Goal: Task Accomplishment & Management: Manage account settings

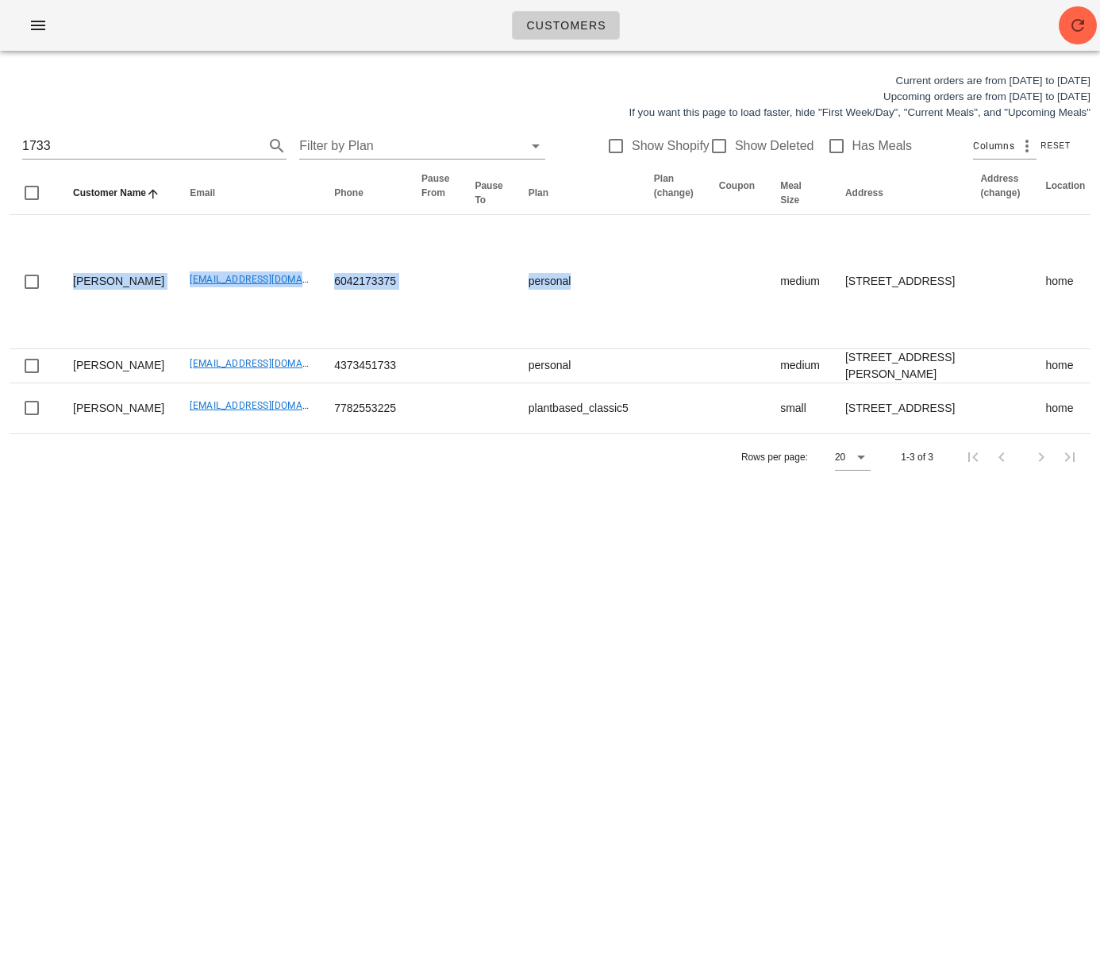
drag, startPoint x: 128, startPoint y: 375, endPoint x: -149, endPoint y: 320, distance: 282.5
click at [0, 320] on html "Customers Current orders are from Sunday Aug 17 to Saturday Aug 23 Upcoming ord…" at bounding box center [550, 477] width 1100 height 954
drag, startPoint x: 332, startPoint y: 731, endPoint x: 329, endPoint y: 684, distance: 46.9
click at [331, 728] on div "Customers Current orders are from Sunday Aug 17 to Saturday Aug 23 Upcoming ord…" at bounding box center [550, 477] width 1100 height 954
drag, startPoint x: 107, startPoint y: 166, endPoint x: 82, endPoint y: 149, distance: 30.4
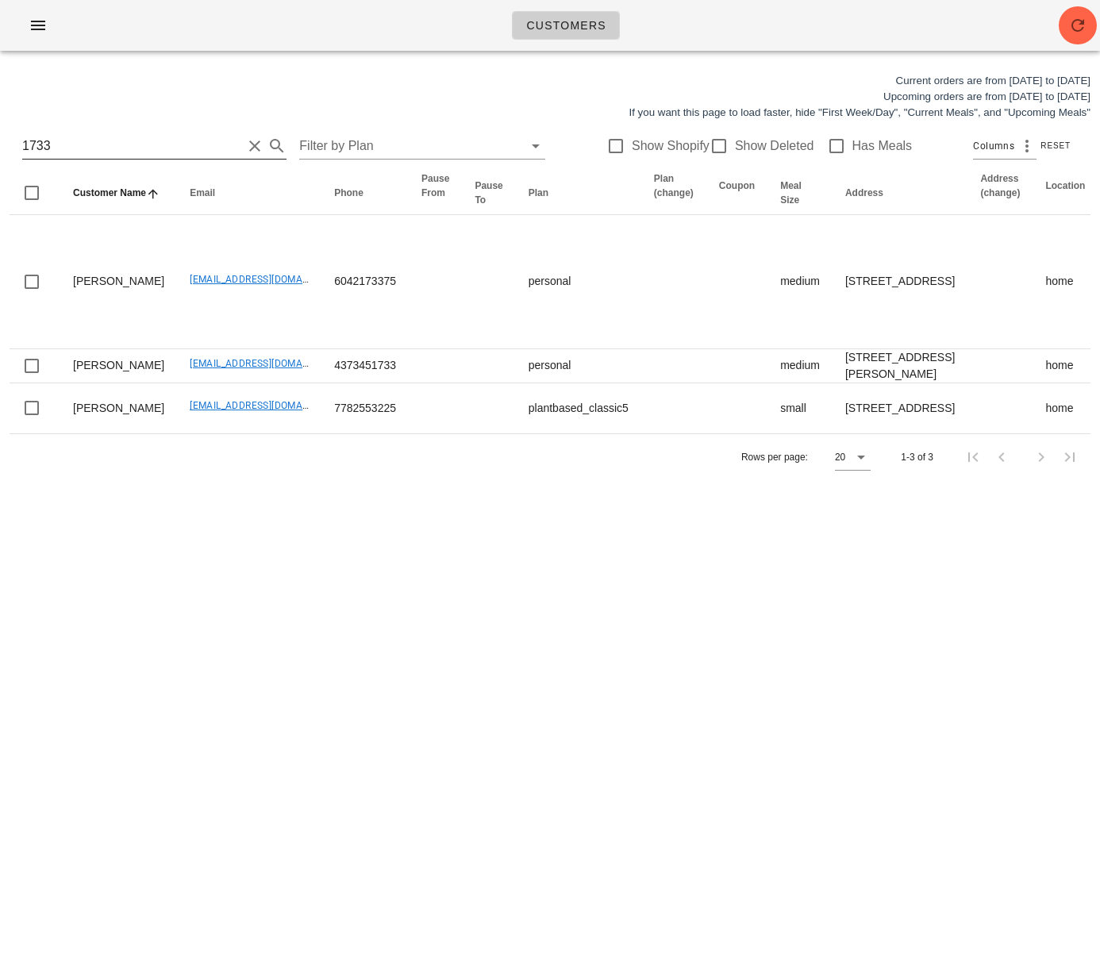
click at [106, 165] on div "1733 Filter by Plan Show Shopify Show Deleted Has Meals Columns Reset" at bounding box center [550, 146] width 1081 height 51
click at [82, 149] on input "1733" at bounding box center [132, 145] width 220 height 25
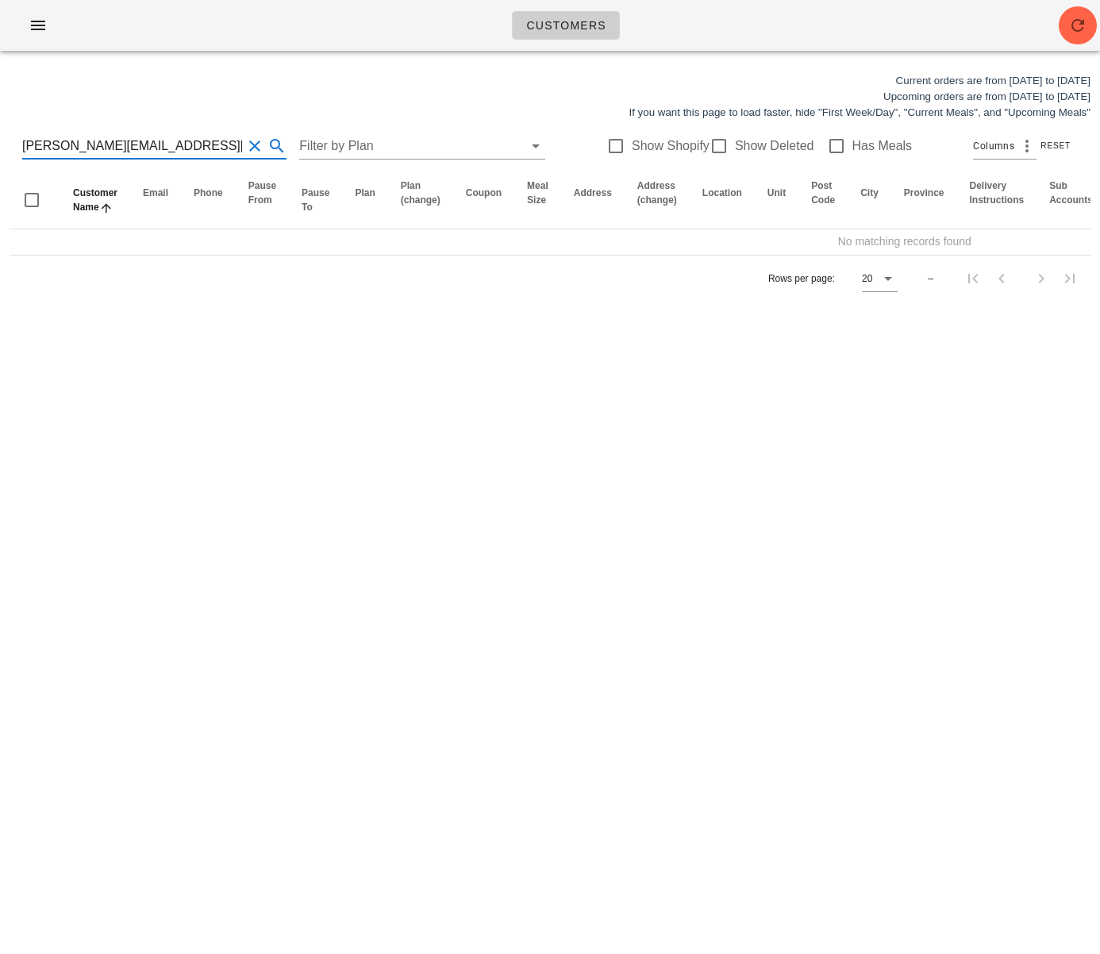
click at [152, 151] on input "jacob@socialmktgconsult.com" at bounding box center [132, 145] width 220 height 25
type input "beth@thebizmomentumlab.com"
click at [170, 147] on input "beth@thebizmomentumlab.com" at bounding box center [132, 145] width 220 height 25
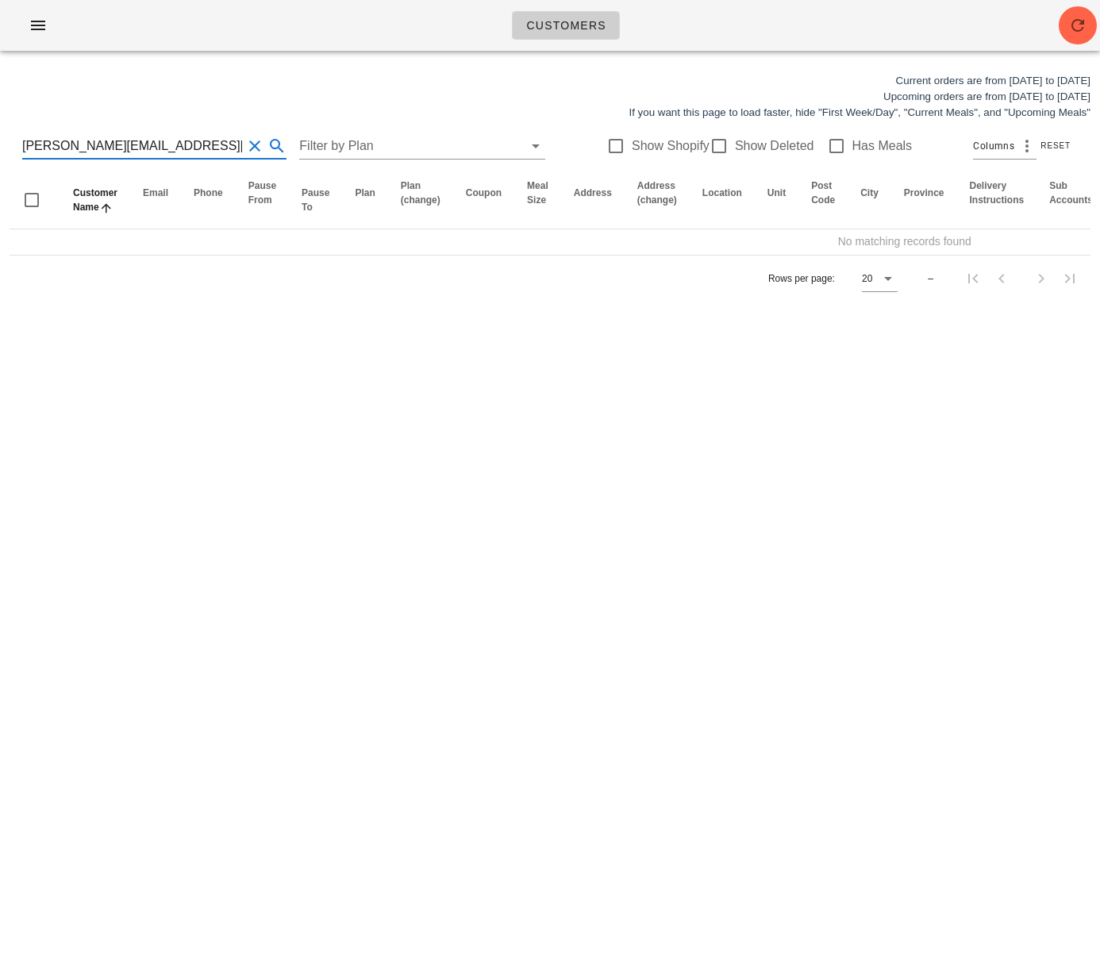
click at [170, 147] on input "beth@thebizmomentumlab.com" at bounding box center [132, 145] width 220 height 25
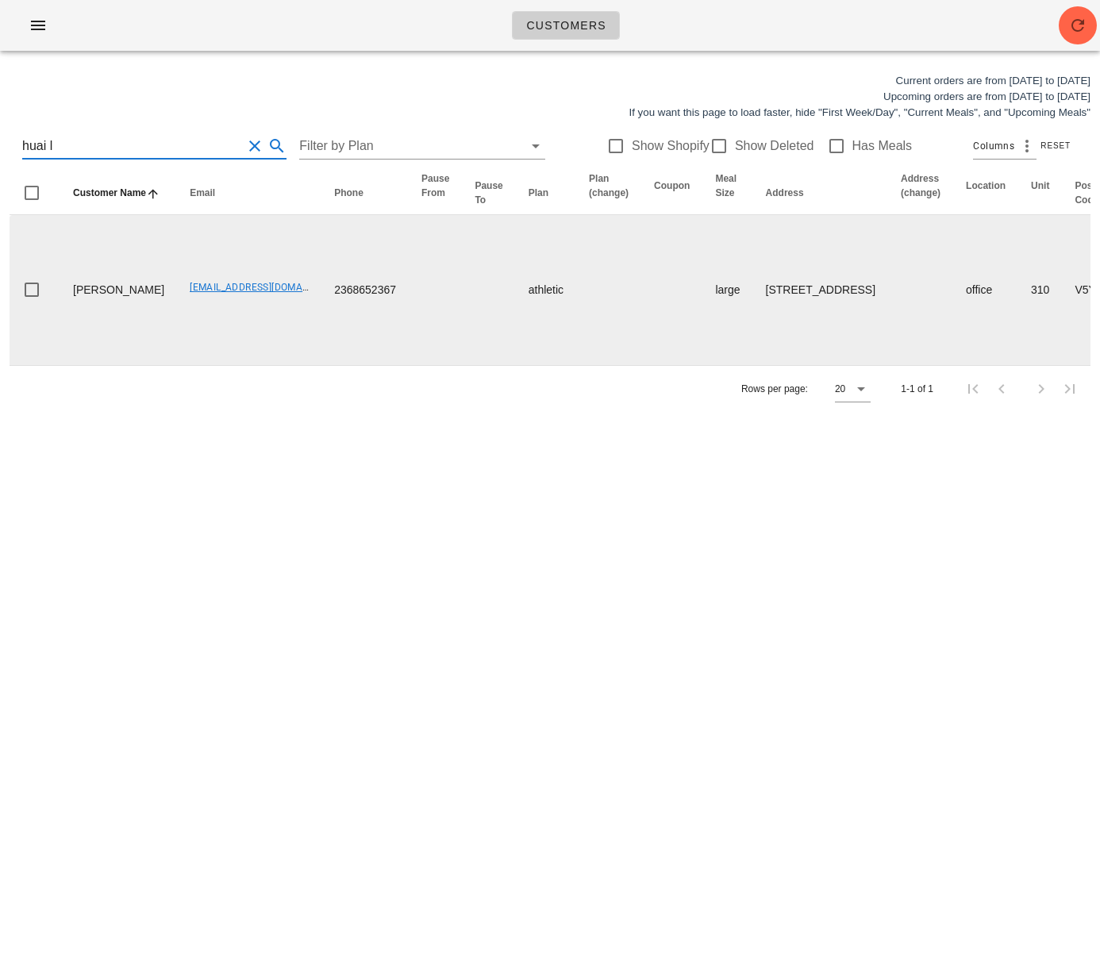
type input "huai l"
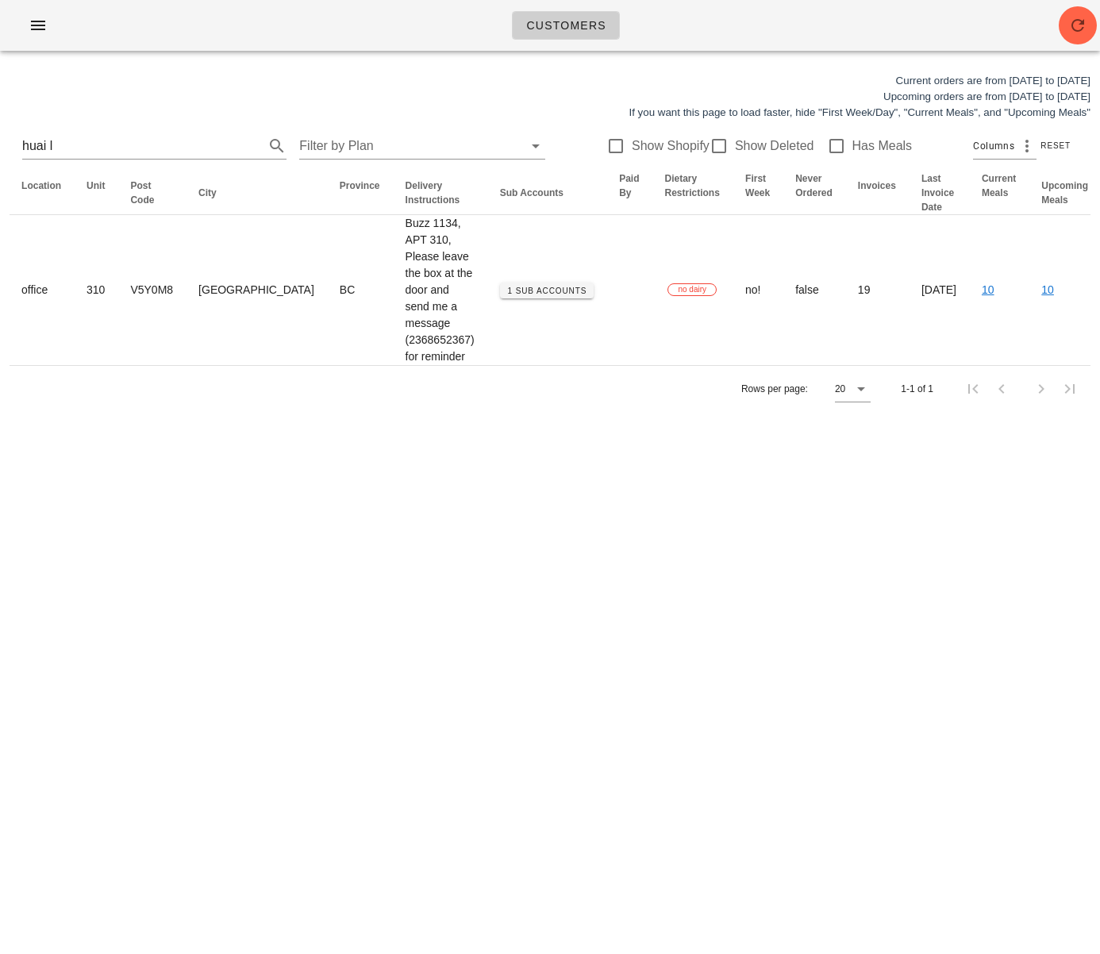
scroll to position [0, 959]
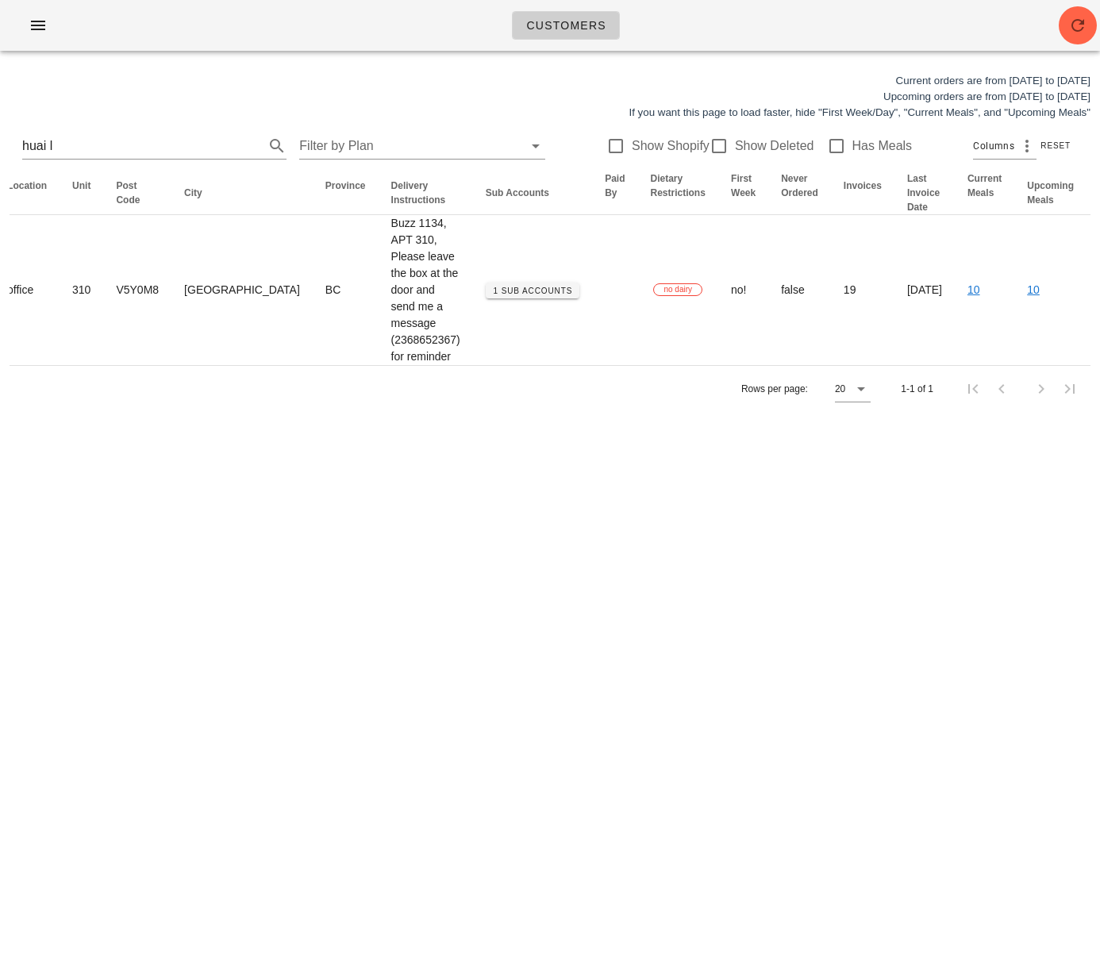
drag, startPoint x: 668, startPoint y: 295, endPoint x: 1100, endPoint y: 273, distance: 432.5
click at [1100, 273] on div "Current orders are from Sunday Aug 17 to Saturday Aug 23 Upcoming orders are fr…" at bounding box center [550, 243] width 1100 height 358
click at [801, 532] on div "Customers Current orders are from Sunday Aug 17 to Saturday Aug 23 Upcoming ord…" at bounding box center [550, 477] width 1100 height 954
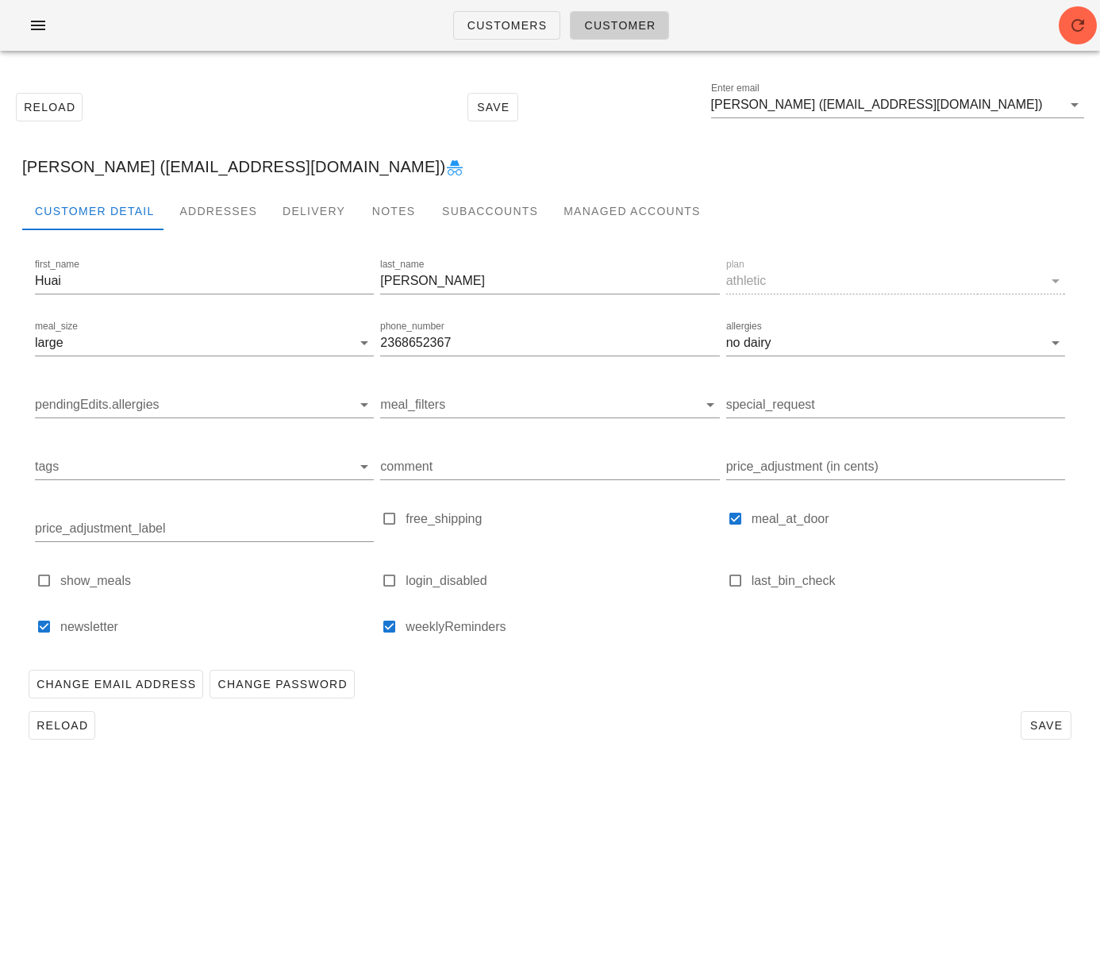
click at [353, 803] on div "Customers Customer Reload Save Enter email Huai Lin (migo800522@gmail.com) Huai…" at bounding box center [550, 477] width 1100 height 954
click at [522, 707] on div "Reload Save" at bounding box center [550, 725] width 1056 height 41
click at [214, 206] on div "Addresses" at bounding box center [218, 211] width 103 height 38
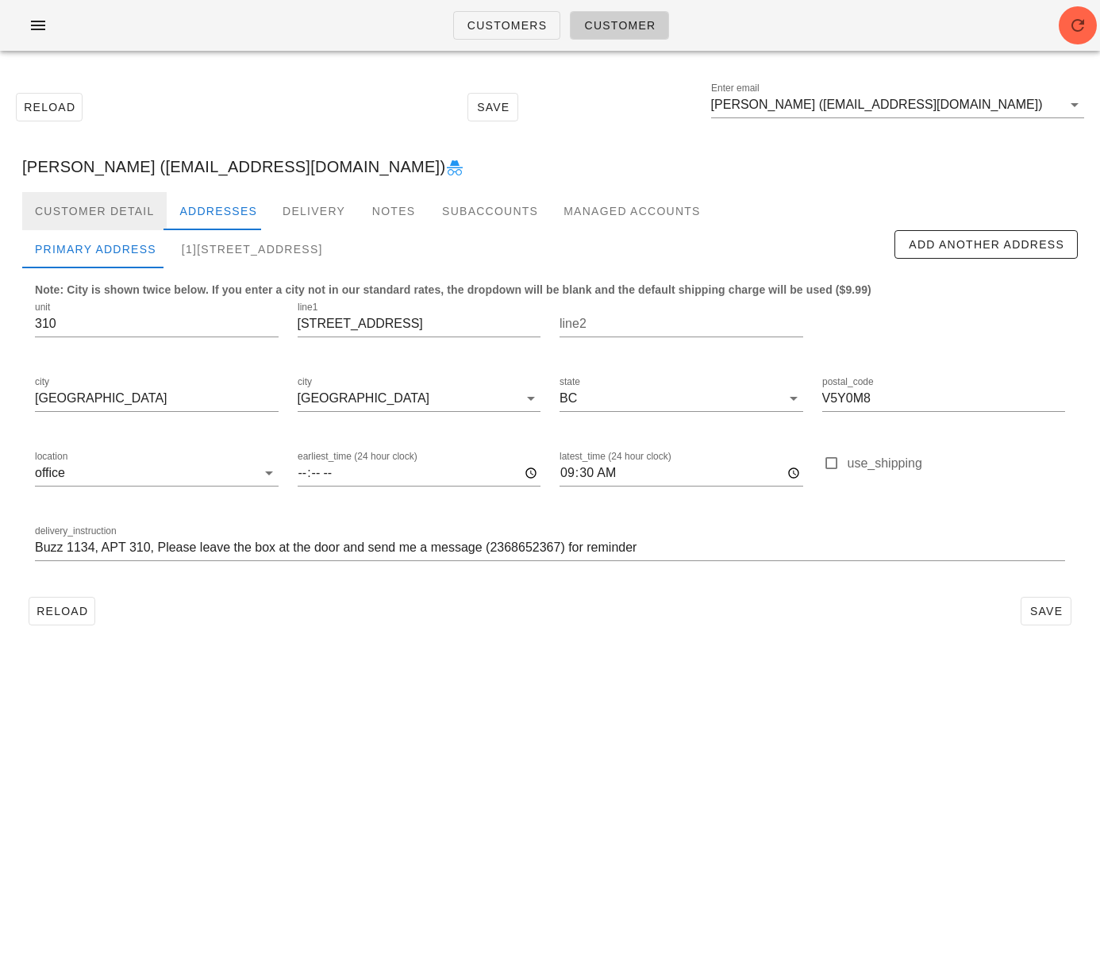
click at [58, 211] on div "Customer Detail" at bounding box center [94, 211] width 145 height 38
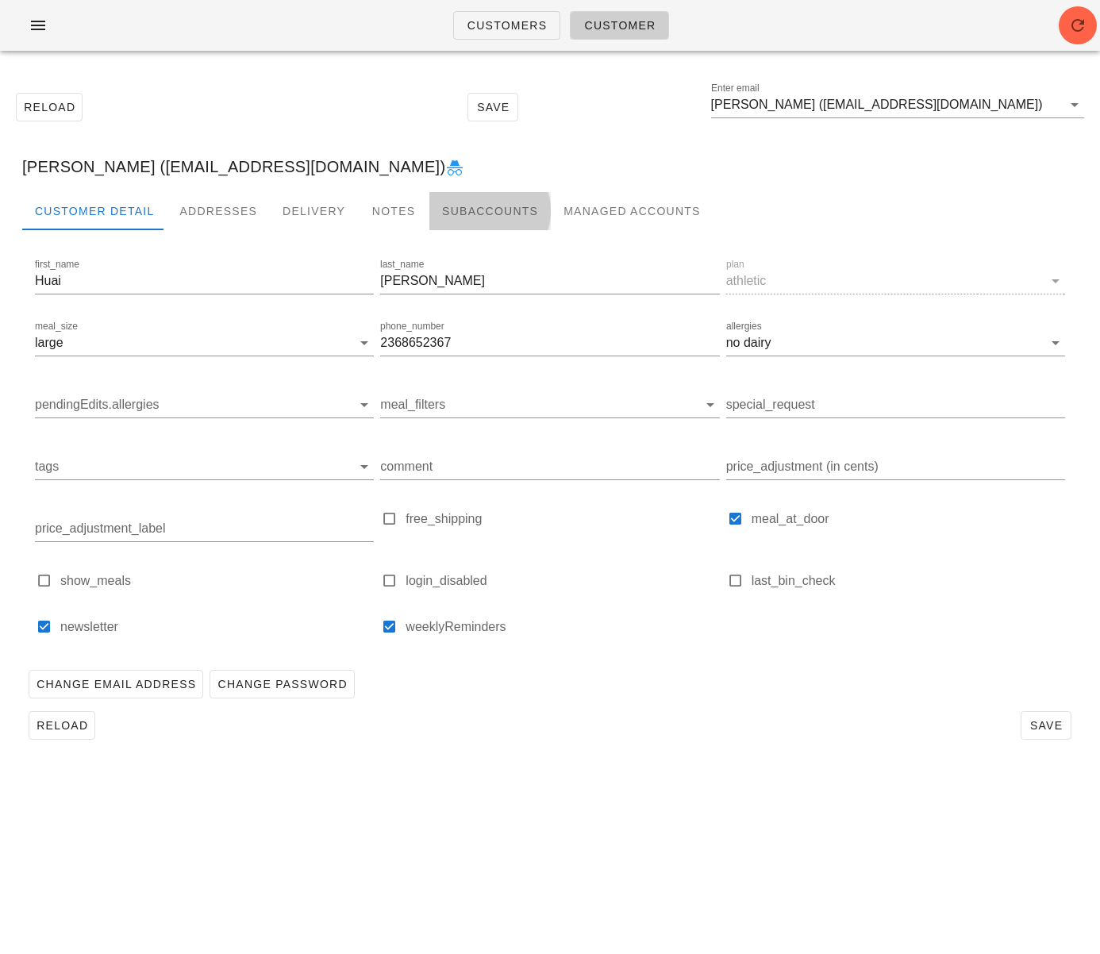
click at [477, 216] on div "Subaccounts" at bounding box center [490, 211] width 121 height 38
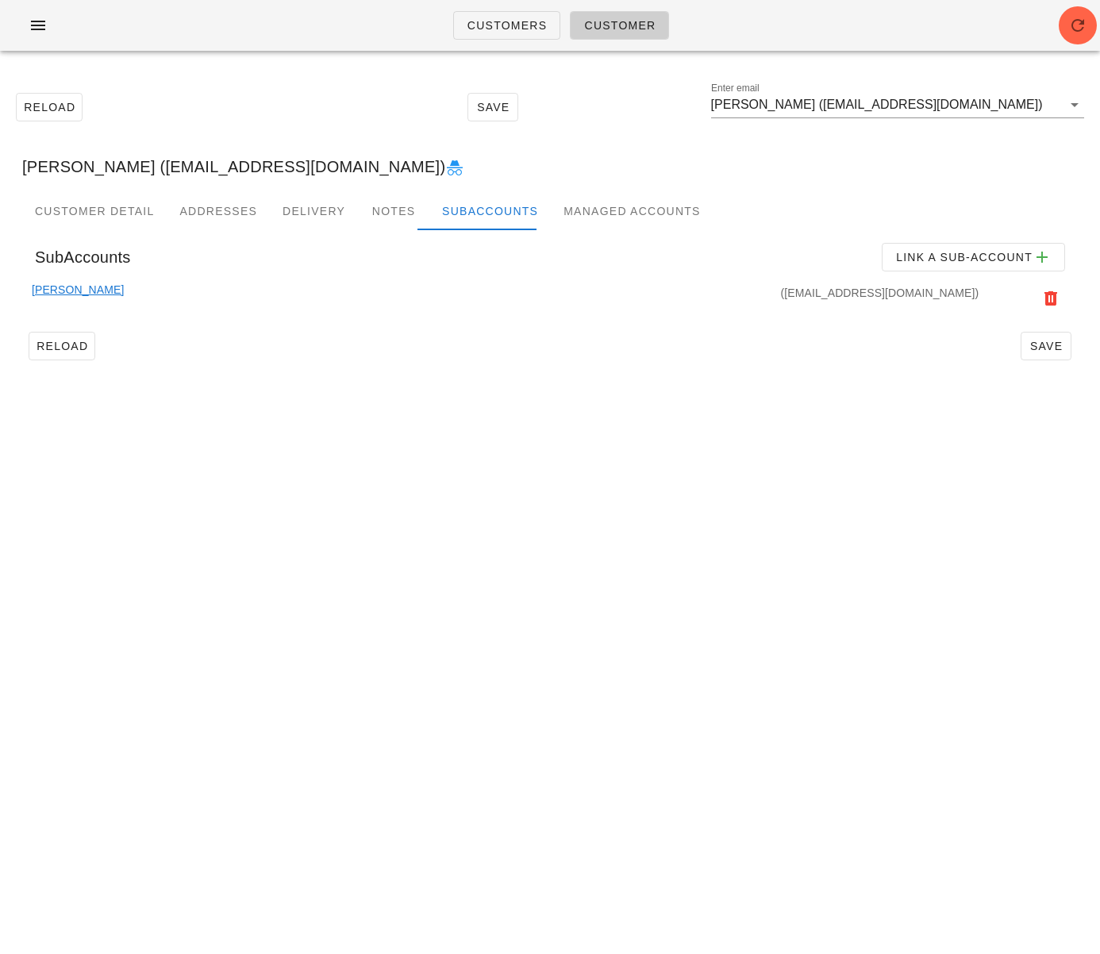
click at [51, 286] on link "Lu Yin" at bounding box center [78, 298] width 92 height 35
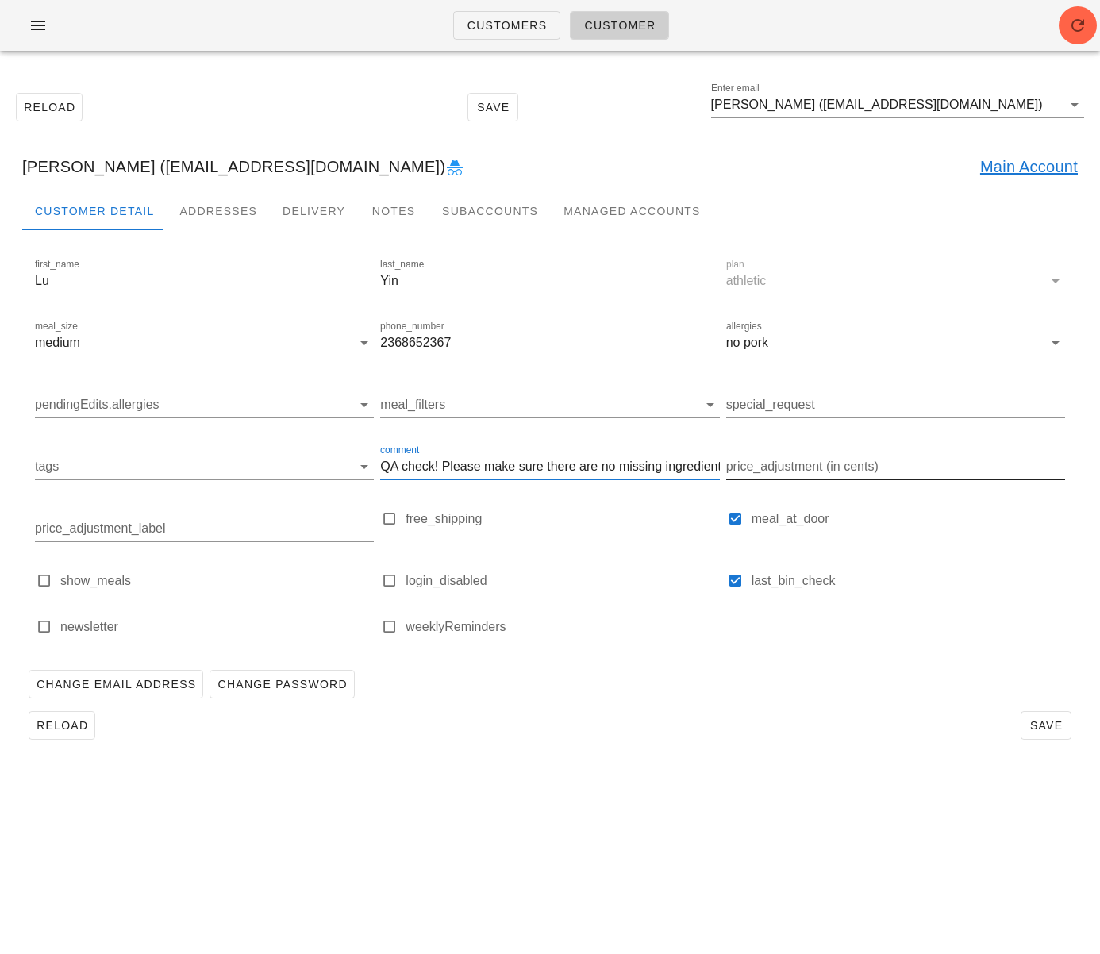
scroll to position [1, 6]
drag, startPoint x: 615, startPoint y: 469, endPoint x: 629, endPoint y: 464, distance: 15.1
click at [747, 469] on div "first_name Lu last_name Yin plan athletic meal_size medium phone_number 2368652…" at bounding box center [550, 453] width 1037 height 402
click at [628, 464] on input "QA check! Please make sure there are no missing ingredients" at bounding box center [549, 466] width 339 height 25
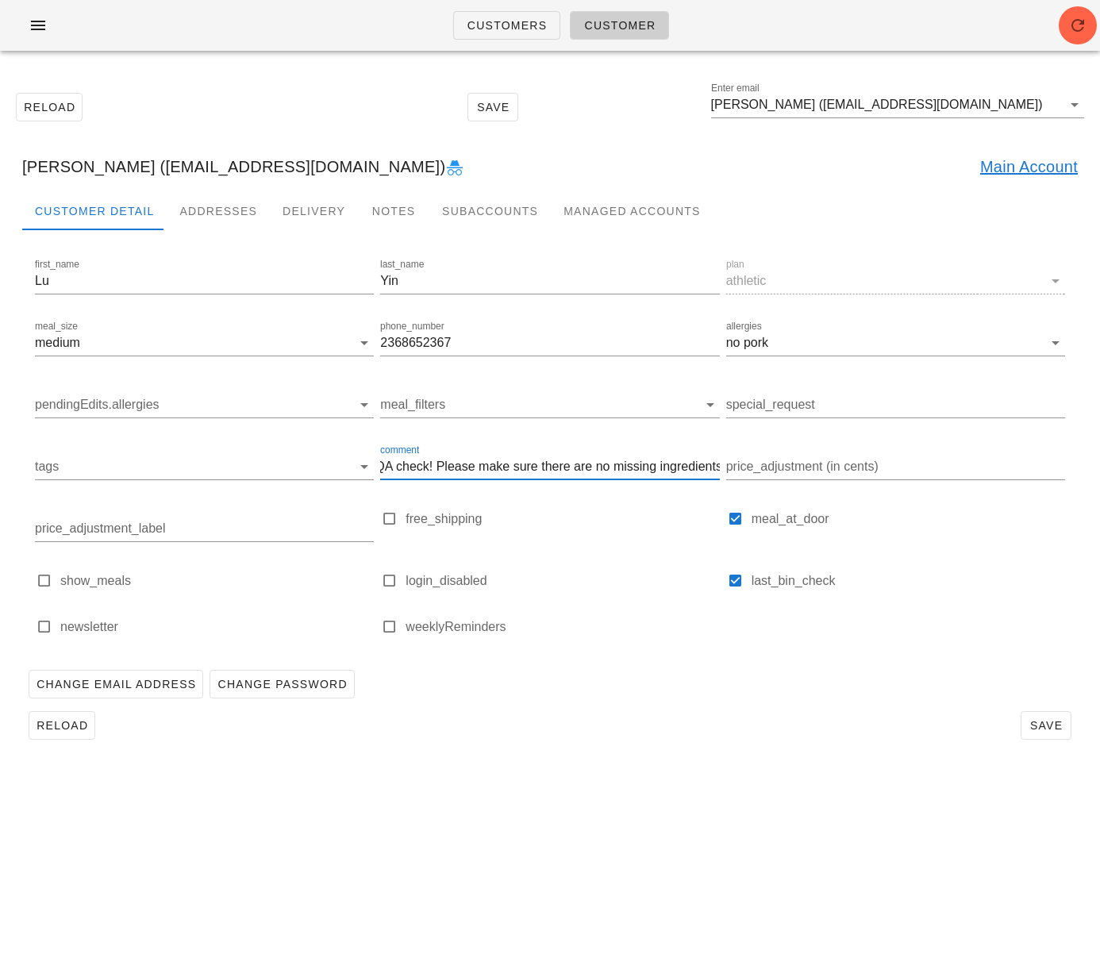
click at [628, 464] on input "QA check! Please make sure there are no missing ingredients" at bounding box center [549, 466] width 339 height 25
click at [1023, 173] on link "Main Account" at bounding box center [1030, 166] width 98 height 25
click at [399, 458] on div "comment" at bounding box center [549, 466] width 339 height 25
paste input "QA check! Please make sure there are no missing ingredients"
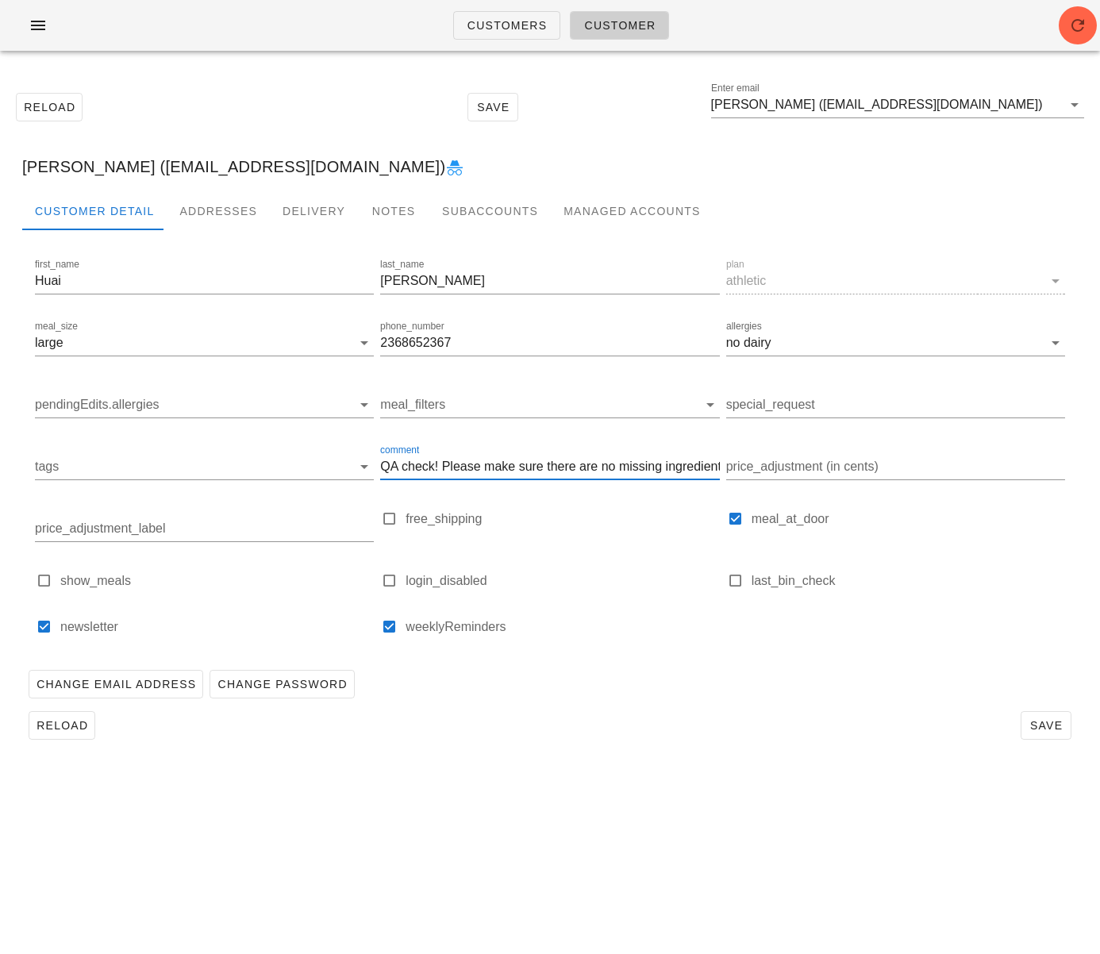
scroll to position [0, 6]
type input "QA check! Please make sure there are no missing ingredients"
click at [740, 577] on div at bounding box center [736, 581] width 22 height 22
checkbox input "true"
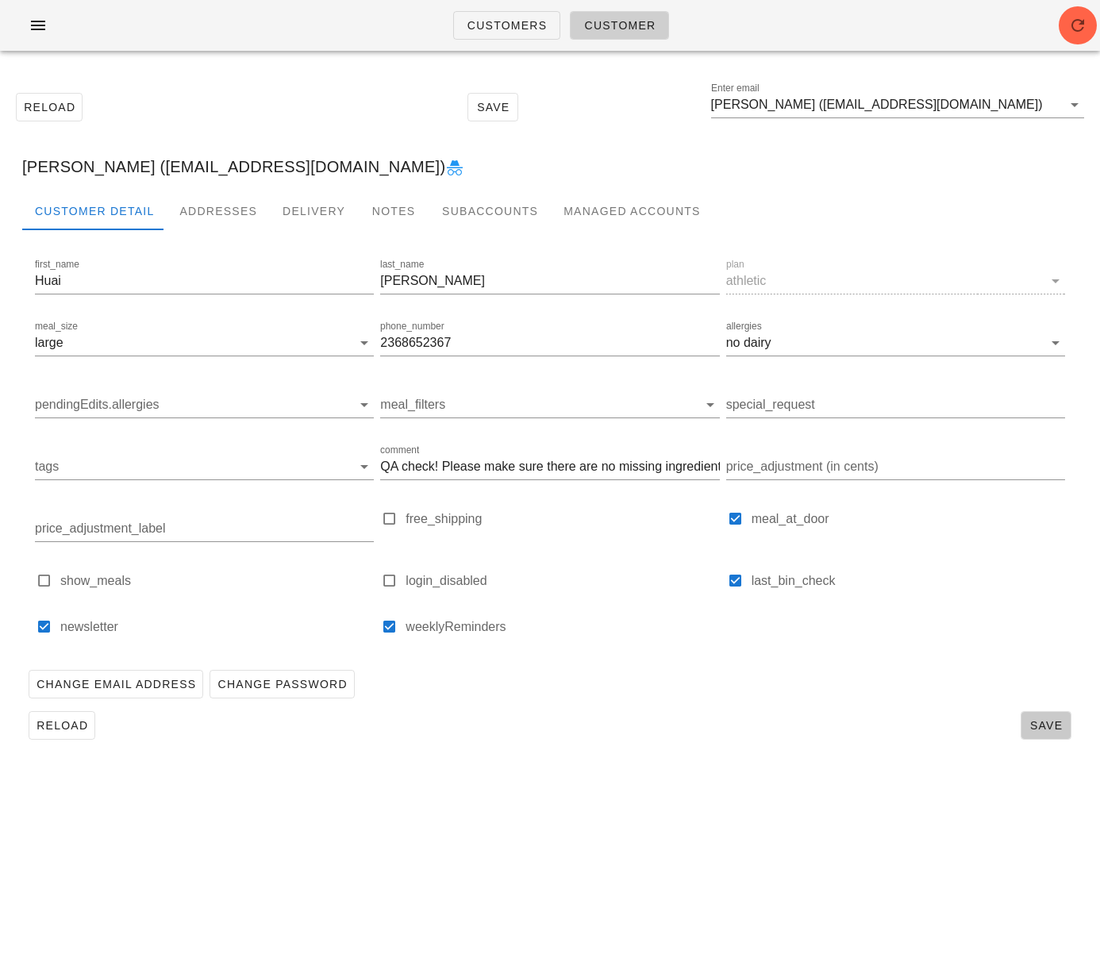
click at [1041, 725] on span "Save" at bounding box center [1046, 725] width 37 height 13
click at [118, 169] on div "Huai Lin (migo800522@gmail.com)" at bounding box center [550, 166] width 1081 height 51
drag, startPoint x: 91, startPoint y: 168, endPoint x: 272, endPoint y: 165, distance: 181.1
click at [272, 165] on div "Huai Lin (migo800522@gmail.com)" at bounding box center [550, 166] width 1081 height 51
copy div "migo800522@gmail.com"
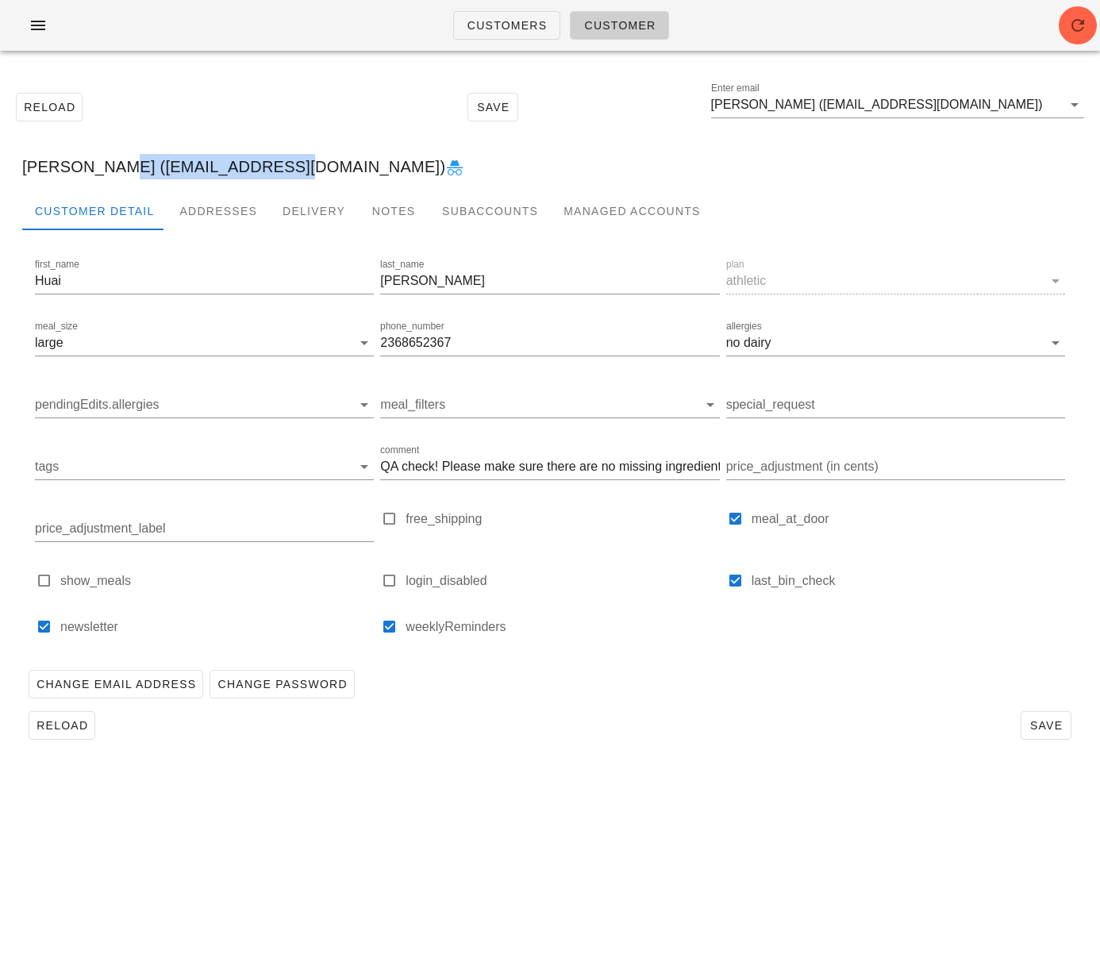
click at [324, 840] on div "Customers Customer Reload Save Enter email Huai Lin (migo800522@gmail.com) Huai…" at bounding box center [550, 477] width 1100 height 954
click at [477, 210] on div "Subaccounts" at bounding box center [490, 211] width 121 height 38
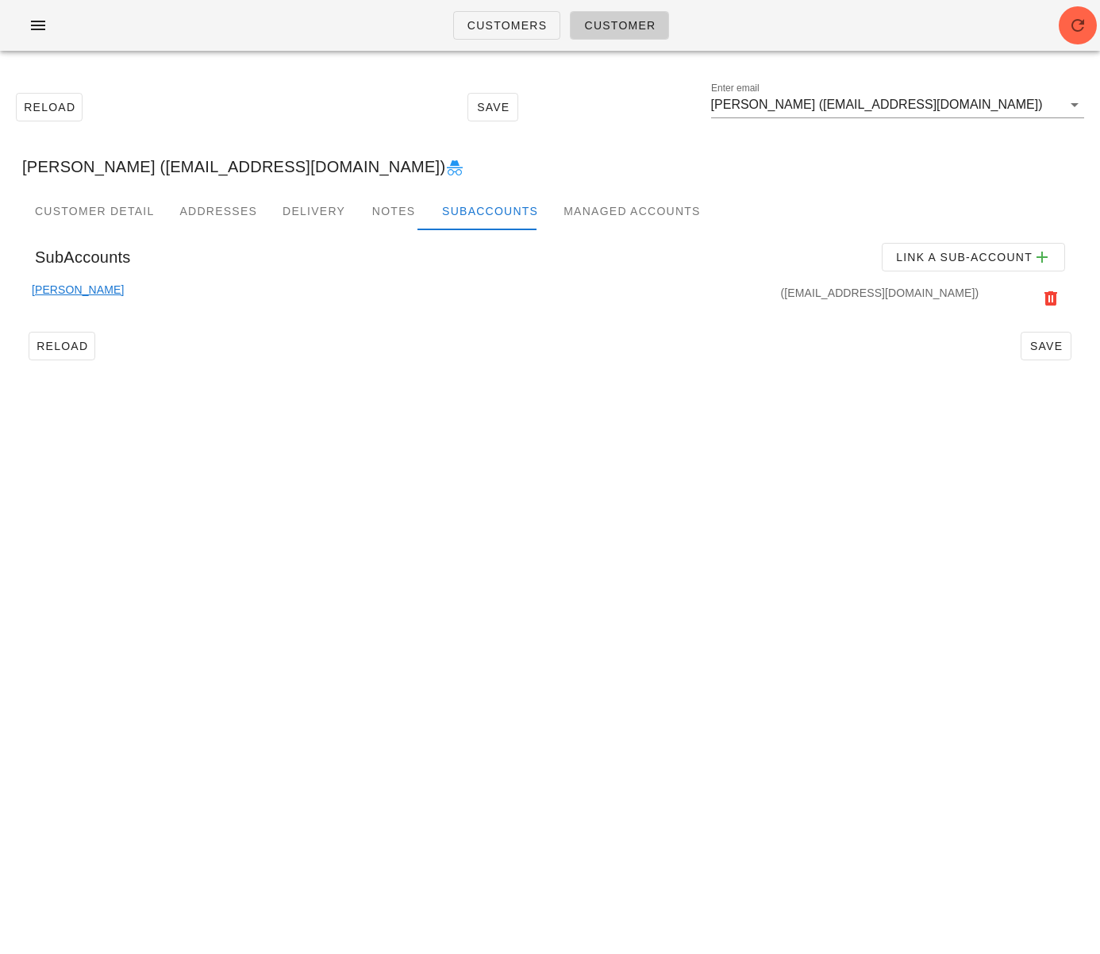
click at [49, 291] on link "Lu Yin" at bounding box center [78, 298] width 92 height 35
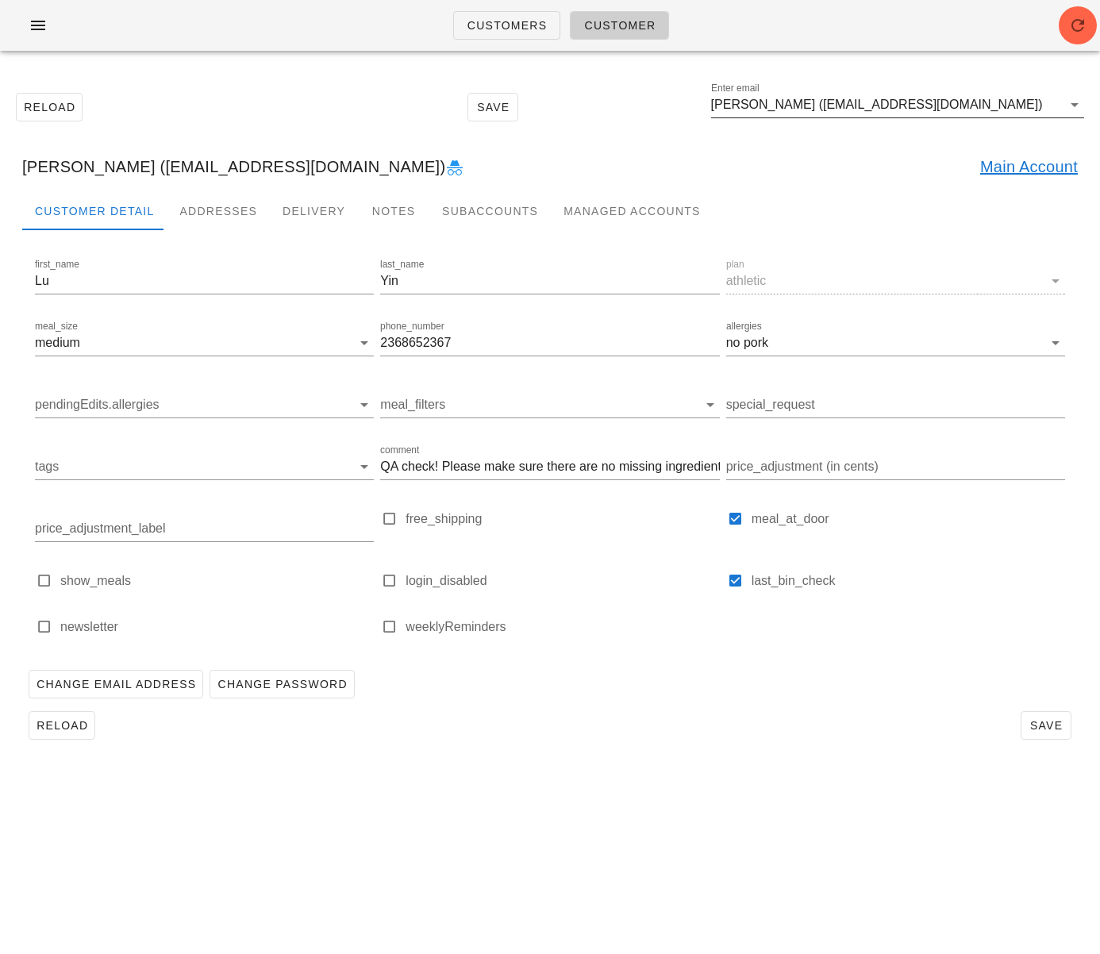
click at [784, 106] on input "Lu Yin (remix7joker@gmail.com)" at bounding box center [886, 104] width 351 height 25
click at [782, 106] on input "Lu Yin (remix7joker@gmail.com)" at bounding box center [886, 104] width 351 height 25
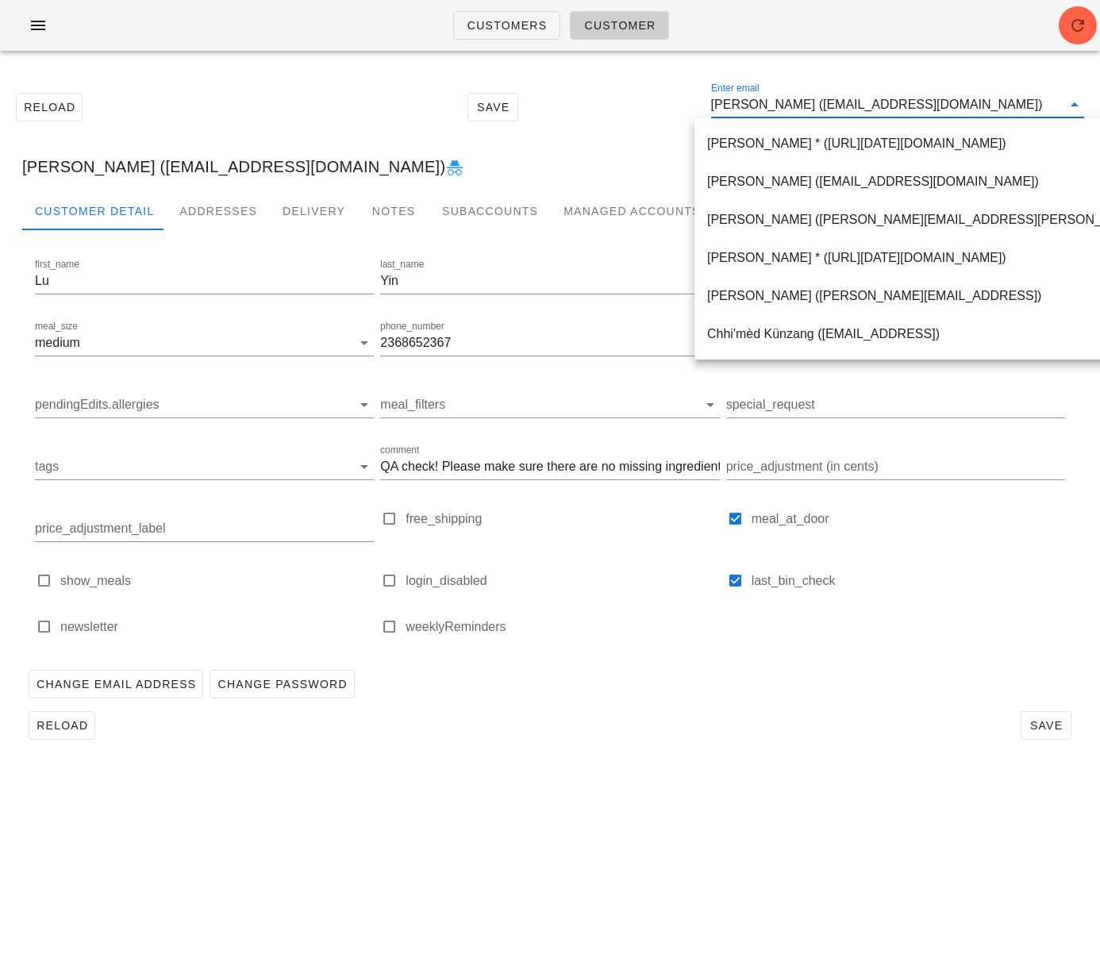
click at [775, 107] on input "Lu Yin (remix7joker@gmail.com)" at bounding box center [886, 104] width 351 height 25
drag, startPoint x: 776, startPoint y: 106, endPoint x: 898, endPoint y: 102, distance: 122.3
click at [898, 102] on input "Lu Yin (remix7joker@gmail.com)" at bounding box center [886, 104] width 351 height 25
click at [635, 185] on div "Lu Yin (remix7joker@gmail.com) Main Account" at bounding box center [550, 166] width 1081 height 51
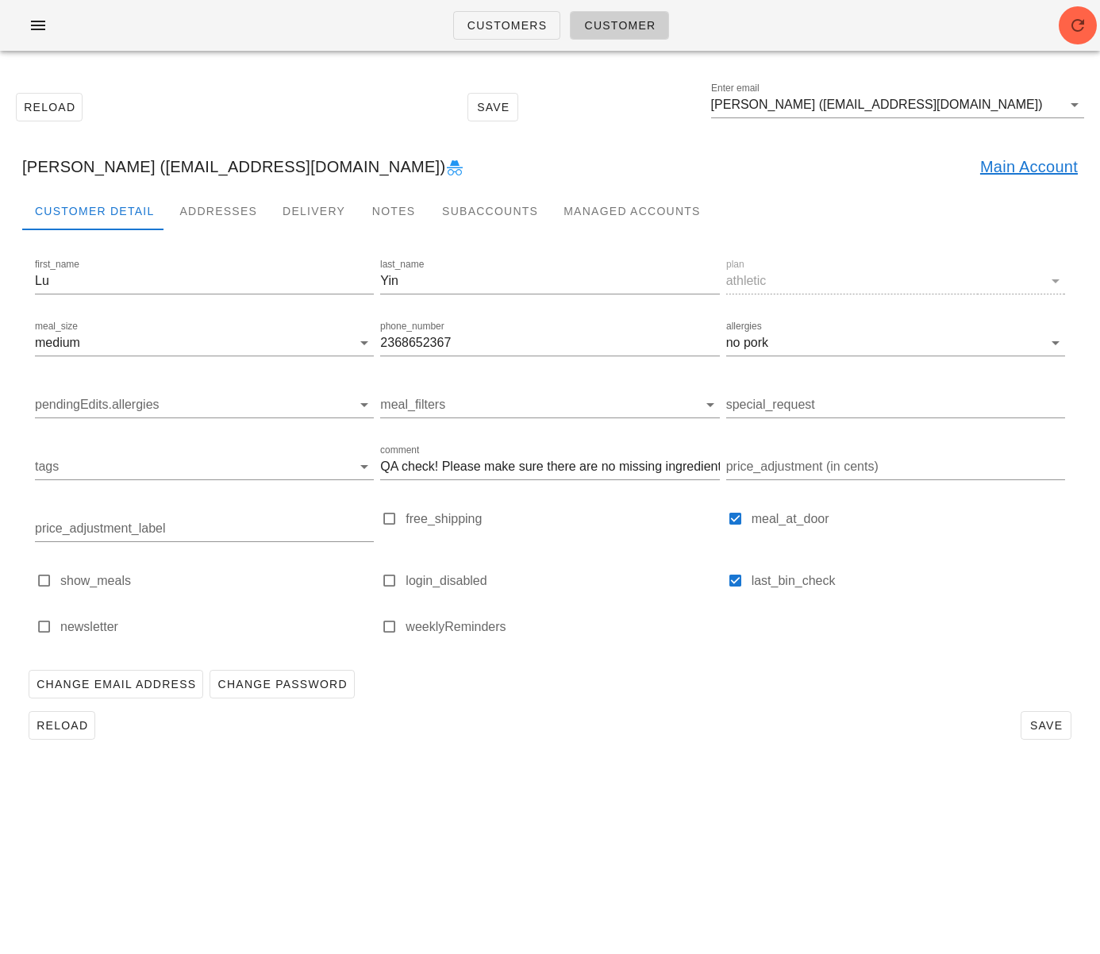
drag, startPoint x: 695, startPoint y: 866, endPoint x: 686, endPoint y: 847, distance: 21.0
click at [695, 867] on div "Customers Customer Reload Save Enter email Lu Yin (remix7joker@gmail.com) Lu Yi…" at bounding box center [550, 477] width 1100 height 954
click at [991, 168] on link "Main Account" at bounding box center [1030, 166] width 98 height 25
click at [496, 23] on span "Customers" at bounding box center [507, 25] width 81 height 13
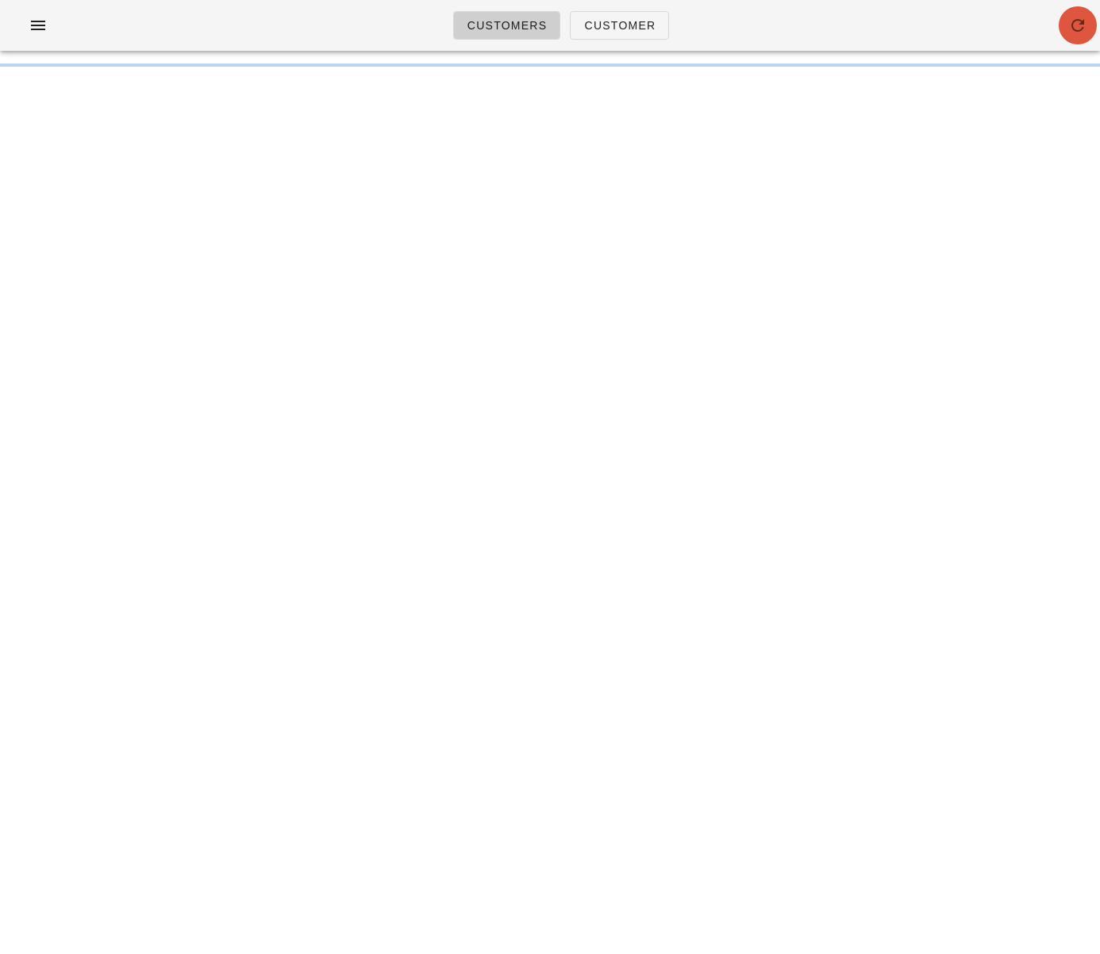
click at [1079, 25] on icon "button" at bounding box center [1078, 25] width 19 height 19
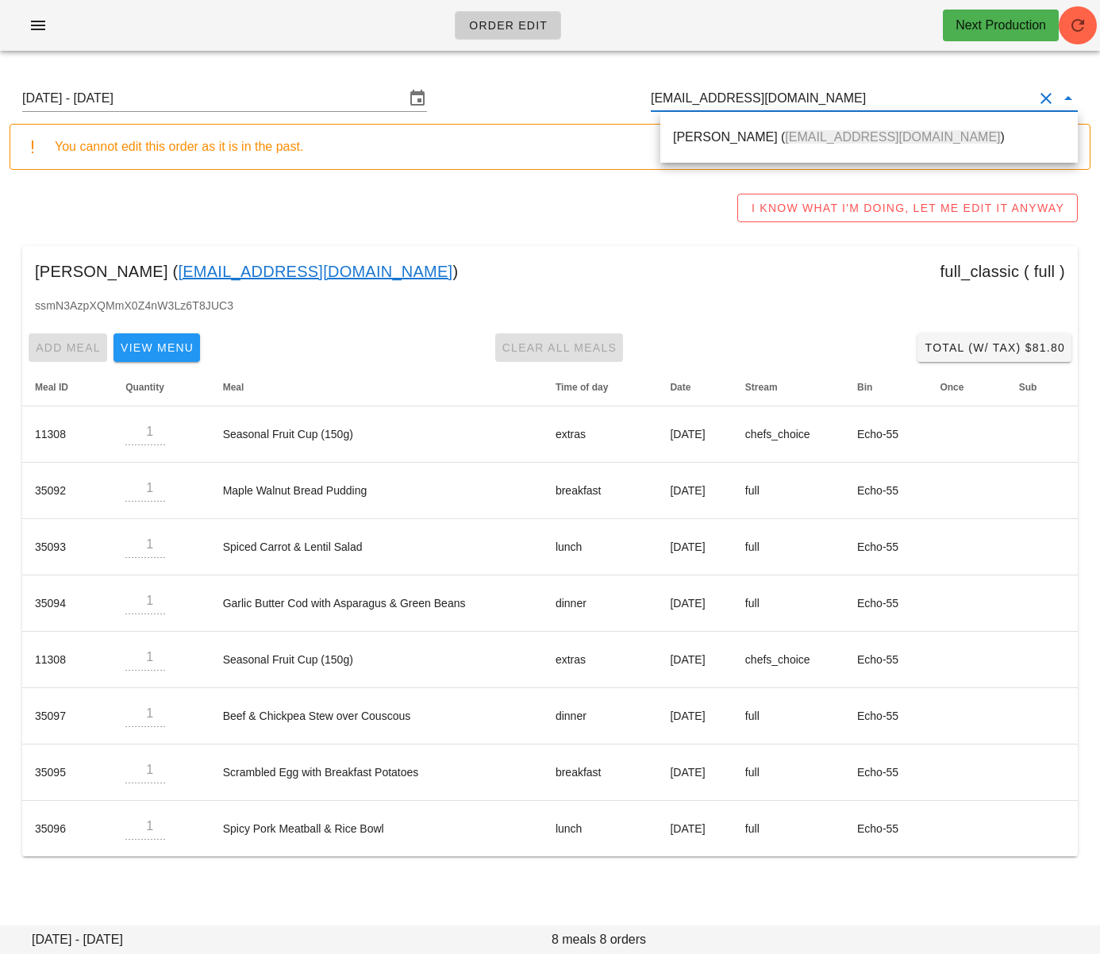
click at [785, 131] on span "[EMAIL_ADDRESS][DOMAIN_NAME]" at bounding box center [892, 136] width 215 height 13
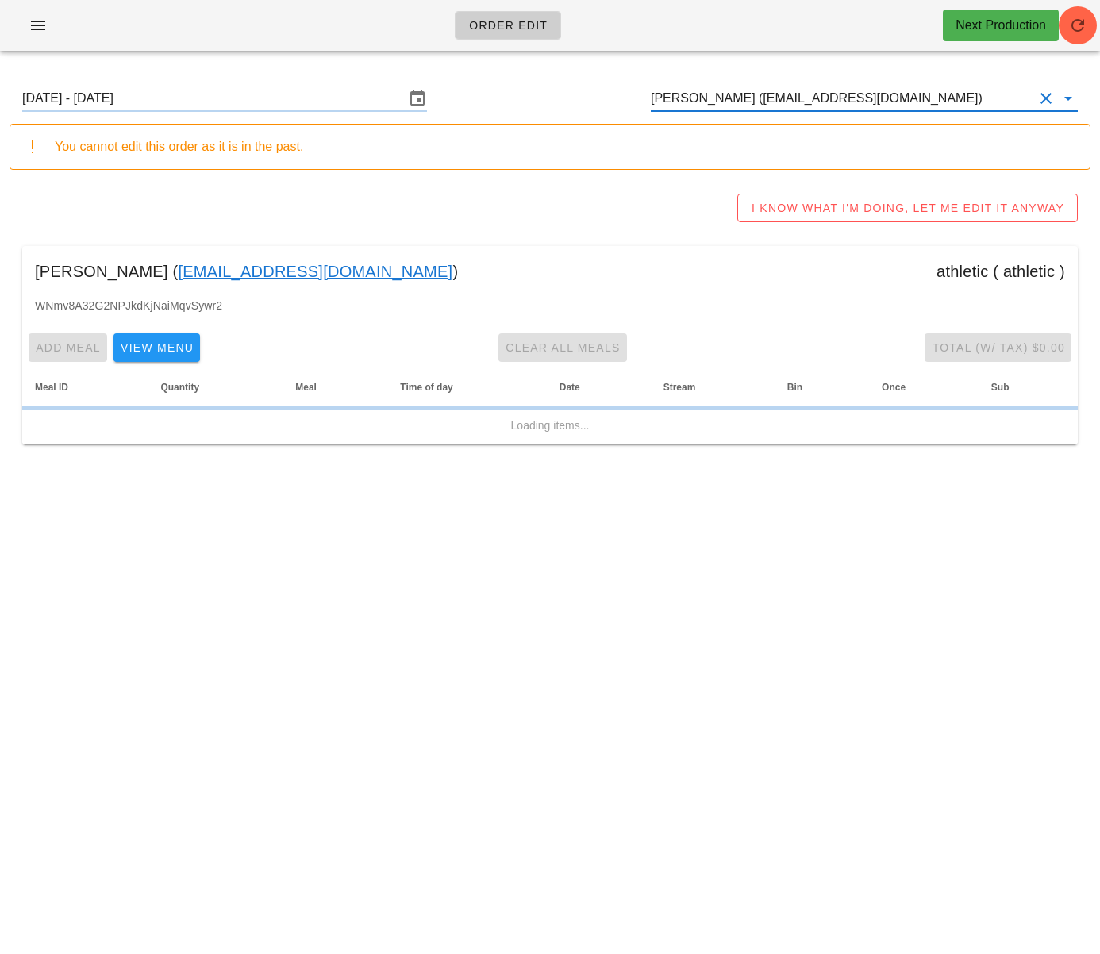
type input "[PERSON_NAME] ([EMAIL_ADDRESS][DOMAIN_NAME])"
drag, startPoint x: 314, startPoint y: 94, endPoint x: 625, endPoint y: 483, distance: 497.1
click at [314, 94] on input "[DATE] - [DATE]" at bounding box center [213, 98] width 383 height 25
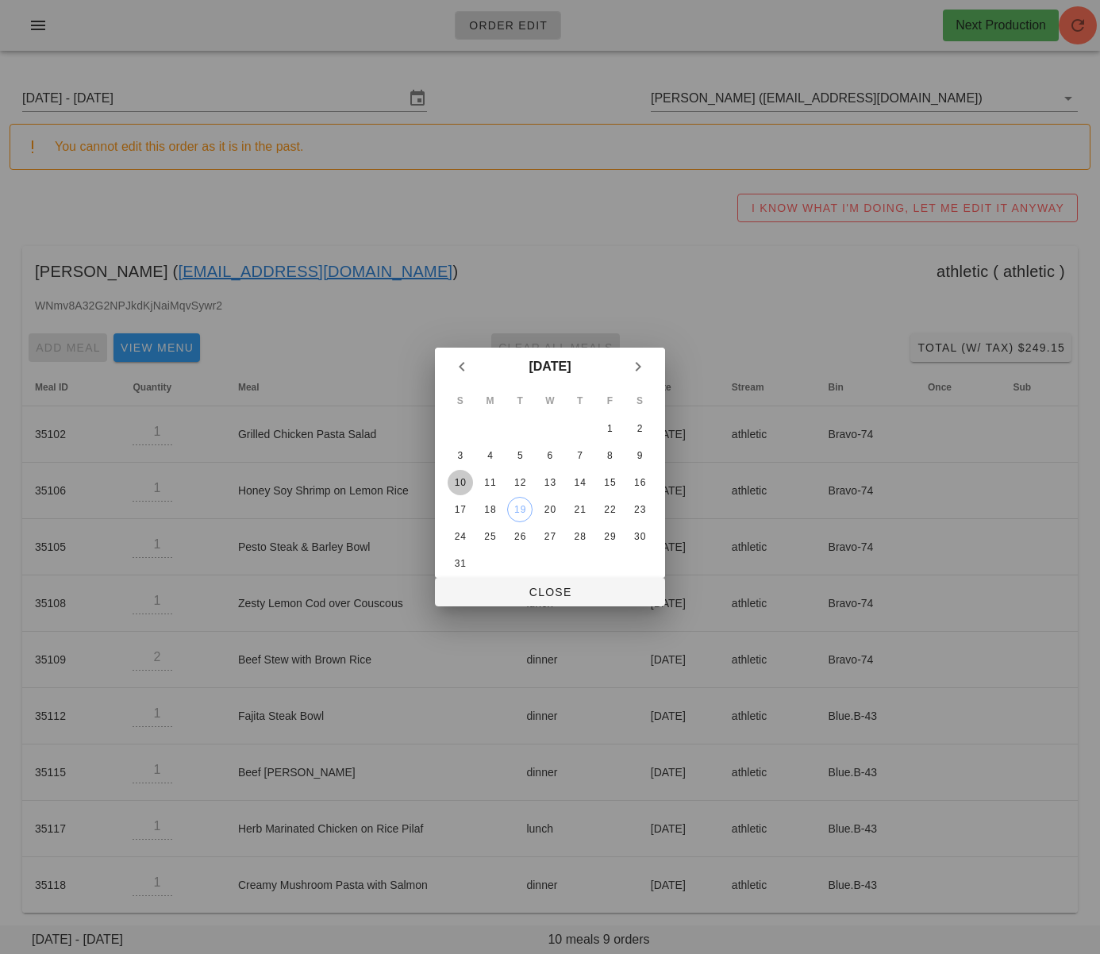
click at [457, 477] on div "10" at bounding box center [460, 482] width 25 height 11
click at [504, 587] on span "Close" at bounding box center [550, 592] width 205 height 13
type input "[DATE] - [DATE]"
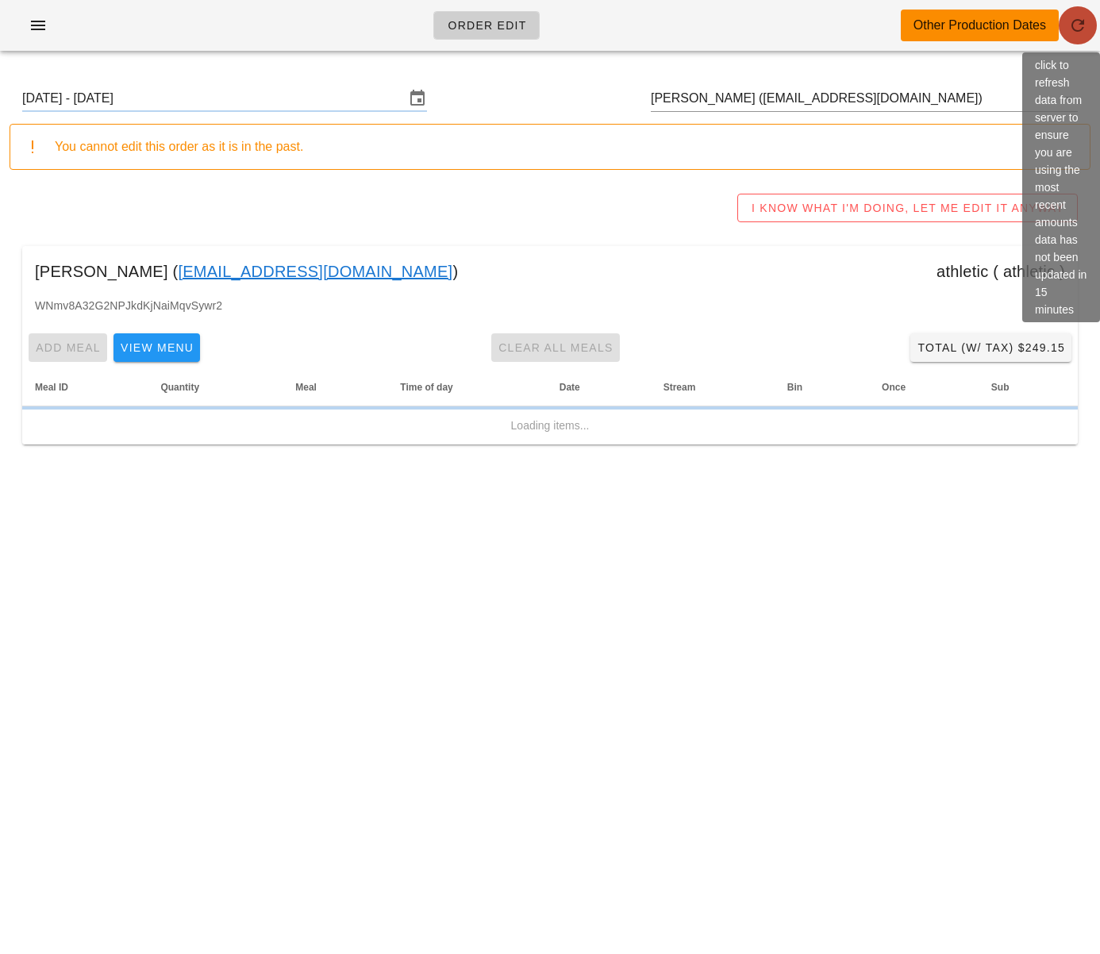
click at [1076, 33] on icon "button" at bounding box center [1078, 25] width 19 height 19
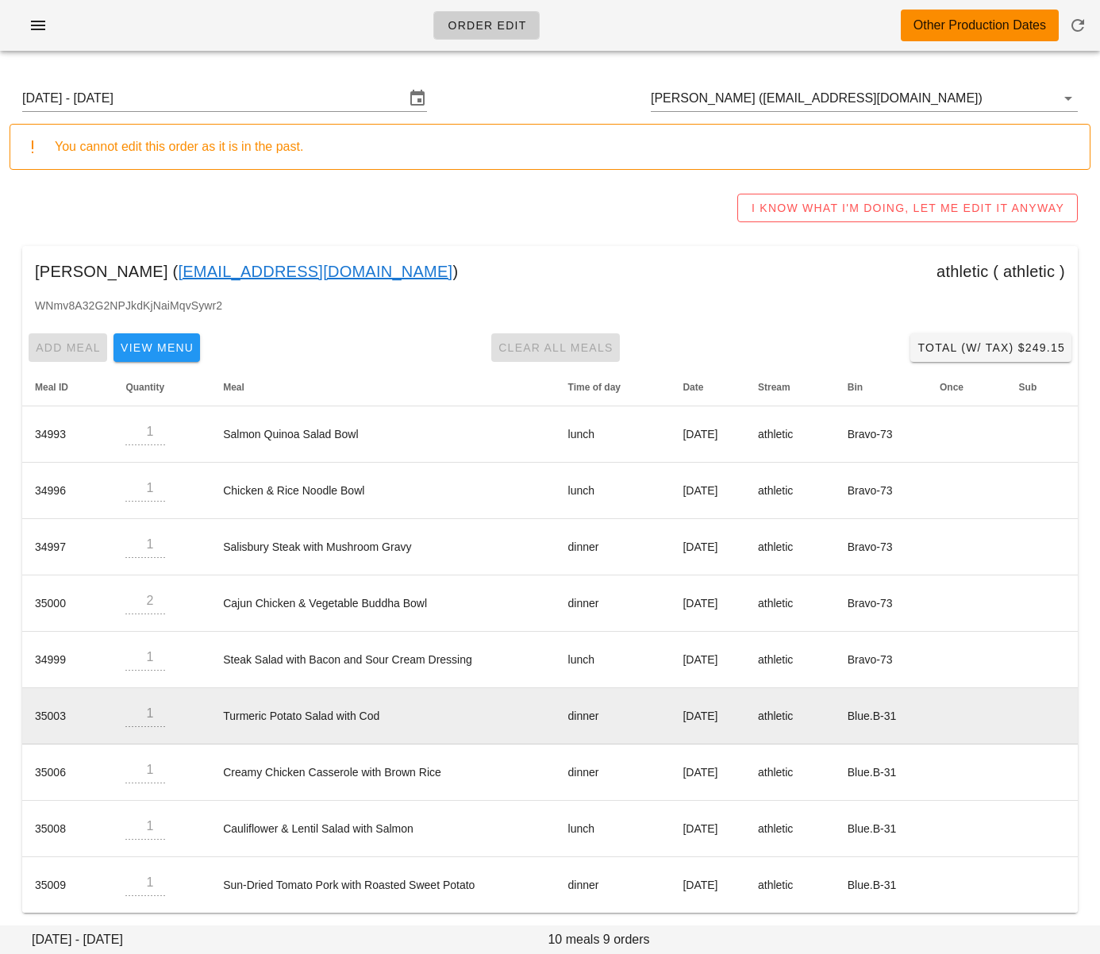
click at [193, 716] on tr "35003 1 Turmeric Potato Salad with Cod dinner [DATE] athletic Blue.B-31" at bounding box center [550, 716] width 1056 height 56
drag, startPoint x: 322, startPoint y: 728, endPoint x: 418, endPoint y: 715, distance: 96.9
click at [418, 715] on td "Turmeric Potato Salad with Cod" at bounding box center [382, 716] width 345 height 56
drag, startPoint x: 395, startPoint y: 709, endPoint x: 215, endPoint y: 720, distance: 179.8
click at [215, 720] on td "Turmeric Potato Salad with Cod" at bounding box center [382, 716] width 345 height 56
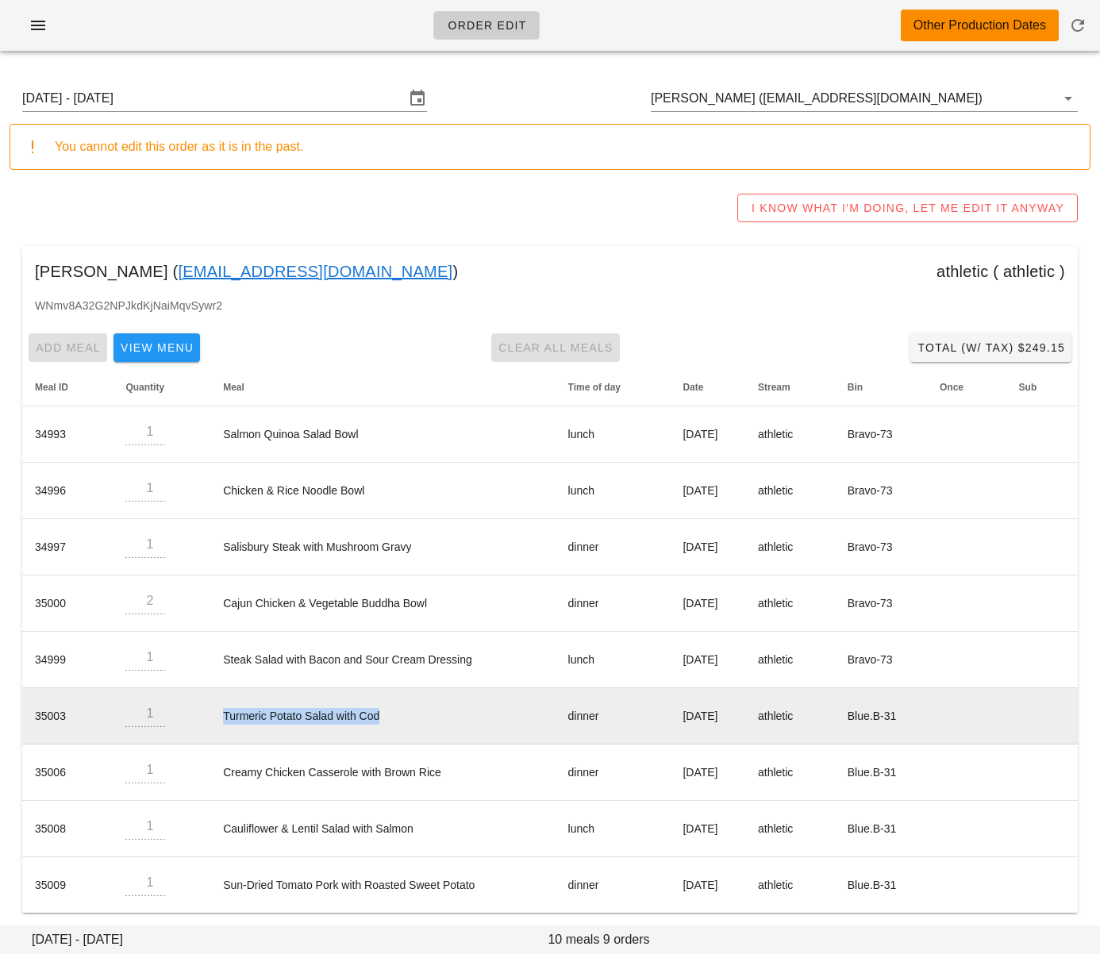
copy td "Turmeric Potato Salad with Cod"
drag, startPoint x: 615, startPoint y: 735, endPoint x: 638, endPoint y: 721, distance: 27.8
click at [615, 734] on td "dinner" at bounding box center [613, 716] width 115 height 56
drag, startPoint x: 638, startPoint y: 720, endPoint x: 747, endPoint y: 718, distance: 109.6
click at [746, 718] on td "Thursday Aug 14" at bounding box center [707, 716] width 75 height 56
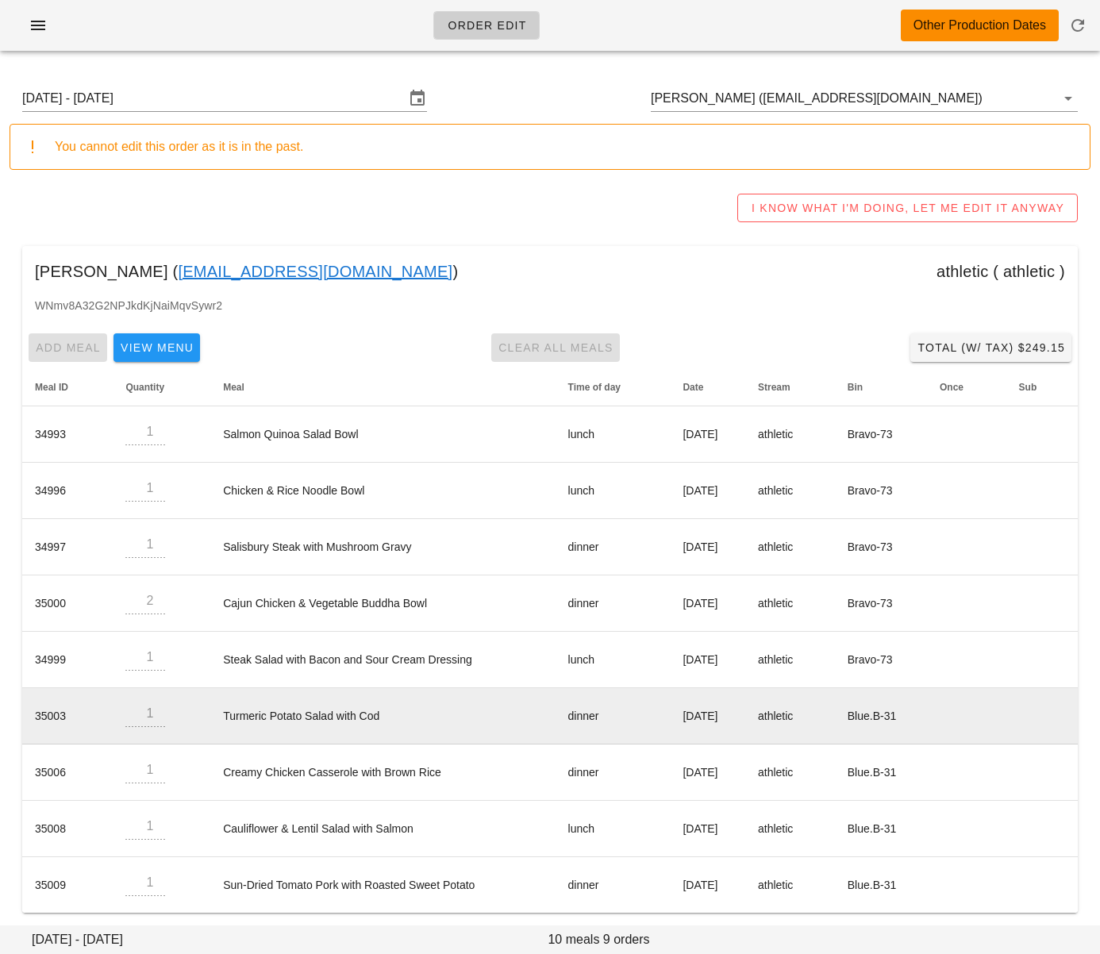
copy td "Thursday Aug 14"
drag, startPoint x: 223, startPoint y: 724, endPoint x: 207, endPoint y: 721, distance: 16.2
click at [222, 724] on td "Turmeric Potato Salad with Cod" at bounding box center [382, 716] width 345 height 56
drag, startPoint x: 207, startPoint y: 720, endPoint x: 285, endPoint y: 716, distance: 77.9
click at [388, 715] on td "Turmeric Potato Salad with Cod" at bounding box center [382, 716] width 345 height 56
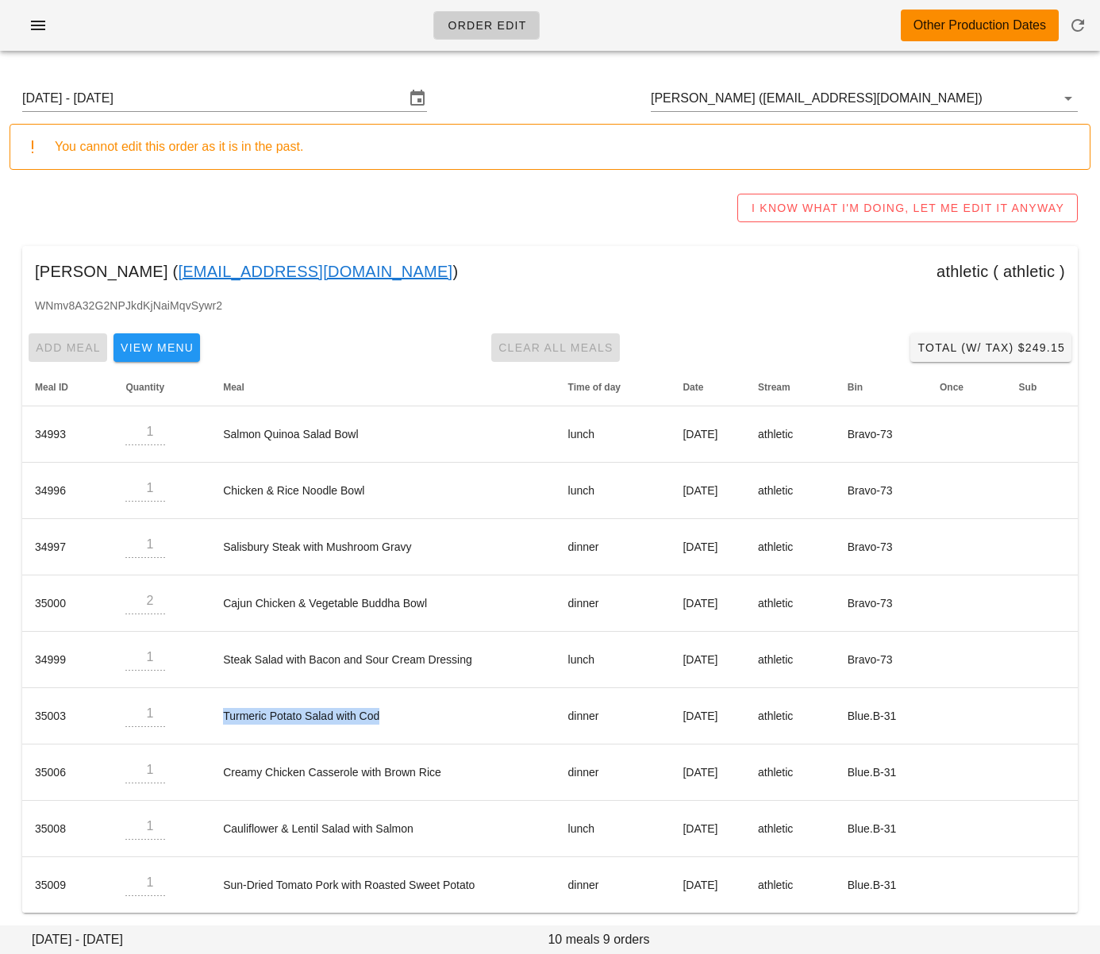
copy td "Turmeric Potato Salad with Cod"
click at [692, 96] on input "Huai Lin (migo800522@gmail.com)" at bounding box center [842, 98] width 383 height 25
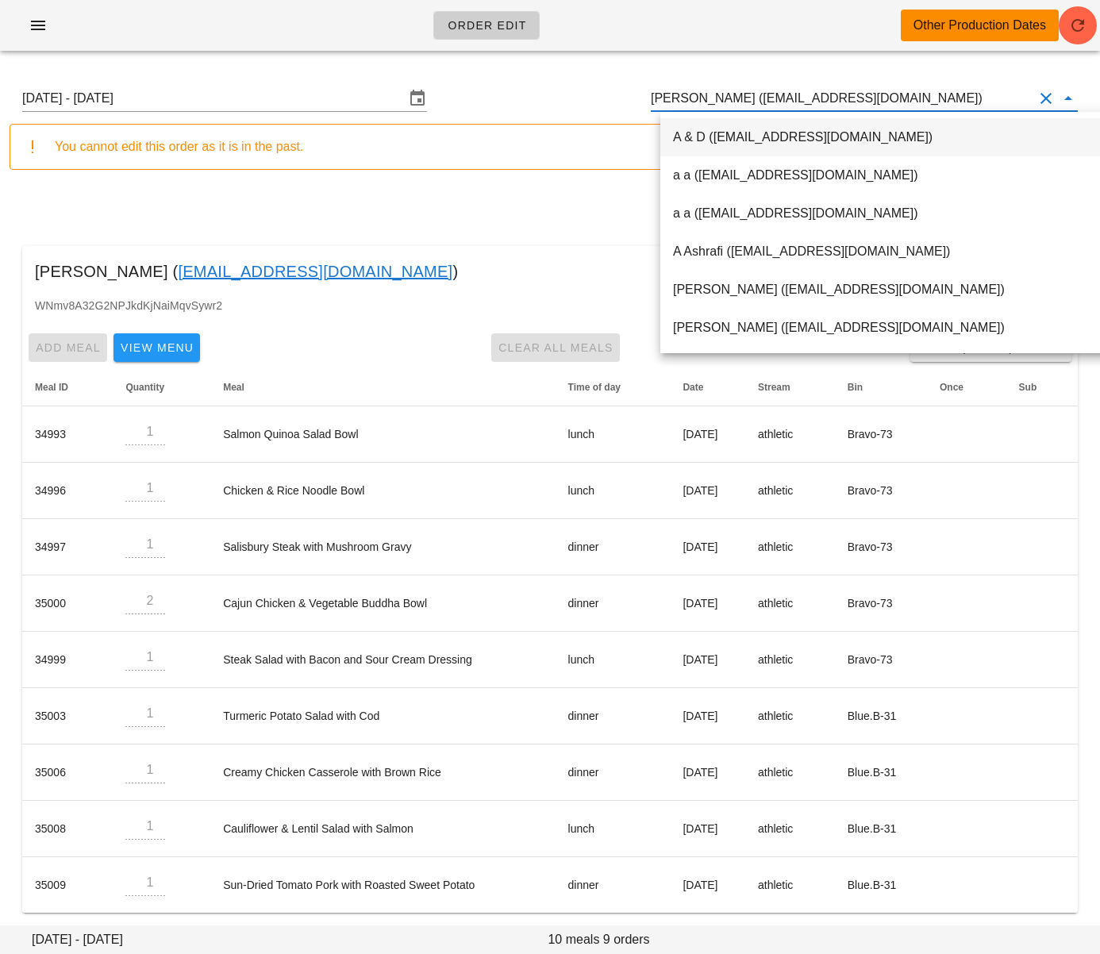
paste input "[EMAIL_ADDRESS][DOMAIN_NAME]"
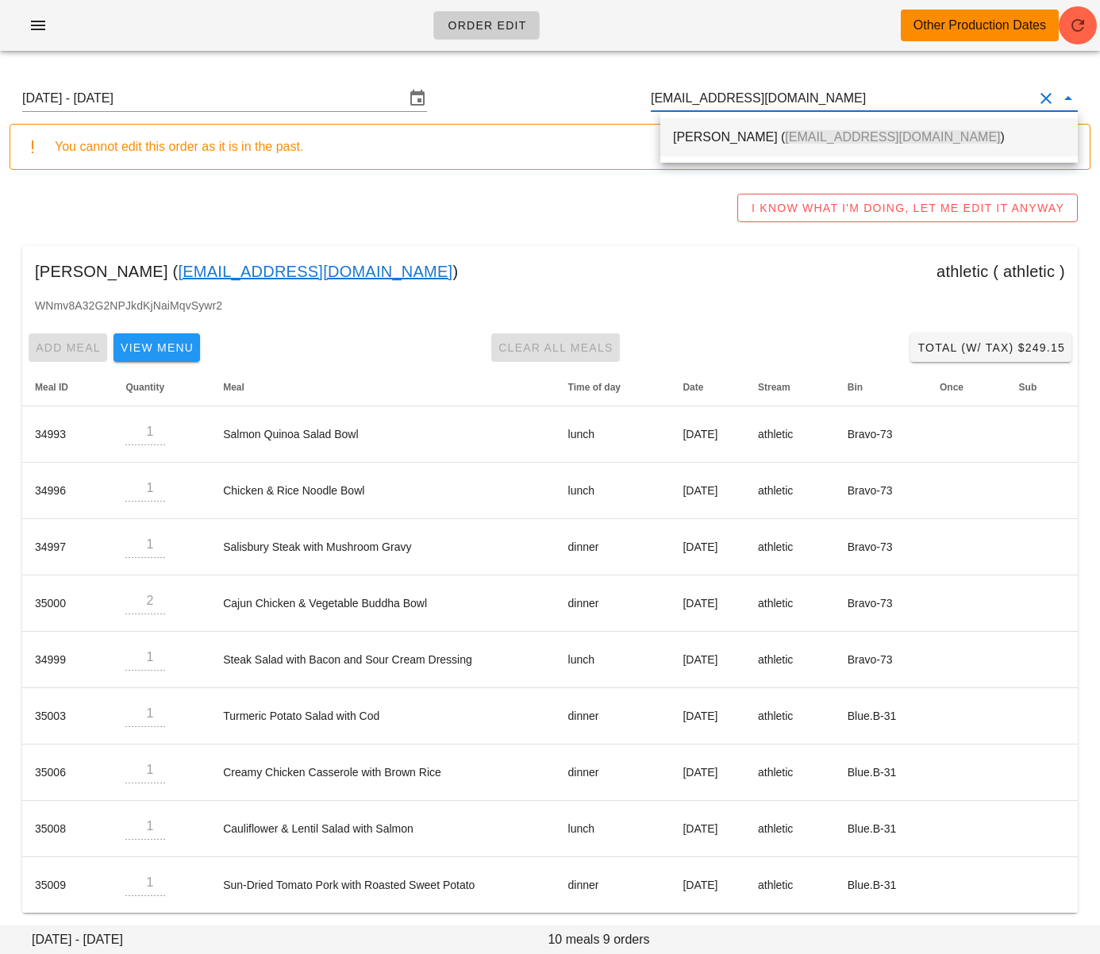
click at [696, 133] on div "Elizabeth Kao ( wwjd_liz@yahoo.ca )" at bounding box center [869, 136] width 392 height 15
type input "[PERSON_NAME] ([EMAIL_ADDRESS][DOMAIN_NAME])"
click at [340, 98] on input "[DATE] - [DATE]" at bounding box center [213, 98] width 383 height 25
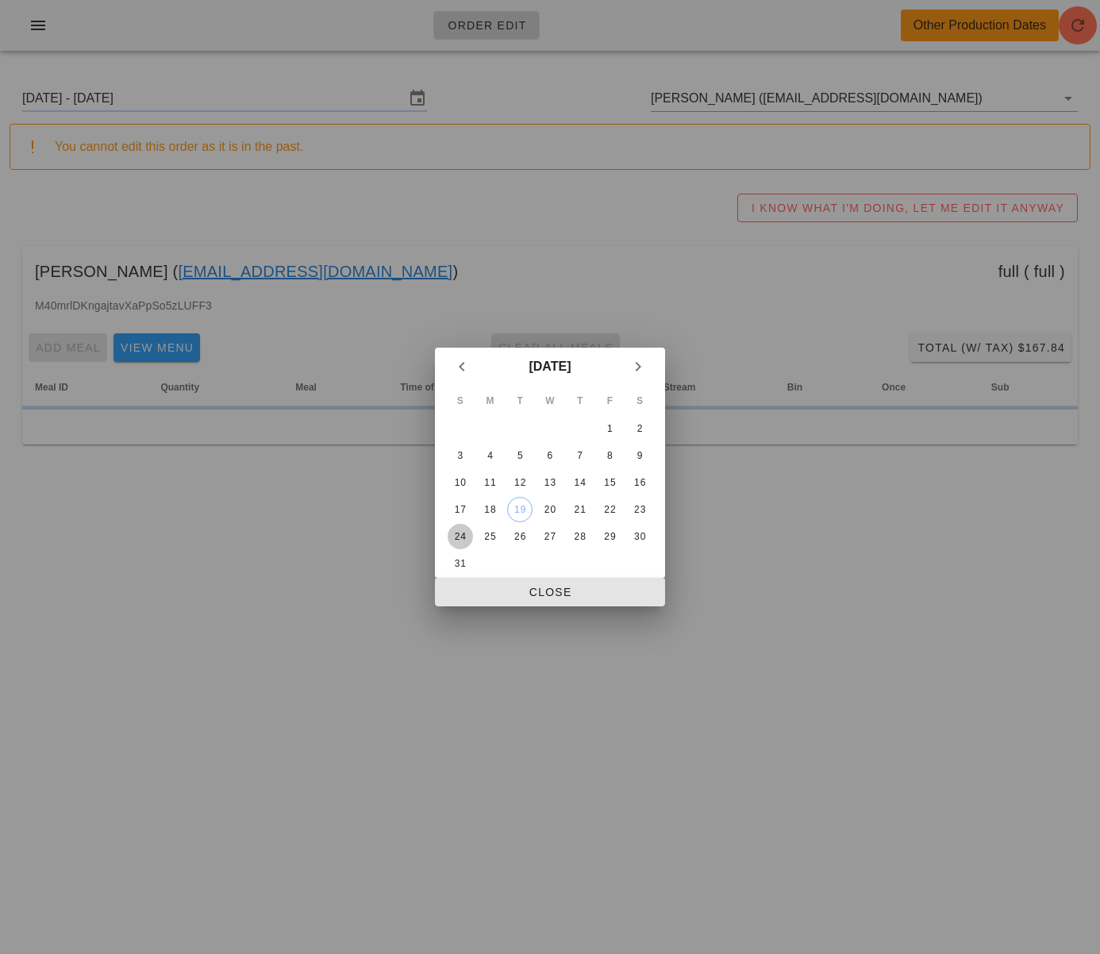
drag, startPoint x: 454, startPoint y: 531, endPoint x: 514, endPoint y: 584, distance: 79.8
click at [454, 531] on div "24" at bounding box center [460, 536] width 25 height 11
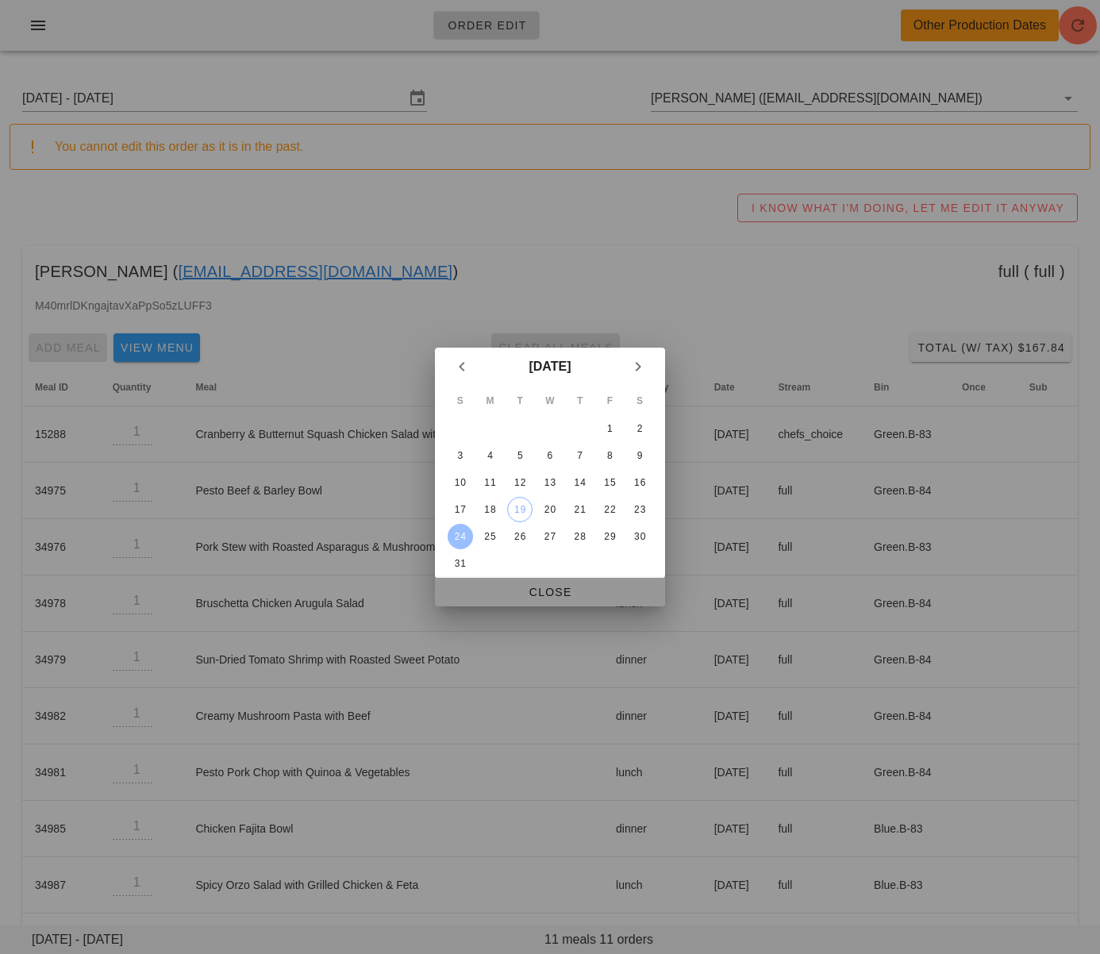
click at [518, 592] on span "Close" at bounding box center [550, 592] width 205 height 13
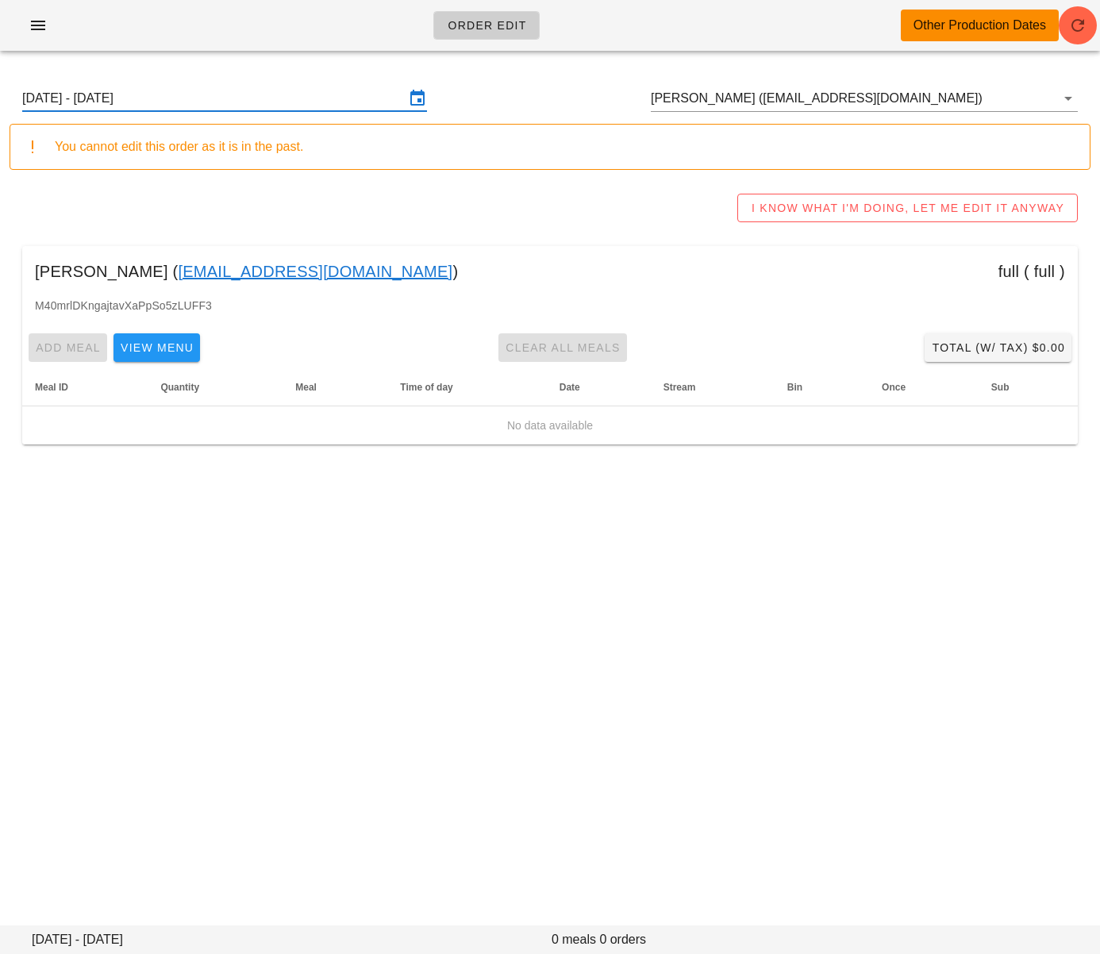
drag, startPoint x: 295, startPoint y: 102, endPoint x: 324, endPoint y: 233, distance: 135.0
click at [295, 102] on input "[DATE] - [DATE]" at bounding box center [213, 98] width 383 height 25
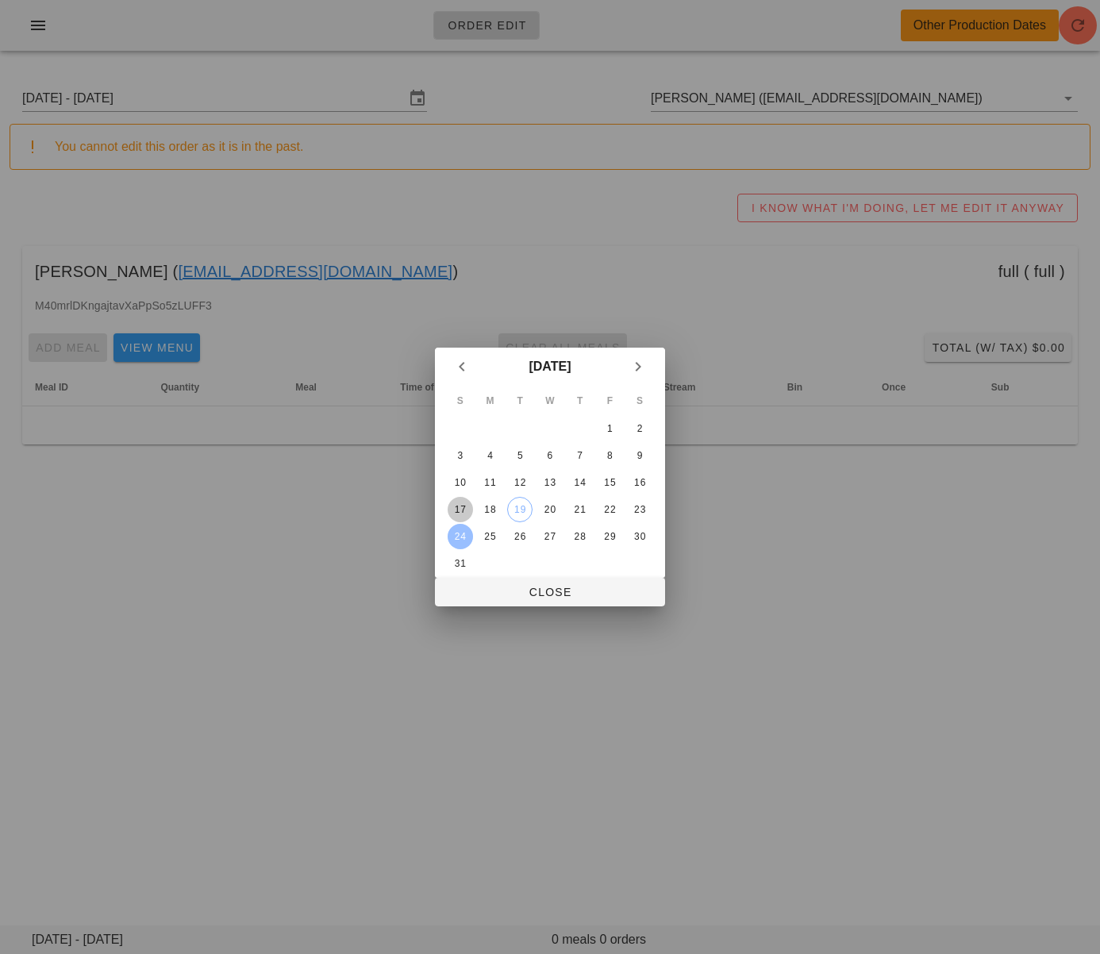
click at [460, 513] on div "17" at bounding box center [460, 509] width 25 height 11
click at [500, 595] on span "Close" at bounding box center [550, 592] width 205 height 13
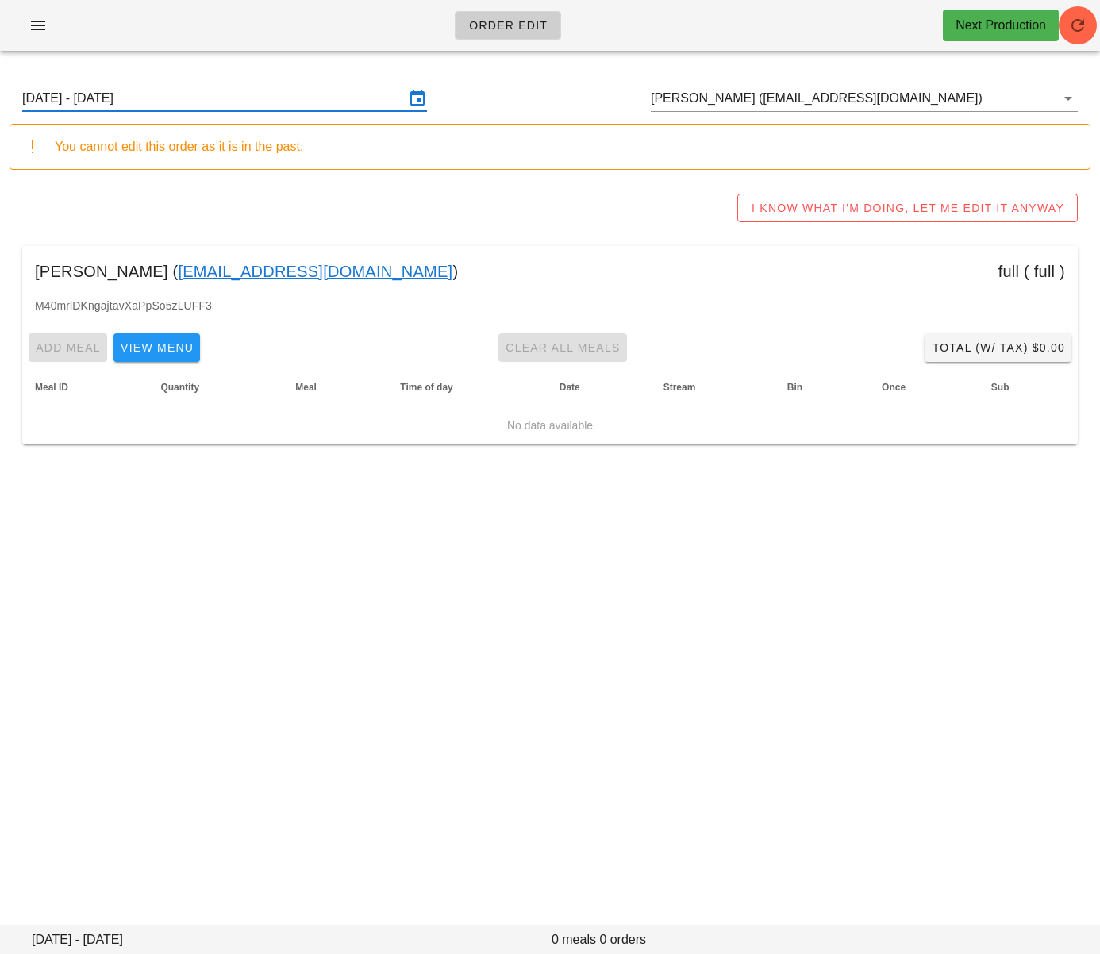
click at [262, 95] on input "[DATE] - [DATE]" at bounding box center [213, 98] width 383 height 25
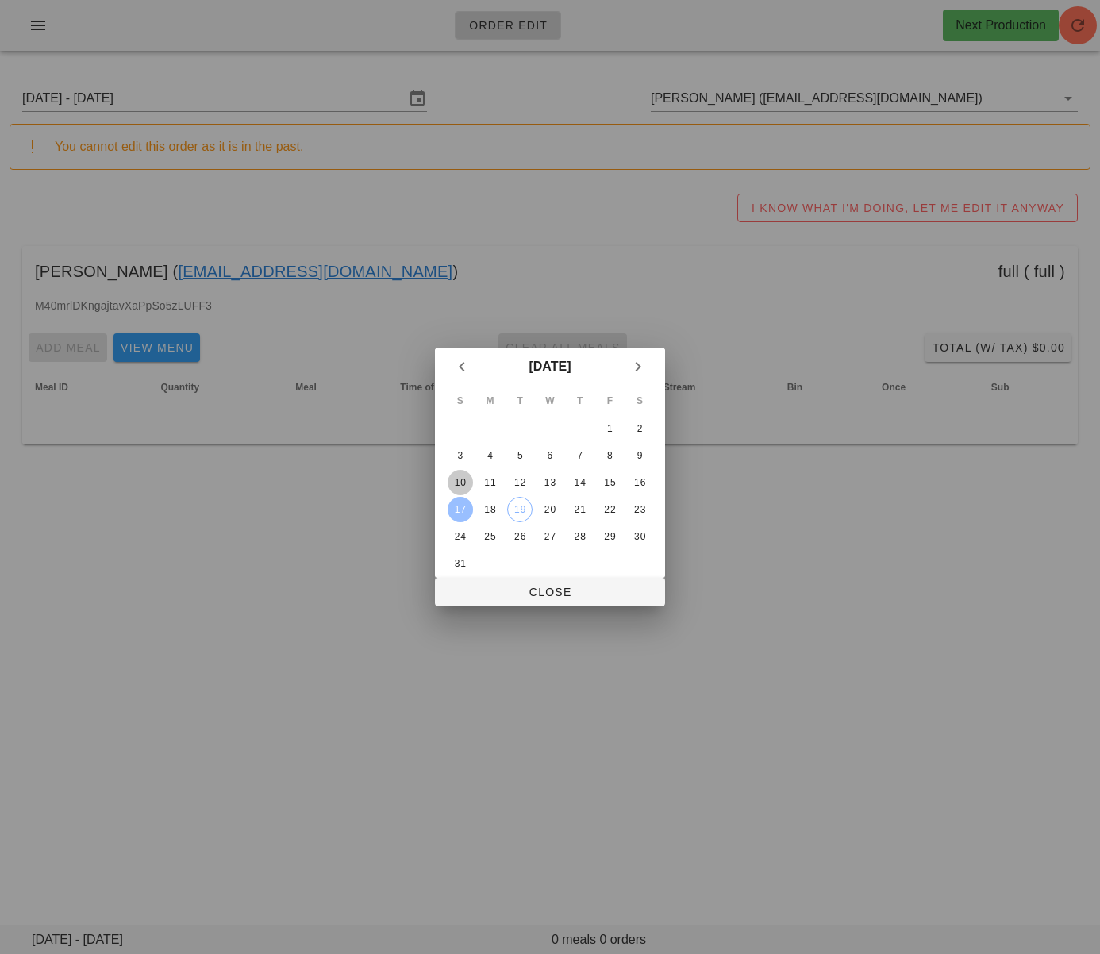
click at [461, 483] on div "10" at bounding box center [460, 482] width 25 height 11
click at [511, 598] on span "Close" at bounding box center [550, 592] width 205 height 13
type input "[DATE] - [DATE]"
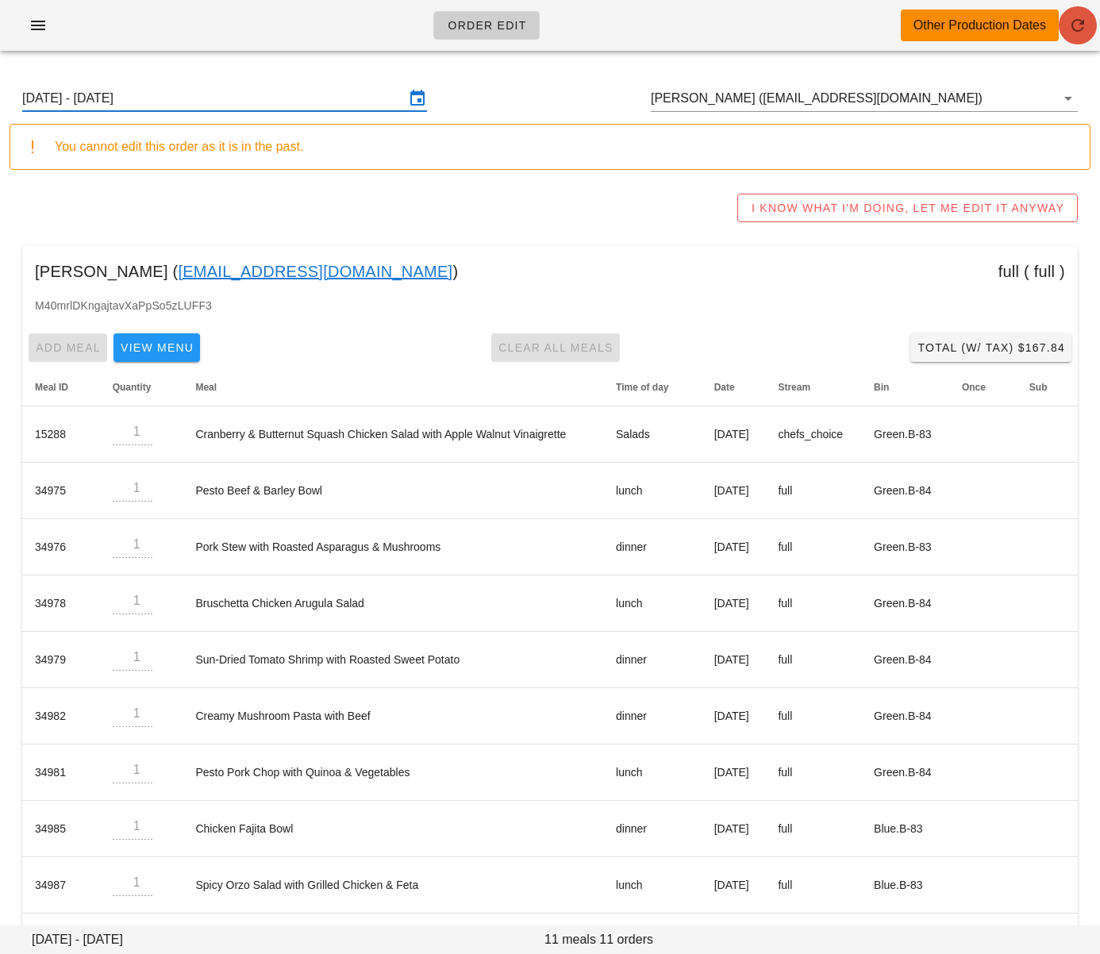
click at [1069, 39] on button "button" at bounding box center [1078, 25] width 38 height 38
click at [693, 256] on div "Elizabeth Kao ( wwjd_liz@yahoo.ca ) full ( full )" at bounding box center [550, 271] width 1056 height 51
click at [259, 76] on div "Sunday August 10 - Saturday August 16 Elizabeth Kao (wwjd_liz@yahoo.ca)" at bounding box center [550, 98] width 1081 height 51
click at [263, 96] on input "Sunday August 10 - Saturday August 16" at bounding box center [213, 98] width 383 height 25
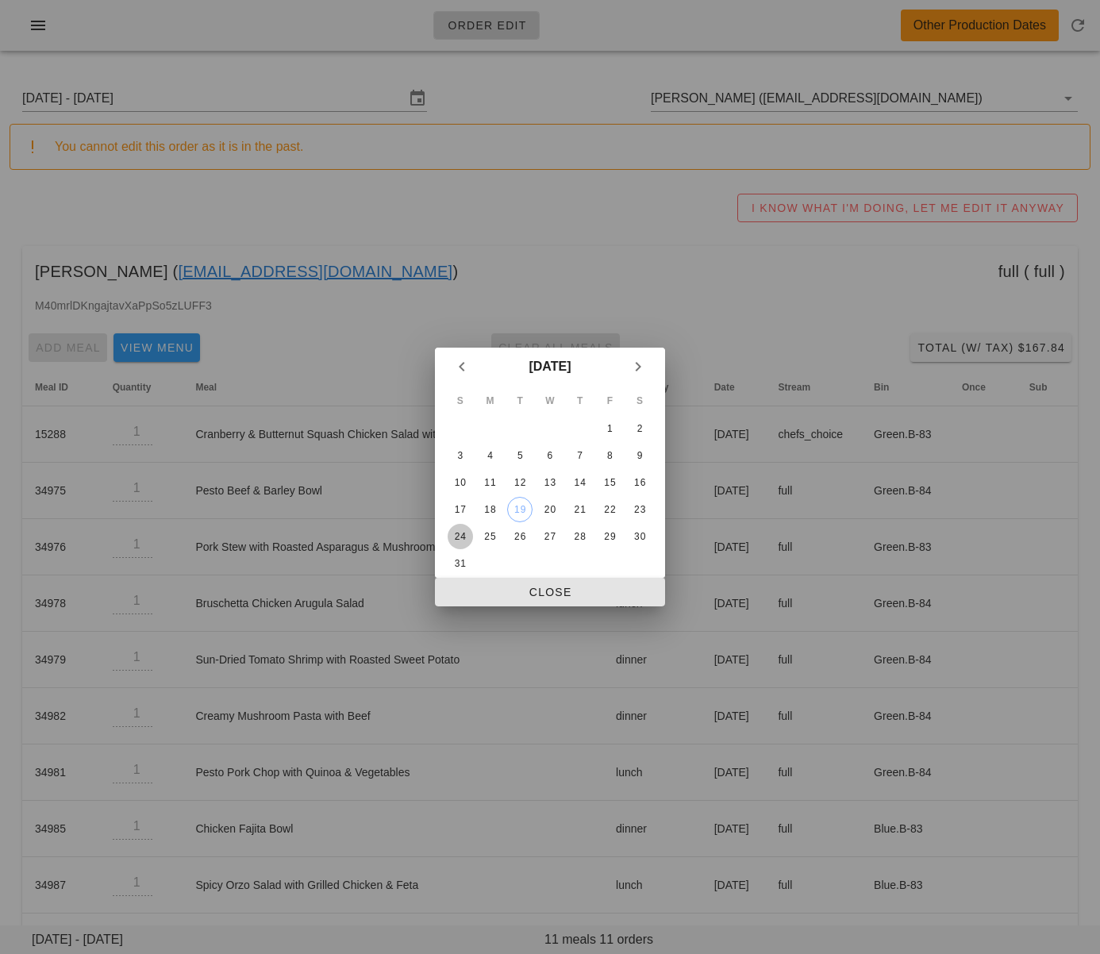
drag, startPoint x: 457, startPoint y: 540, endPoint x: 492, endPoint y: 584, distance: 55.9
click at [457, 540] on div "24" at bounding box center [460, 536] width 25 height 11
click at [495, 595] on span "Close" at bounding box center [550, 592] width 205 height 13
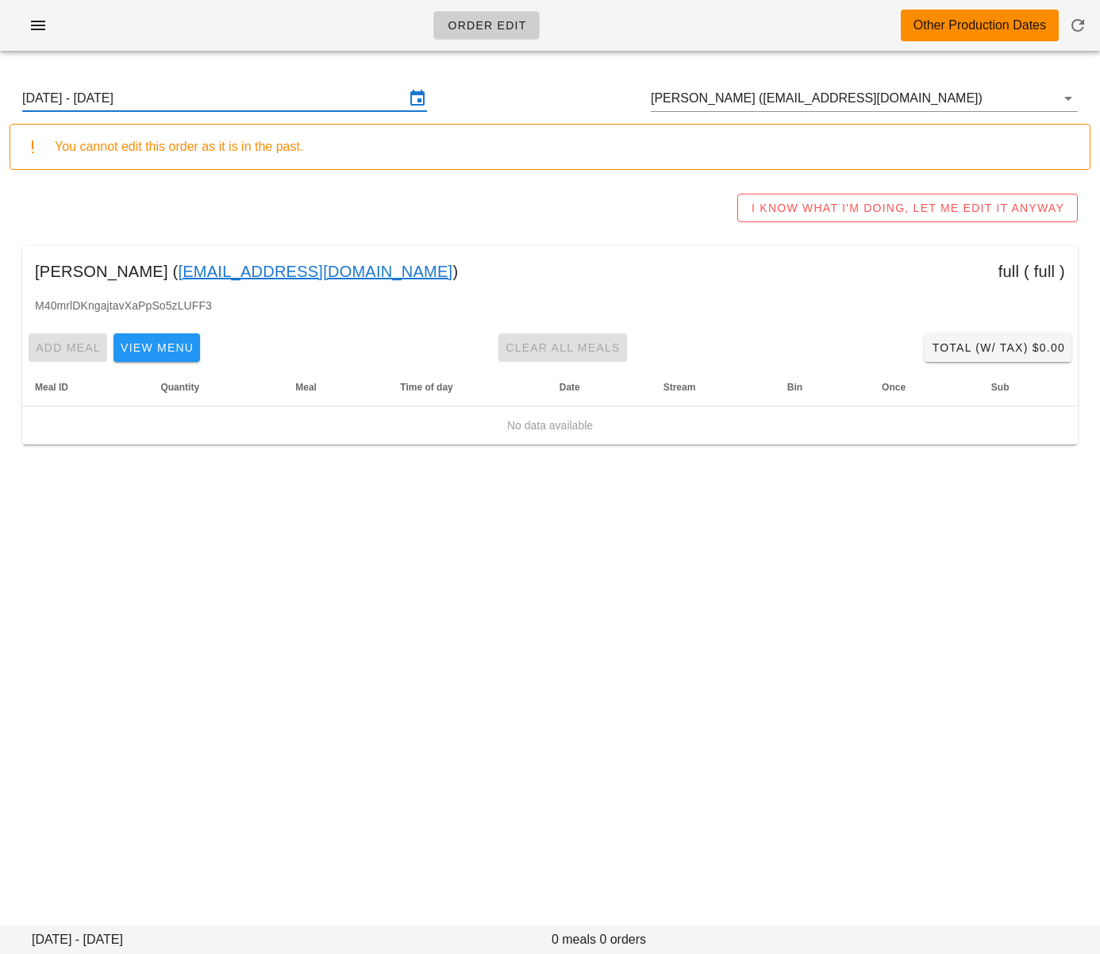
click at [183, 100] on input "Sunday August 24 - Saturday August 30" at bounding box center [213, 98] width 383 height 25
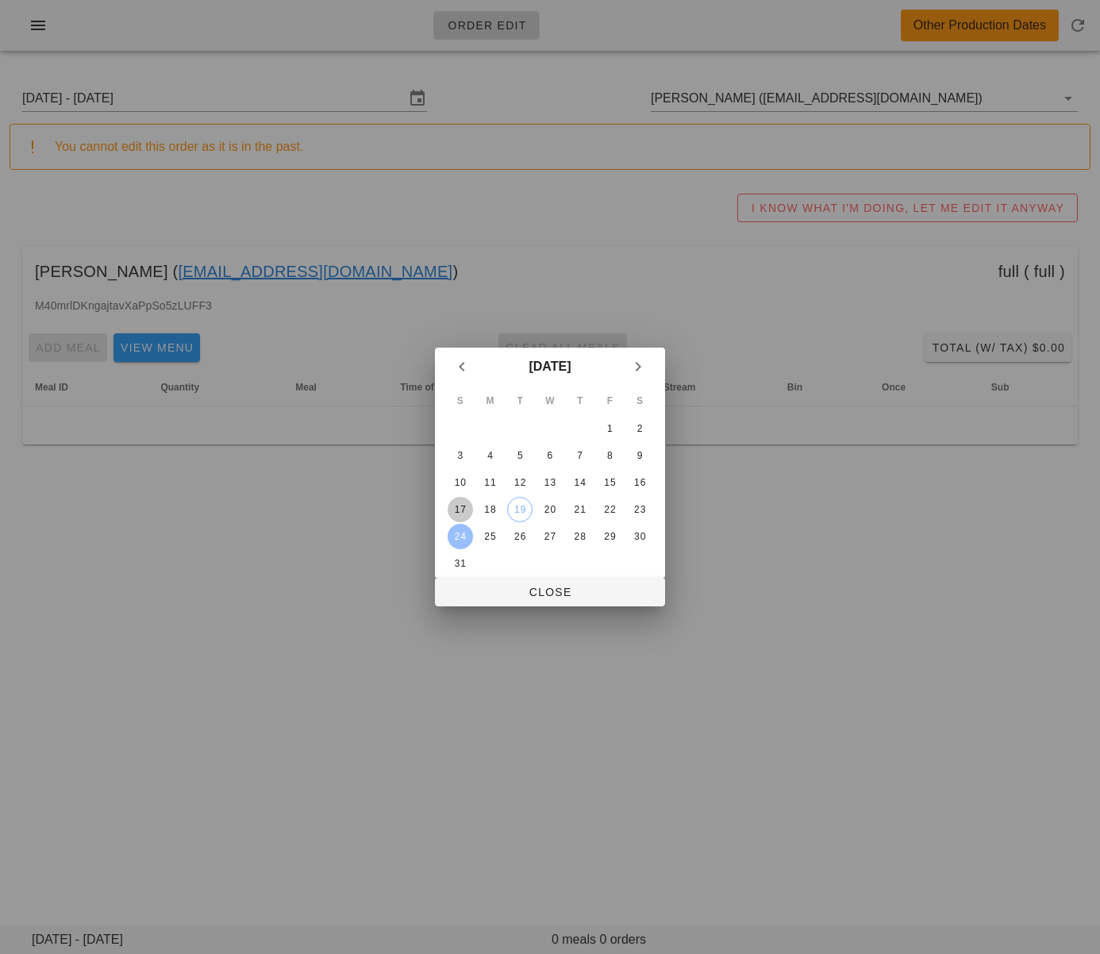
click at [461, 507] on div "17" at bounding box center [460, 509] width 25 height 11
click at [481, 593] on span "Close" at bounding box center [550, 592] width 205 height 13
type input "[DATE] - [DATE]"
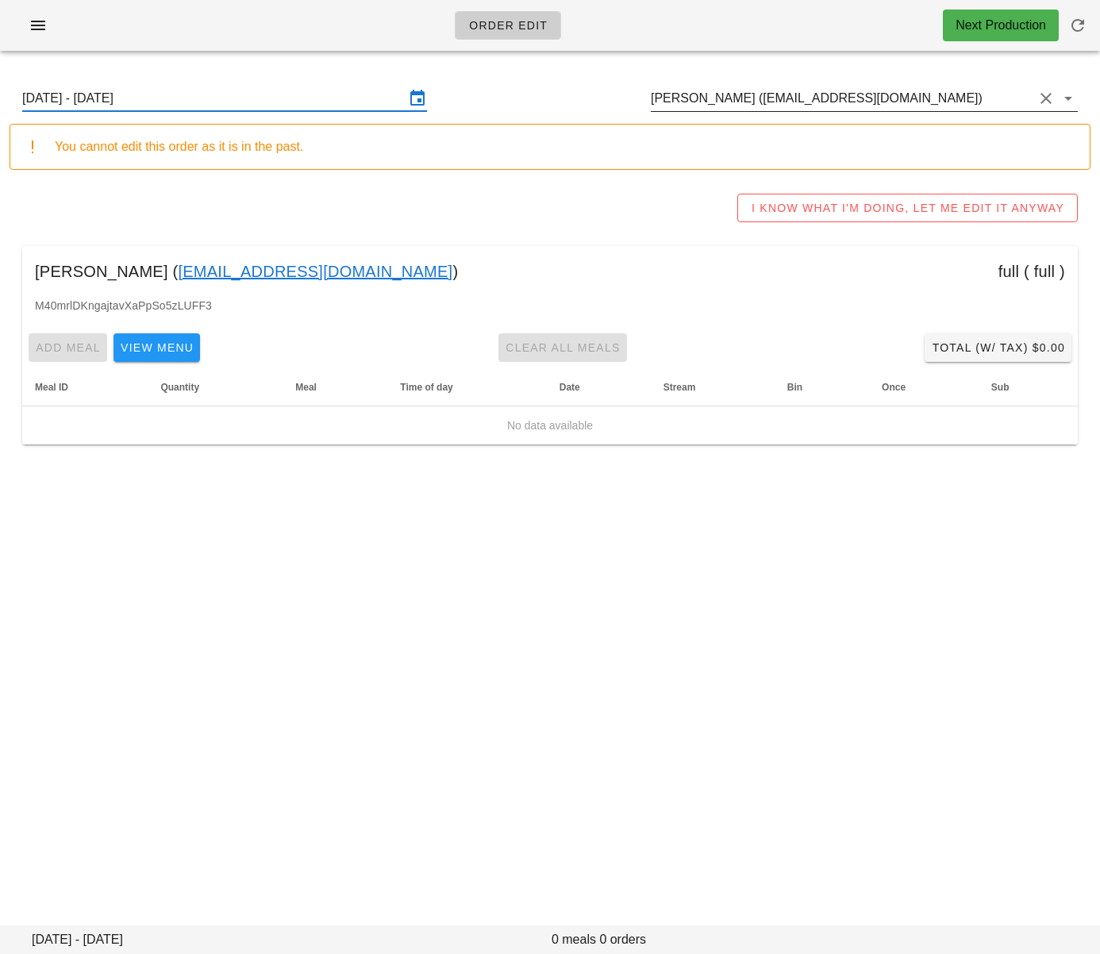
click at [750, 99] on input "Elizabeth Kao (wwjd_liz@yahoo.ca)" at bounding box center [842, 98] width 383 height 25
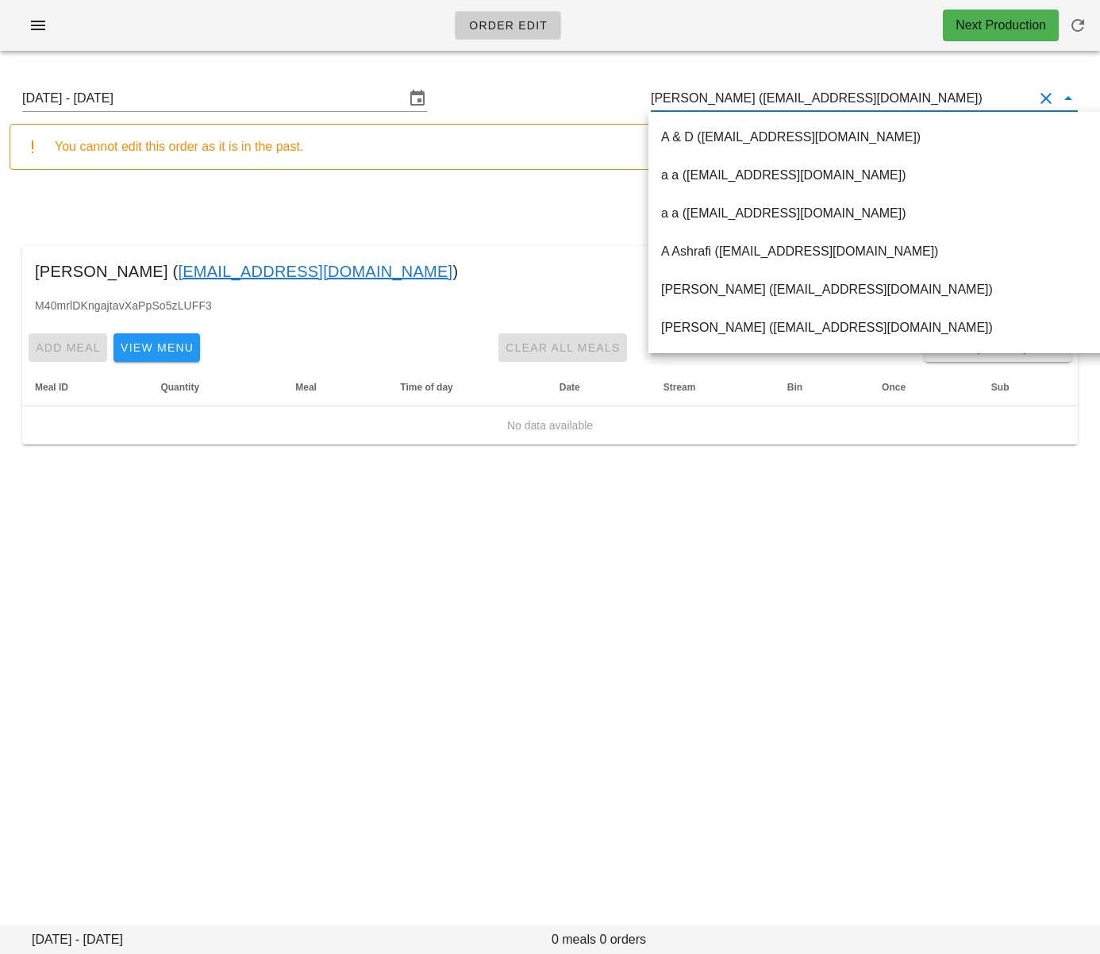
click at [744, 102] on input "Elizabeth Kao (wwjd_liz@yahoo.ca)" at bounding box center [842, 98] width 383 height 25
drag, startPoint x: 735, startPoint y: 100, endPoint x: 601, endPoint y: 97, distance: 134.2
click at [601, 97] on div "Sunday August 17 - Saturday August 23 Elizabeth Kao (wwjd_liz@yahoo.ca)" at bounding box center [550, 98] width 1081 height 51
click at [814, 85] on div "Sunday August 17 - Saturday August 23 Elizabeth Kao (wwjd_liz@yahoo.ca)" at bounding box center [550, 98] width 1081 height 51
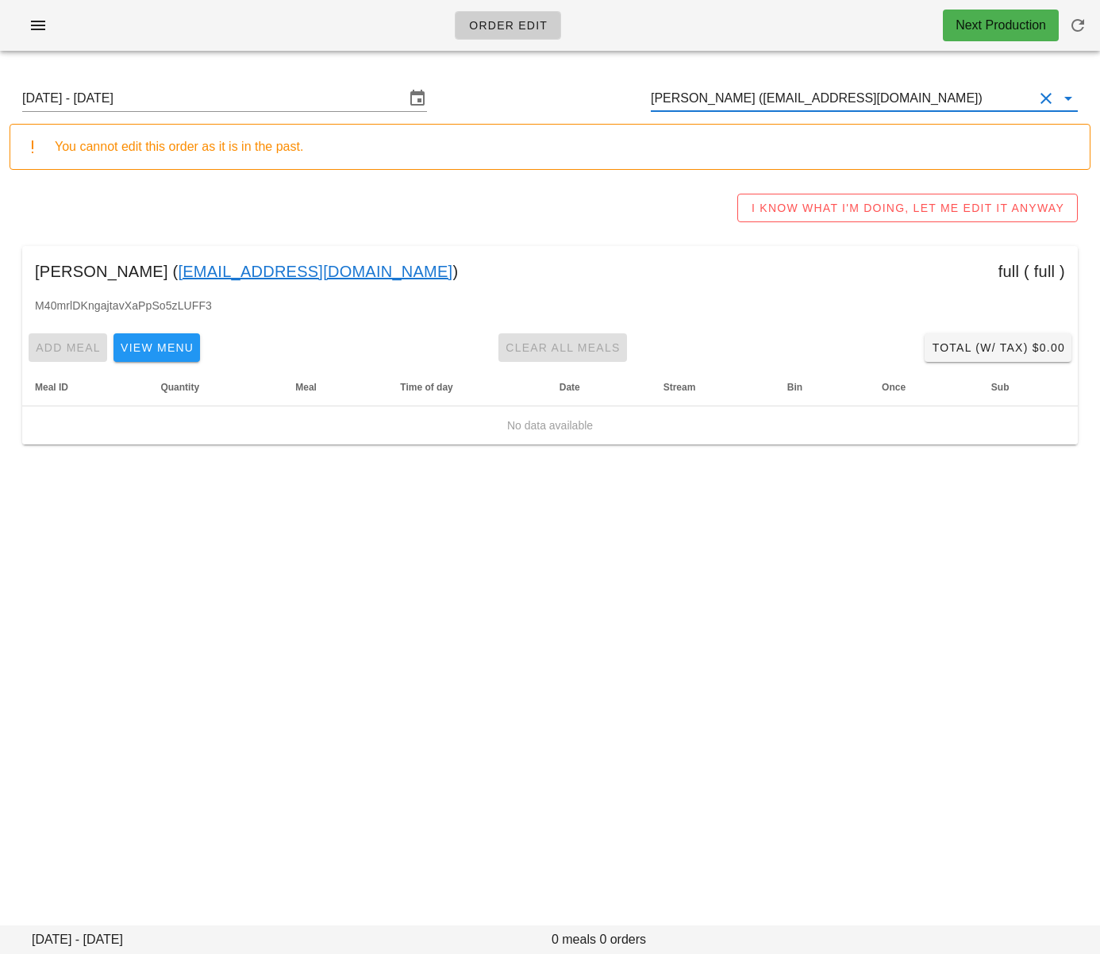
scroll to position [1, 0]
drag, startPoint x: 739, startPoint y: 98, endPoint x: 891, endPoint y: 99, distance: 151.7
click at [891, 99] on input "Elizabeth Kao (wwjd_liz@yahoo.ca)" at bounding box center [842, 98] width 383 height 25
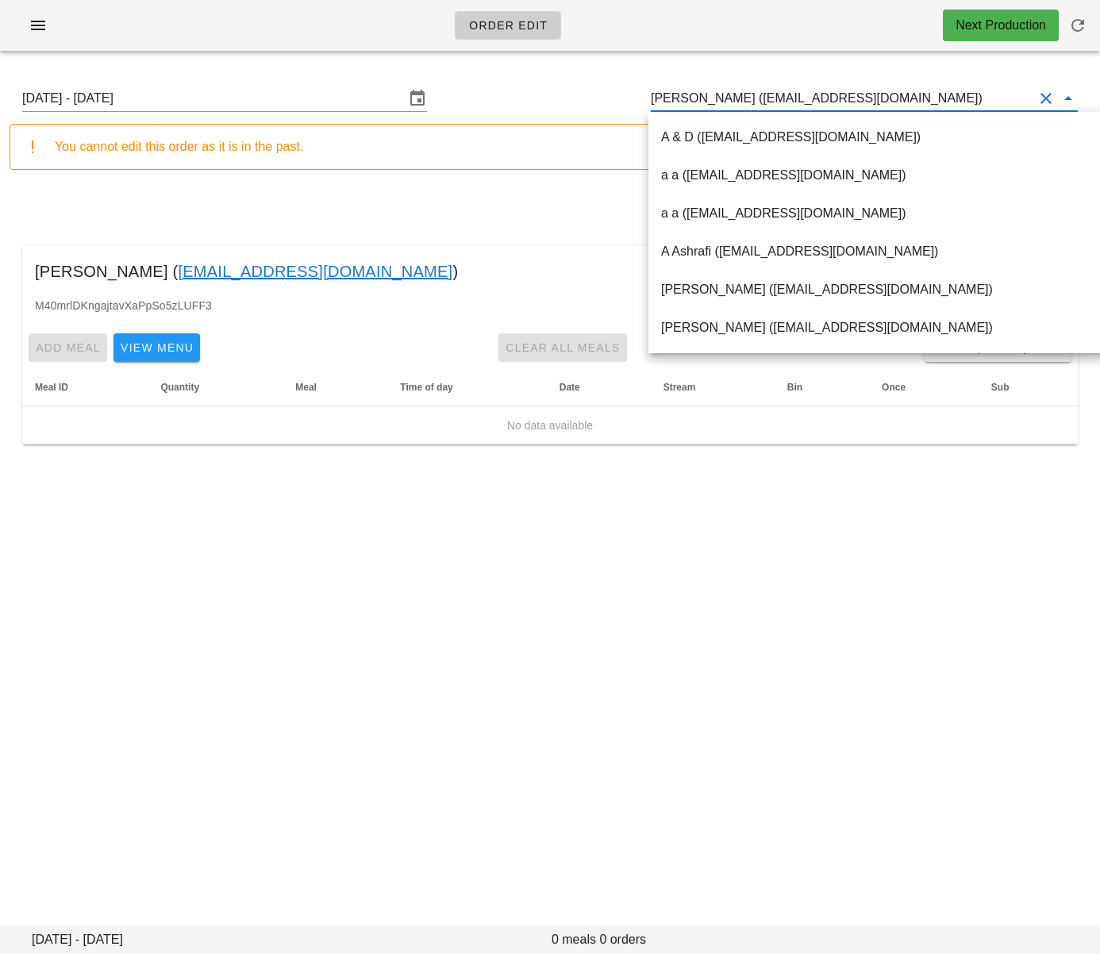
click at [891, 99] on input "Elizabeth Kao (wwjd_liz@yahoo.ca)" at bounding box center [842, 98] width 383 height 25
drag, startPoint x: 884, startPoint y: 99, endPoint x: 779, endPoint y: 98, distance: 105.6
click at [779, 98] on input "Elizabeth Kao (wwjd_liz@yahoo.ca)" at bounding box center [842, 98] width 383 height 25
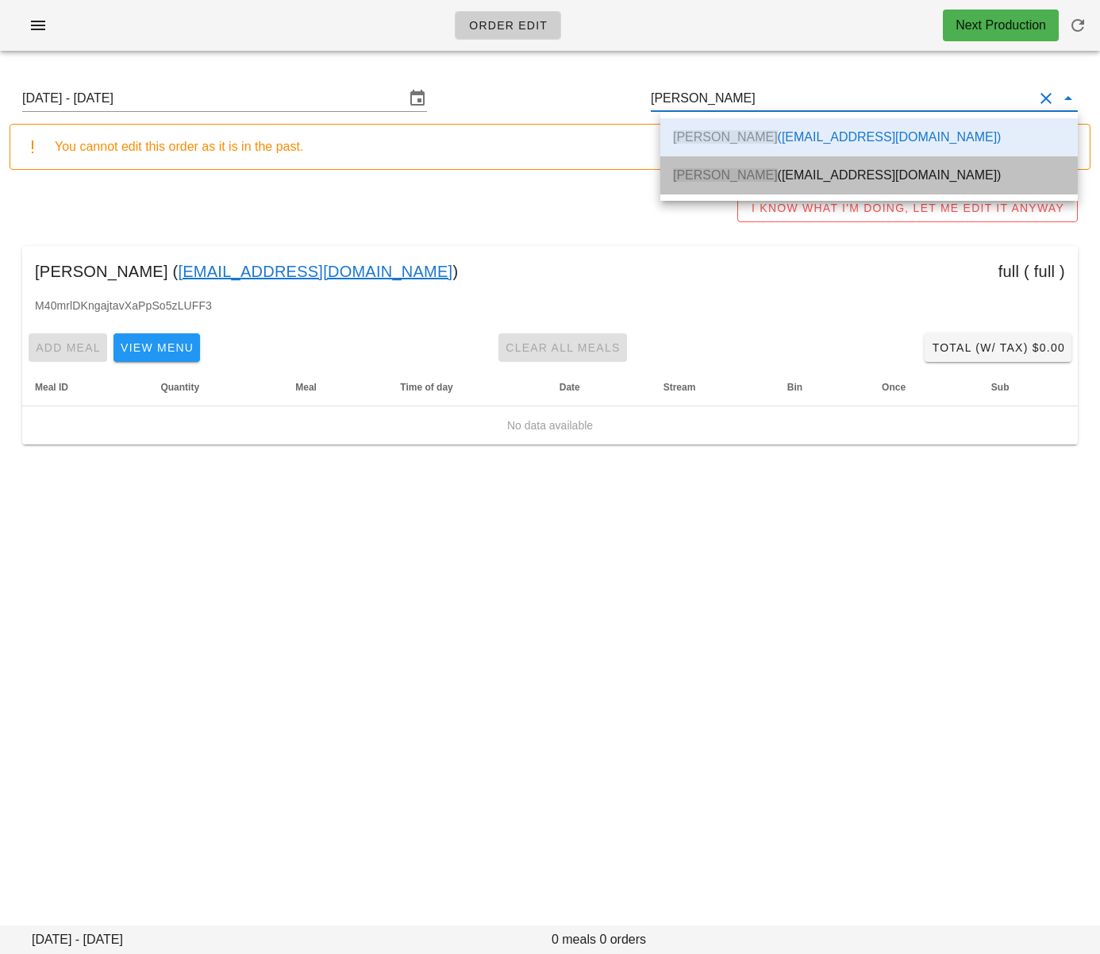
click at [783, 182] on div "Elizabeth Kao (wwjdliz11@gmail.com)" at bounding box center [869, 175] width 392 height 15
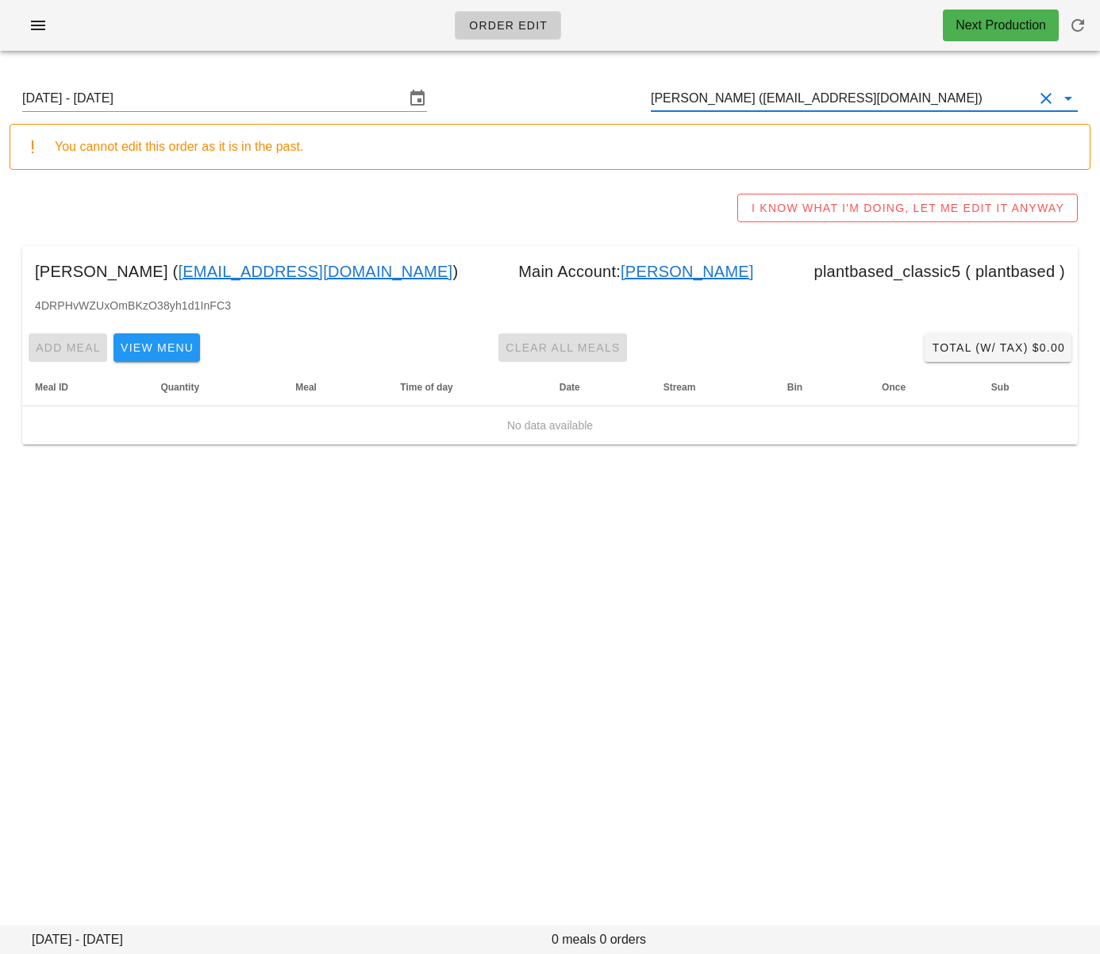
type input "Elizabeth Kao (wwjdliz11@gmail.com)"
click at [247, 95] on input "[DATE] - [DATE]" at bounding box center [213, 98] width 383 height 25
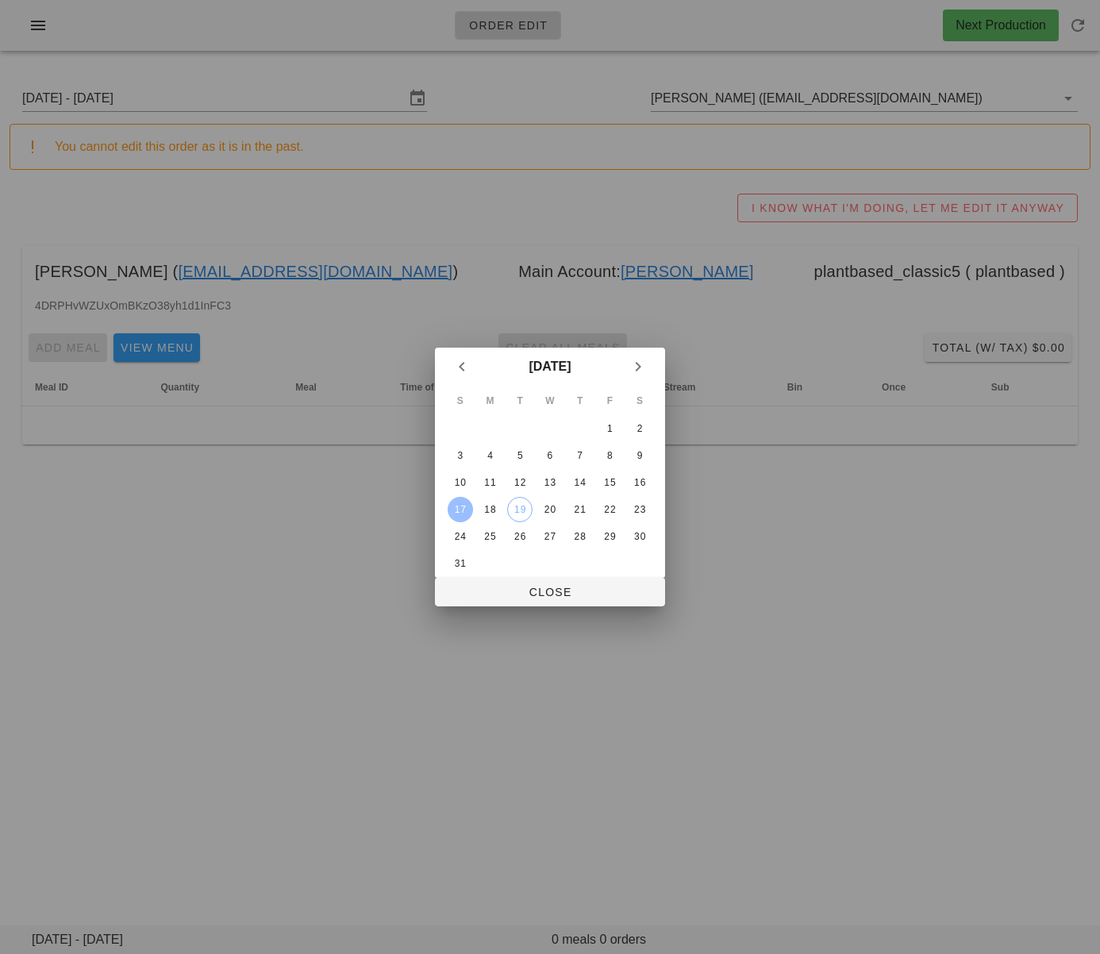
click at [318, 557] on div at bounding box center [550, 477] width 1100 height 954
click at [319, 583] on div at bounding box center [550, 477] width 1100 height 954
drag, startPoint x: 527, startPoint y: 590, endPoint x: 89, endPoint y: 14, distance: 723.5
click at [527, 590] on span "Close" at bounding box center [550, 592] width 205 height 13
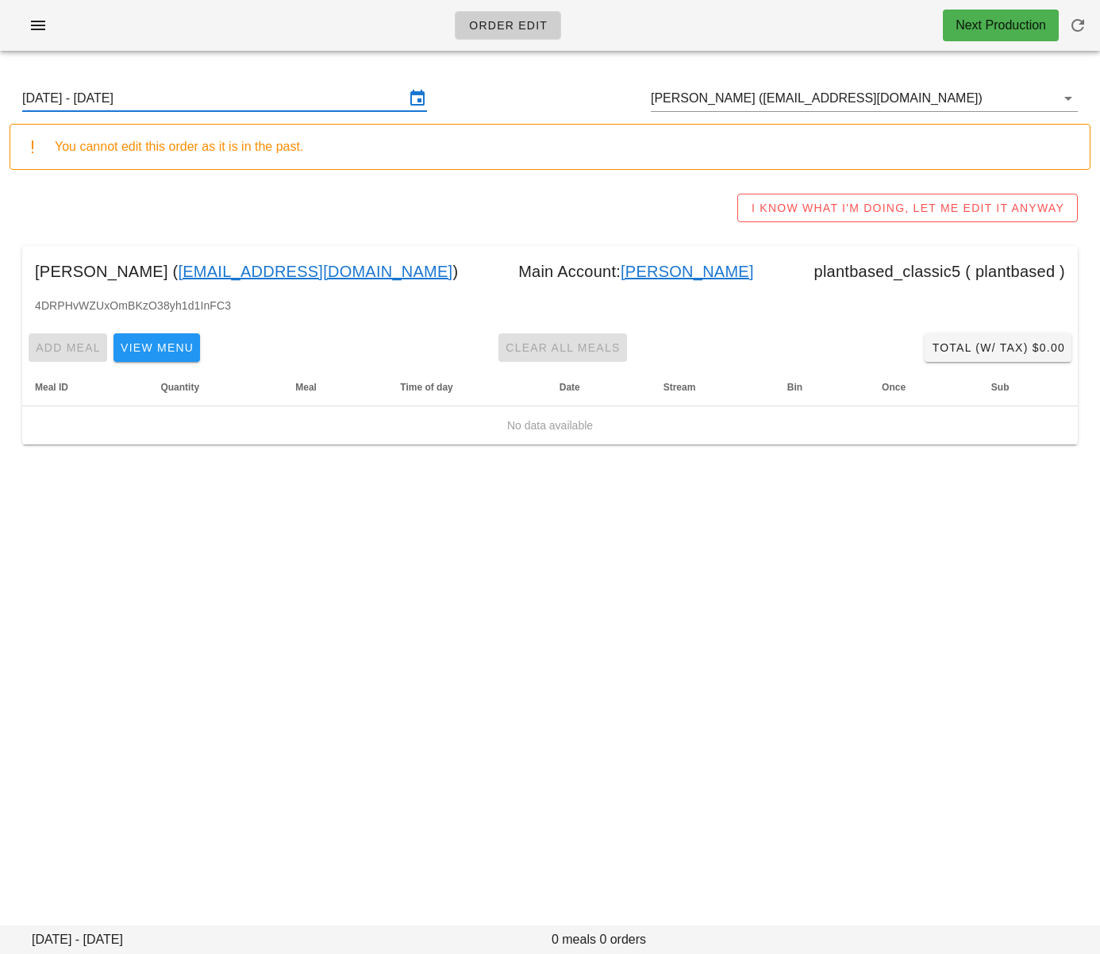
click at [249, 102] on input "[DATE] - [DATE]" at bounding box center [213, 98] width 383 height 25
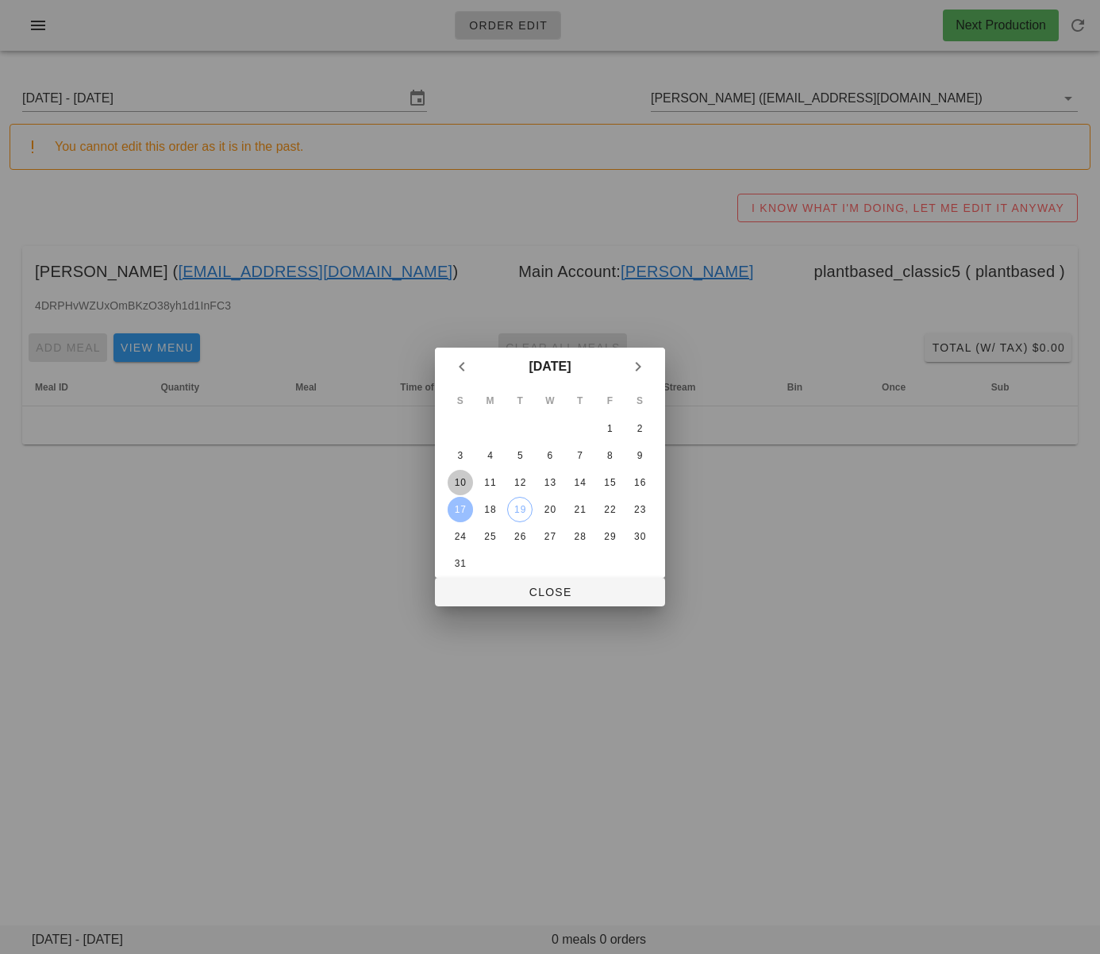
drag, startPoint x: 456, startPoint y: 484, endPoint x: 503, endPoint y: 556, distance: 85.4
click at [456, 484] on div "10" at bounding box center [460, 482] width 25 height 11
drag, startPoint x: 494, startPoint y: 598, endPoint x: 857, endPoint y: 907, distance: 476.5
click at [494, 598] on span "Close" at bounding box center [550, 592] width 205 height 13
type input "Sunday August 10 - Saturday August 16"
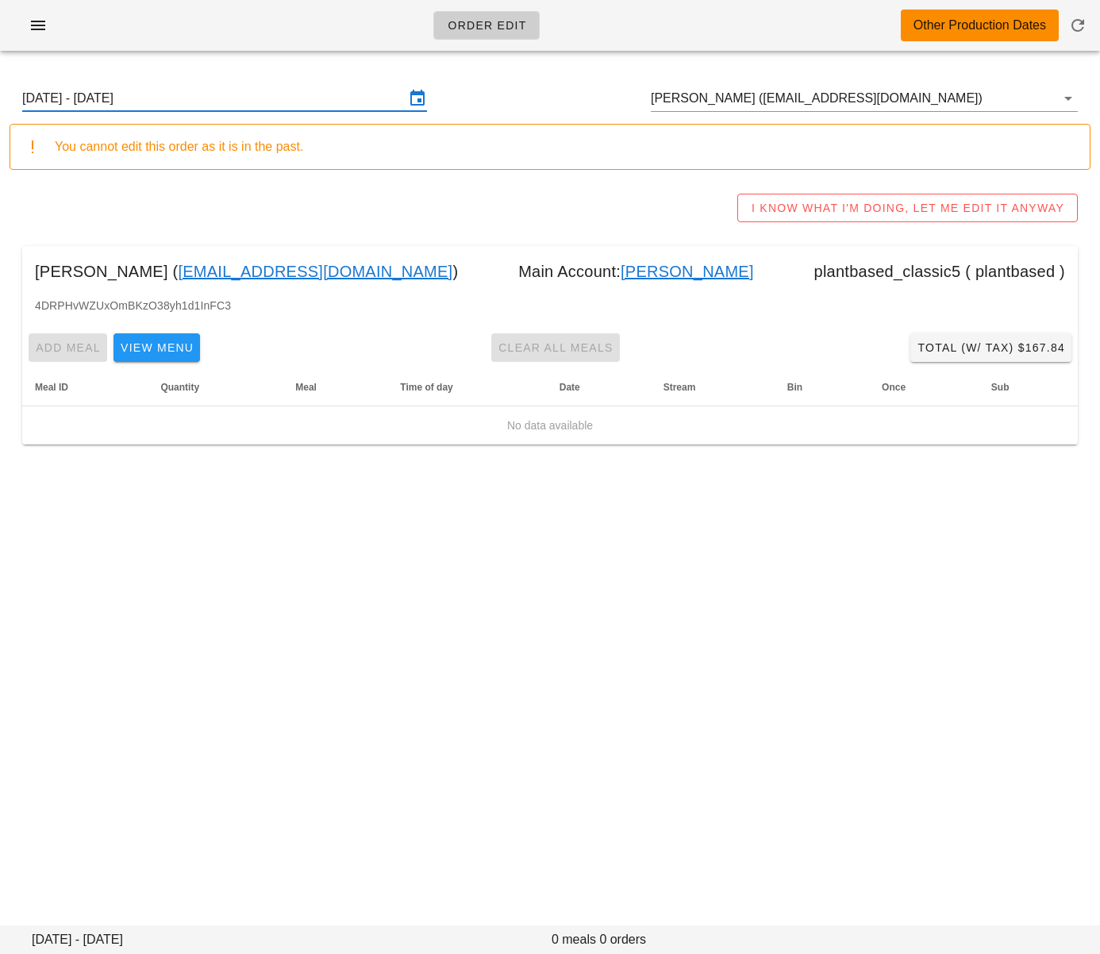
click at [621, 271] on link "Elizabeth Kao" at bounding box center [687, 271] width 133 height 25
type input "Elizabeth Kao (wwjd_liz@yahoo.ca)"
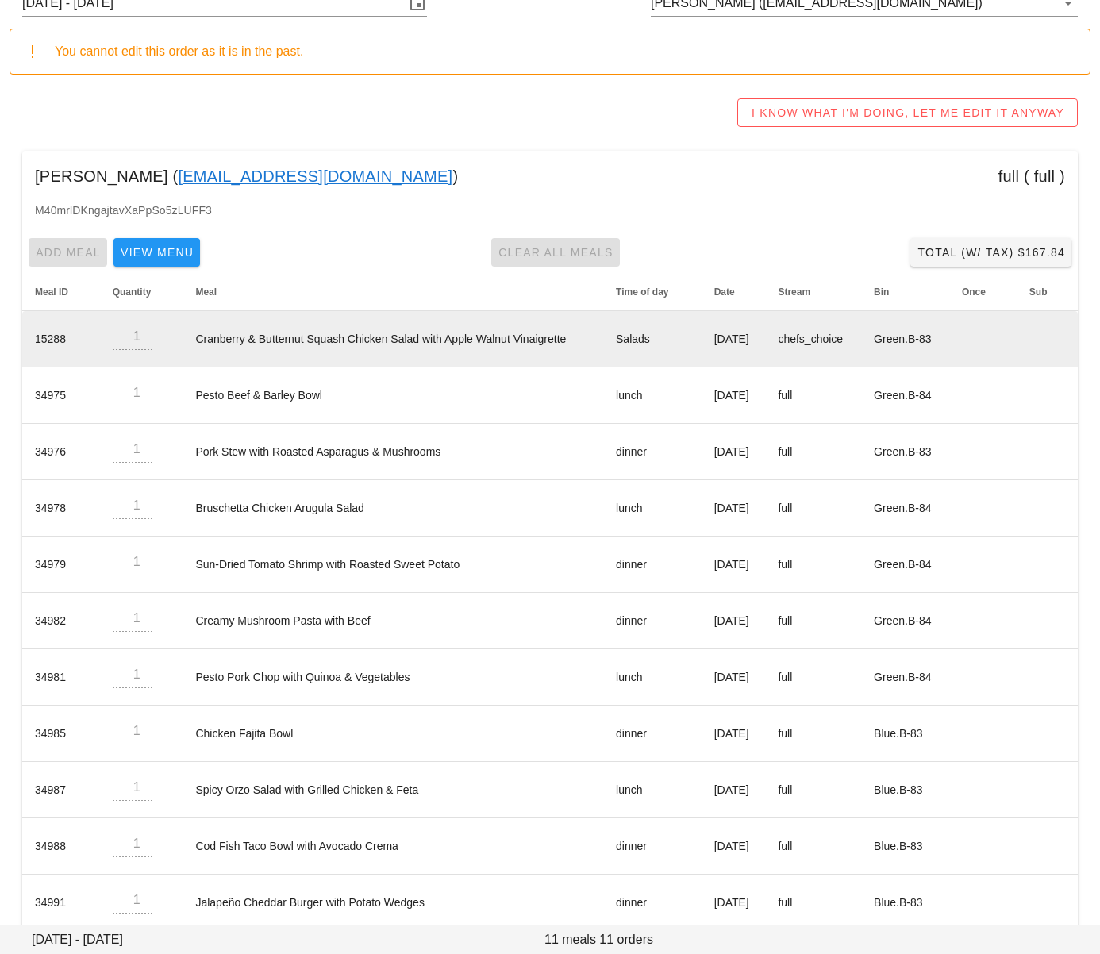
scroll to position [119, 0]
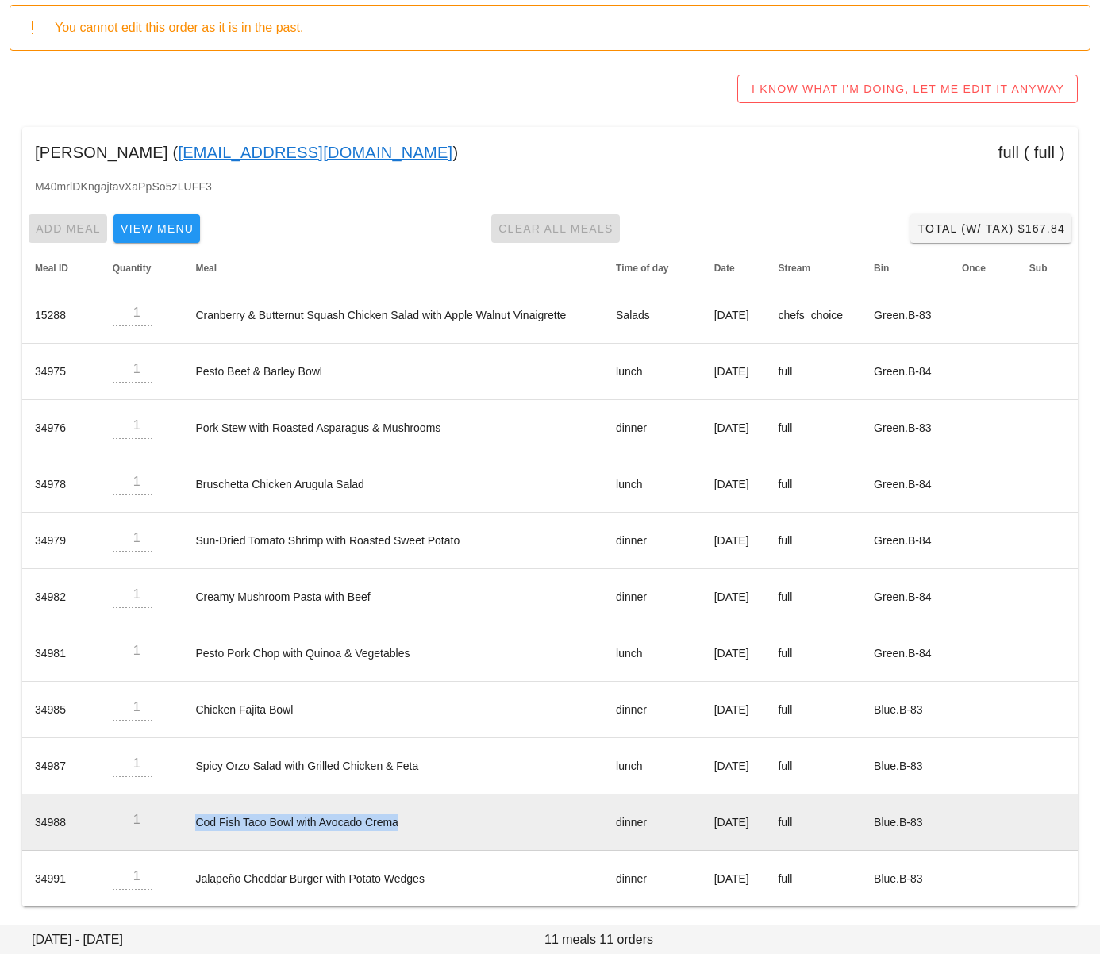
drag, startPoint x: 184, startPoint y: 826, endPoint x: 406, endPoint y: 825, distance: 221.5
click at [407, 825] on td "Cod Fish Taco Bowl with Avocado Crema" at bounding box center [393, 823] width 421 height 56
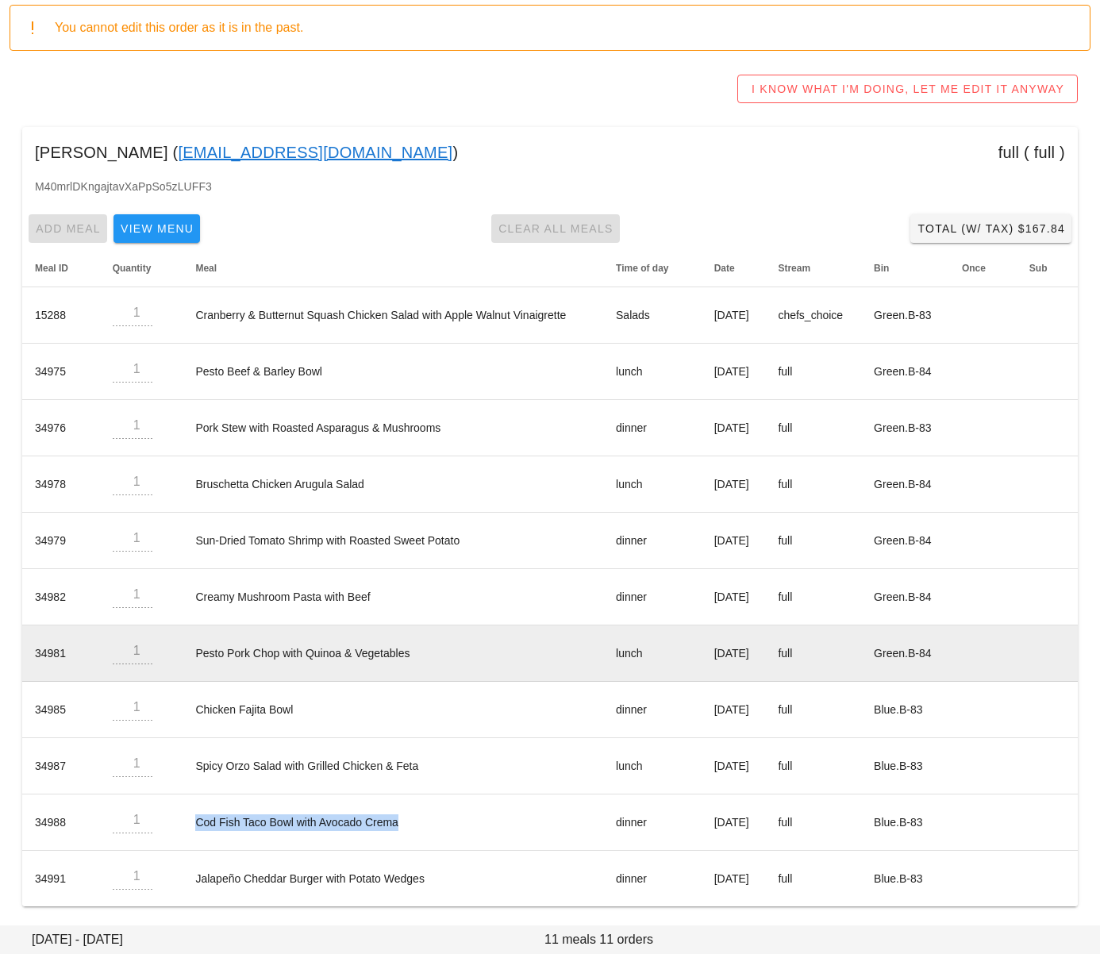
copy td "Cod Fish Taco Bowl with Avocado Crema"
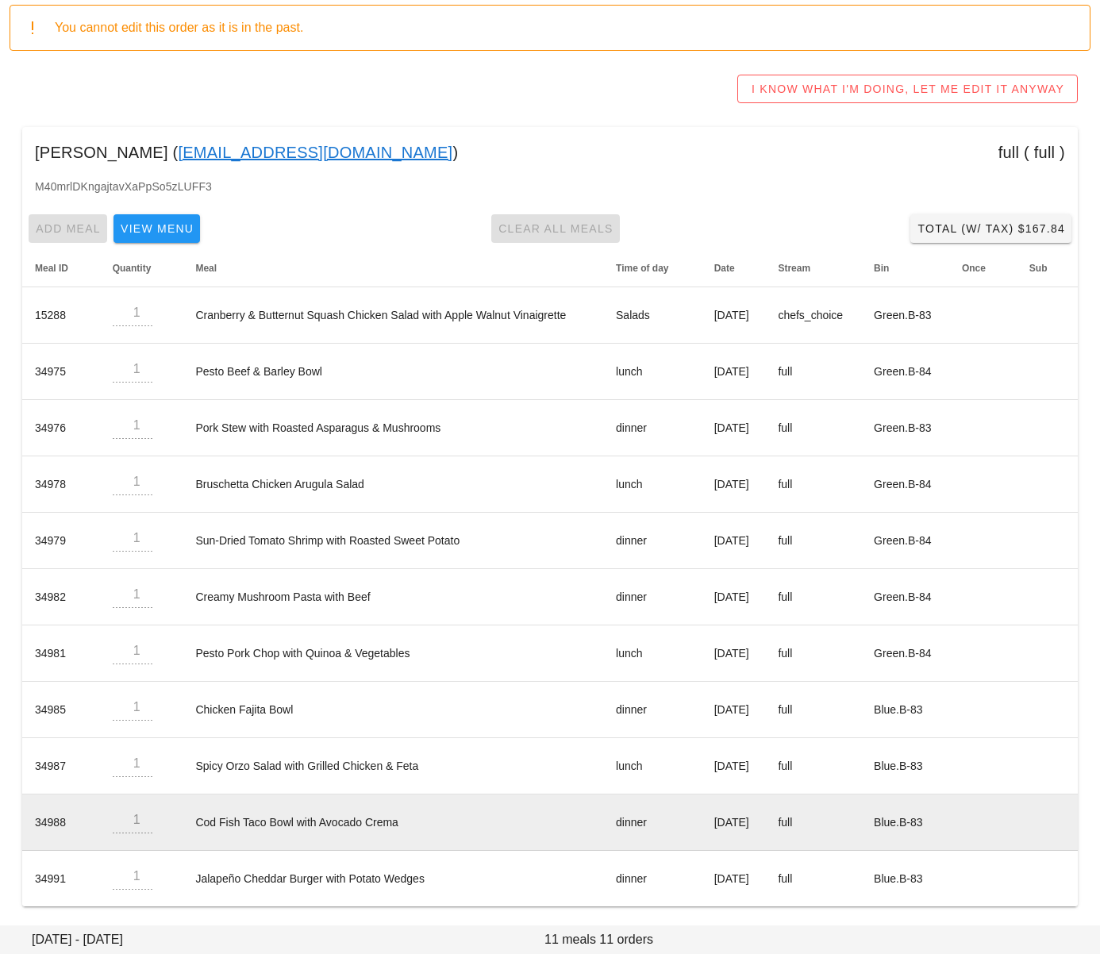
drag, startPoint x: 614, startPoint y: 814, endPoint x: 626, endPoint y: 815, distance: 12.8
click at [614, 814] on td "dinner" at bounding box center [652, 823] width 98 height 56
drag, startPoint x: 684, startPoint y: 821, endPoint x: 752, endPoint y: 820, distance: 67.5
click at [752, 820] on td "Friday Aug 15" at bounding box center [734, 823] width 64 height 56
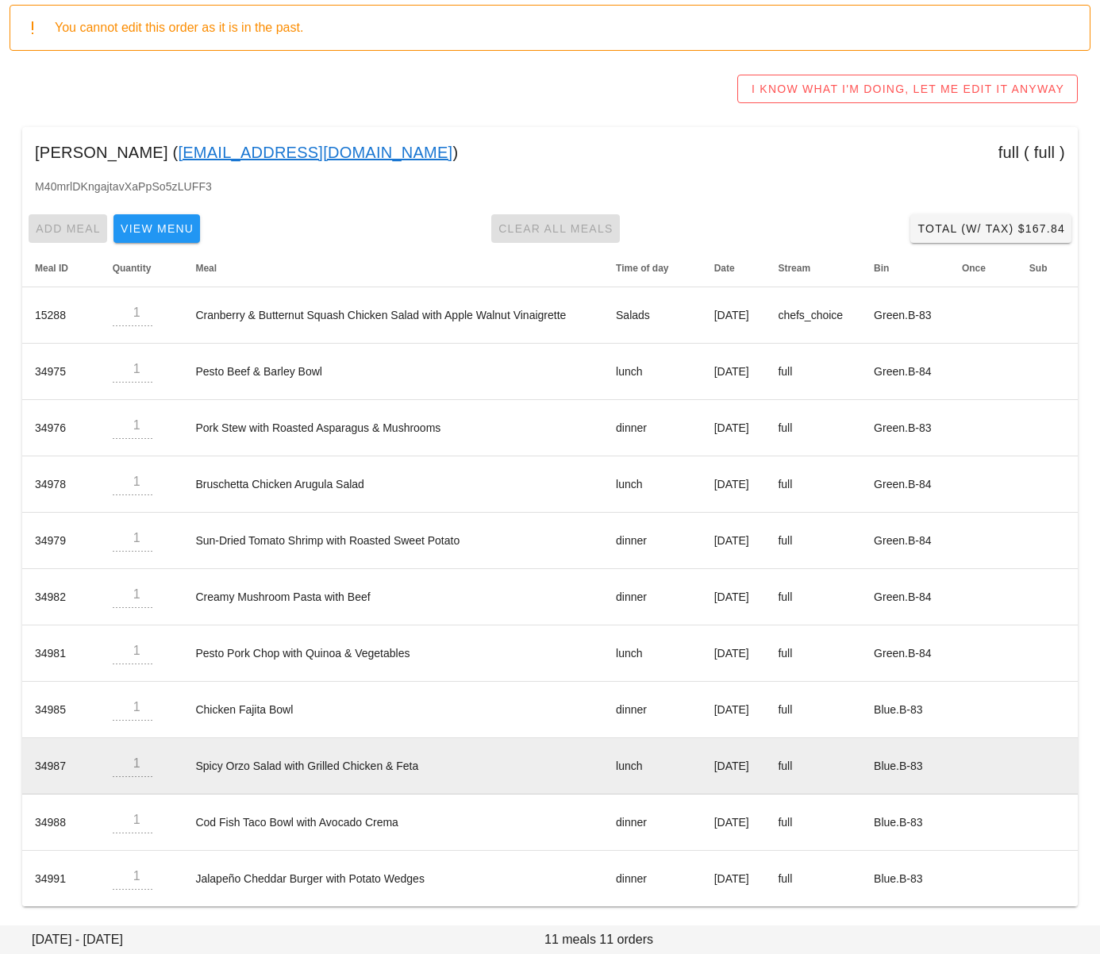
copy td "Friday Aug 15"
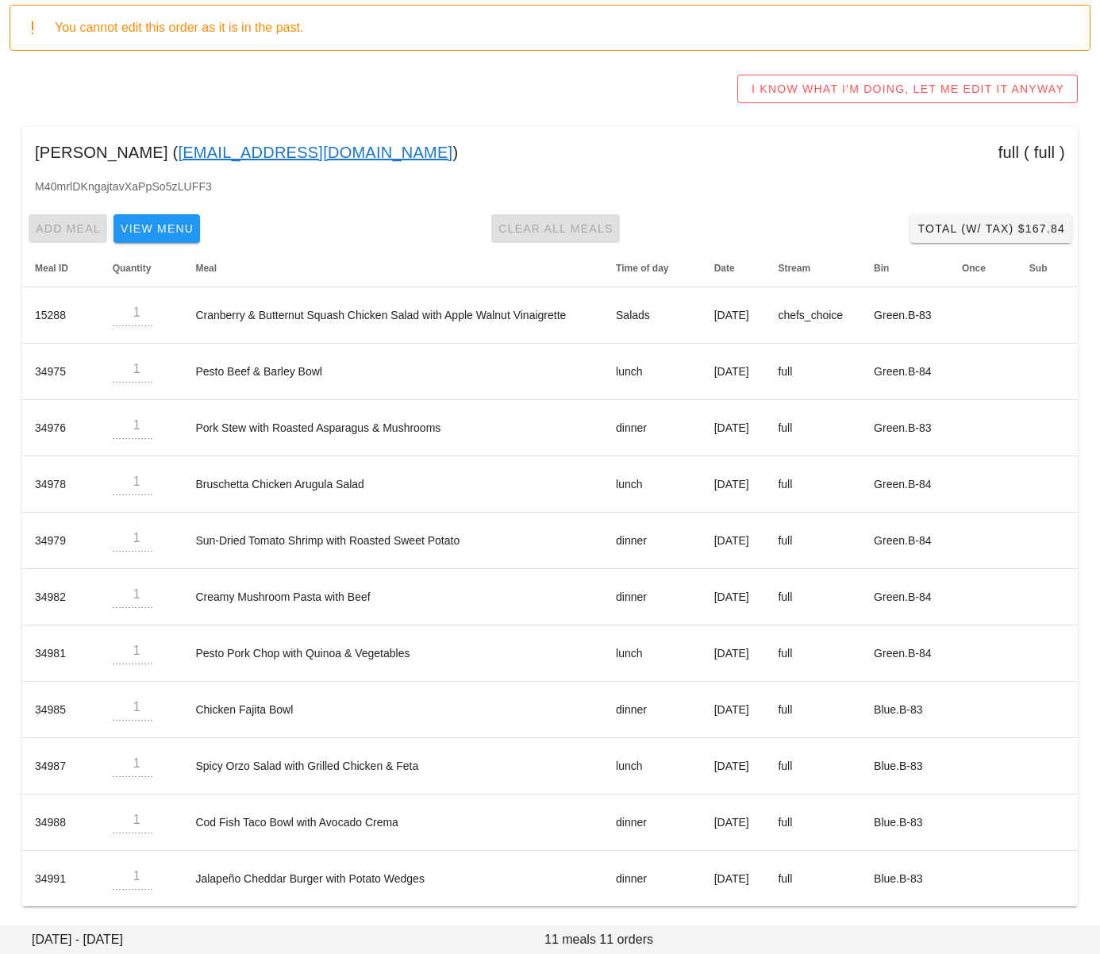
click at [708, 201] on div "M40mrlDKngajtavXaPpSo5zLUFF3" at bounding box center [550, 193] width 1056 height 30
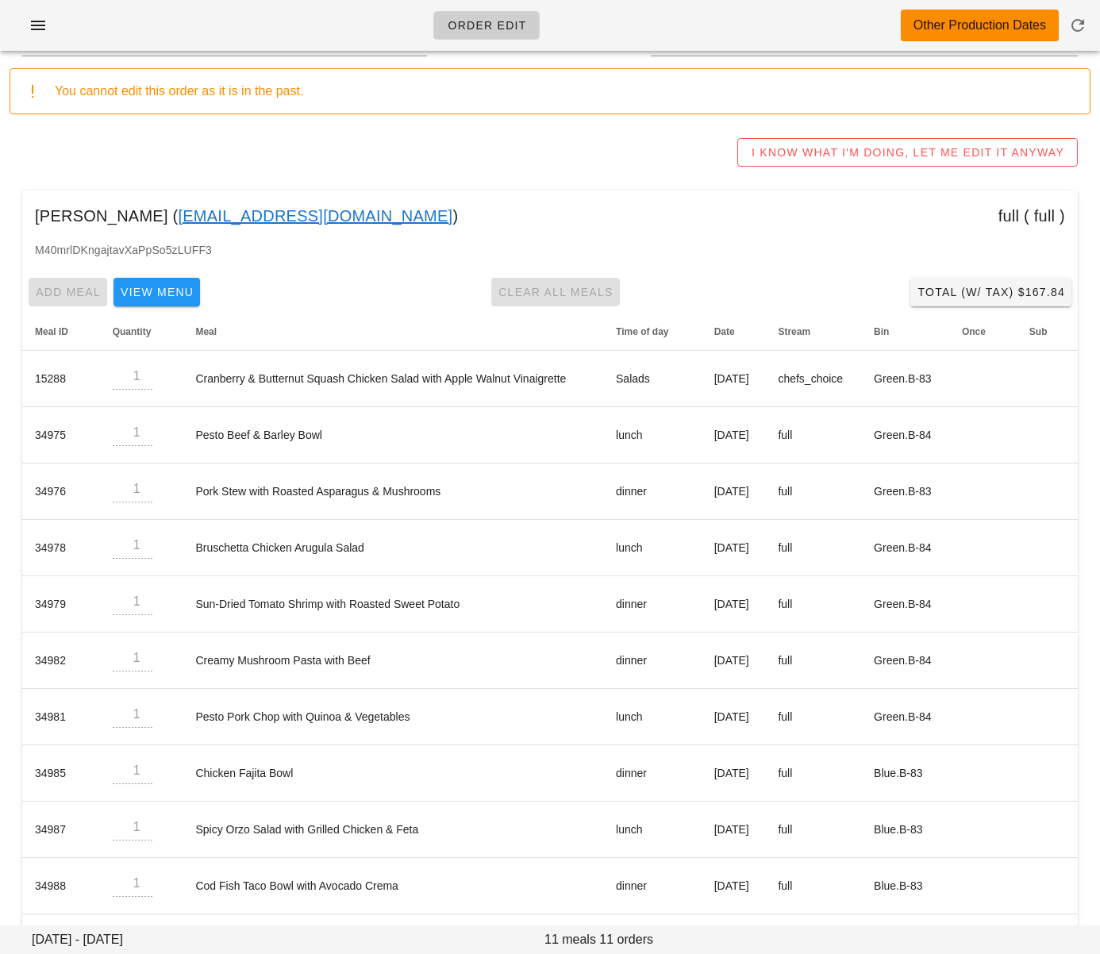
scroll to position [0, 0]
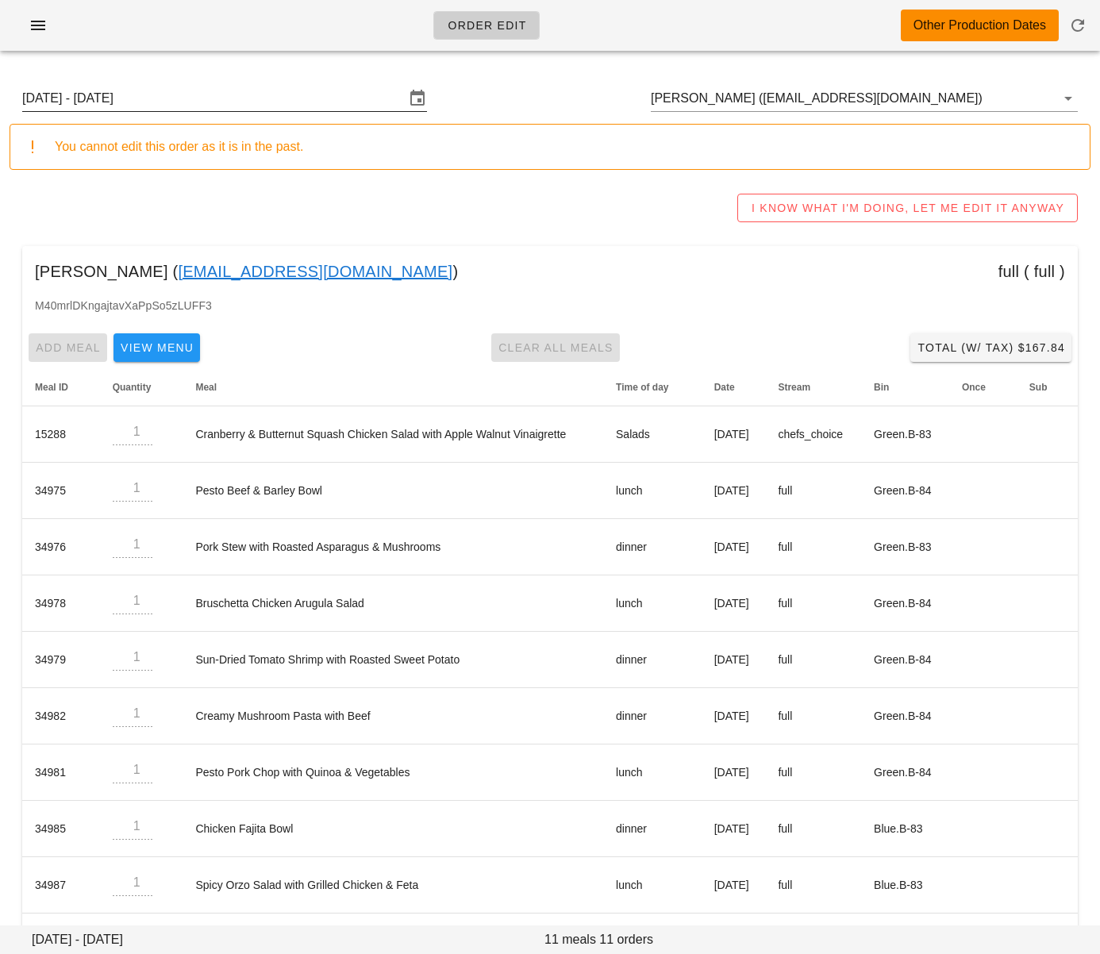
click at [227, 100] on input "Sunday August 10 - Saturday August 16" at bounding box center [213, 98] width 383 height 25
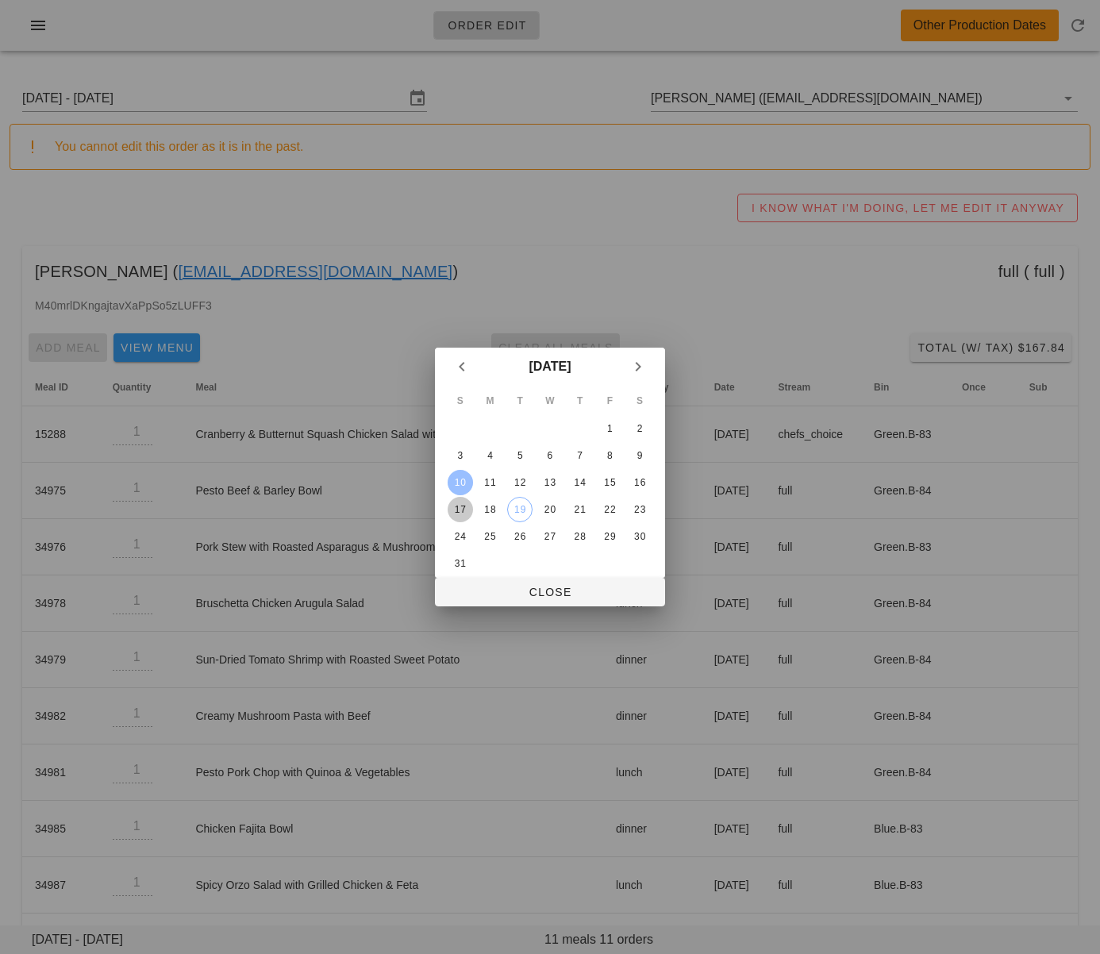
click at [453, 508] on div "17" at bounding box center [460, 509] width 25 height 11
click at [482, 580] on button "Close" at bounding box center [550, 592] width 230 height 29
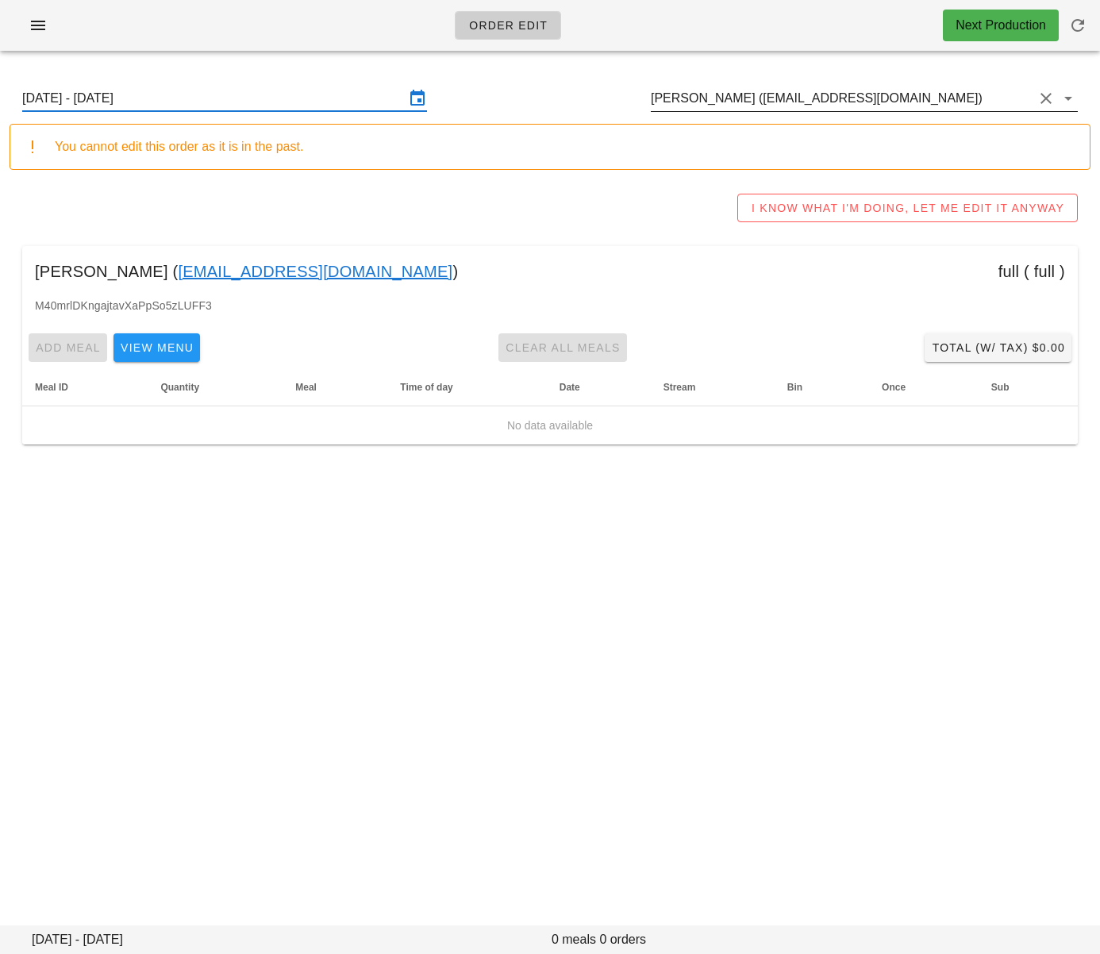
click at [757, 97] on input "Elizabeth Kao (wwjd_liz@yahoo.ca)" at bounding box center [842, 98] width 383 height 25
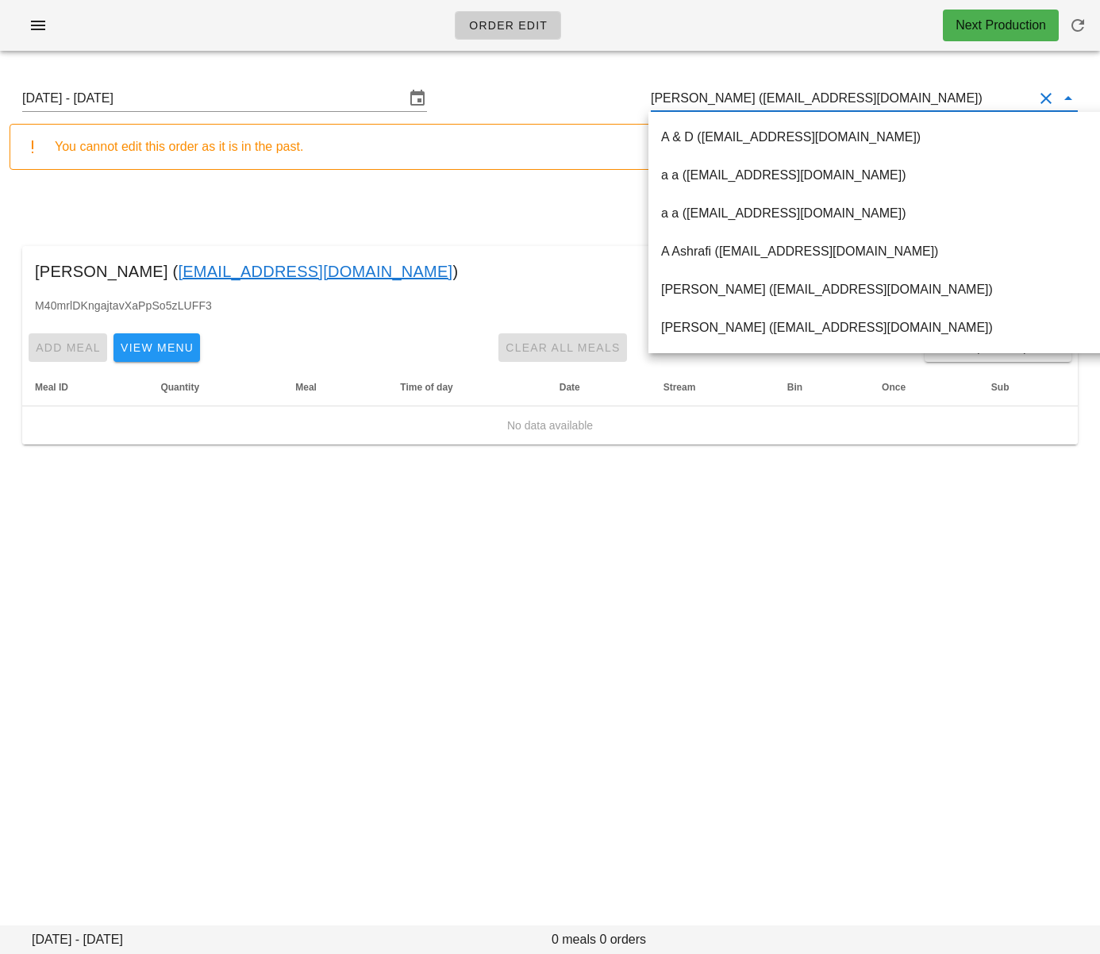
click at [750, 100] on input "Elizabeth Kao (wwjd_liz@yahoo.ca)" at bounding box center [842, 98] width 383 height 25
drag, startPoint x: 746, startPoint y: 102, endPoint x: 850, endPoint y: 94, distance: 104.4
click at [850, 94] on input "Elizabeth Kao (wwjd_liz@yahoo.ca)" at bounding box center [842, 98] width 383 height 25
drag, startPoint x: 312, startPoint y: 193, endPoint x: 268, endPoint y: 94, distance: 108.0
click at [311, 192] on div "I KNOW WHAT I'M DOING, LET ME EDIT IT ANYWAY" at bounding box center [550, 208] width 1081 height 51
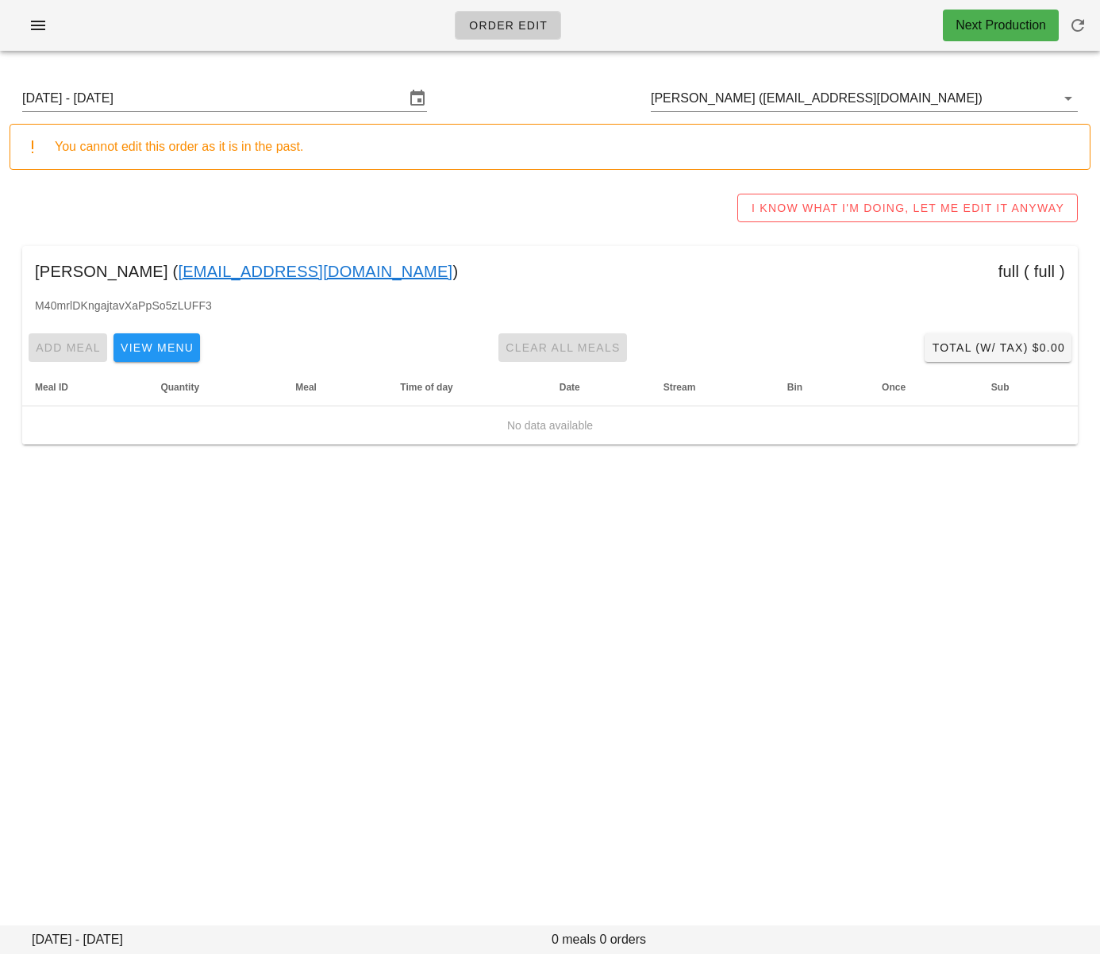
click at [268, 94] on input "[DATE] - [DATE]" at bounding box center [213, 98] width 383 height 25
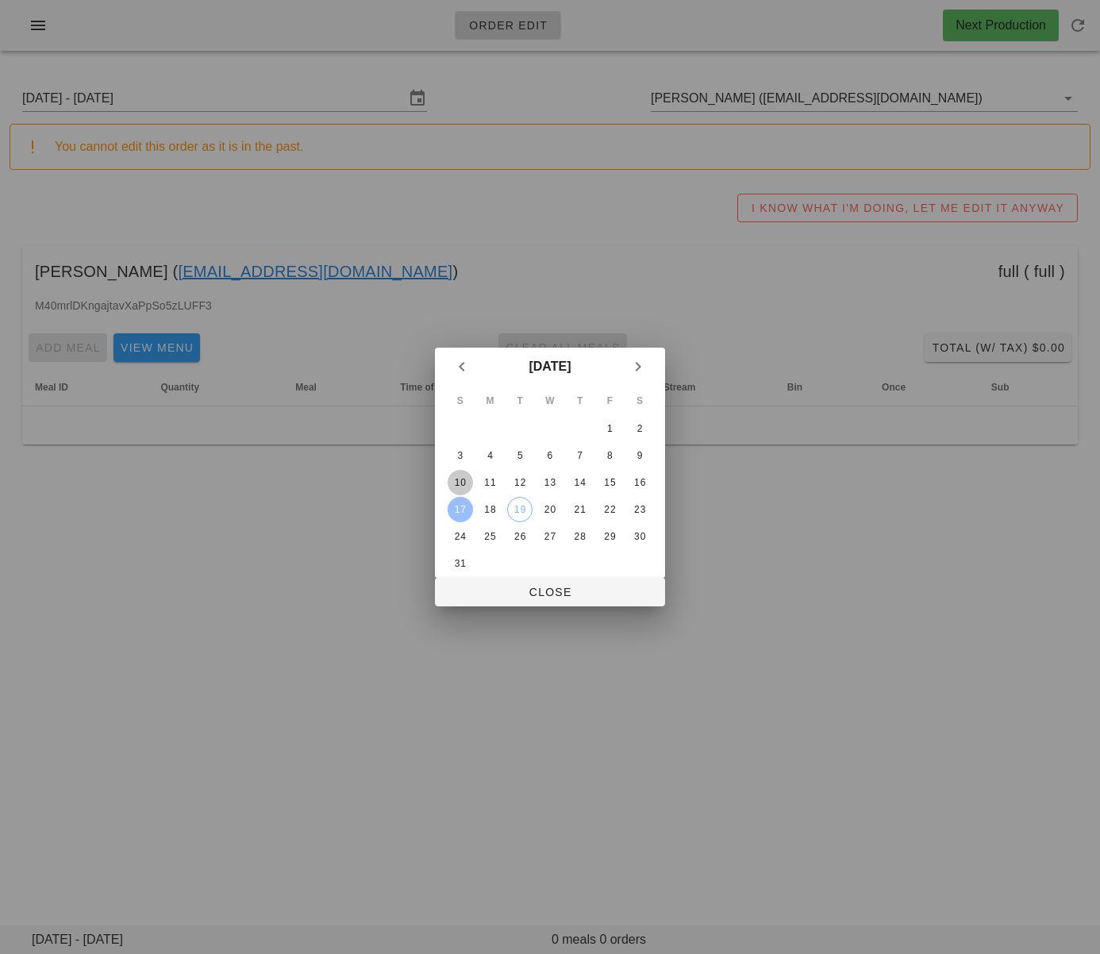
drag, startPoint x: 453, startPoint y: 484, endPoint x: 496, endPoint y: 569, distance: 95.2
click at [453, 484] on div "10" at bounding box center [460, 482] width 25 height 11
click at [504, 592] on span "Close" at bounding box center [550, 592] width 205 height 13
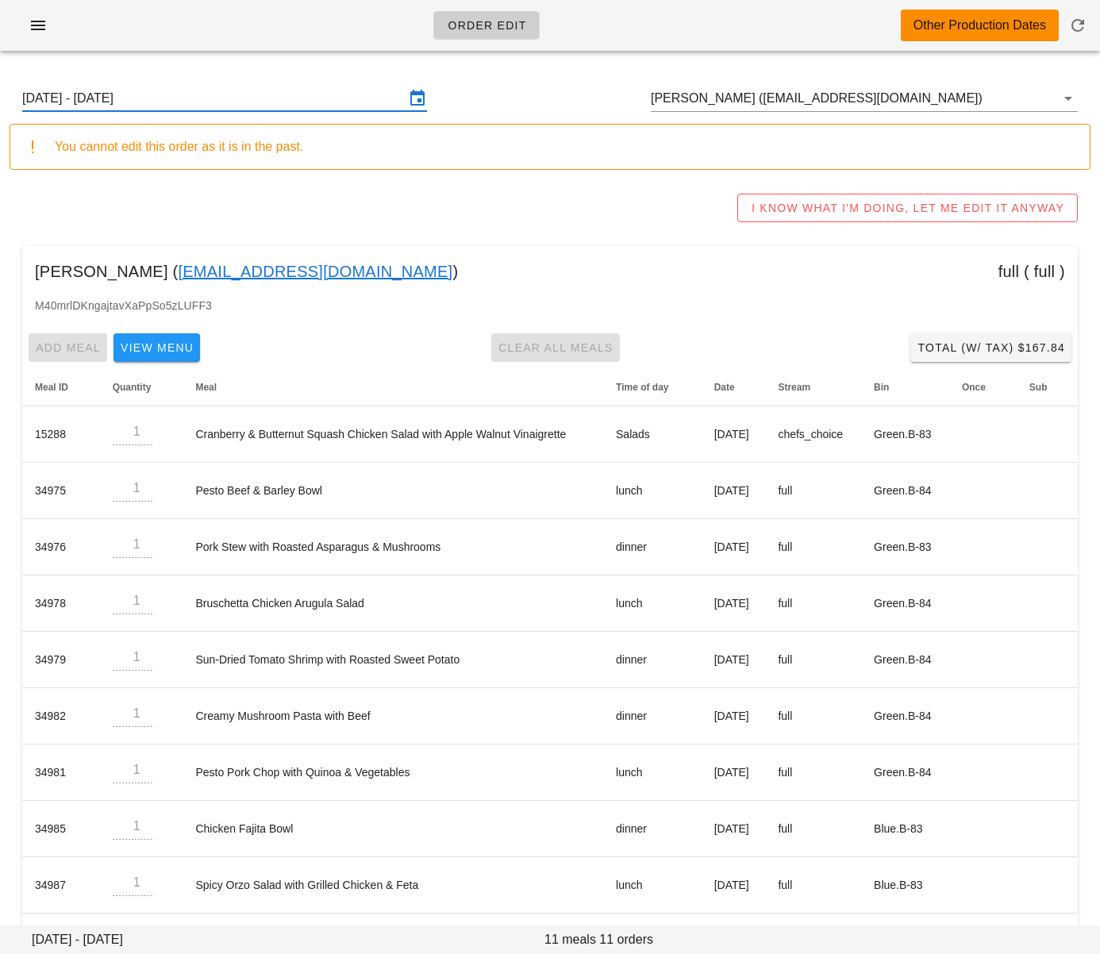
click at [434, 259] on div "Elizabeth Kao ( wwjd_liz@yahoo.ca ) full ( full )" at bounding box center [550, 271] width 1056 height 51
click at [310, 99] on input "Sunday August 10 - Saturday August 16" at bounding box center [213, 98] width 383 height 25
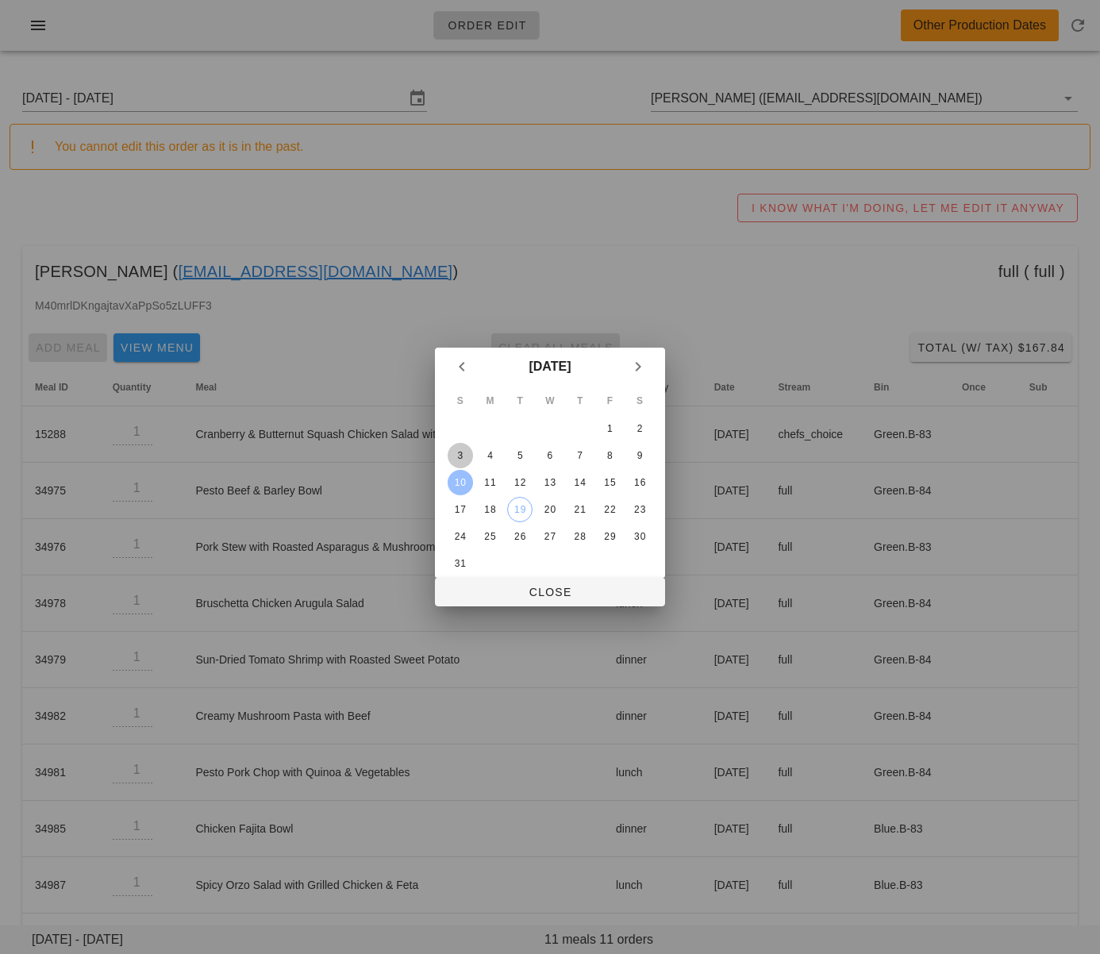
click at [460, 453] on div "3" at bounding box center [460, 455] width 25 height 11
click at [511, 589] on span "Close" at bounding box center [550, 592] width 205 height 13
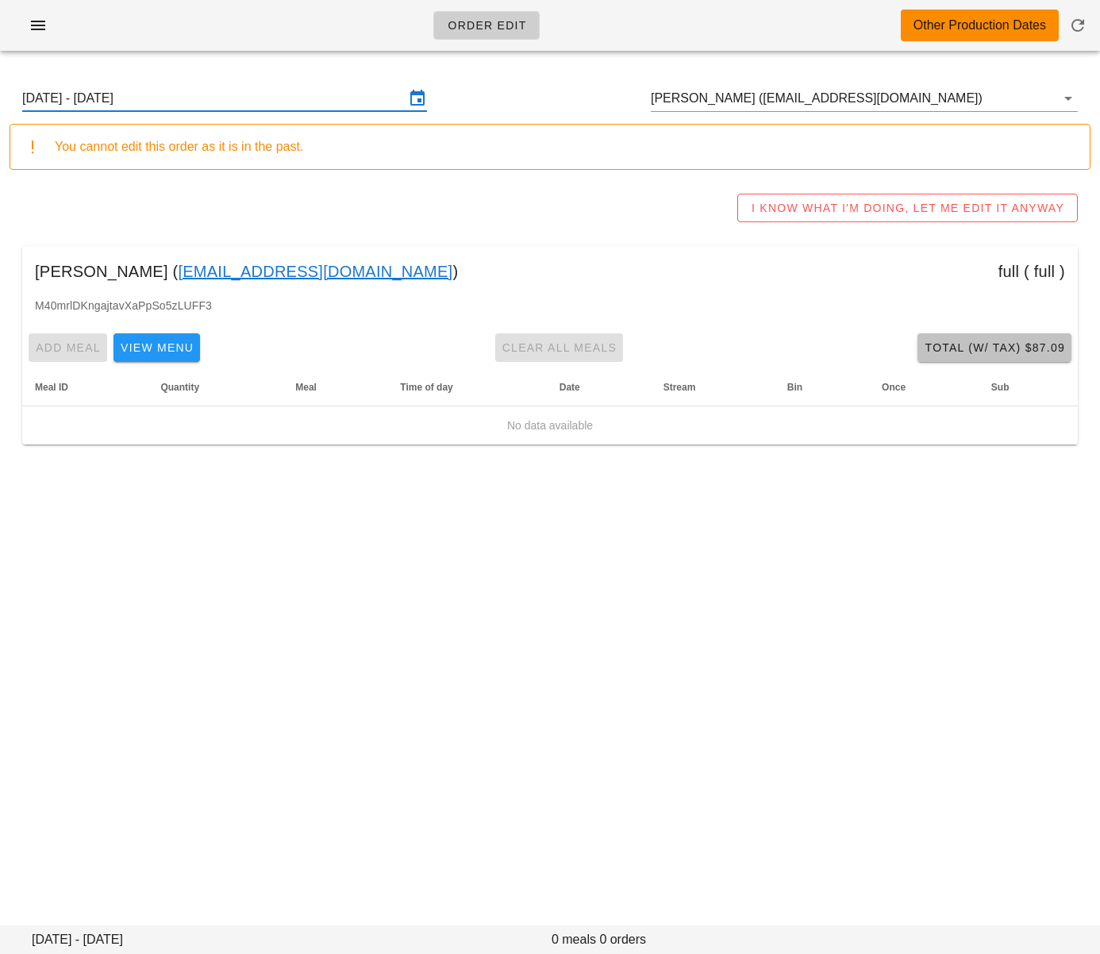
click at [970, 356] on button "Total (w/ Tax) $87.09" at bounding box center [995, 347] width 154 height 29
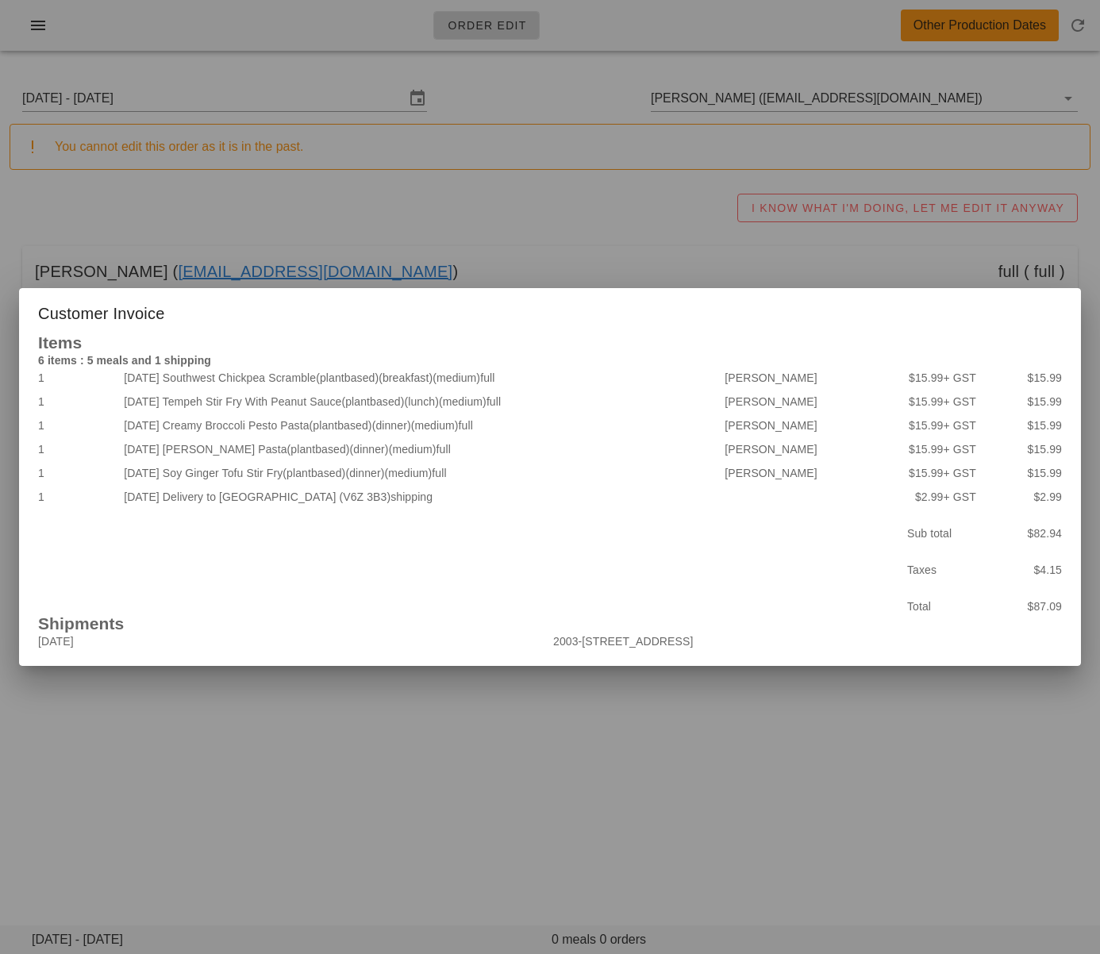
click at [448, 224] on div at bounding box center [550, 477] width 1100 height 954
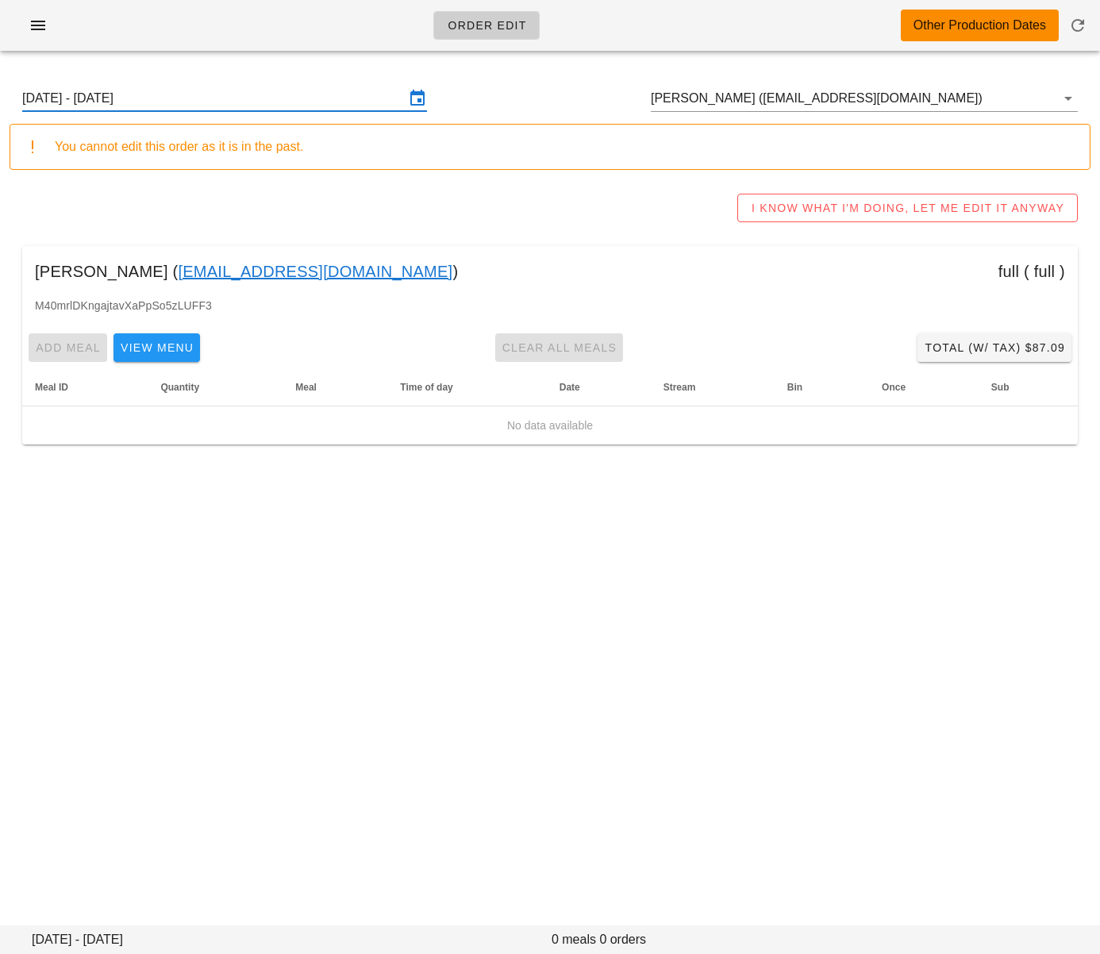
click at [277, 89] on input "Sunday August 3 - Saturday August 9" at bounding box center [213, 98] width 383 height 25
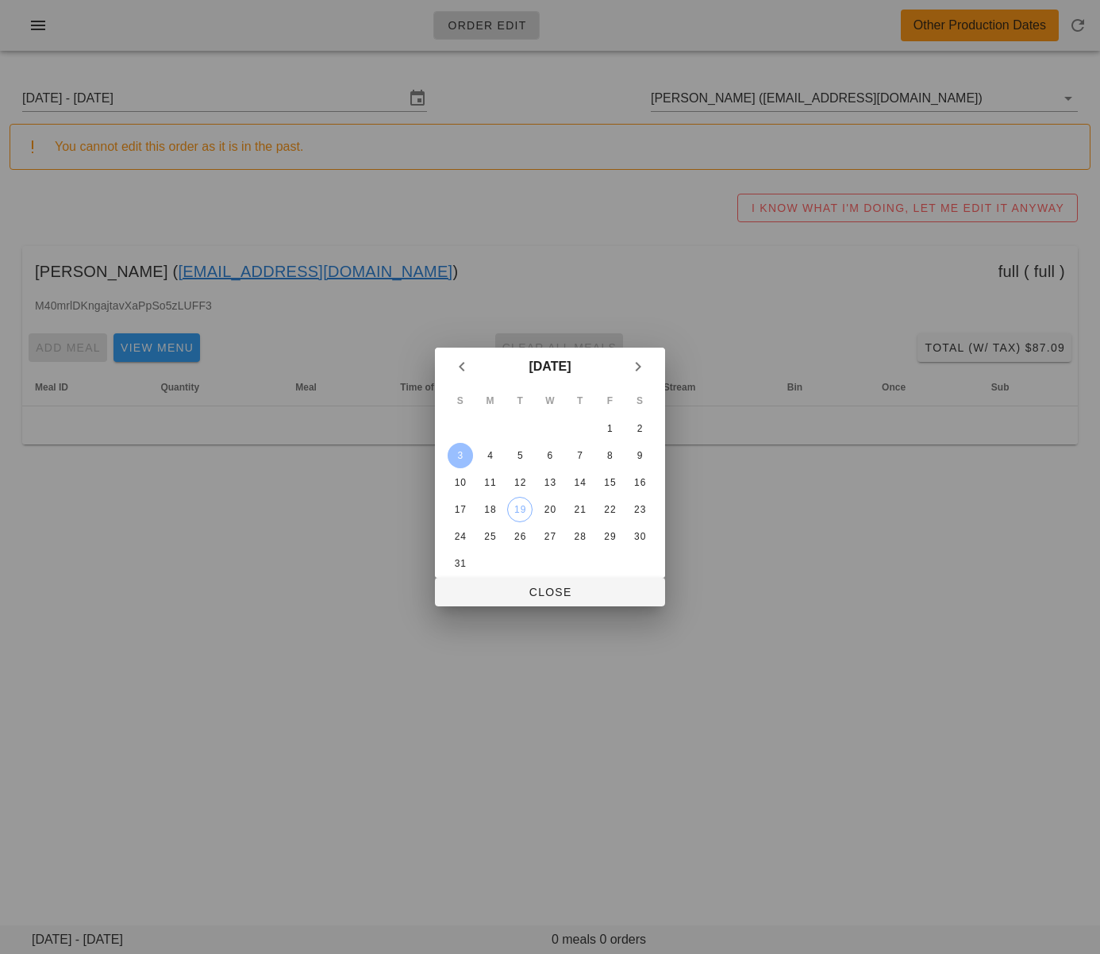
click at [466, 485] on div "10" at bounding box center [460, 482] width 25 height 11
click at [514, 594] on span "Close" at bounding box center [550, 592] width 205 height 13
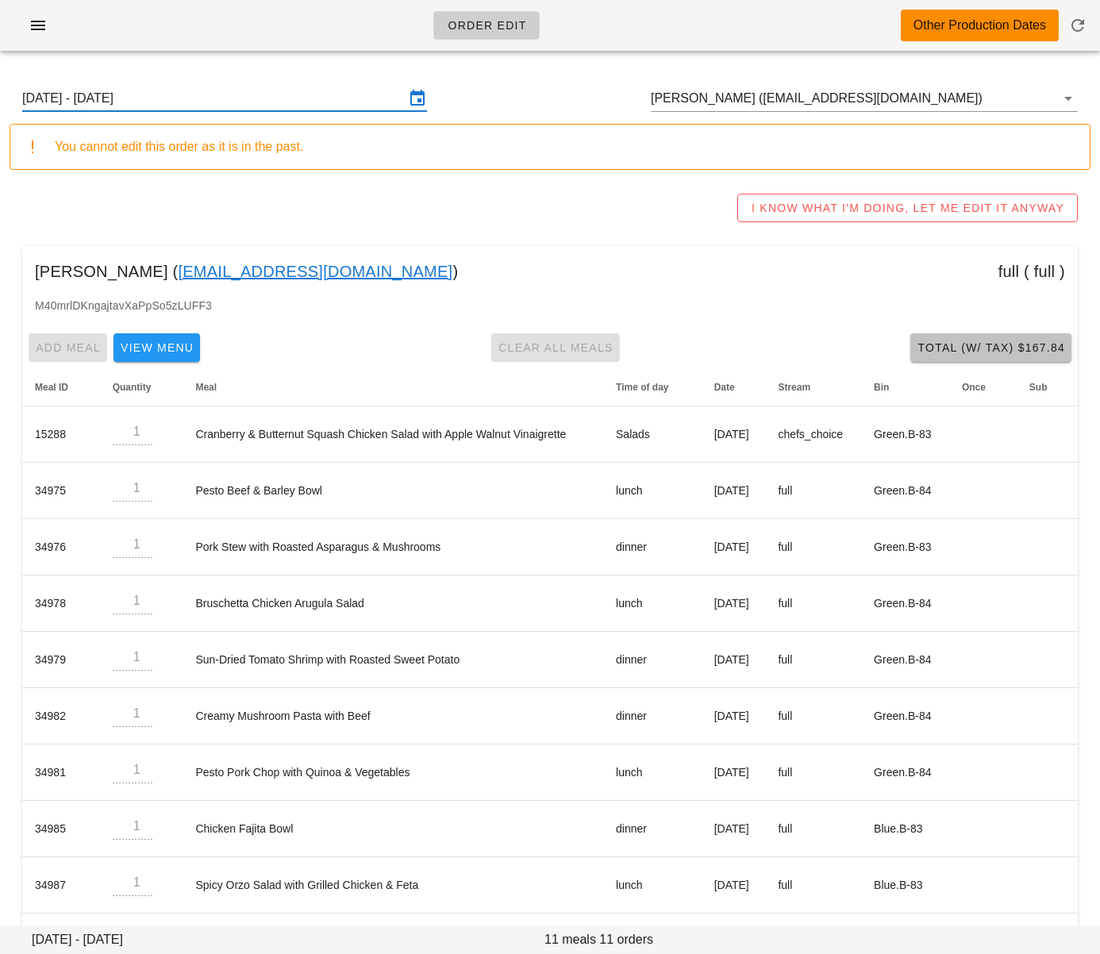
click at [949, 354] on span "Total (w/ Tax) $167.84" at bounding box center [991, 347] width 148 height 13
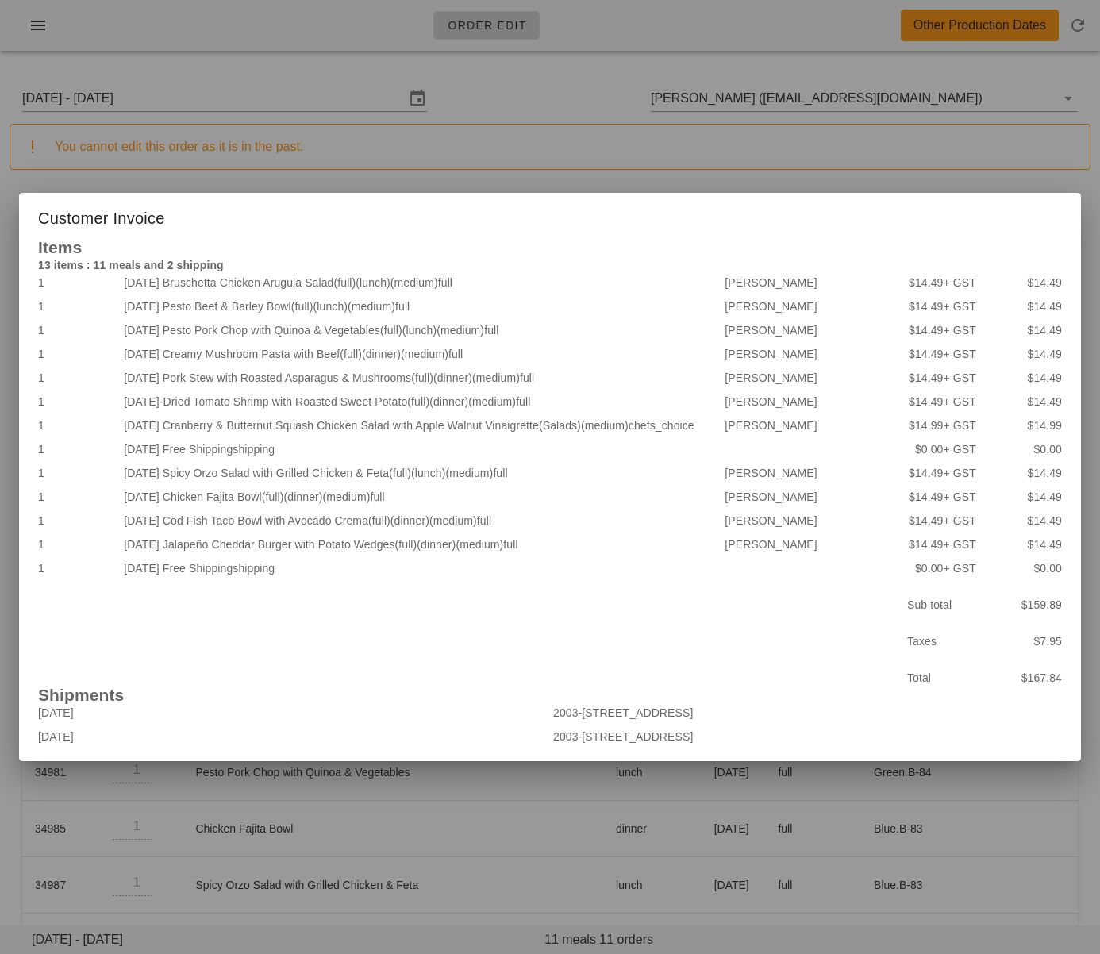
click at [559, 144] on div at bounding box center [550, 477] width 1100 height 954
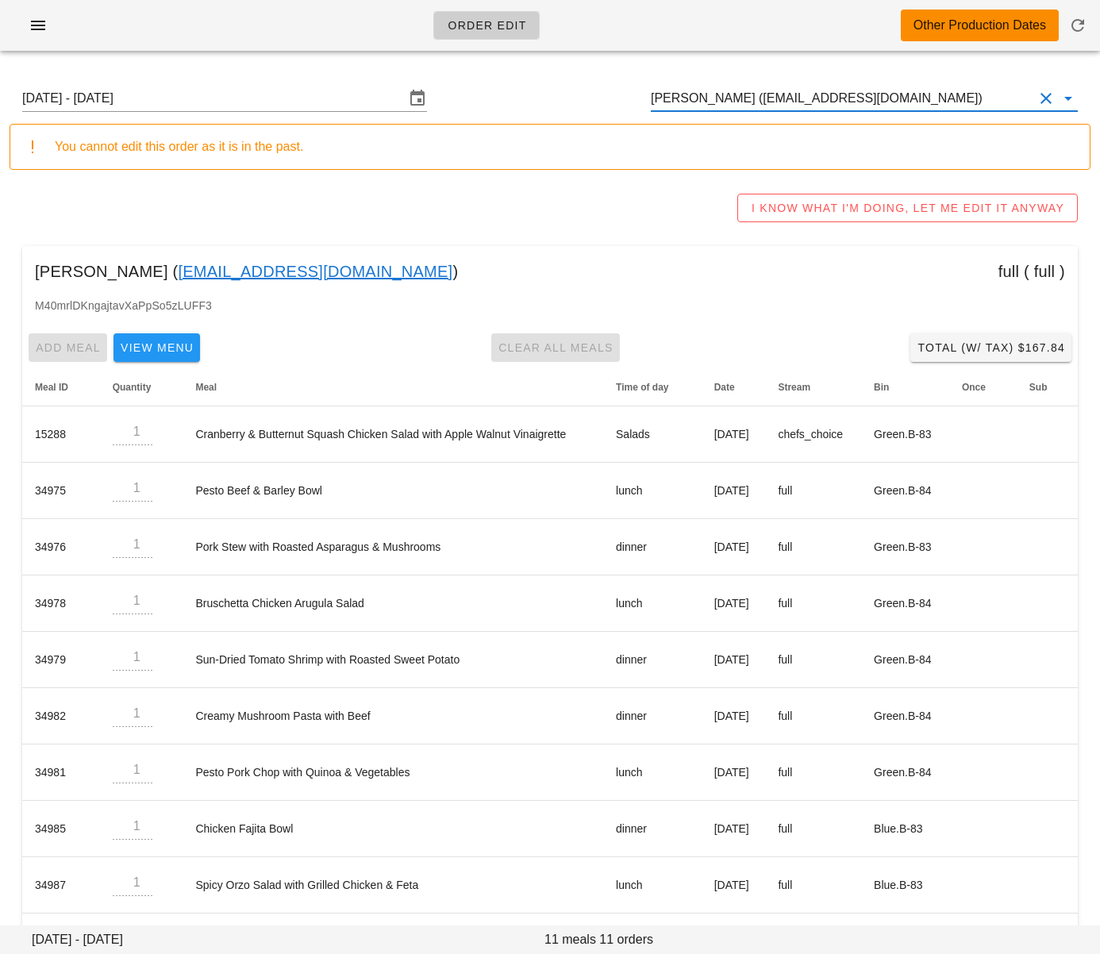
click at [750, 98] on input "Elizabeth Kao (wwjd_liz@yahoo.ca)" at bounding box center [842, 98] width 383 height 25
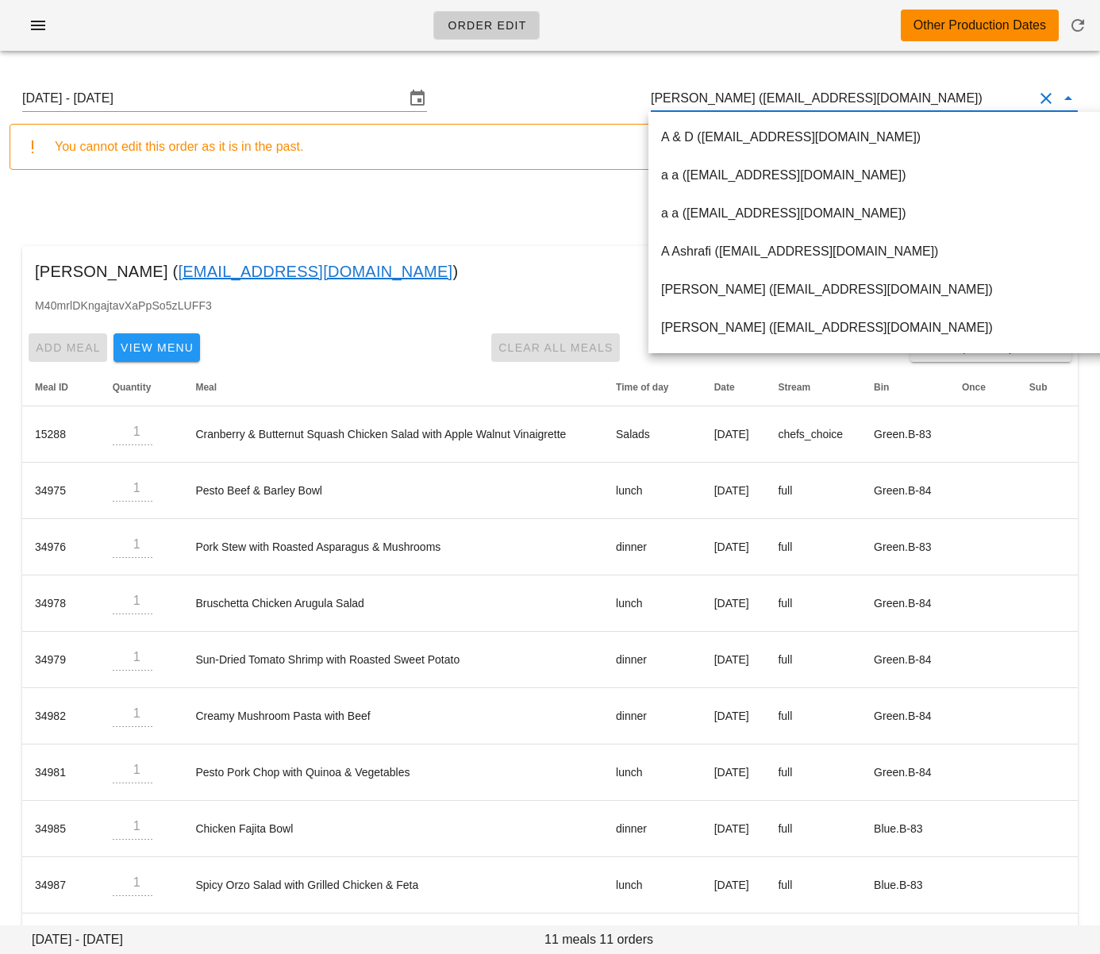
drag, startPoint x: 744, startPoint y: 101, endPoint x: 787, endPoint y: 98, distance: 42.9
click at [776, 99] on input "Elizabeth Kao (wwjd_liz@yahoo.ca)" at bounding box center [842, 98] width 383 height 25
click at [787, 98] on input "Elizabeth Kao (wwjd_liz@yahoo.ca)" at bounding box center [842, 98] width 383 height 25
click at [767, 99] on input "Elizabeth Kao (wwjd_liz@yahoo.ca)" at bounding box center [842, 98] width 383 height 25
drag, startPoint x: 748, startPoint y: 101, endPoint x: 852, endPoint y: 100, distance: 104.0
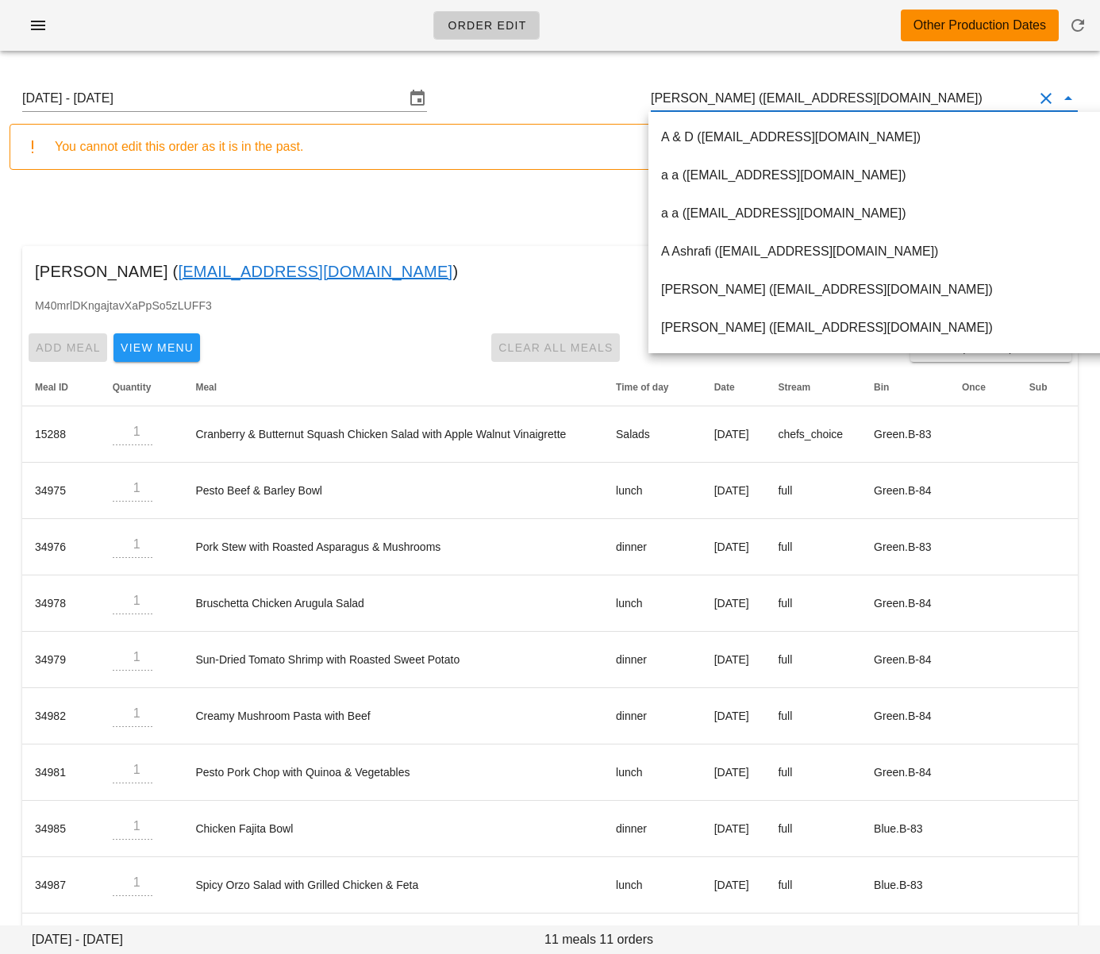
click at [852, 100] on input "Elizabeth Kao (wwjd_liz@yahoo.ca)" at bounding box center [842, 98] width 383 height 25
click at [589, 90] on div "Sunday August 10 - Saturday August 16 Elizabeth Kao (wwjd_liz@yahoo.ca)" at bounding box center [550, 98] width 1081 height 51
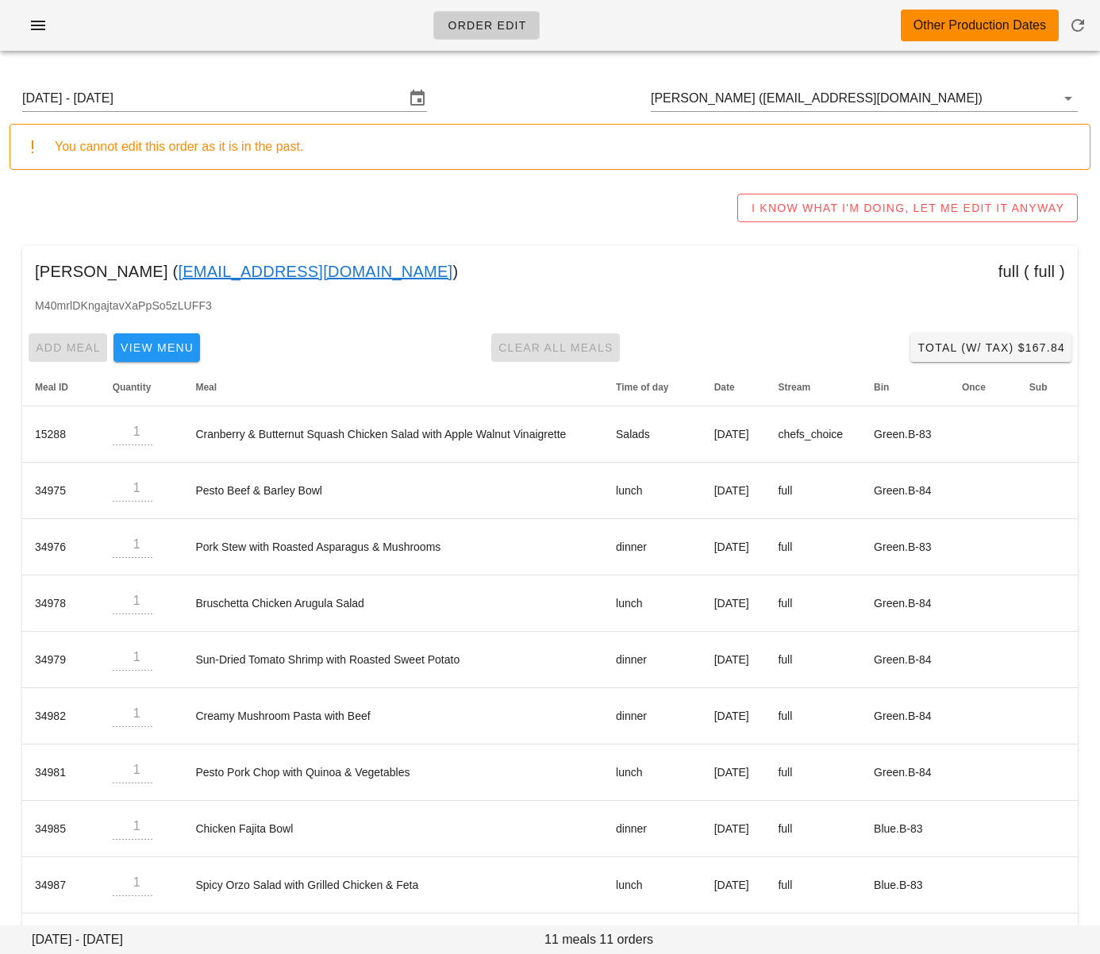
drag, startPoint x: 269, startPoint y: 94, endPoint x: 453, endPoint y: 146, distance: 190.5
click at [270, 94] on input "Sunday August 10 - Saturday August 16" at bounding box center [213, 98] width 383 height 25
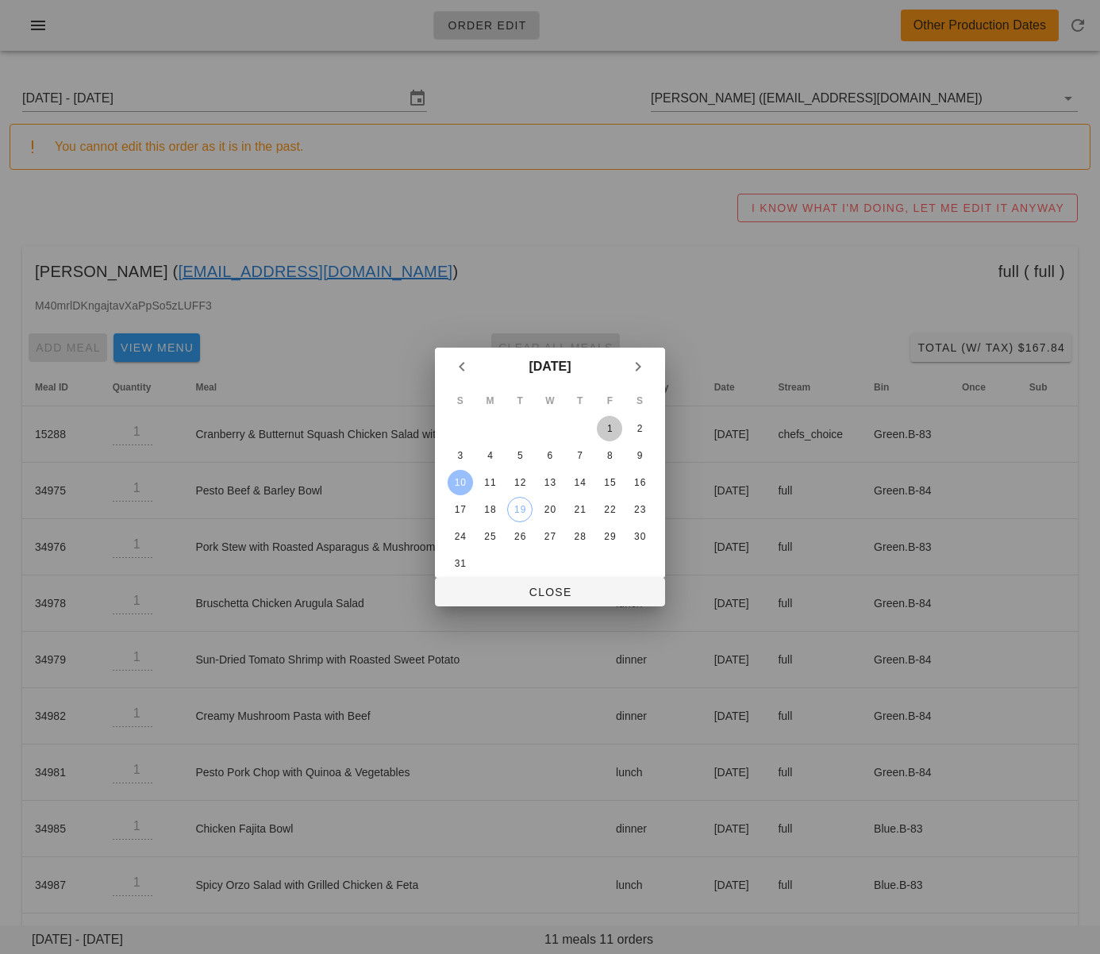
click at [607, 430] on div "1" at bounding box center [609, 428] width 25 height 11
click at [559, 588] on span "Close" at bounding box center [550, 592] width 205 height 13
type input "Sunday July 27 - Saturday August 2"
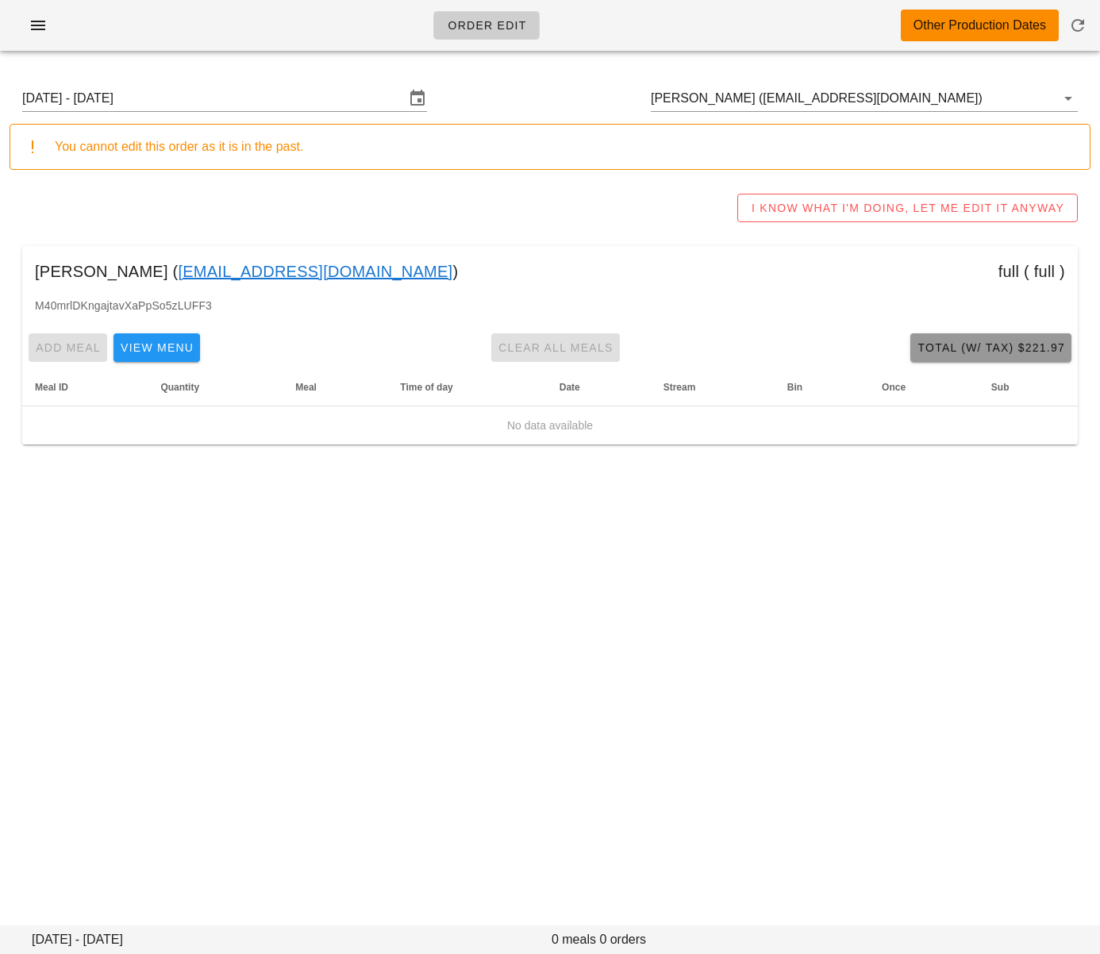
click at [955, 342] on span "Total (w/ Tax) $221.97" at bounding box center [991, 347] width 148 height 13
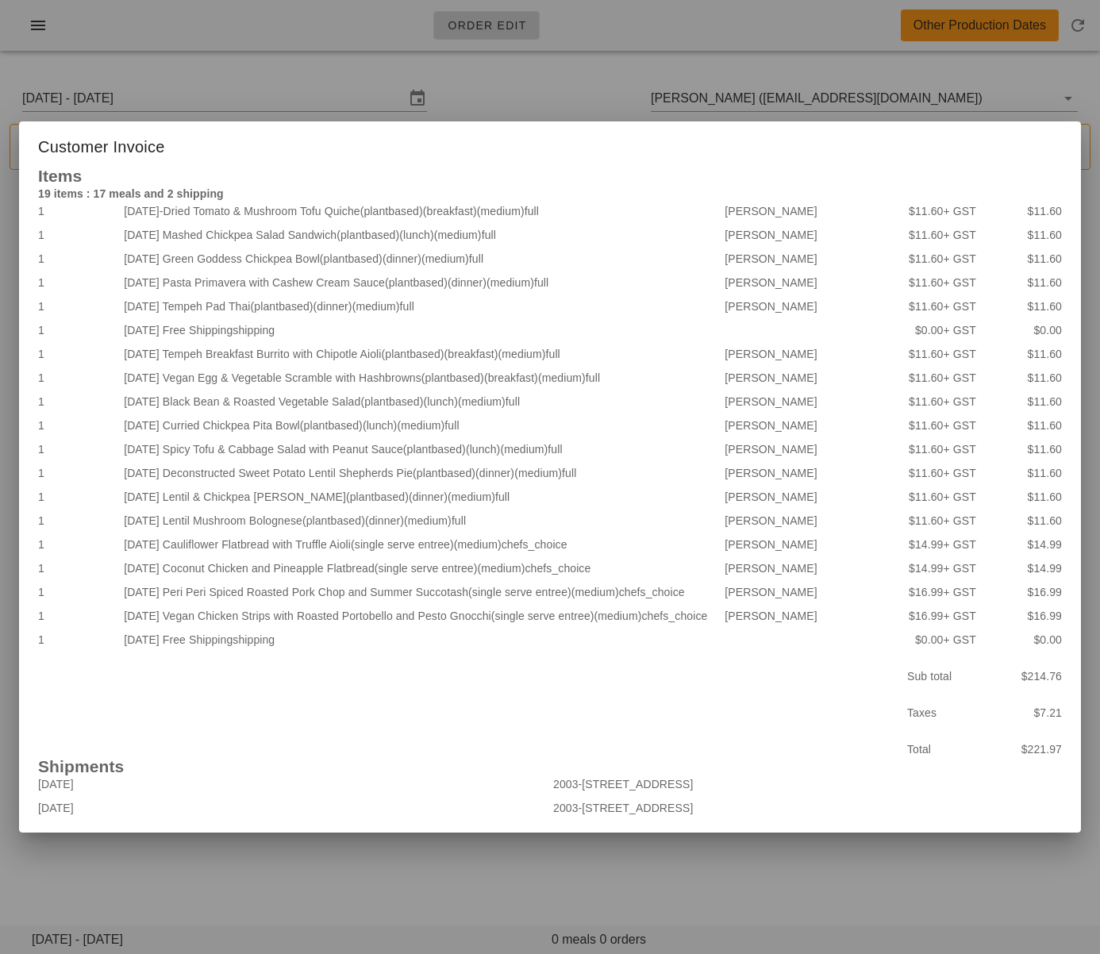
drag, startPoint x: 355, startPoint y: 896, endPoint x: 431, endPoint y: 830, distance: 101.3
click at [355, 896] on div at bounding box center [550, 477] width 1100 height 954
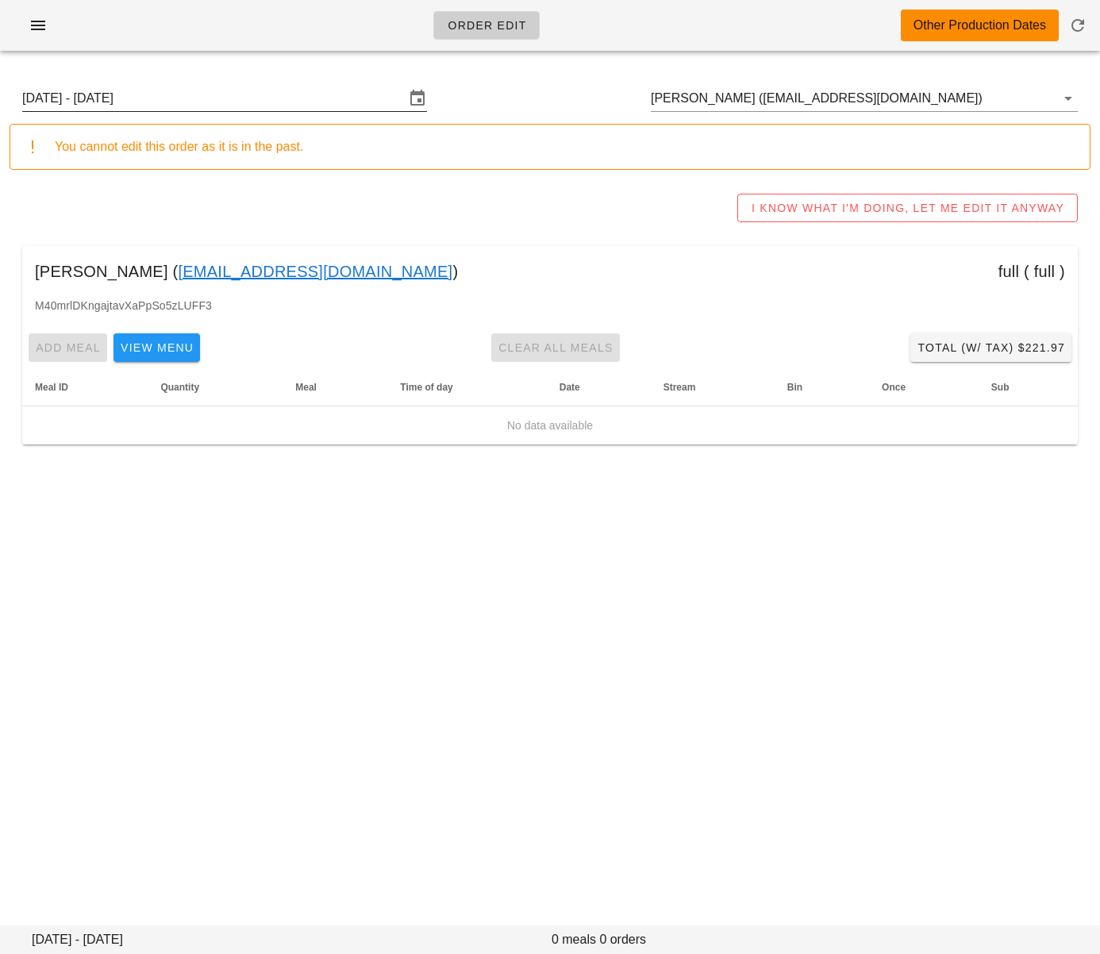
click at [318, 94] on input "Sunday July 27 - Saturday August 2" at bounding box center [213, 98] width 383 height 25
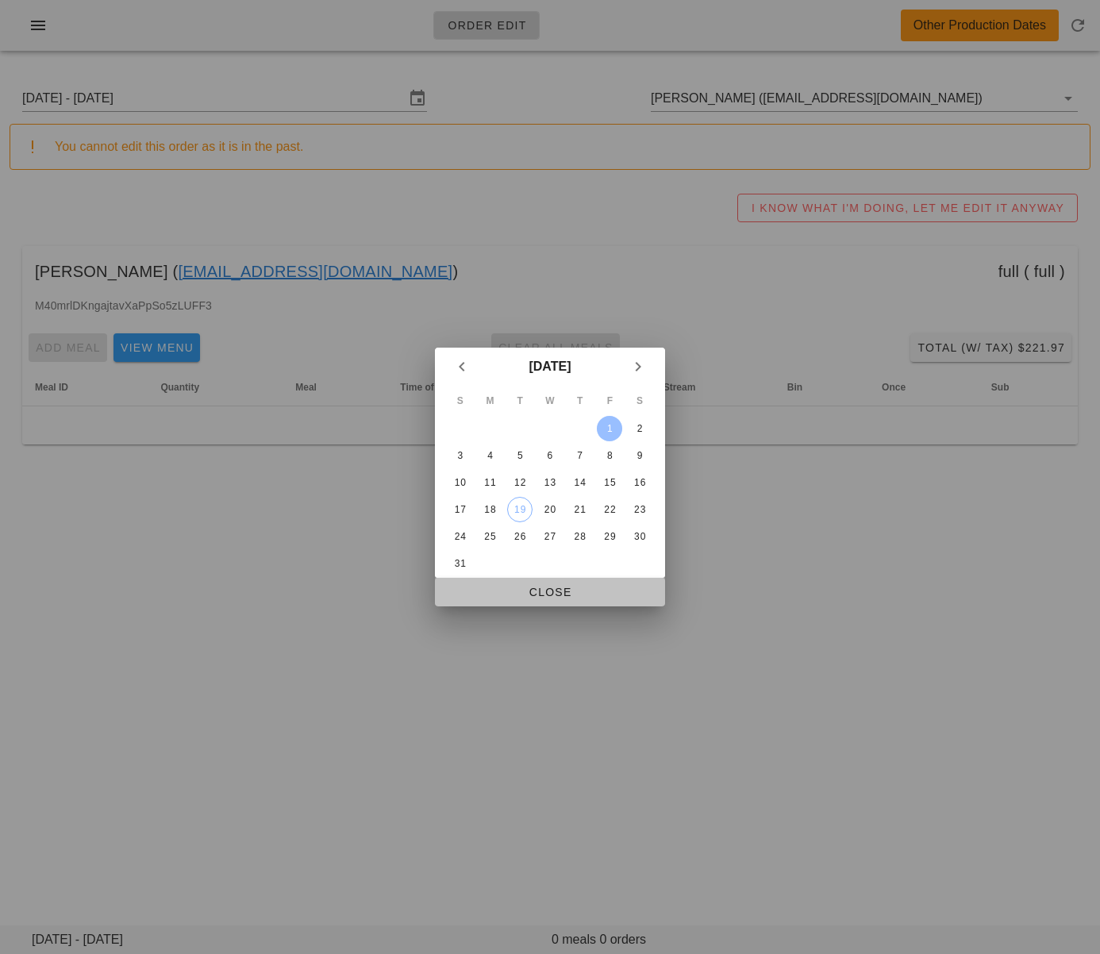
click at [586, 595] on span "Close" at bounding box center [550, 592] width 205 height 13
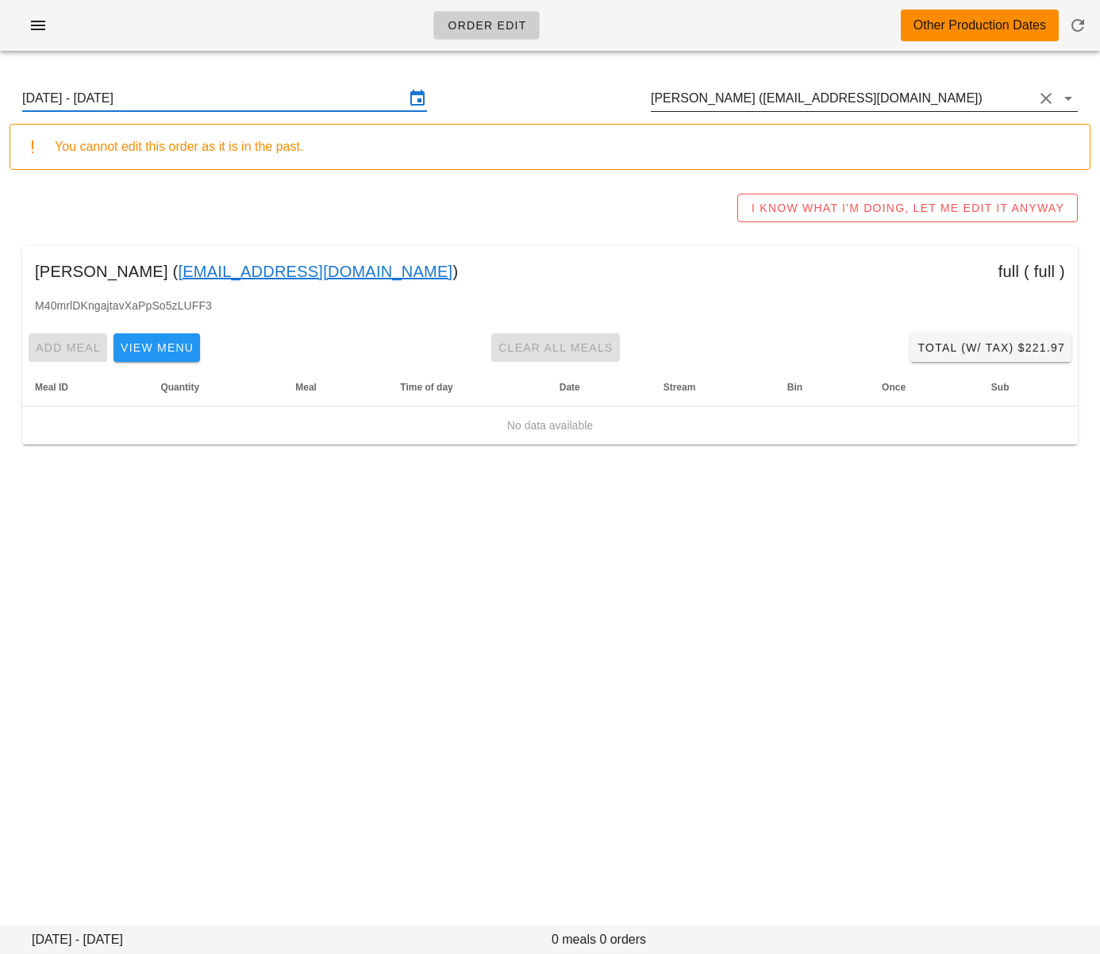
click at [742, 87] on input "Elizabeth Kao (wwjd_liz@yahoo.ca)" at bounding box center [842, 98] width 383 height 25
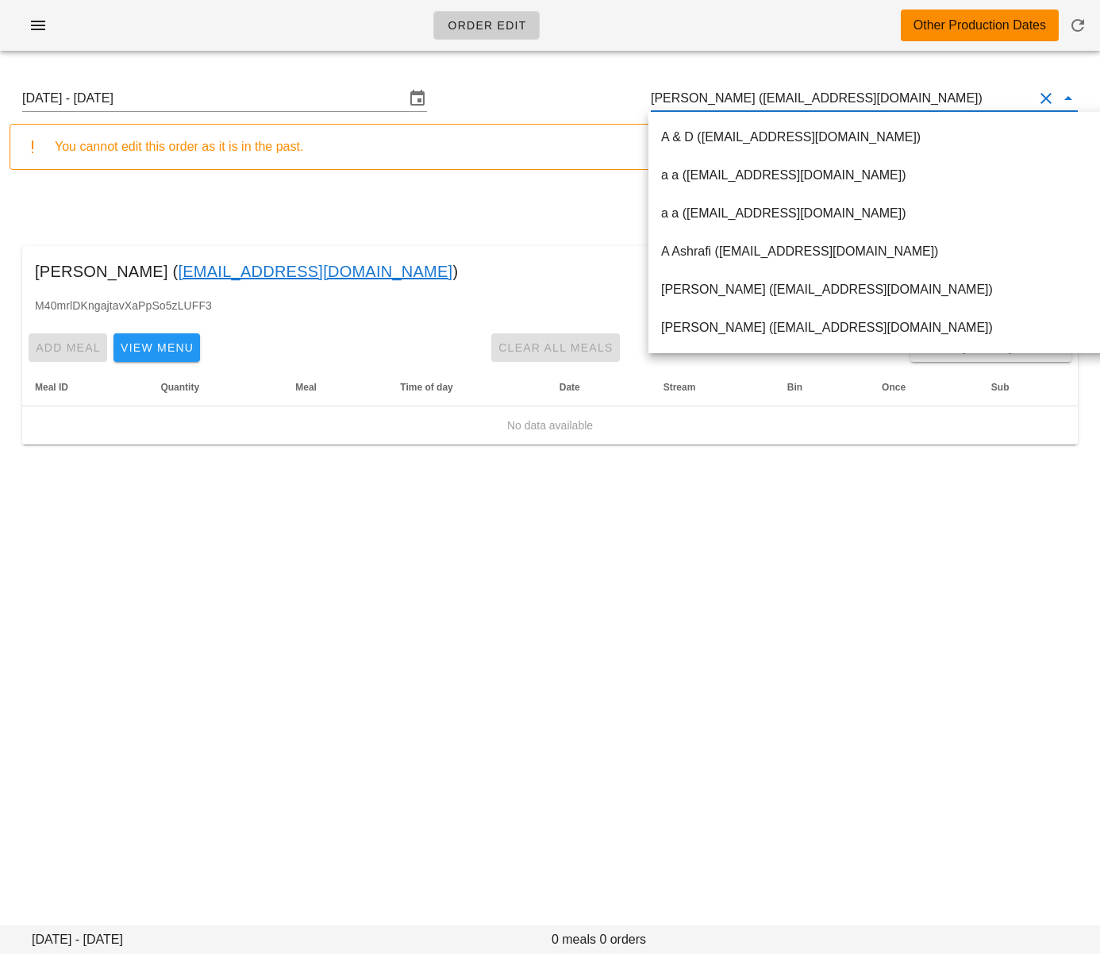
click at [719, 97] on input "Elizabeth Kao (wwjd_liz@yahoo.ca)" at bounding box center [842, 98] width 383 height 25
drag, startPoint x: 740, startPoint y: 98, endPoint x: 917, endPoint y: 99, distance: 177.1
click at [911, 99] on input "Elizabeth Kao (wwjd_liz@yahoo.ca)" at bounding box center [842, 98] width 383 height 25
drag, startPoint x: 911, startPoint y: 103, endPoint x: 749, endPoint y: 98, distance: 162.0
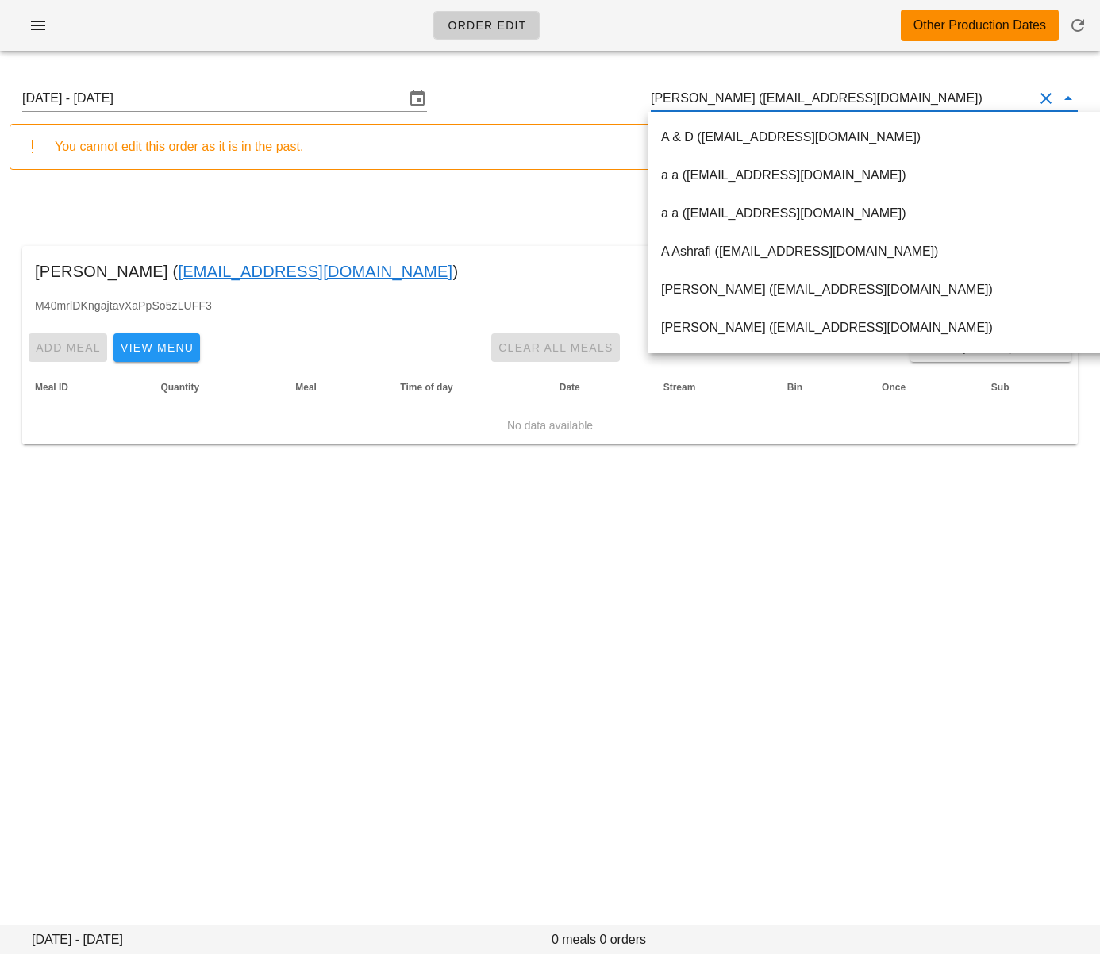
click at [749, 98] on input "Elizabeth Kao (wwjd_liz@yahoo.ca)" at bounding box center [842, 98] width 383 height 25
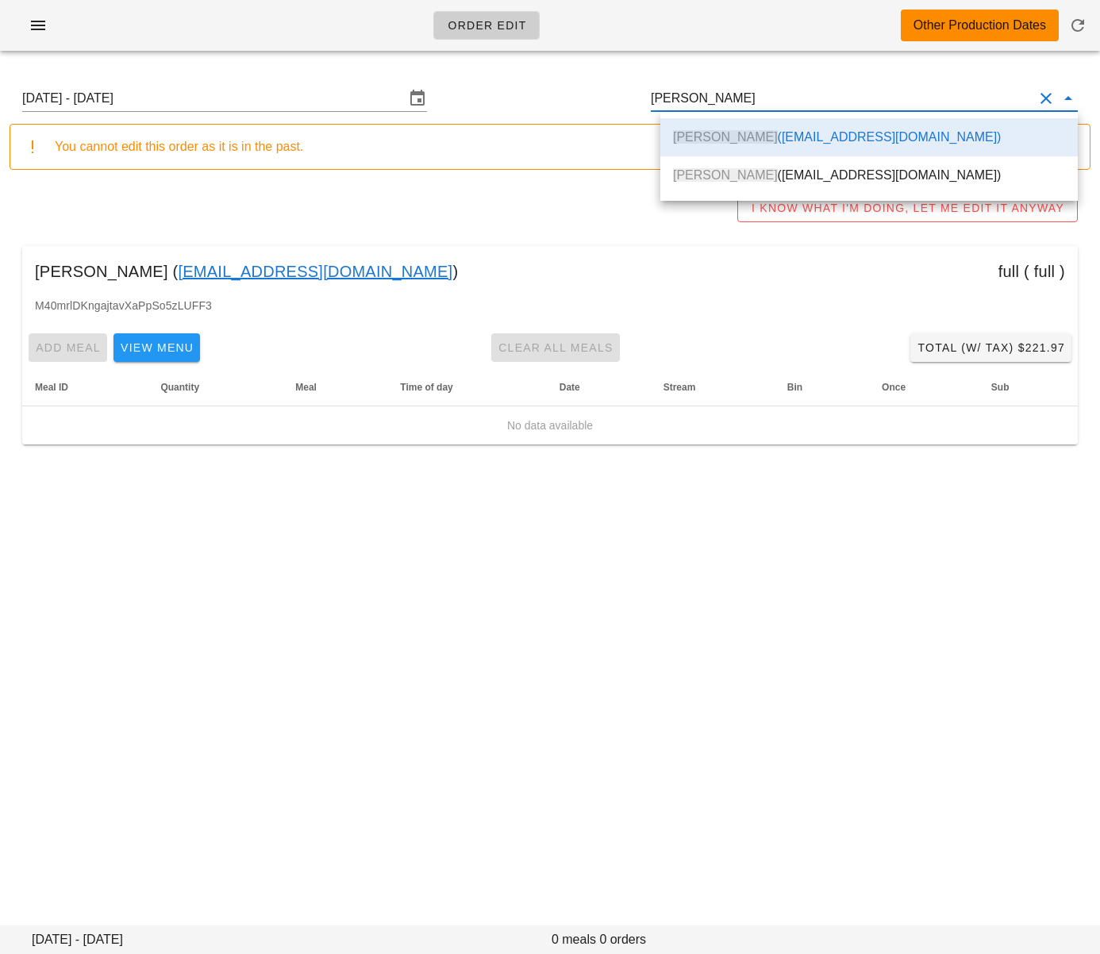
click at [779, 167] on div "Elizabeth Kao (wwjdliz11@gmail.com)" at bounding box center [869, 175] width 392 height 34
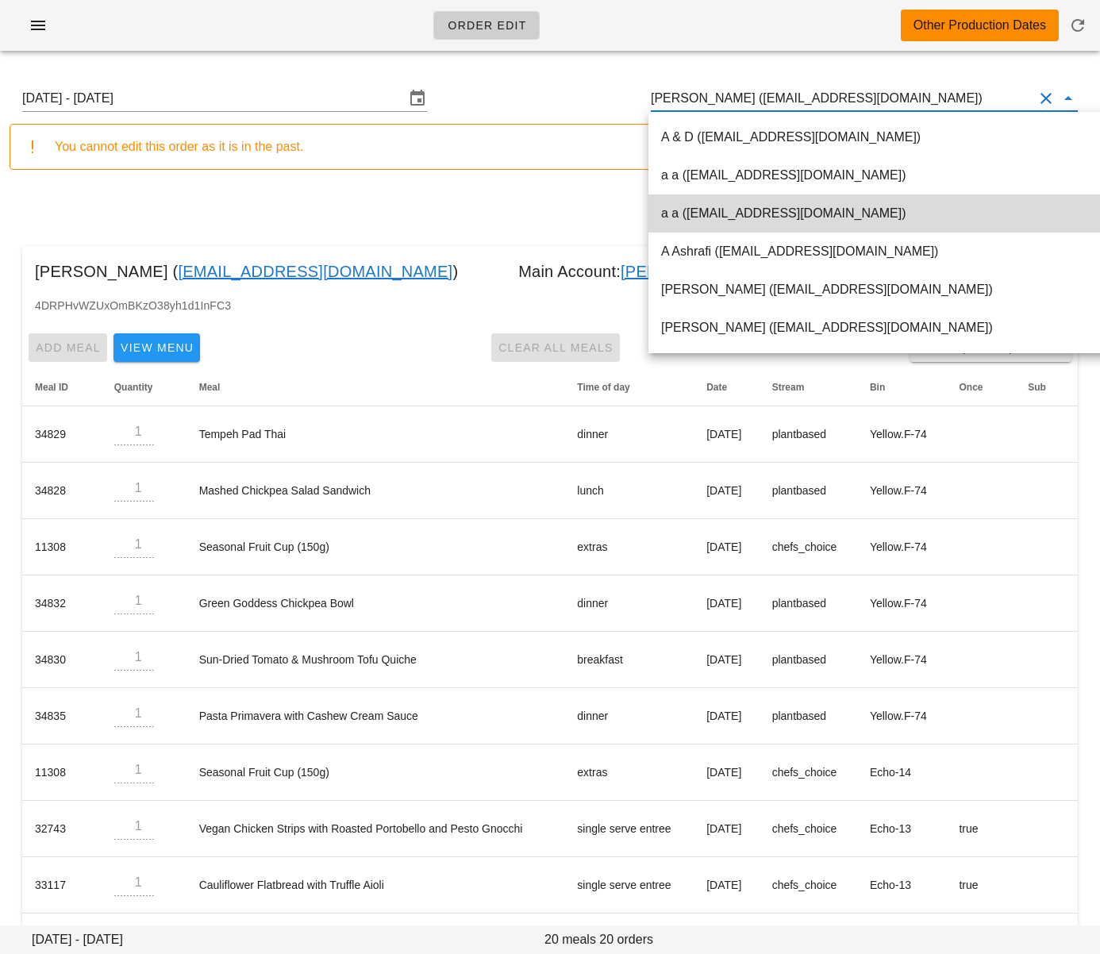
type input "Elizabeth Kao (wwjdliz11@gmail.com)"
click at [540, 208] on div "I KNOW WHAT I'M DOING, LET ME EDIT IT ANYWAY" at bounding box center [550, 208] width 1081 height 51
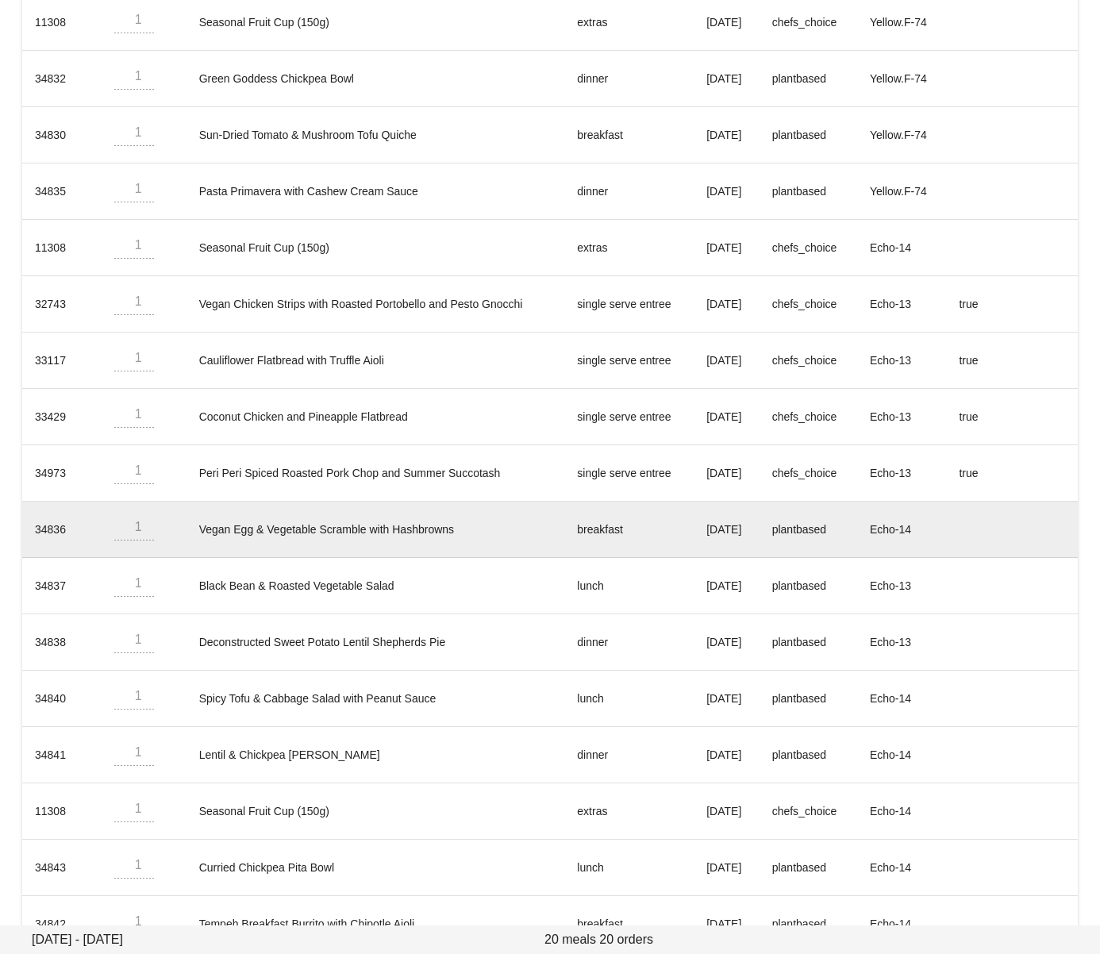
scroll to position [561, 0]
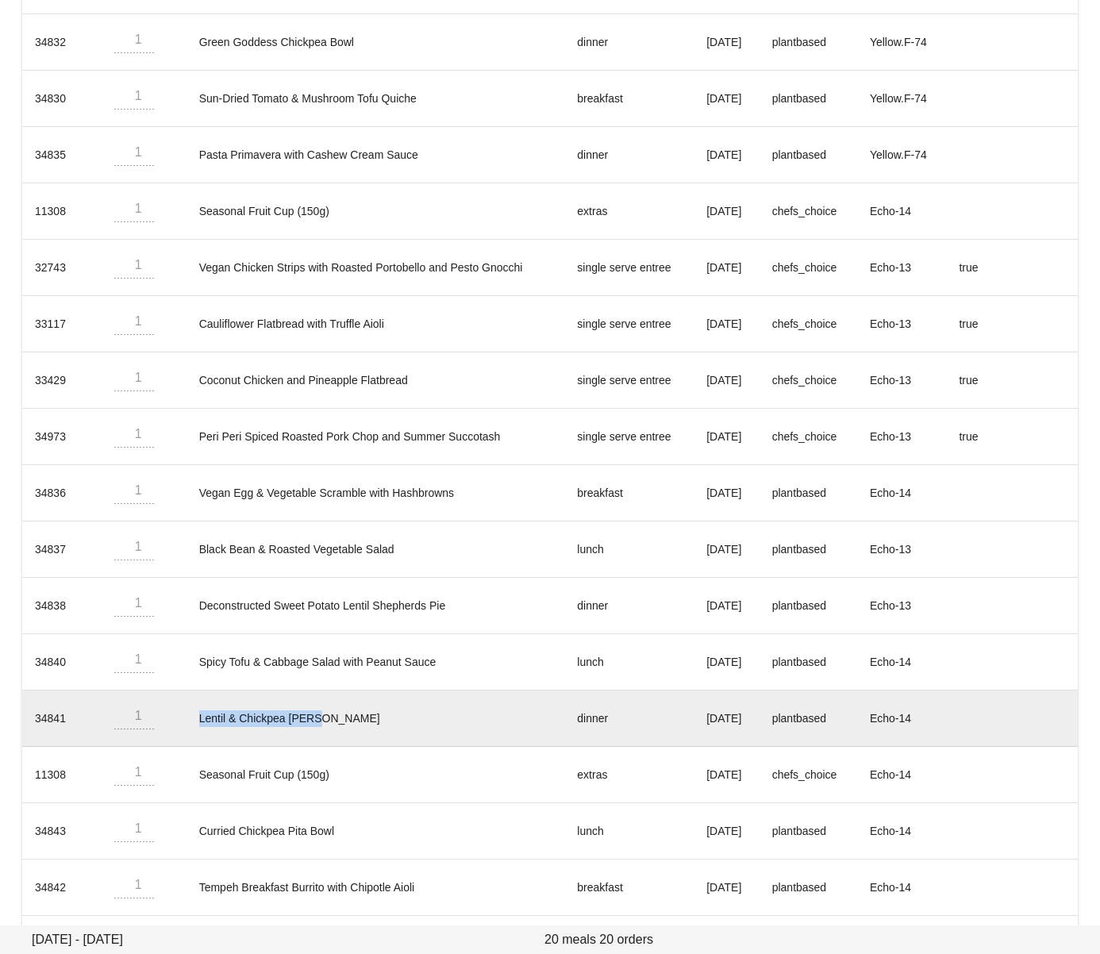
drag, startPoint x: 181, startPoint y: 722, endPoint x: 329, endPoint y: 719, distance: 148.5
click at [329, 719] on td "Lentil & Chickpea Curry" at bounding box center [376, 719] width 379 height 56
copy td "Lentil & Chickpea Curry"
drag, startPoint x: 659, startPoint y: 723, endPoint x: 749, endPoint y: 718, distance: 89.8
click at [749, 718] on td "Friday Aug 01" at bounding box center [726, 719] width 65 height 56
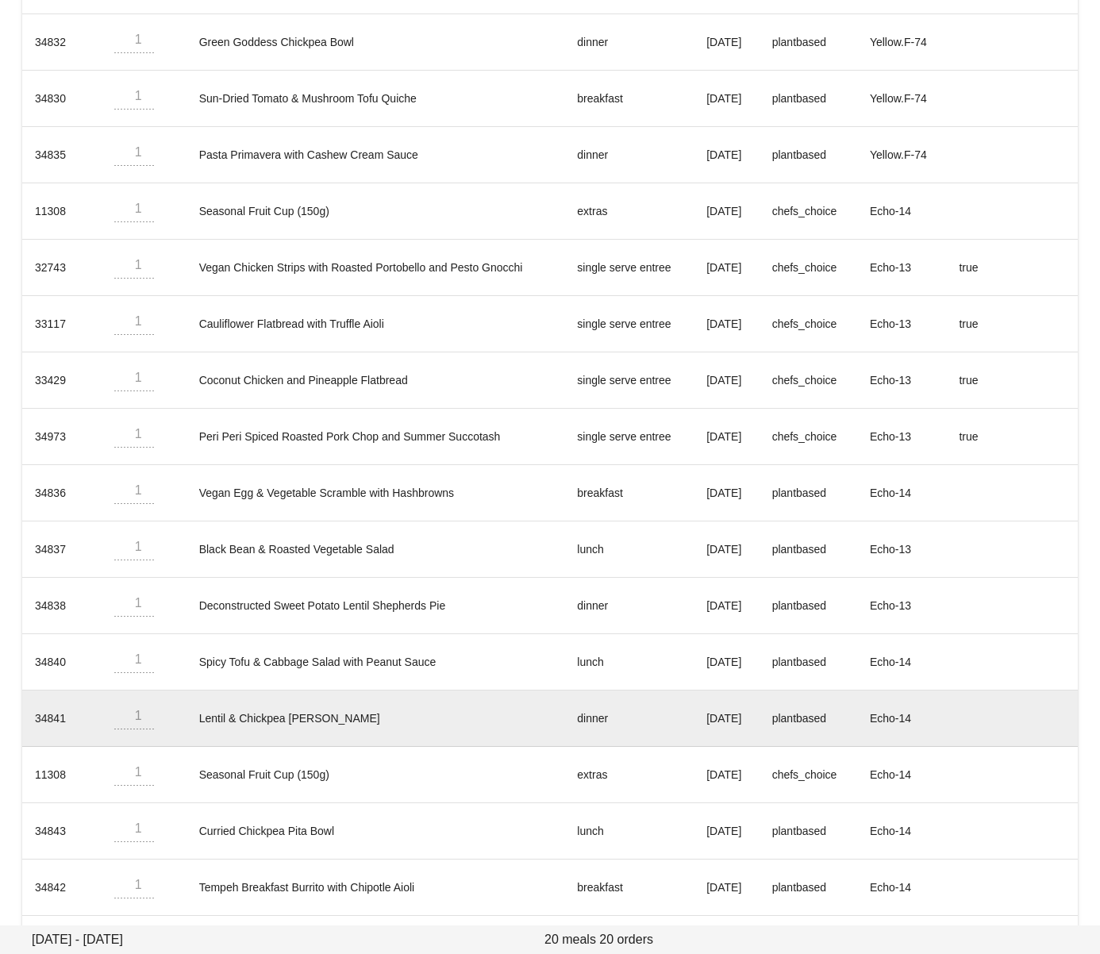
drag, startPoint x: 751, startPoint y: 718, endPoint x: 664, endPoint y: 719, distance: 87.4
click at [694, 719] on td "Friday Aug 01" at bounding box center [726, 719] width 65 height 56
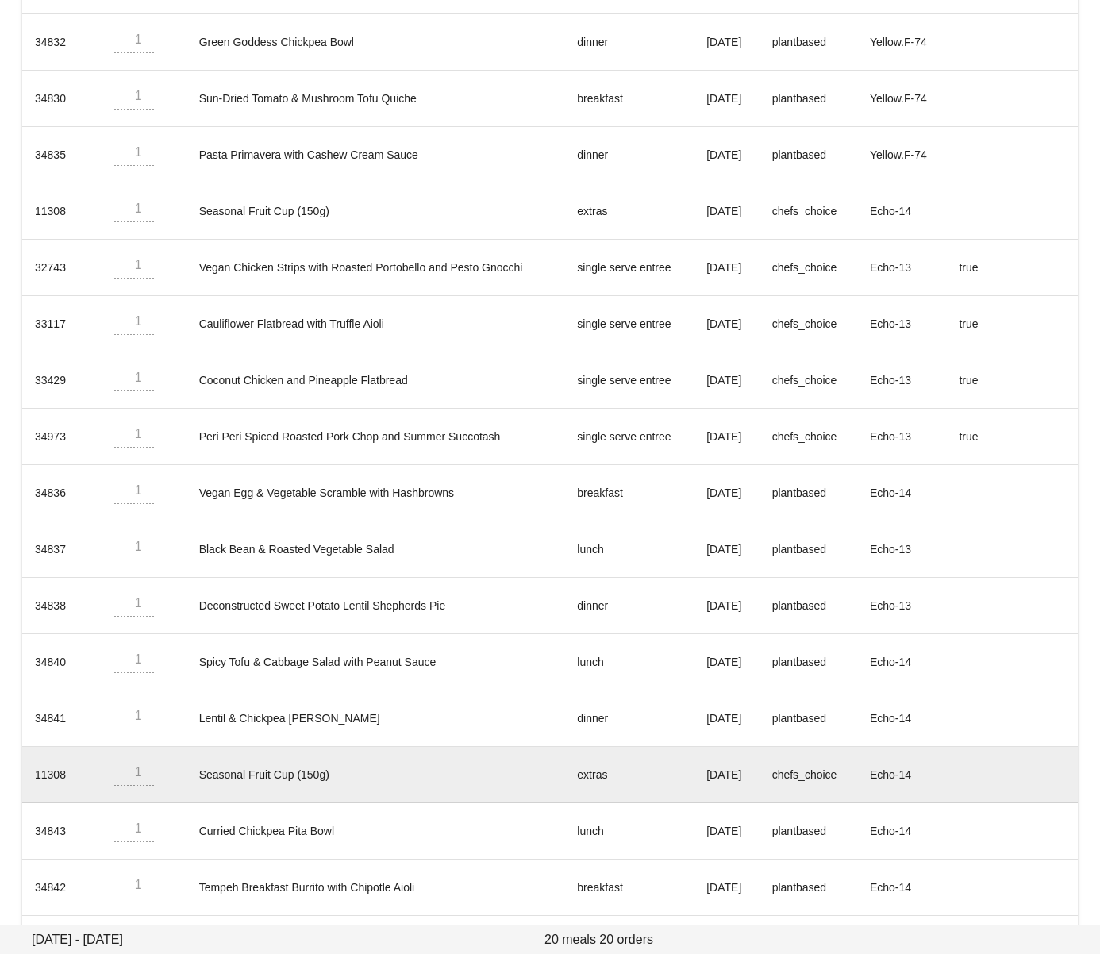
copy td "Friday Aug 01"
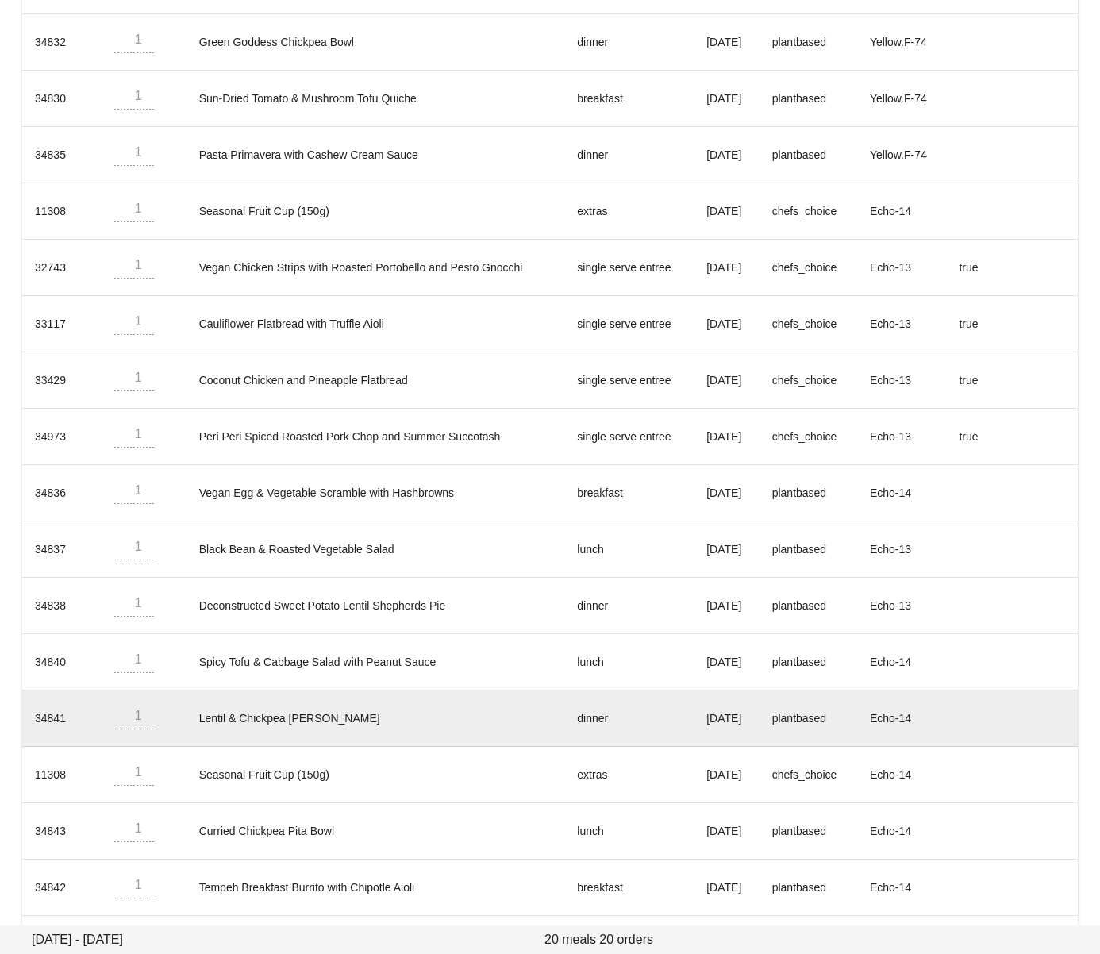
drag, startPoint x: 267, startPoint y: 693, endPoint x: 233, endPoint y: 710, distance: 38.0
click at [266, 693] on td "Lentil & Chickpea Curry" at bounding box center [376, 719] width 379 height 56
drag, startPoint x: 192, startPoint y: 719, endPoint x: 326, endPoint y: 723, distance: 134.2
click at [326, 723] on td "Lentil & Chickpea Curry" at bounding box center [376, 719] width 379 height 56
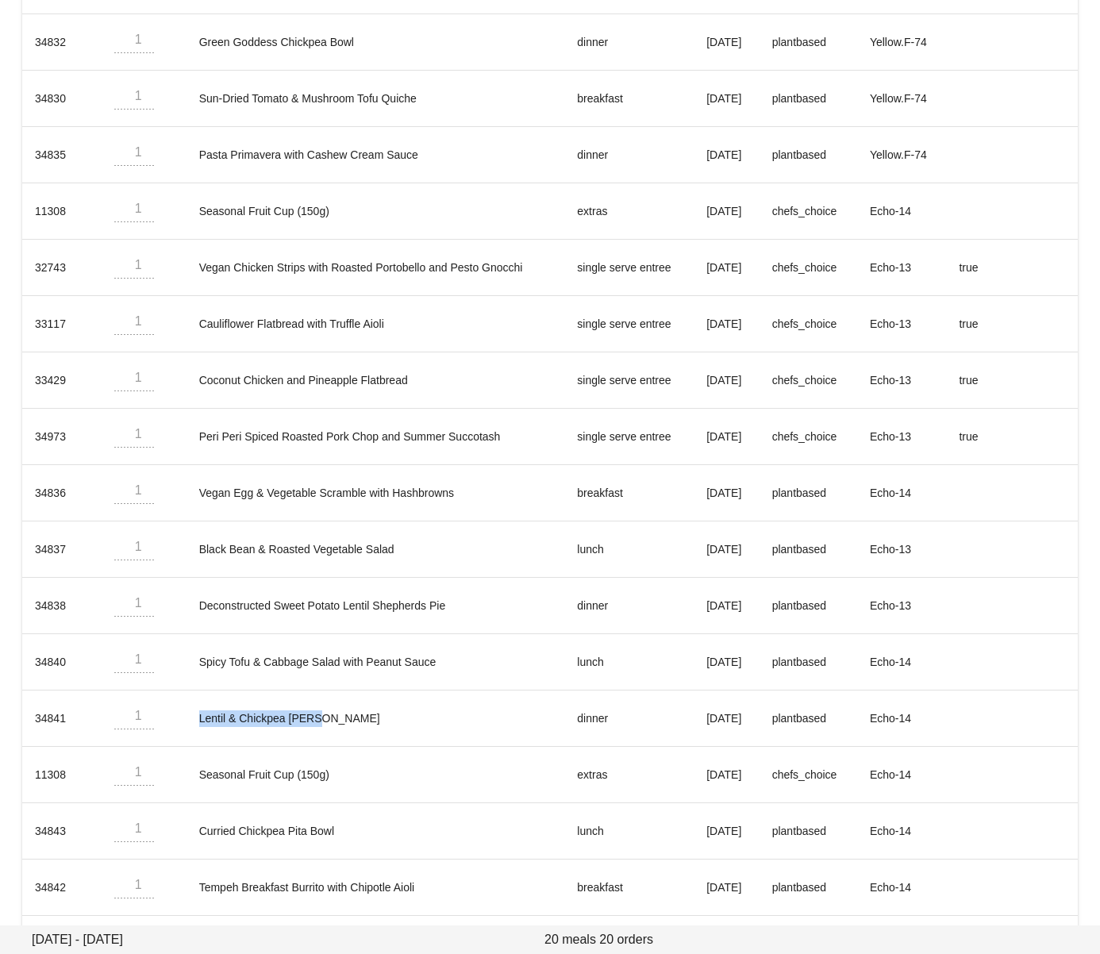
copy td "Lentil & Chickpea Curry"
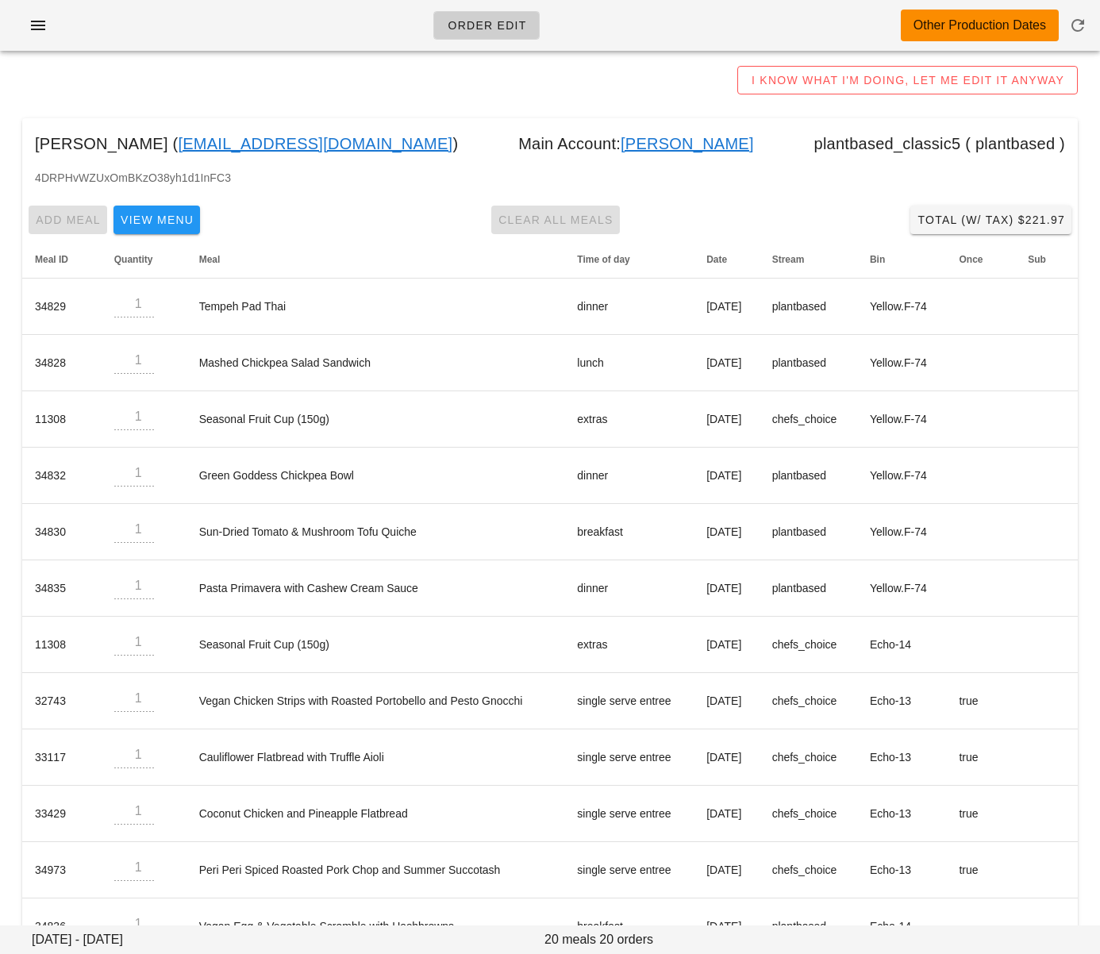
scroll to position [0, 0]
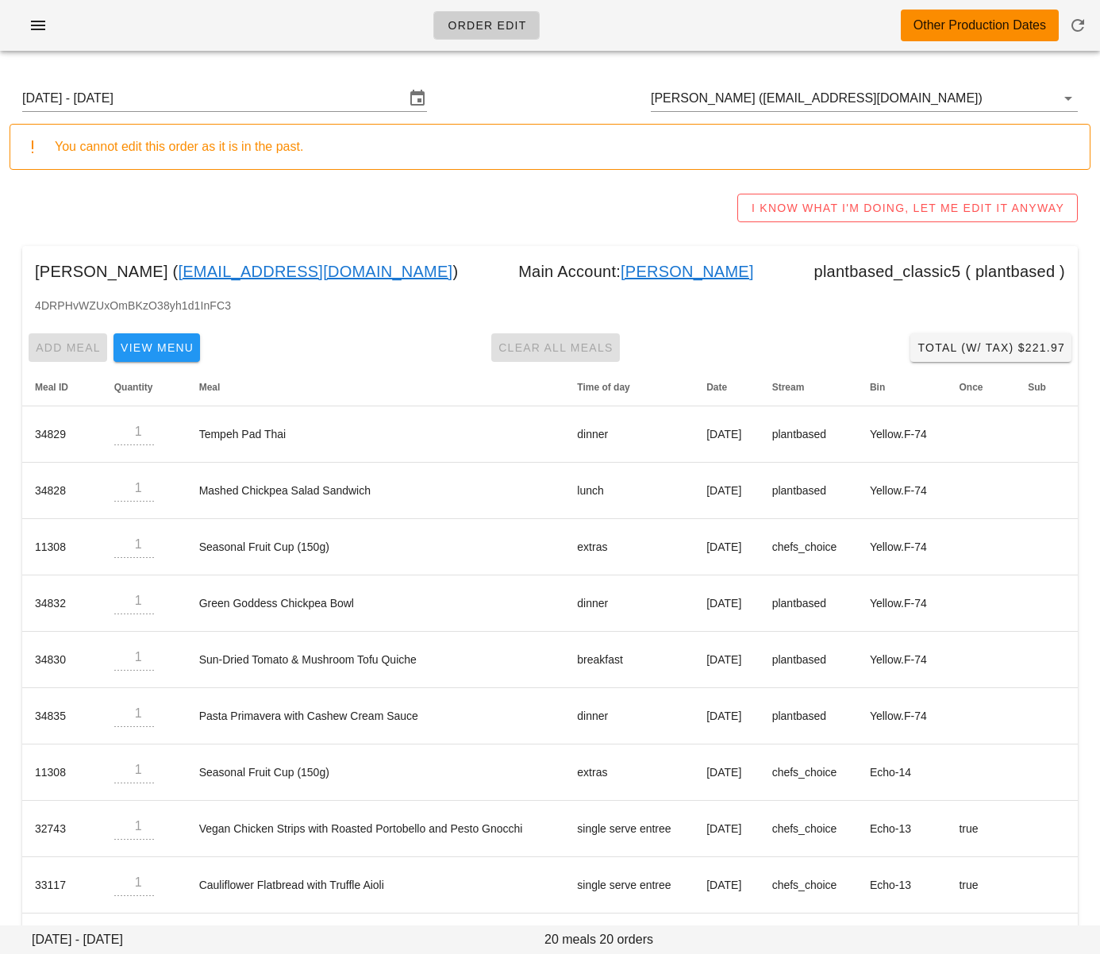
click at [299, 98] on input "Sunday July 27 - Saturday August 2" at bounding box center [213, 98] width 383 height 25
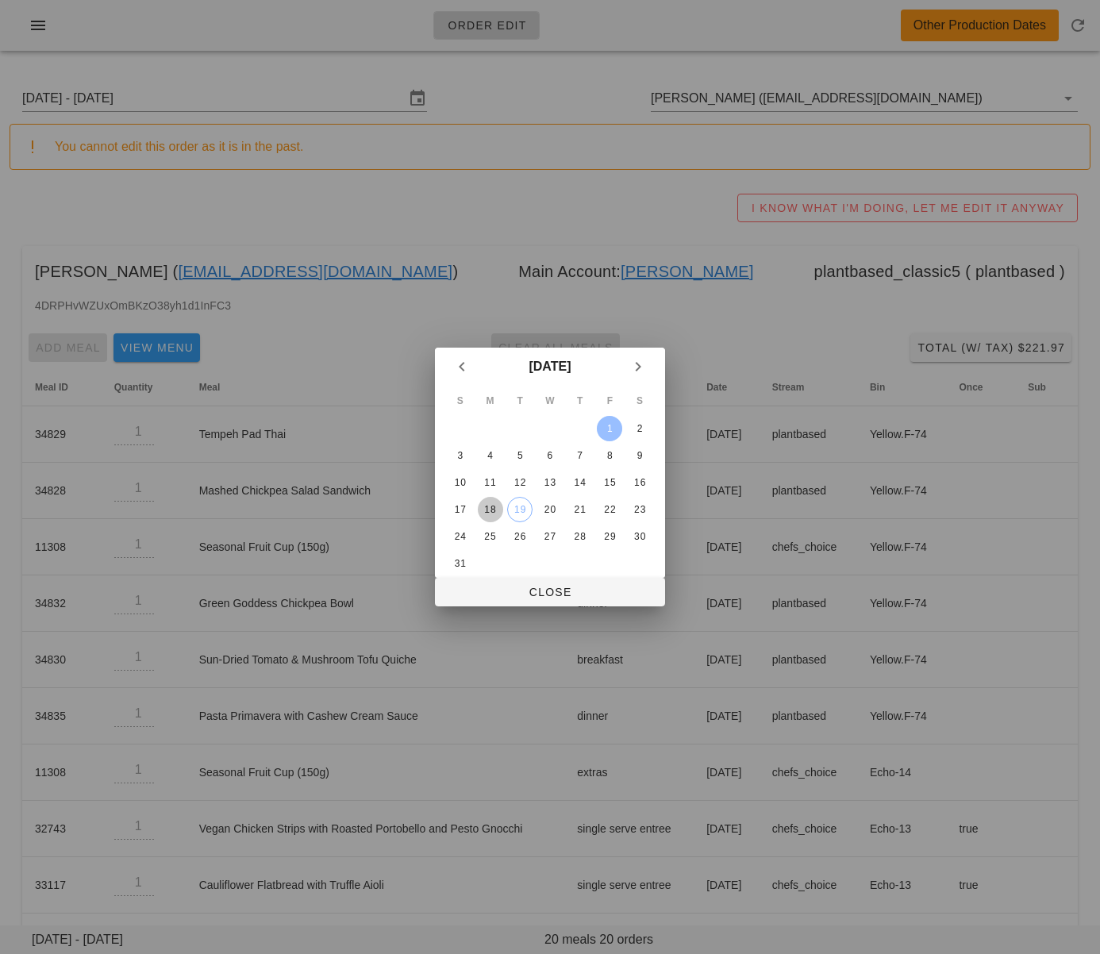
click at [492, 510] on div "18" at bounding box center [490, 509] width 25 height 11
click at [498, 583] on button "Close" at bounding box center [550, 592] width 230 height 29
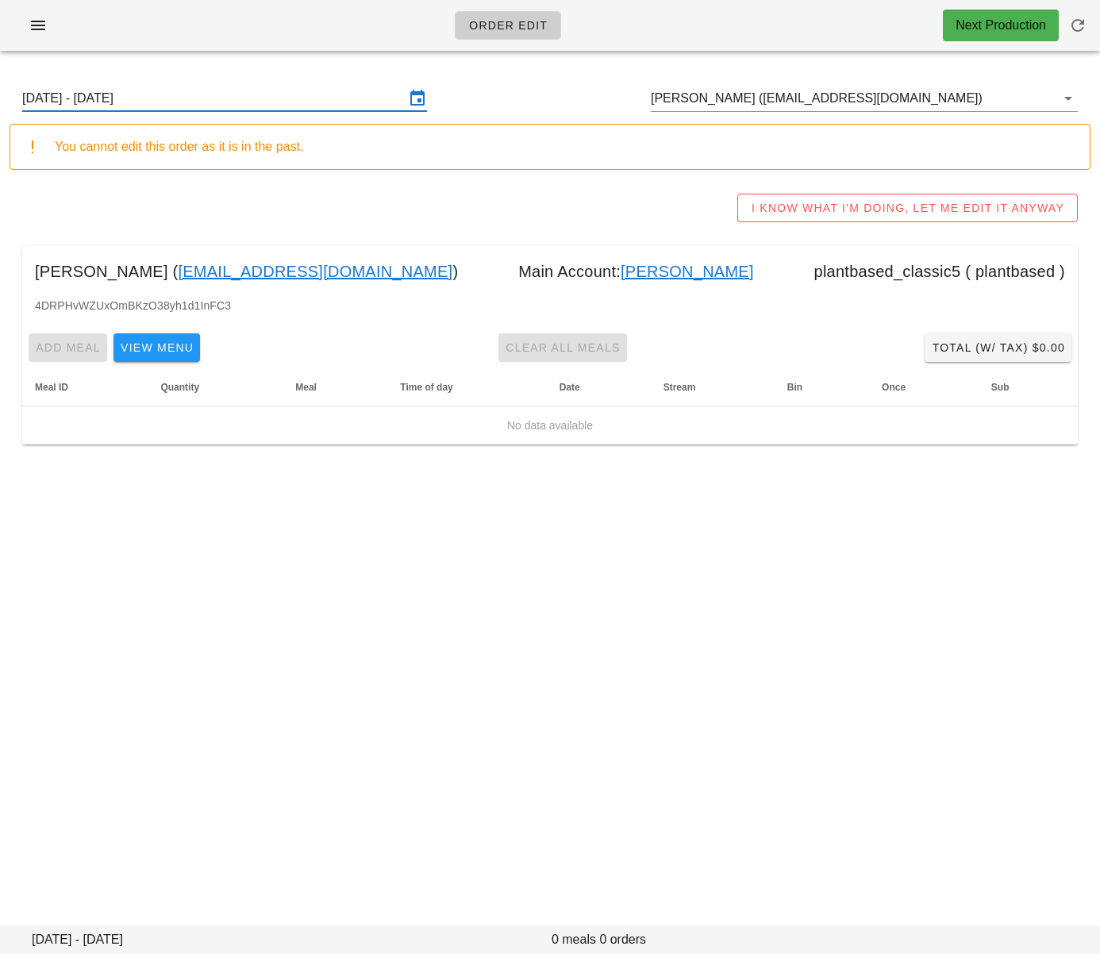
click at [294, 105] on input "[DATE] - [DATE]" at bounding box center [213, 98] width 383 height 25
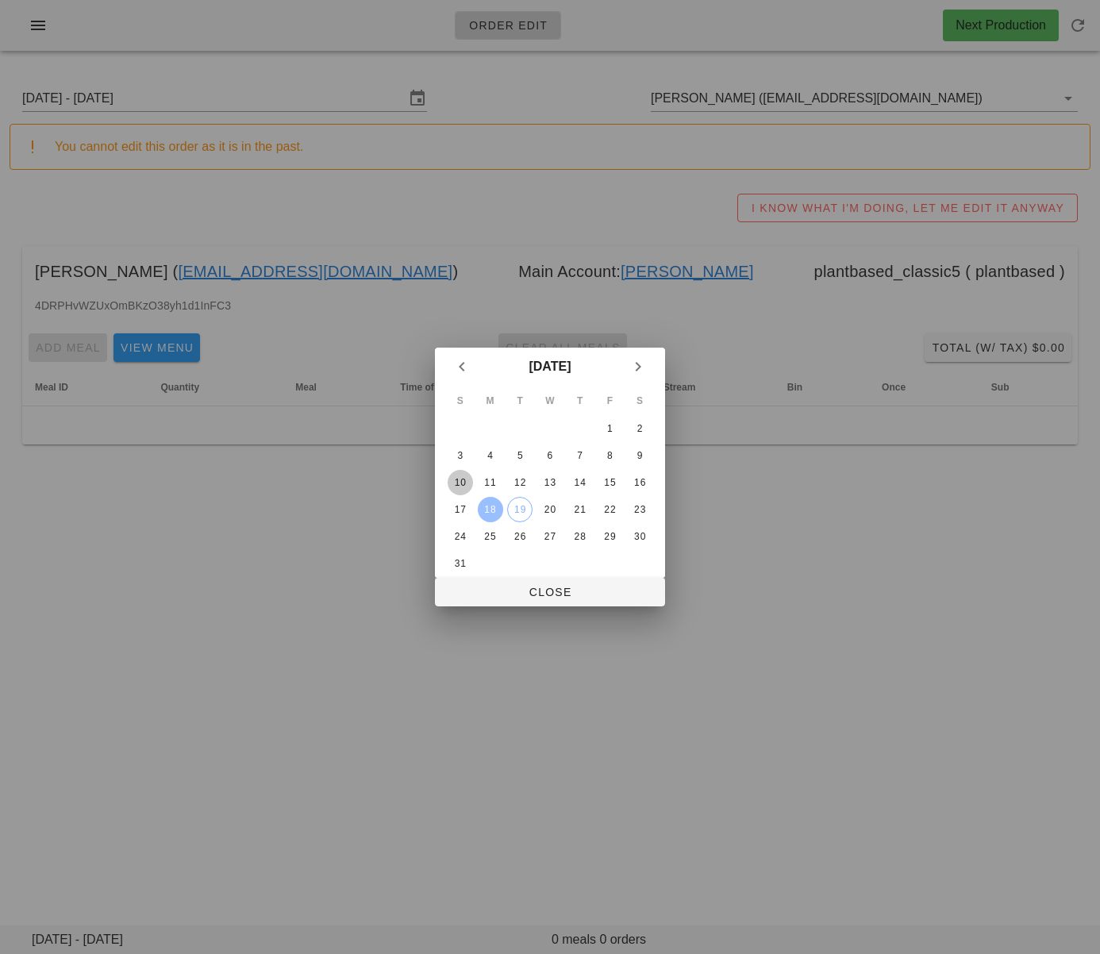
click at [460, 478] on div "10" at bounding box center [460, 482] width 25 height 11
click at [534, 614] on div at bounding box center [550, 477] width 1100 height 954
drag, startPoint x: 538, startPoint y: 589, endPoint x: 526, endPoint y: 576, distance: 18.5
click at [538, 589] on span "Close" at bounding box center [550, 592] width 205 height 13
type input "Sunday August 10 - Saturday August 16"
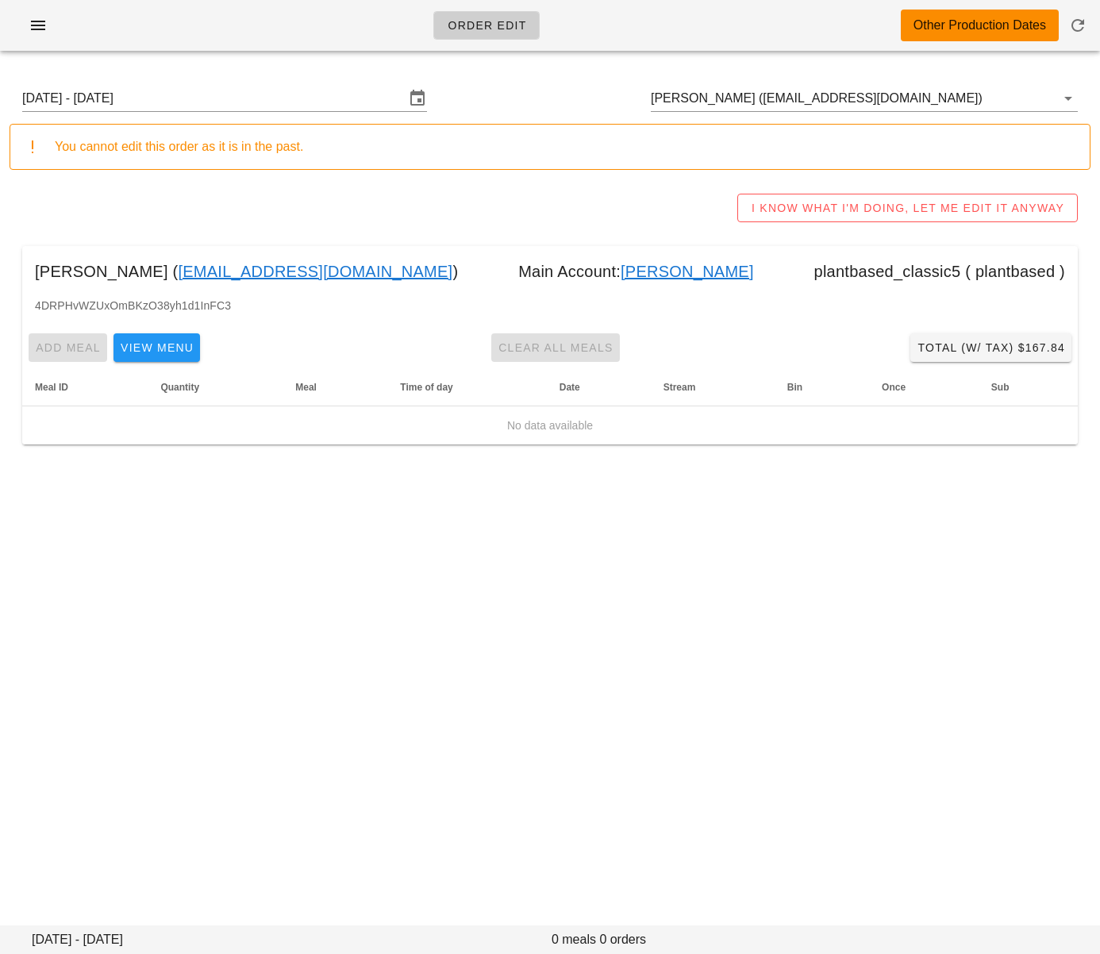
drag, startPoint x: 626, startPoint y: 676, endPoint x: 604, endPoint y: 211, distance: 465.0
click at [623, 661] on div "Order Edit Other Production Dates Sunday August 10 - Saturday August 16 Elizabe…" at bounding box center [550, 477] width 1100 height 954
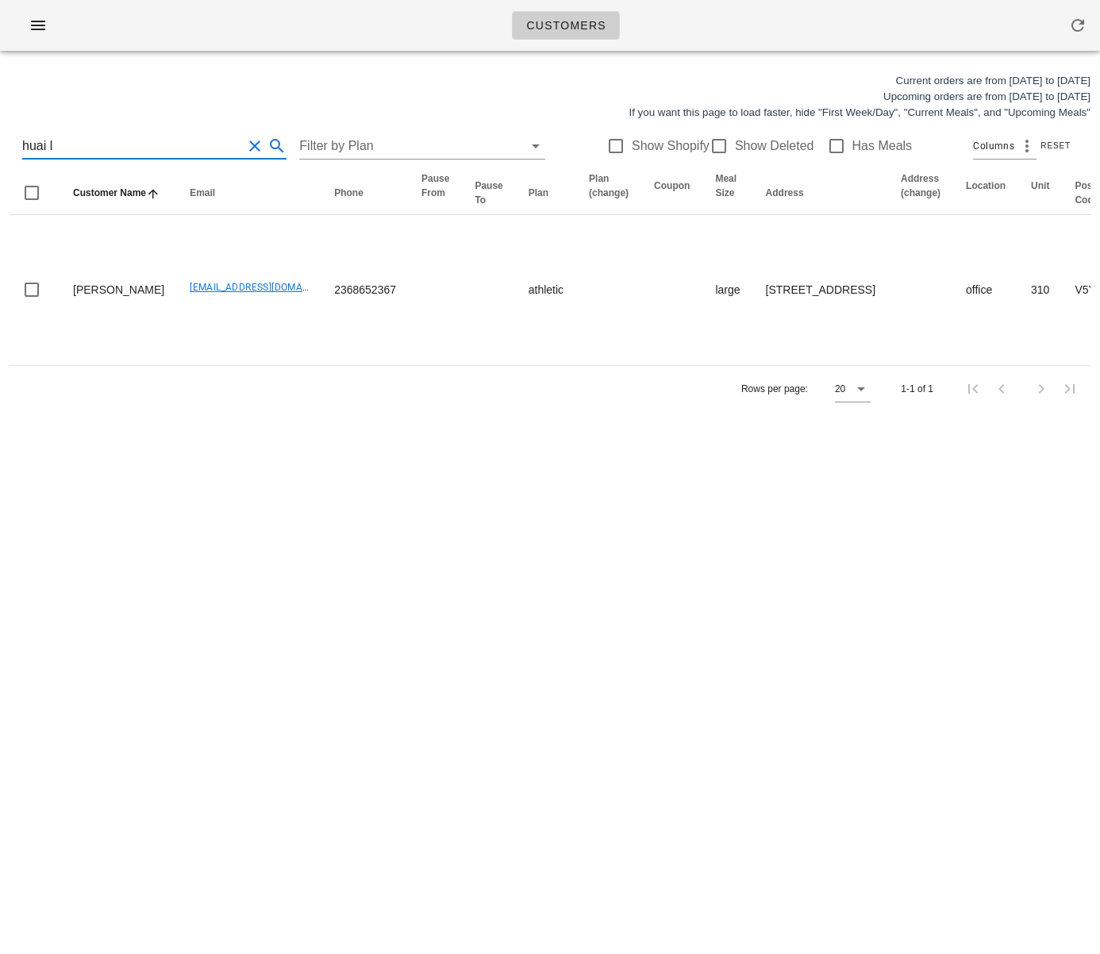
drag, startPoint x: 86, startPoint y: 147, endPoint x: -19, endPoint y: 138, distance: 105.2
click at [0, 138] on html "Customers Current orders are from [DATE] to [DATE] Upcoming orders are from [DA…" at bounding box center [550, 477] width 1100 height 954
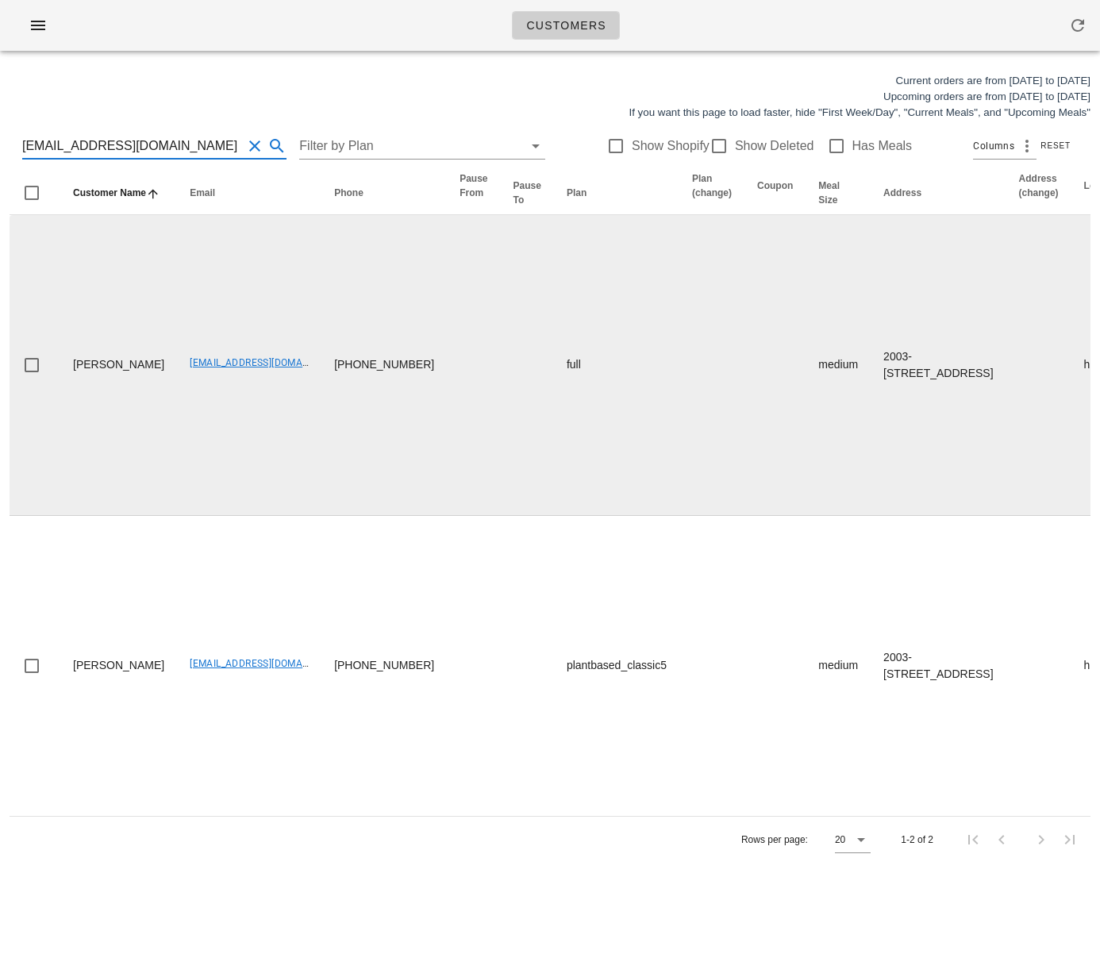
type input "[EMAIL_ADDRESS][DOMAIN_NAME]"
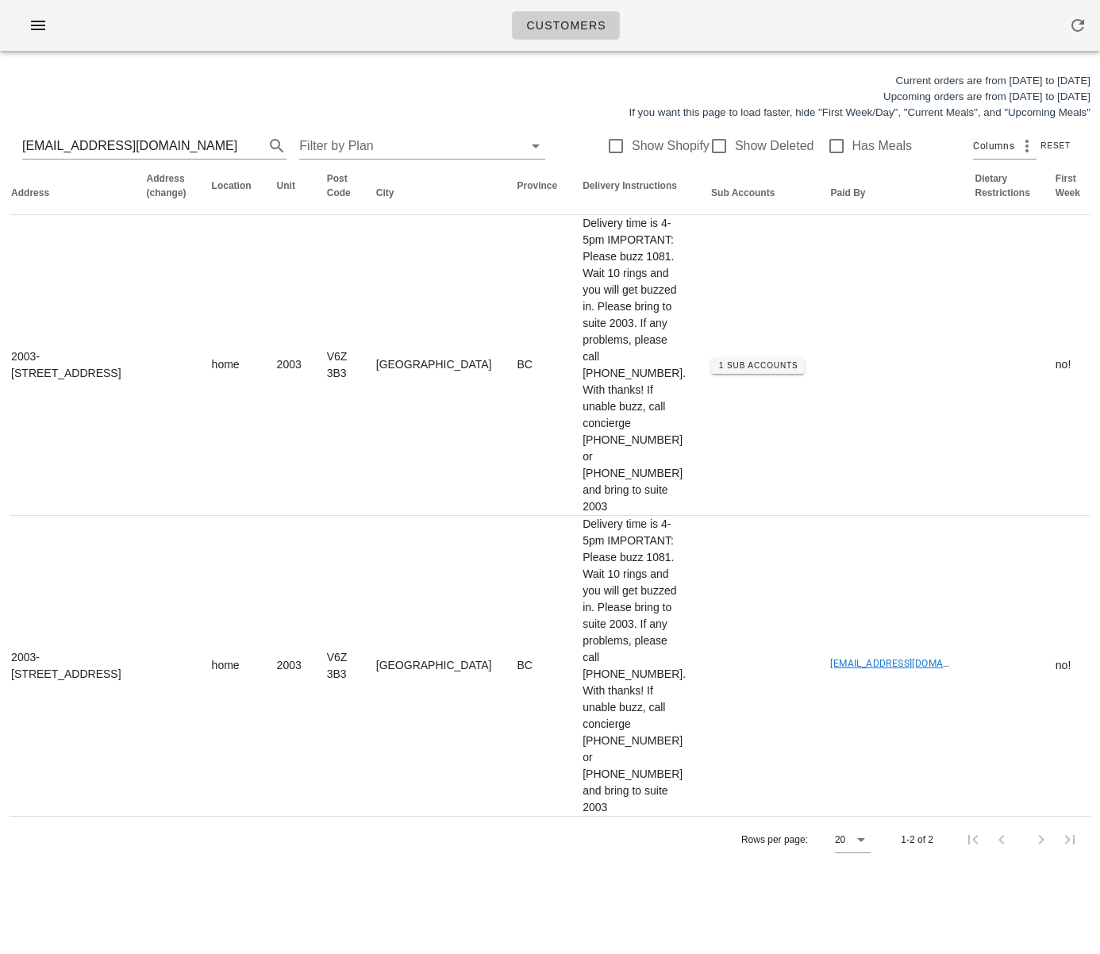
scroll to position [0, 1045]
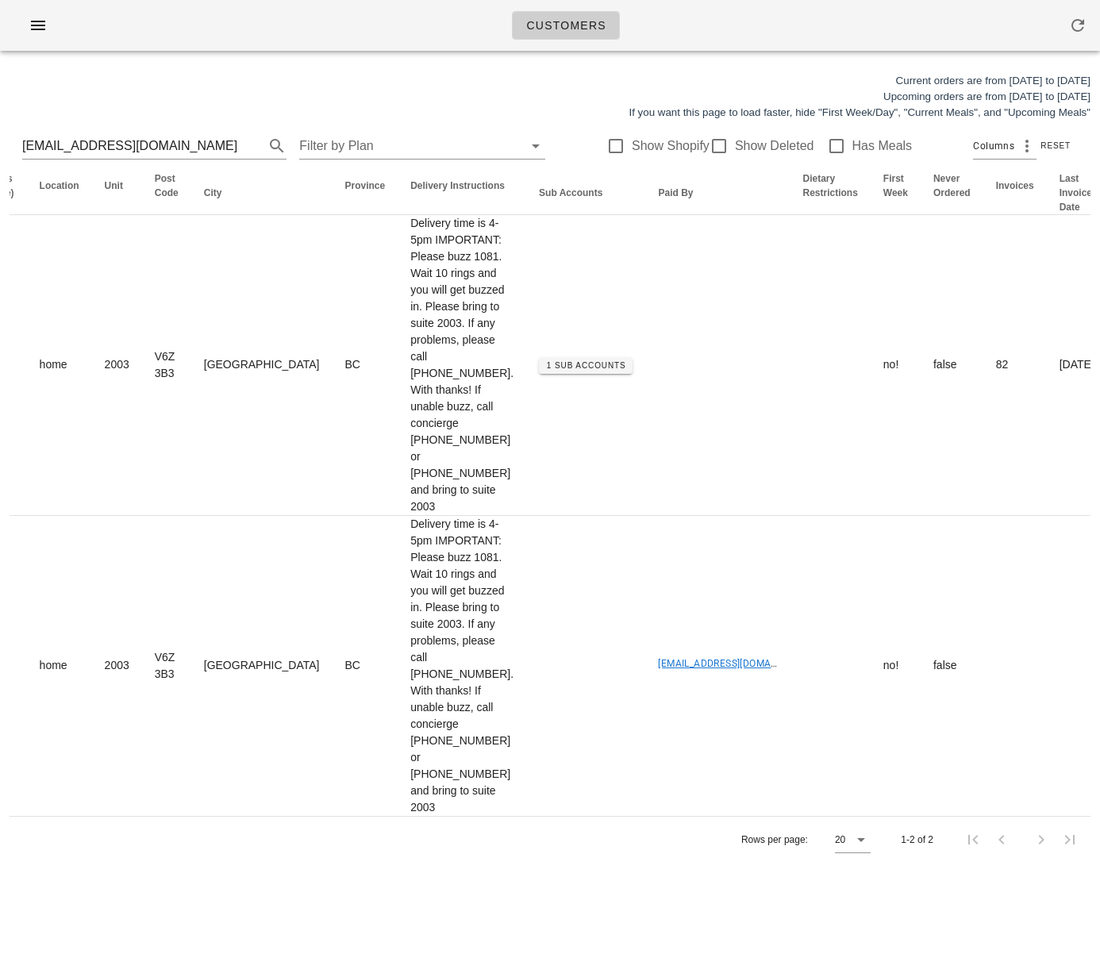
drag, startPoint x: 528, startPoint y: 350, endPoint x: 1151, endPoint y: 327, distance: 623.7
click at [1100, 327] on html "Customers Current orders are from [DATE] to [DATE] Upcoming orders are from [DA…" at bounding box center [550, 477] width 1100 height 954
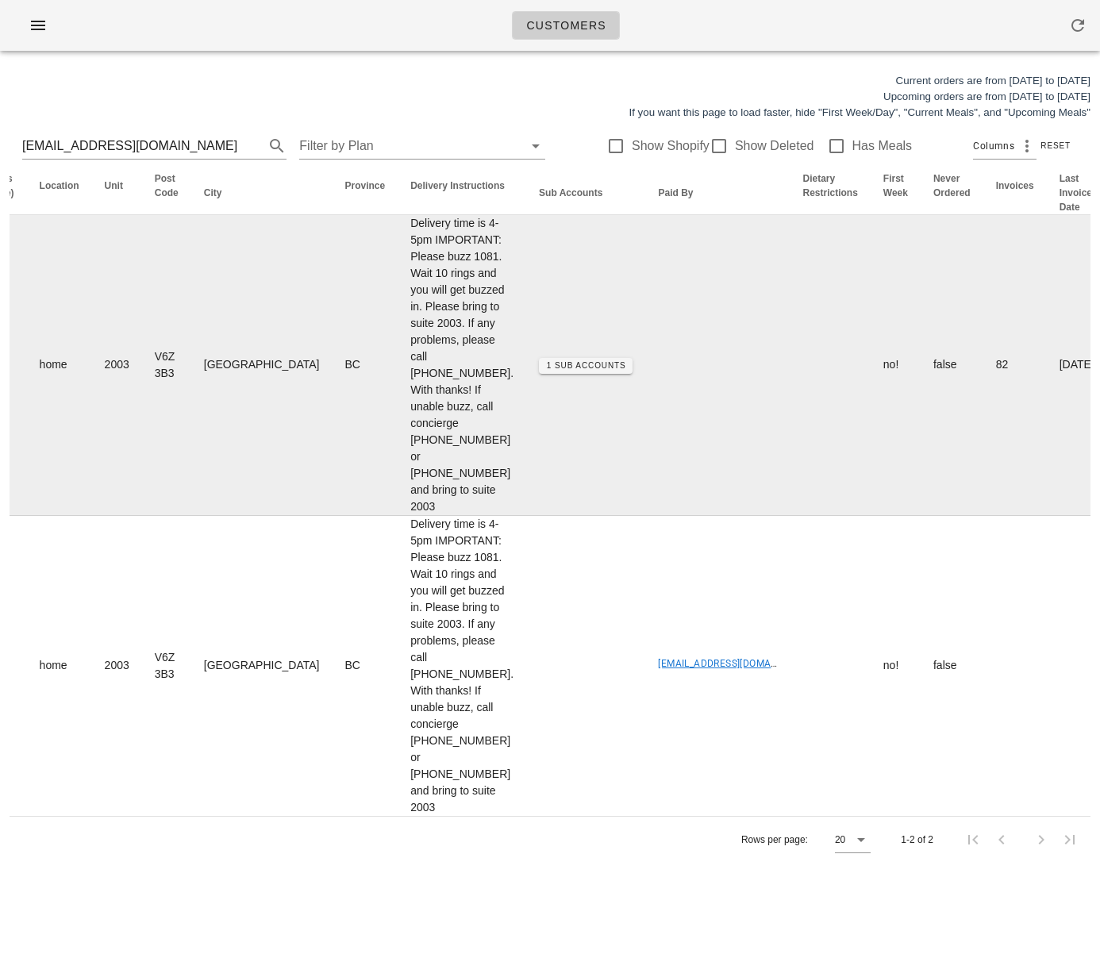
drag, startPoint x: 680, startPoint y: 521, endPoint x: 671, endPoint y: 513, distance: 11.8
click at [984, 516] on td "82" at bounding box center [1016, 365] width 64 height 301
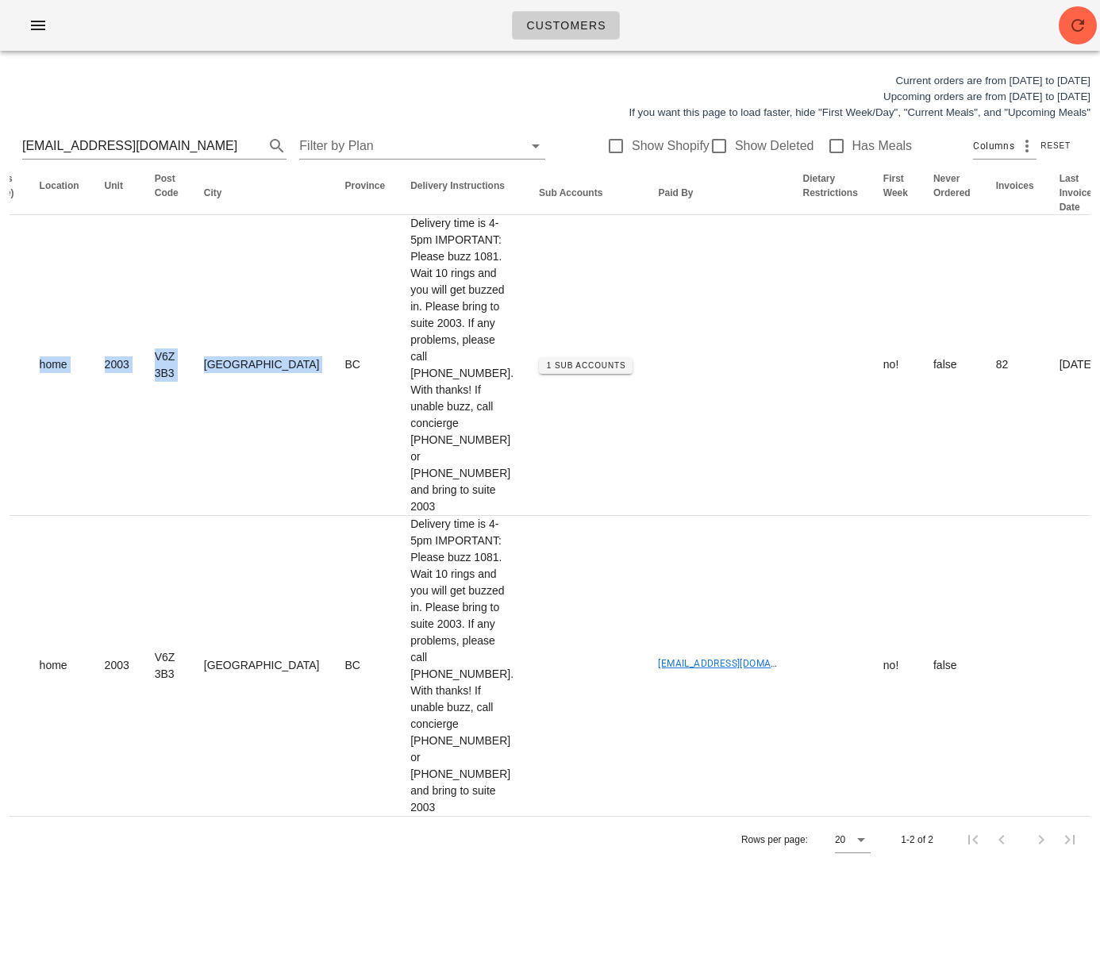
scroll to position [0, 0]
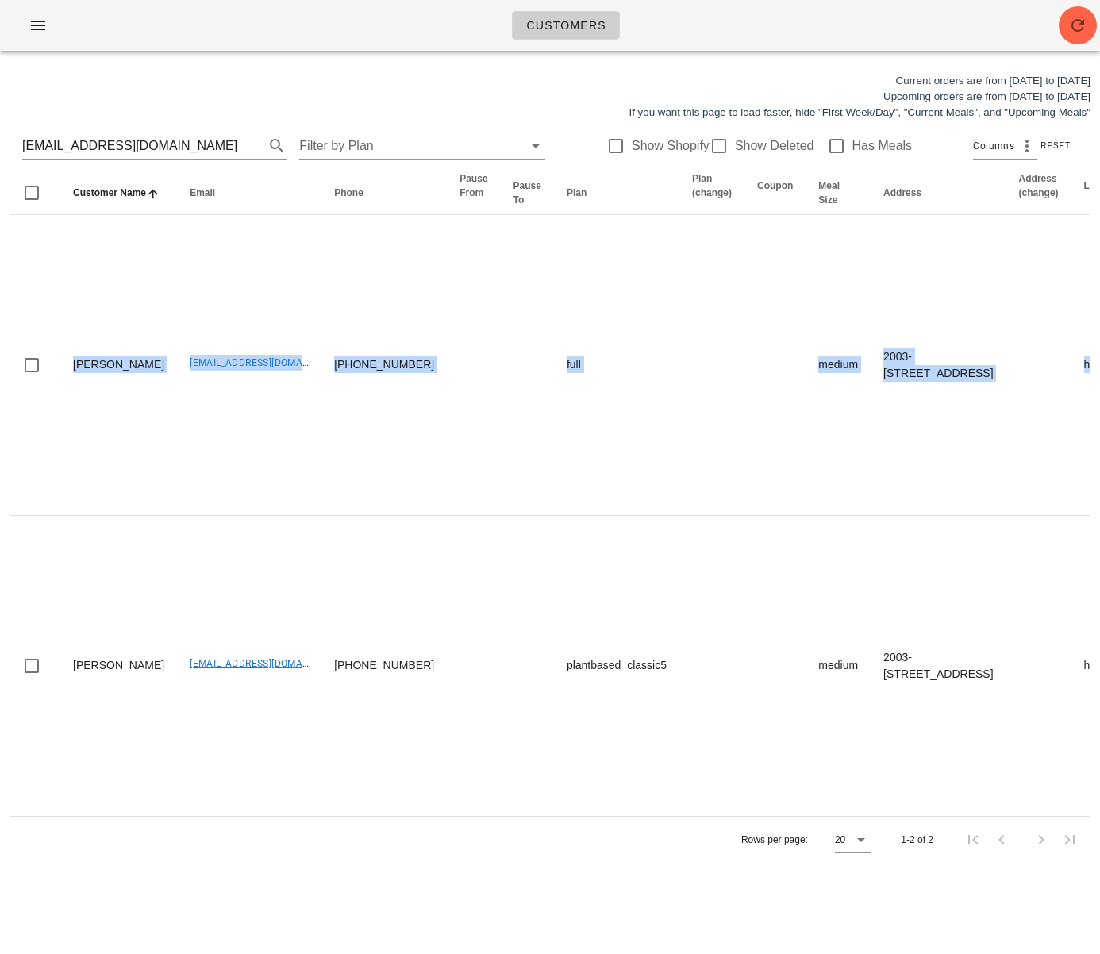
drag, startPoint x: 113, startPoint y: 398, endPoint x: -292, endPoint y: 407, distance: 405.0
click at [0, 407] on html "Customers Current orders are from [DATE] to [DATE] Upcoming orders are from [DA…" at bounding box center [550, 477] width 1100 height 954
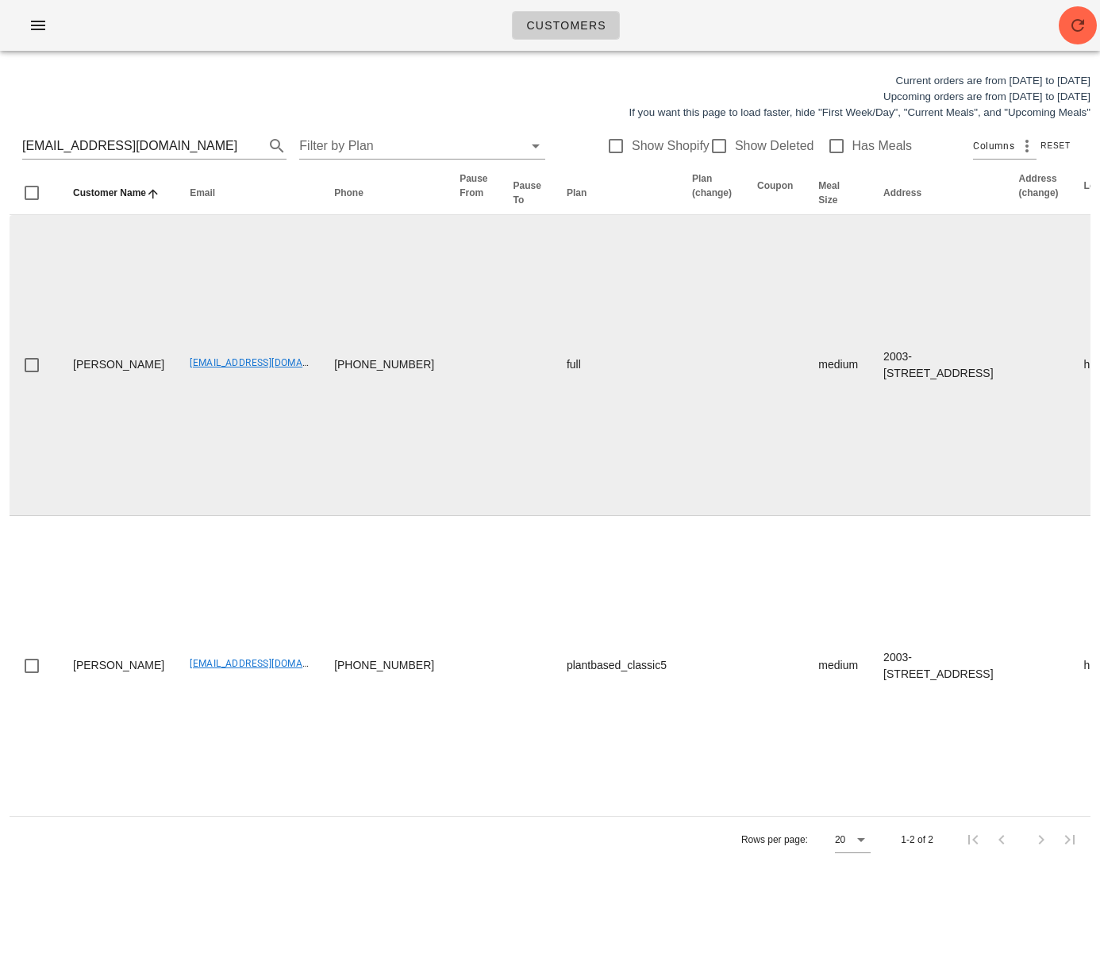
drag, startPoint x: 336, startPoint y: 538, endPoint x: 327, endPoint y: 538, distance: 8.8
click at [447, 516] on td at bounding box center [473, 365] width 53 height 301
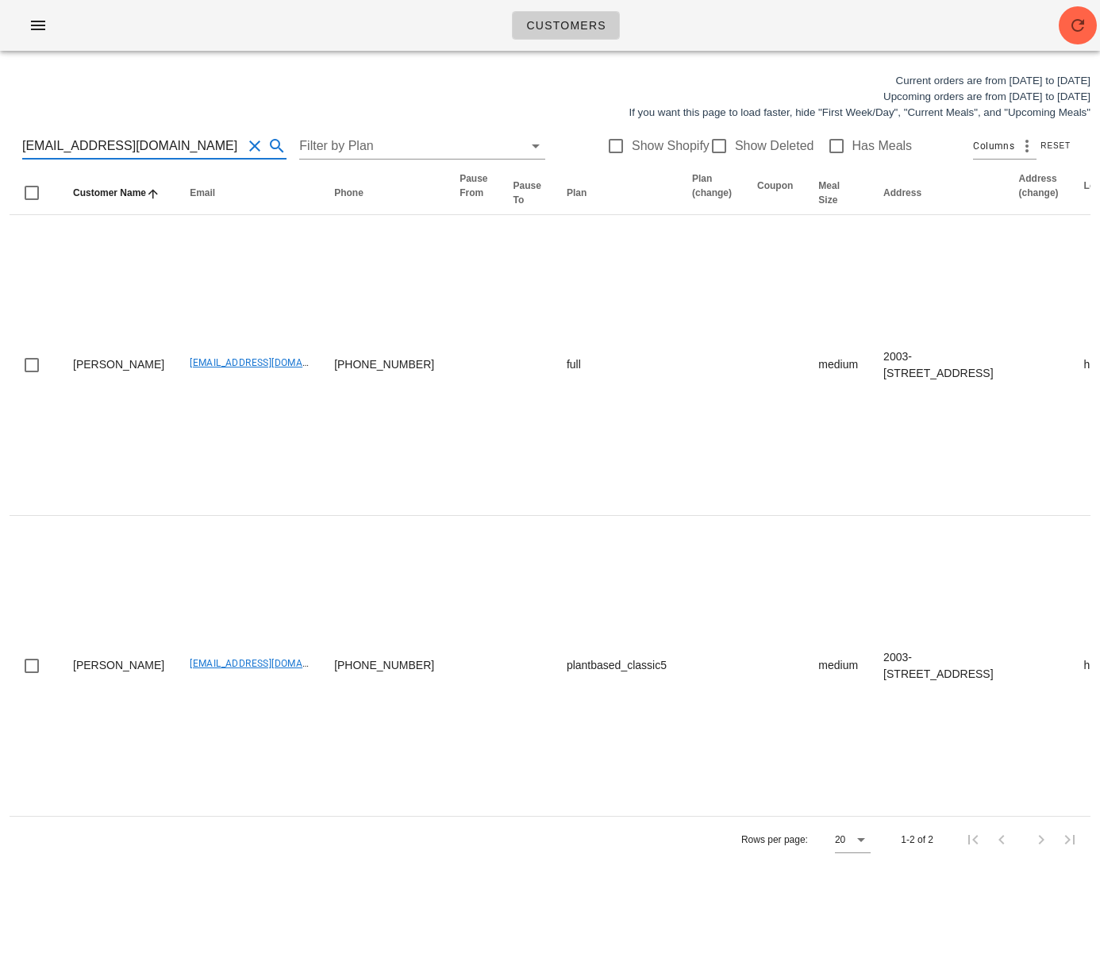
drag, startPoint x: 143, startPoint y: 145, endPoint x: -45, endPoint y: 137, distance: 188.3
click at [0, 137] on html "Customers Current orders are from [DATE] to [DATE] Upcoming orders are from [DA…" at bounding box center [550, 477] width 1100 height 954
drag, startPoint x: 460, startPoint y: 569, endPoint x: -413, endPoint y: 450, distance: 880.7
click at [0, 450] on html "Customers Current orders are from [DATE] to [DATE] Upcoming orders are from [DA…" at bounding box center [550, 477] width 1100 height 954
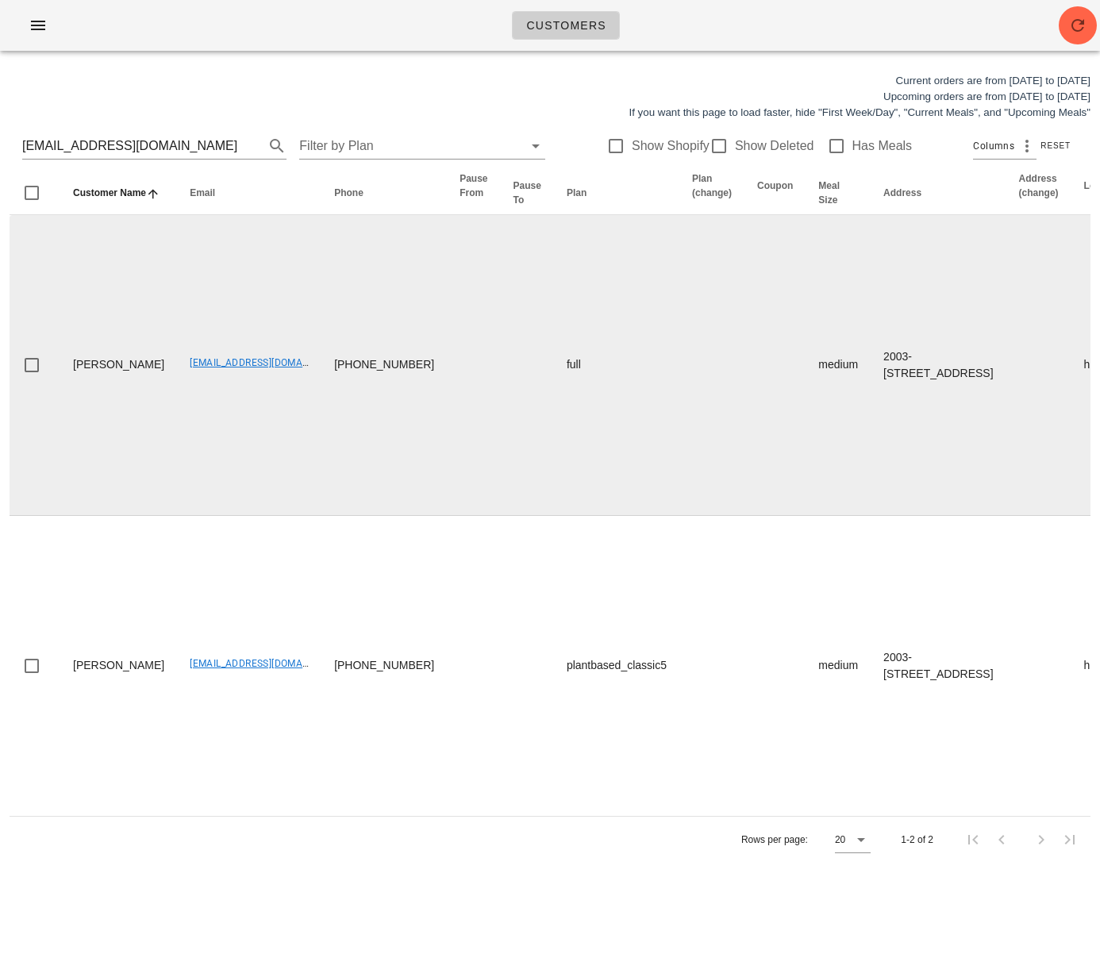
drag, startPoint x: 272, startPoint y: 534, endPoint x: 155, endPoint y: 470, distance: 134.0
click at [322, 516] on td "[PHONE_NUMBER]" at bounding box center [384, 365] width 125 height 301
drag, startPoint x: 134, startPoint y: 443, endPoint x: 236, endPoint y: 441, distance: 101.7
click at [236, 441] on td "[EMAIL_ADDRESS][DOMAIN_NAME]" at bounding box center [249, 365] width 145 height 301
copy link "[EMAIL_ADDRESS][DOMAIN_NAME]"
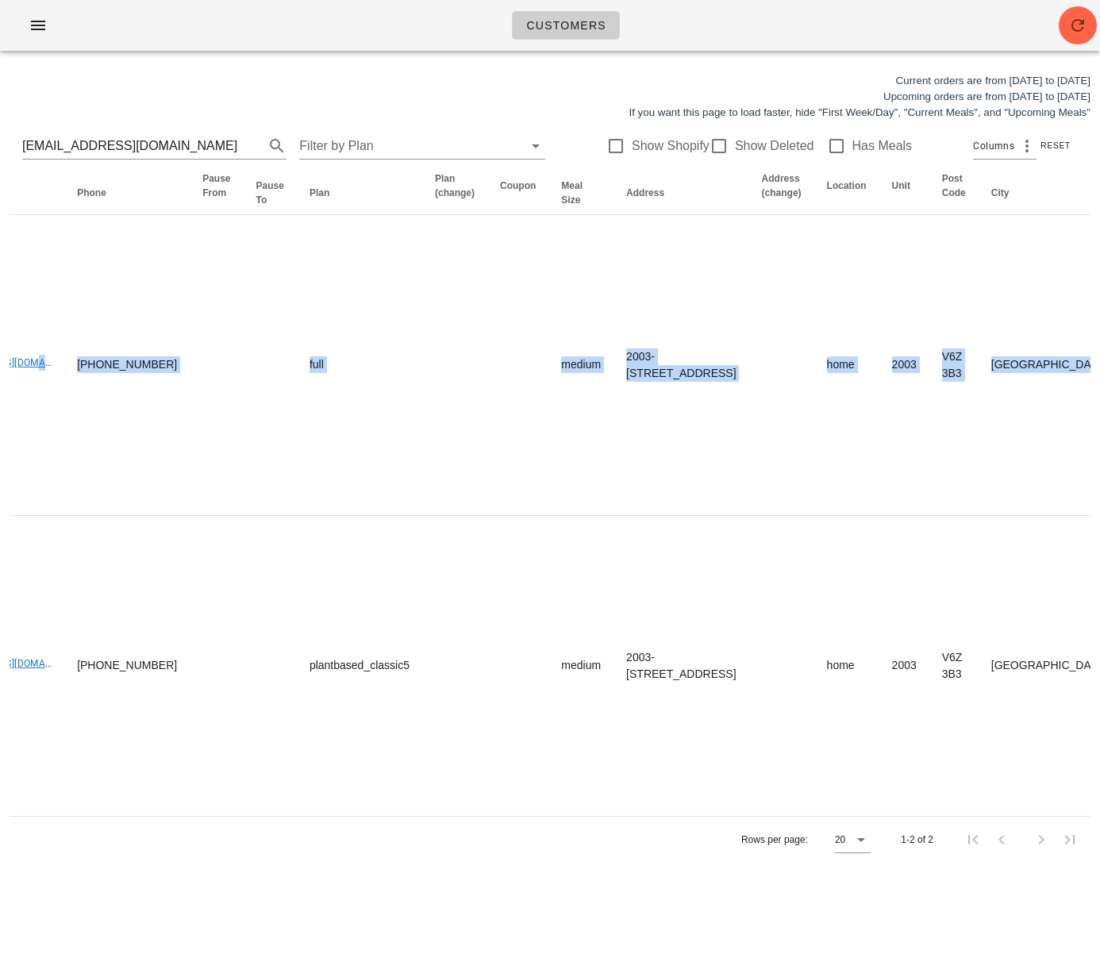
scroll to position [0, 1045]
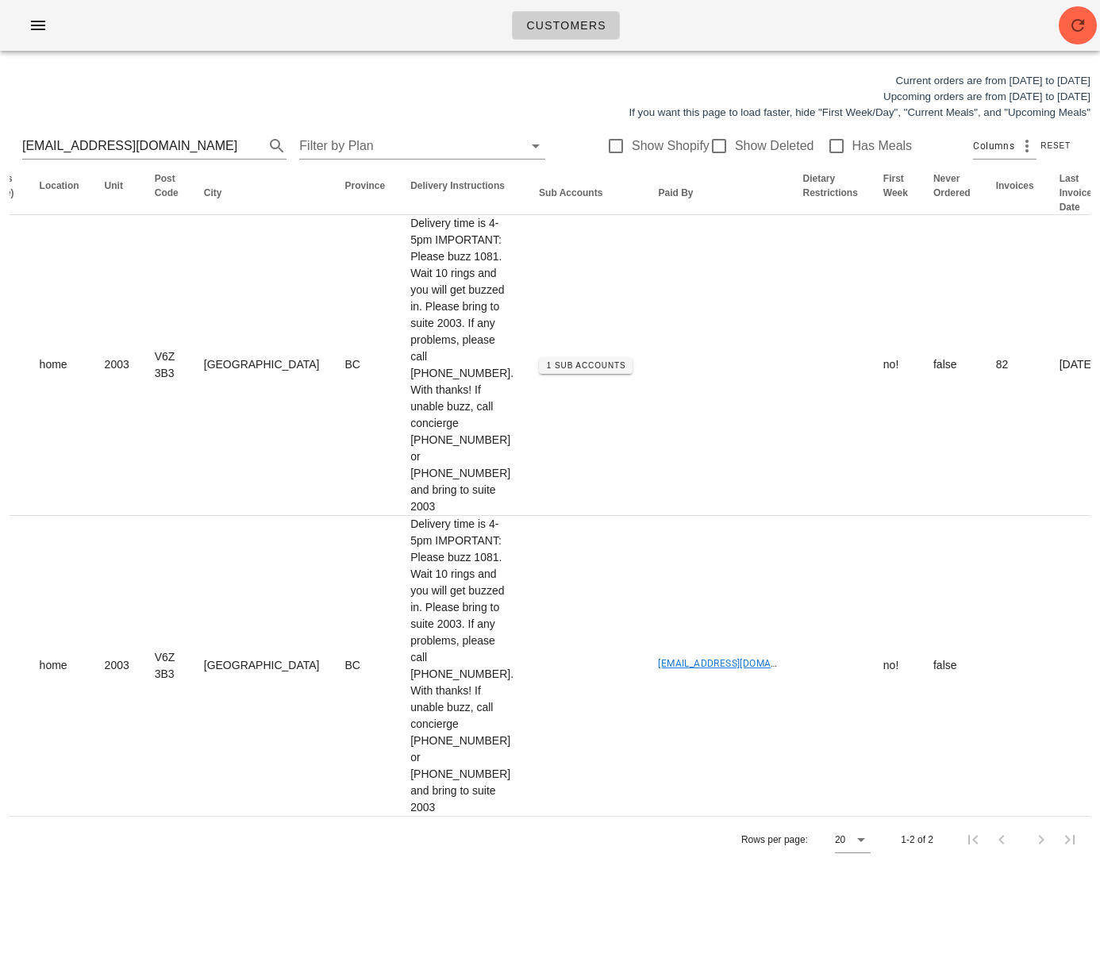
drag, startPoint x: 228, startPoint y: 507, endPoint x: 1193, endPoint y: 473, distance: 966.0
click at [1100, 473] on html "Customers Current orders are from [DATE] to [DATE] Upcoming orders are from [DA…" at bounding box center [550, 477] width 1100 height 954
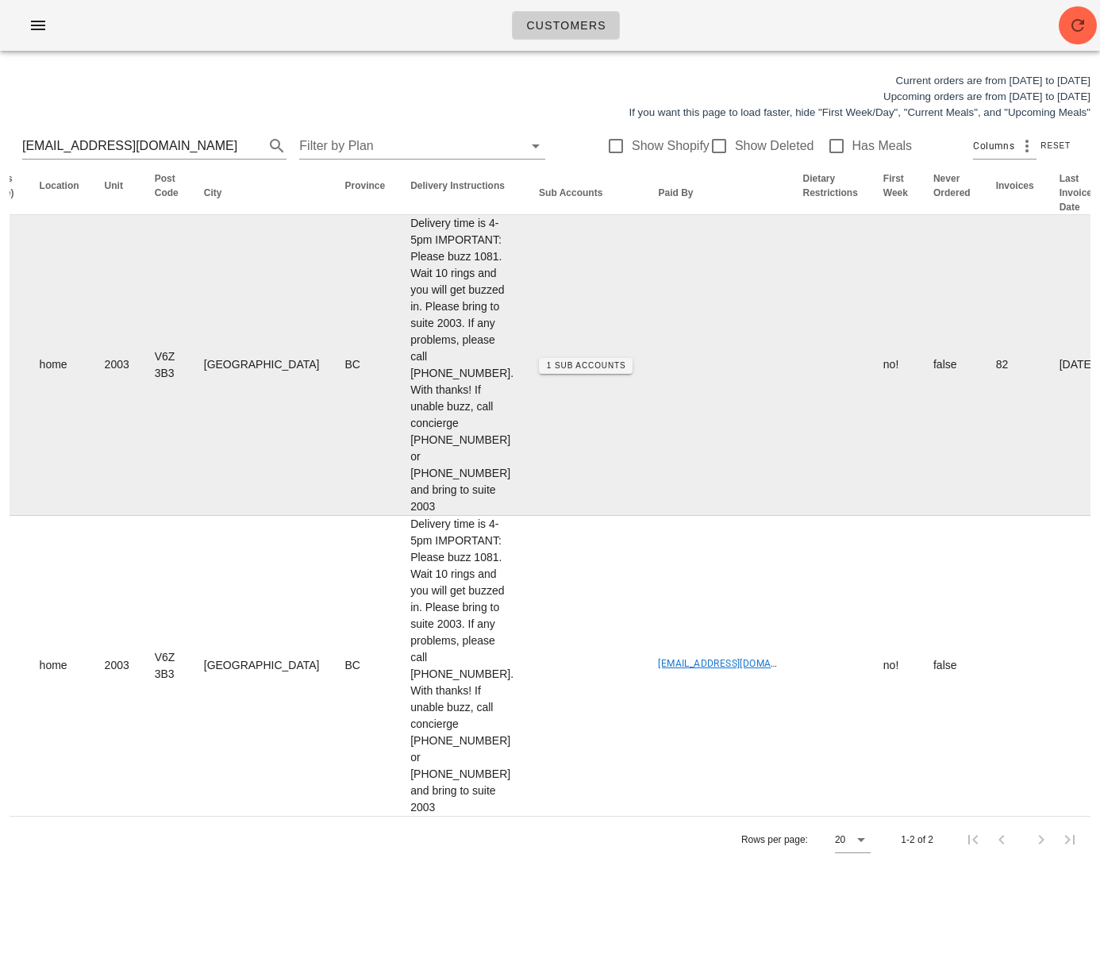
drag, startPoint x: 718, startPoint y: 557, endPoint x: 568, endPoint y: 533, distance: 151.3
click at [1047, 516] on td "2025-08-07" at bounding box center [1077, 365] width 60 height 301
click at [526, 262] on td "1 Sub Accounts" at bounding box center [585, 365] width 119 height 301
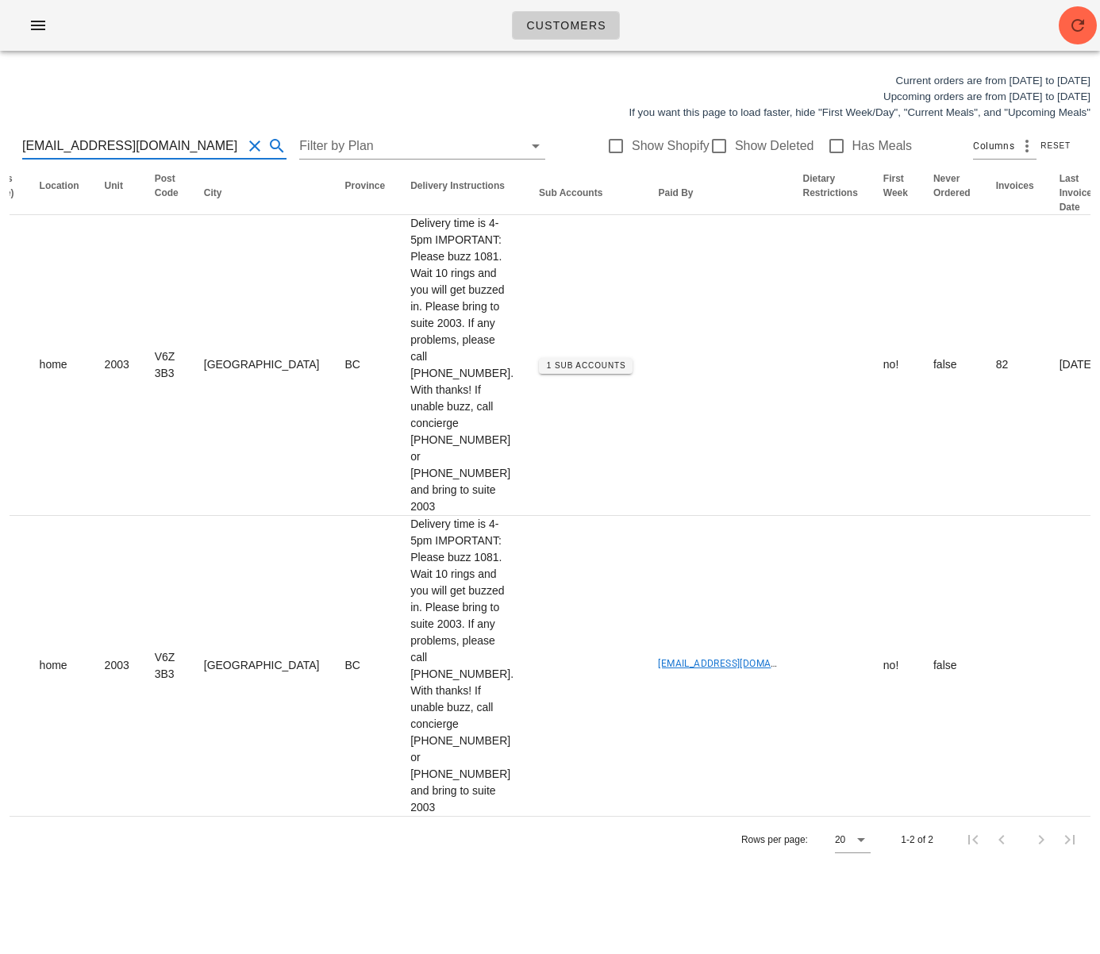
drag, startPoint x: 156, startPoint y: 143, endPoint x: -47, endPoint y: 138, distance: 203.3
click at [0, 138] on html "Customers Current orders are from Sunday Aug 17 to Saturday Aug 23 Upcoming ord…" at bounding box center [550, 477] width 1100 height 954
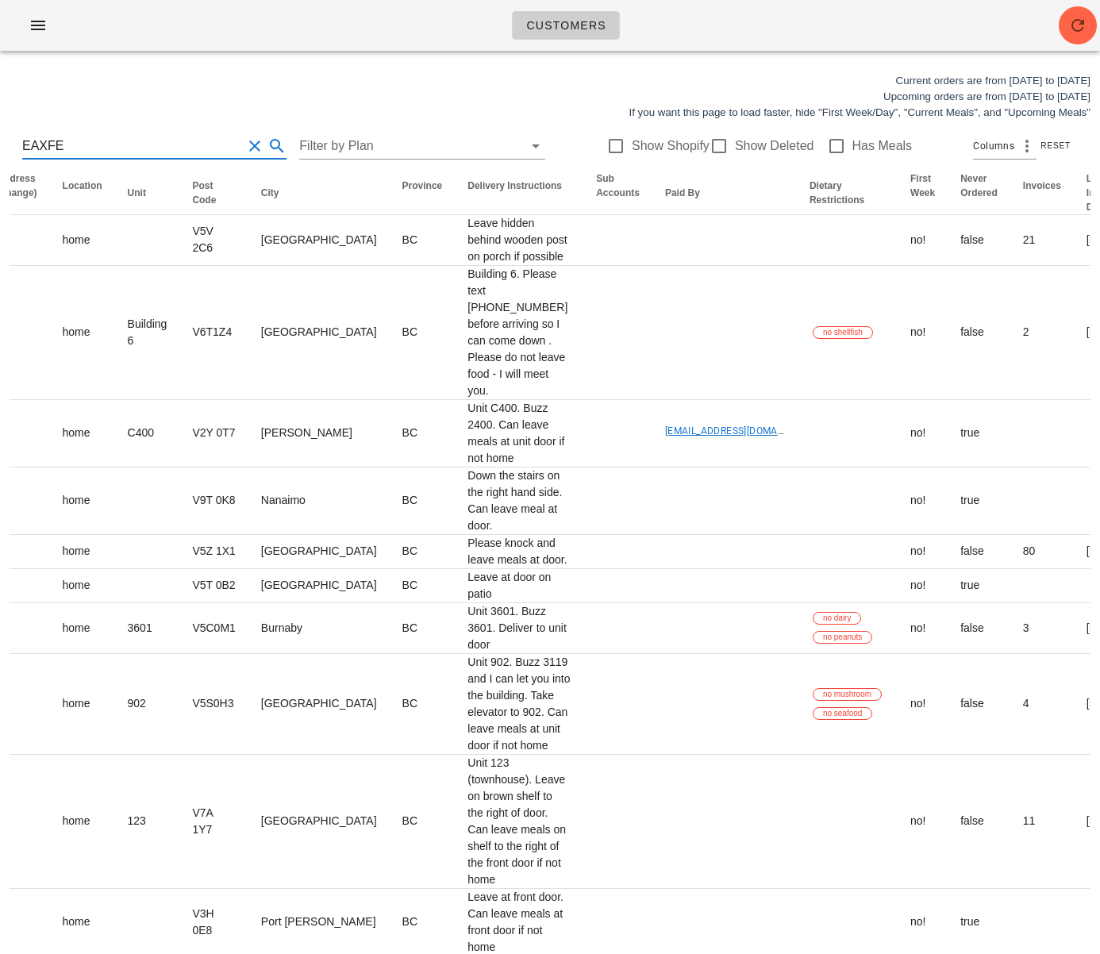
type input "EAXFED"
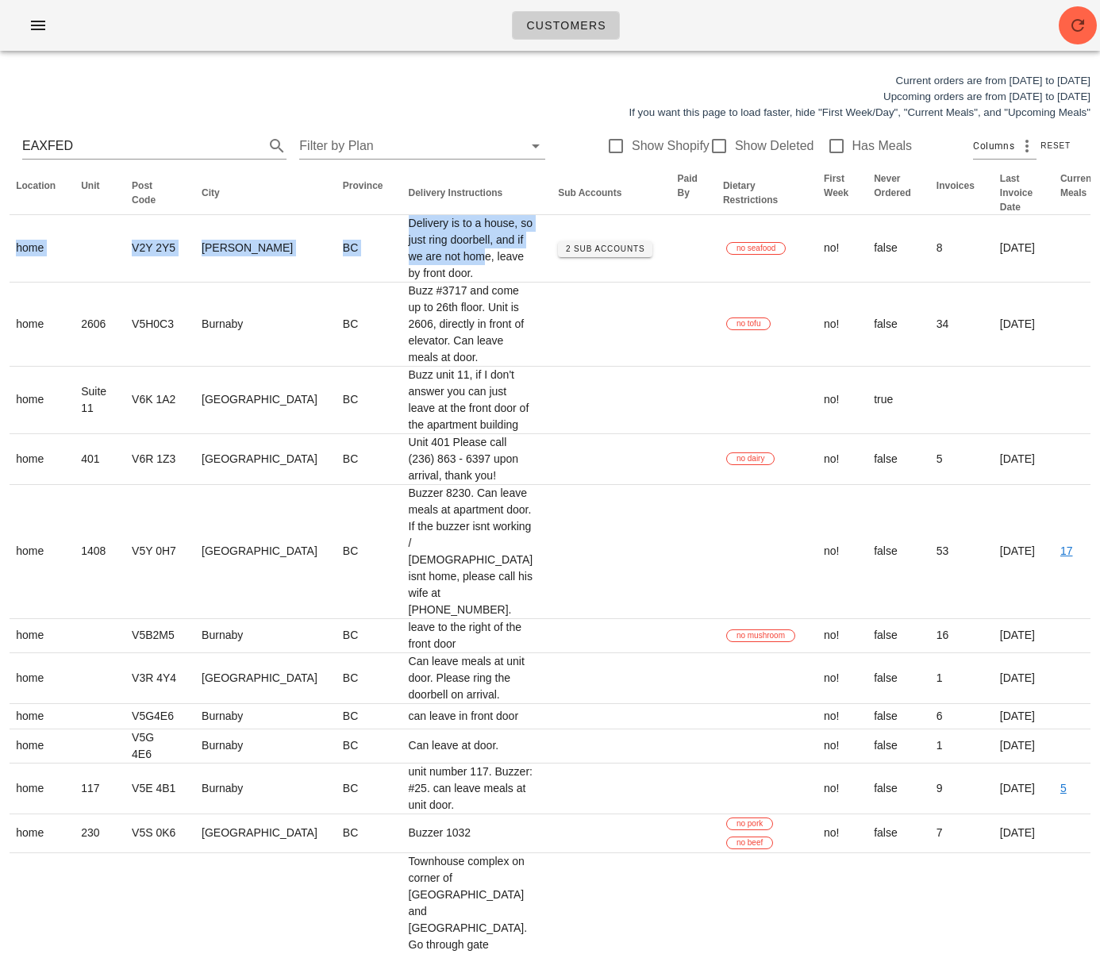
scroll to position [0, 152]
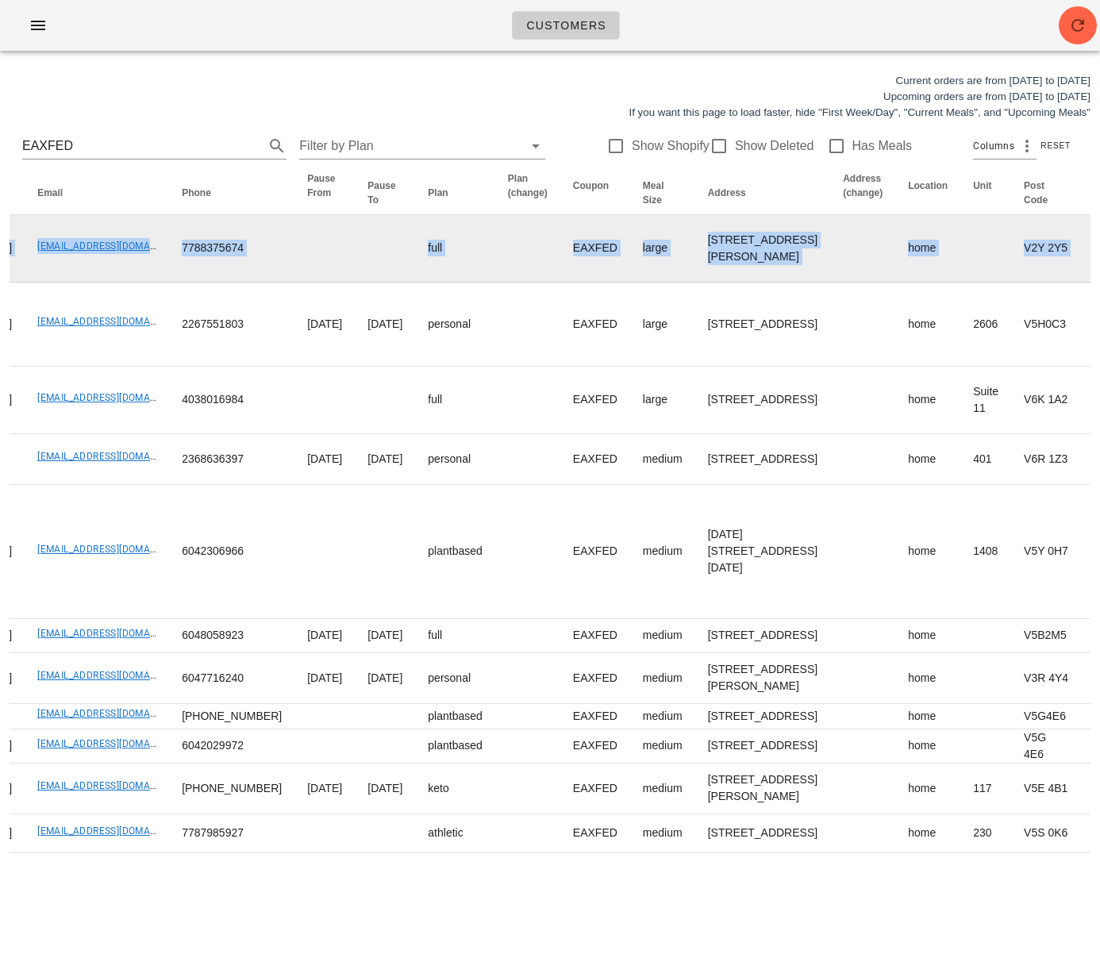
drag, startPoint x: 156, startPoint y: 311, endPoint x: 88, endPoint y: 302, distance: 68.2
click at [0, 291] on html "Customers Current orders are from Sunday Aug 17 to Saturday Aug 23 Upcoming ord…" at bounding box center [550, 808] width 1100 height 1616
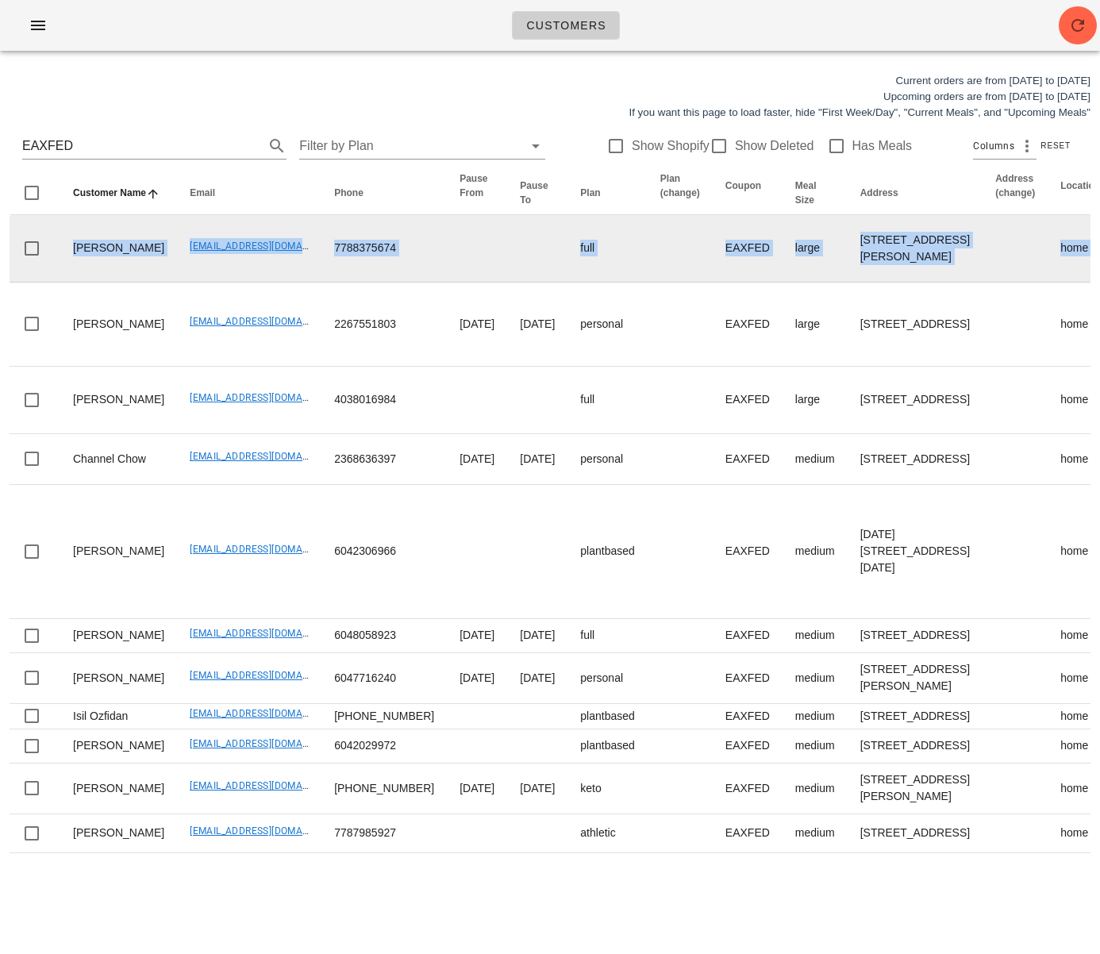
click at [713, 283] on td "EAXFED" at bounding box center [748, 248] width 70 height 67
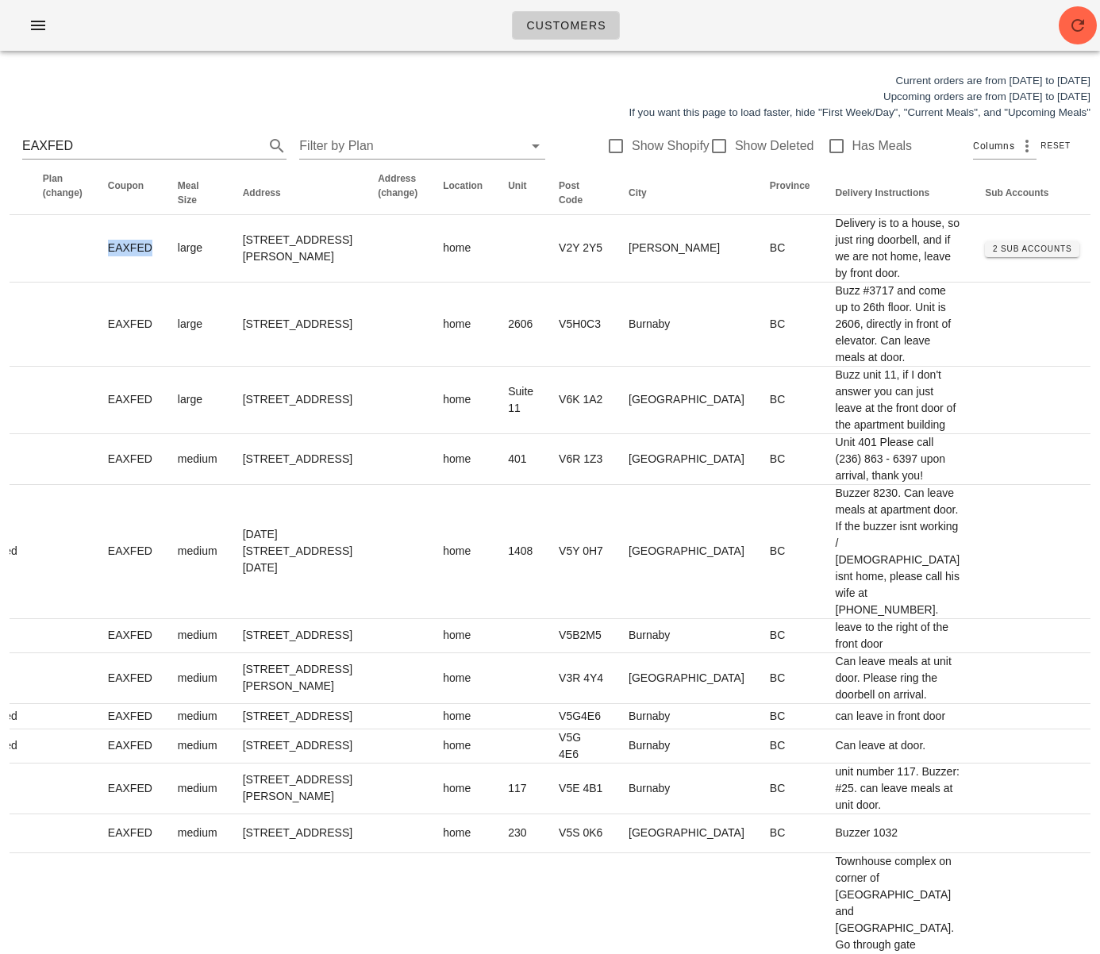
scroll to position [0, 168]
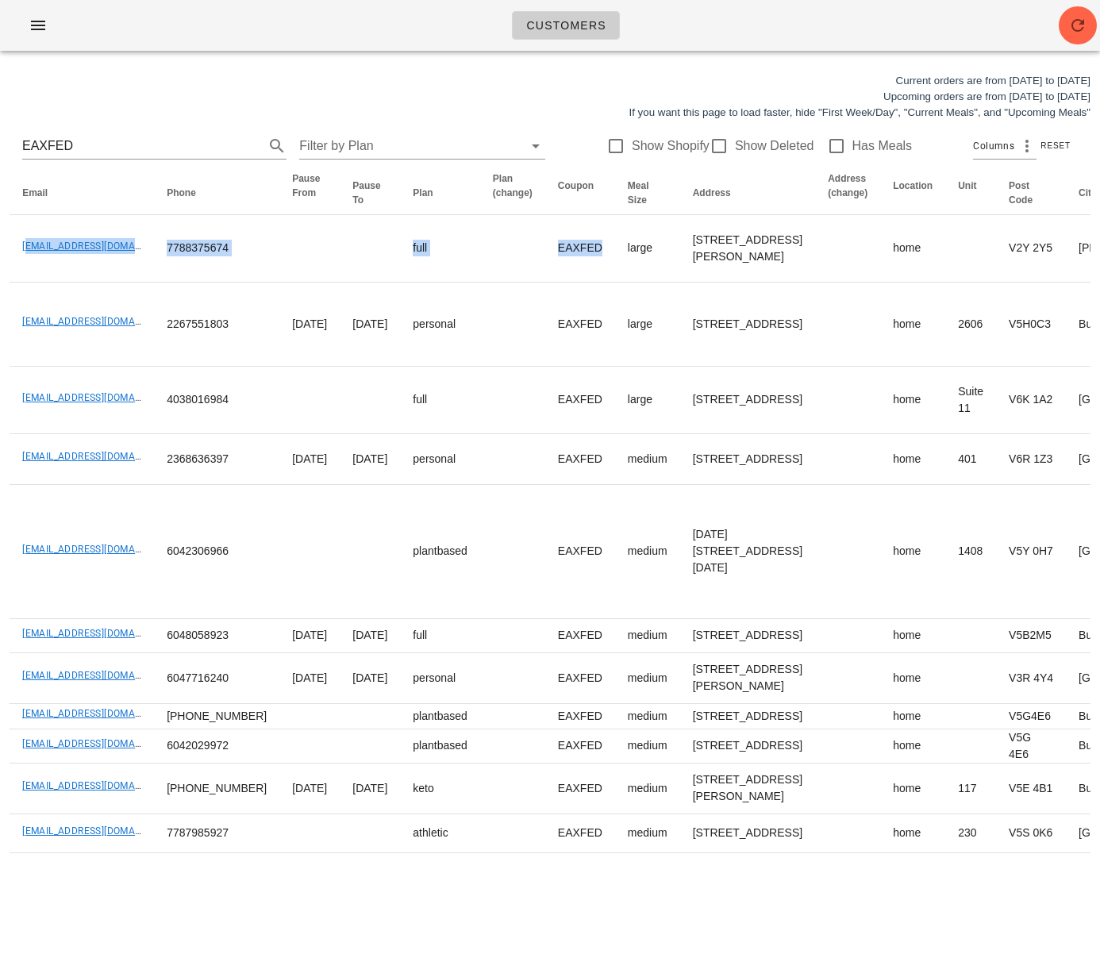
drag, startPoint x: 673, startPoint y: 333, endPoint x: -47, endPoint y: 270, distance: 722.9
click at [0, 270] on html "Customers Current orders are from Sunday Aug 17 to Saturday Aug 23 Upcoming ord…" at bounding box center [550, 808] width 1100 height 1616
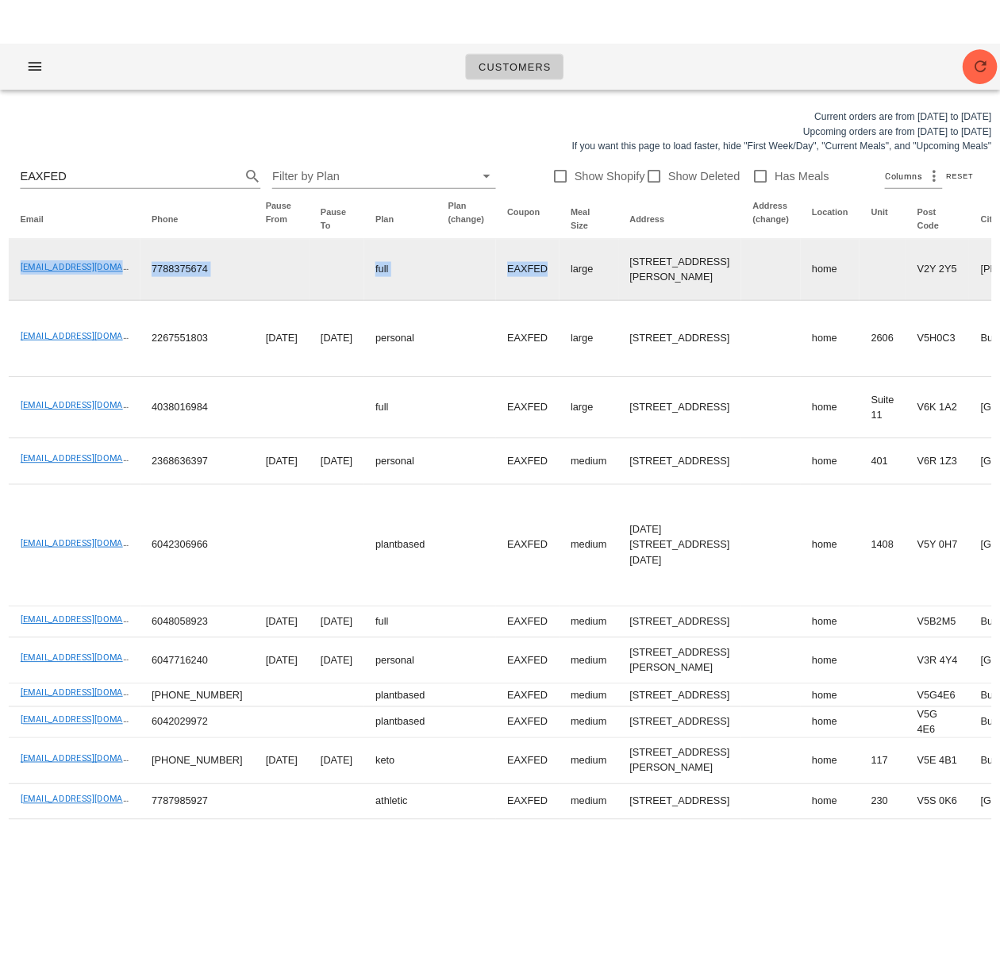
scroll to position [0, 0]
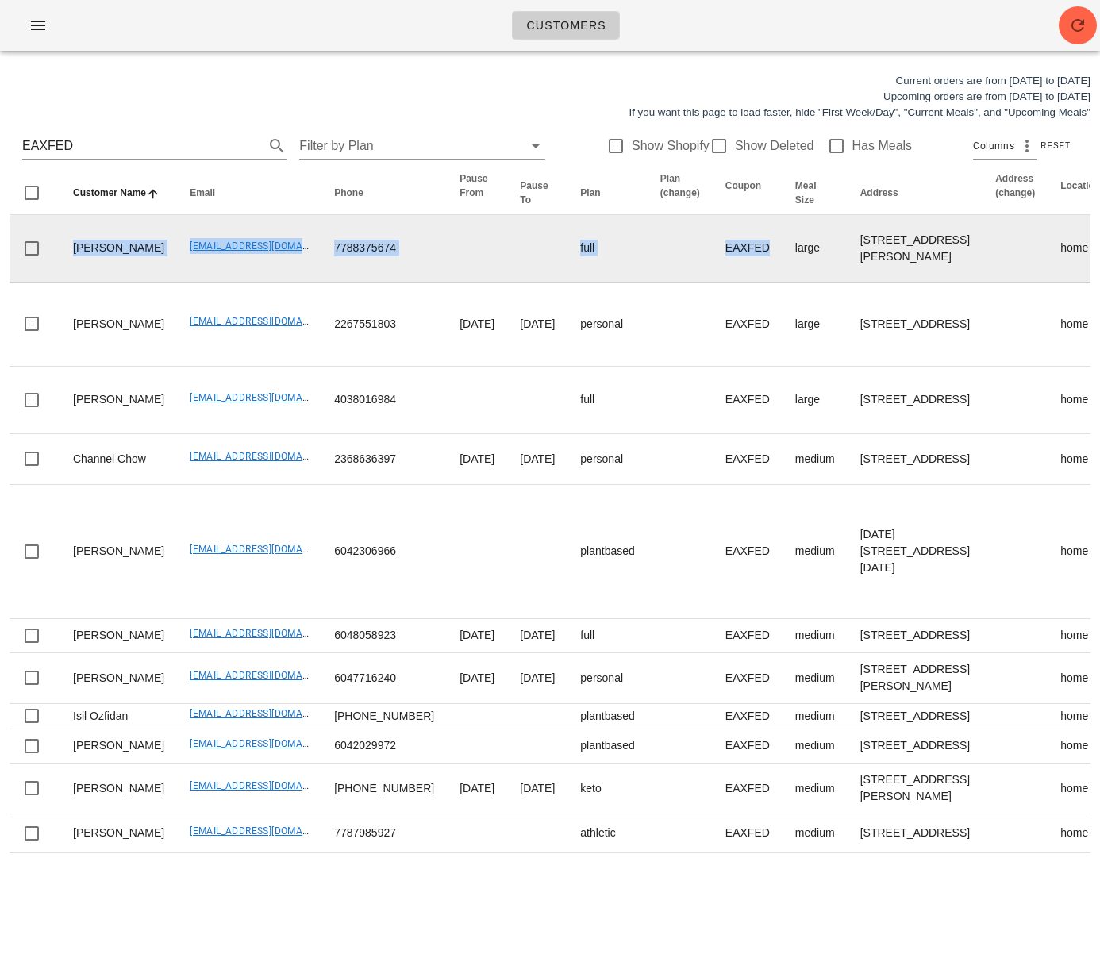
drag, startPoint x: 664, startPoint y: 317, endPoint x: 696, endPoint y: 306, distance: 33.6
click at [713, 283] on td "EAXFED" at bounding box center [748, 248] width 70 height 67
drag, startPoint x: 689, startPoint y: 297, endPoint x: 640, endPoint y: 295, distance: 49.3
click at [713, 283] on td "EAXFED" at bounding box center [748, 248] width 70 height 67
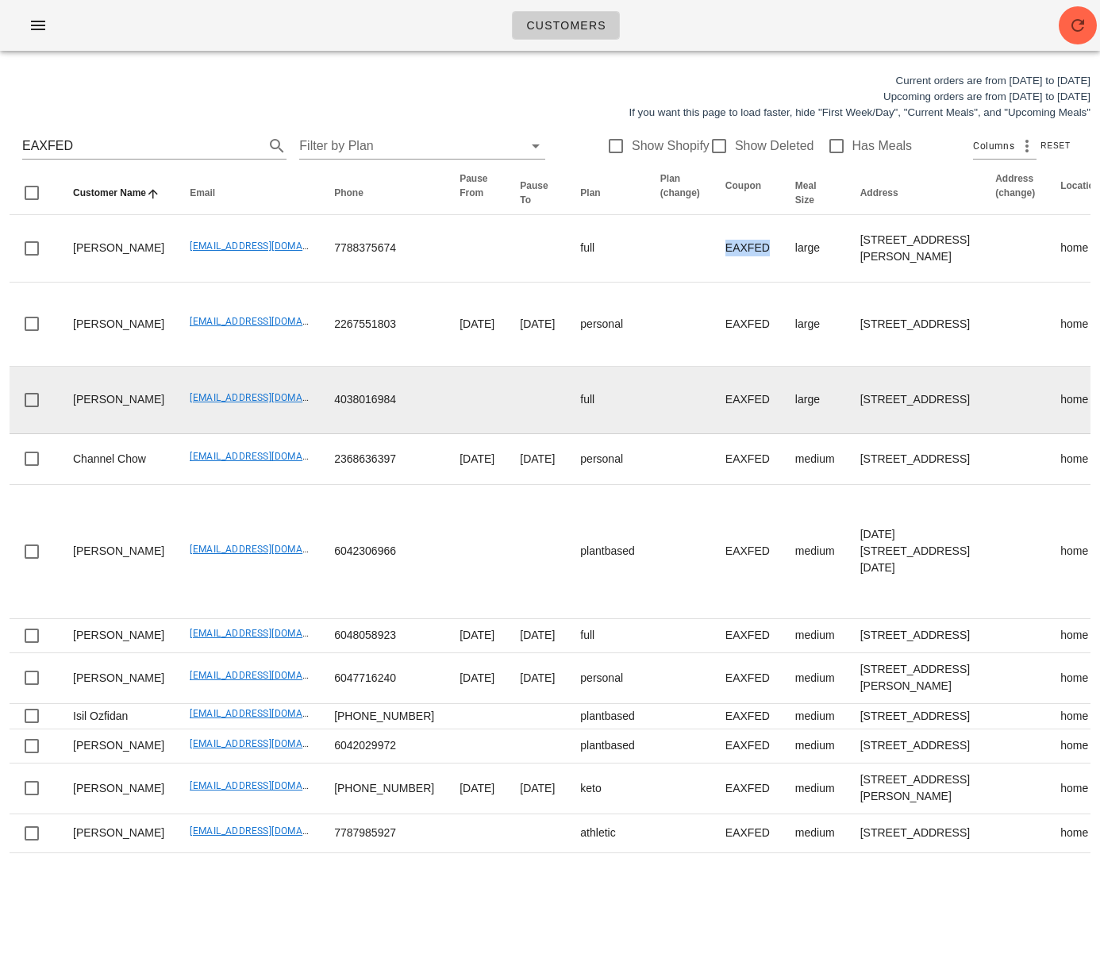
copy td "EAXFED"
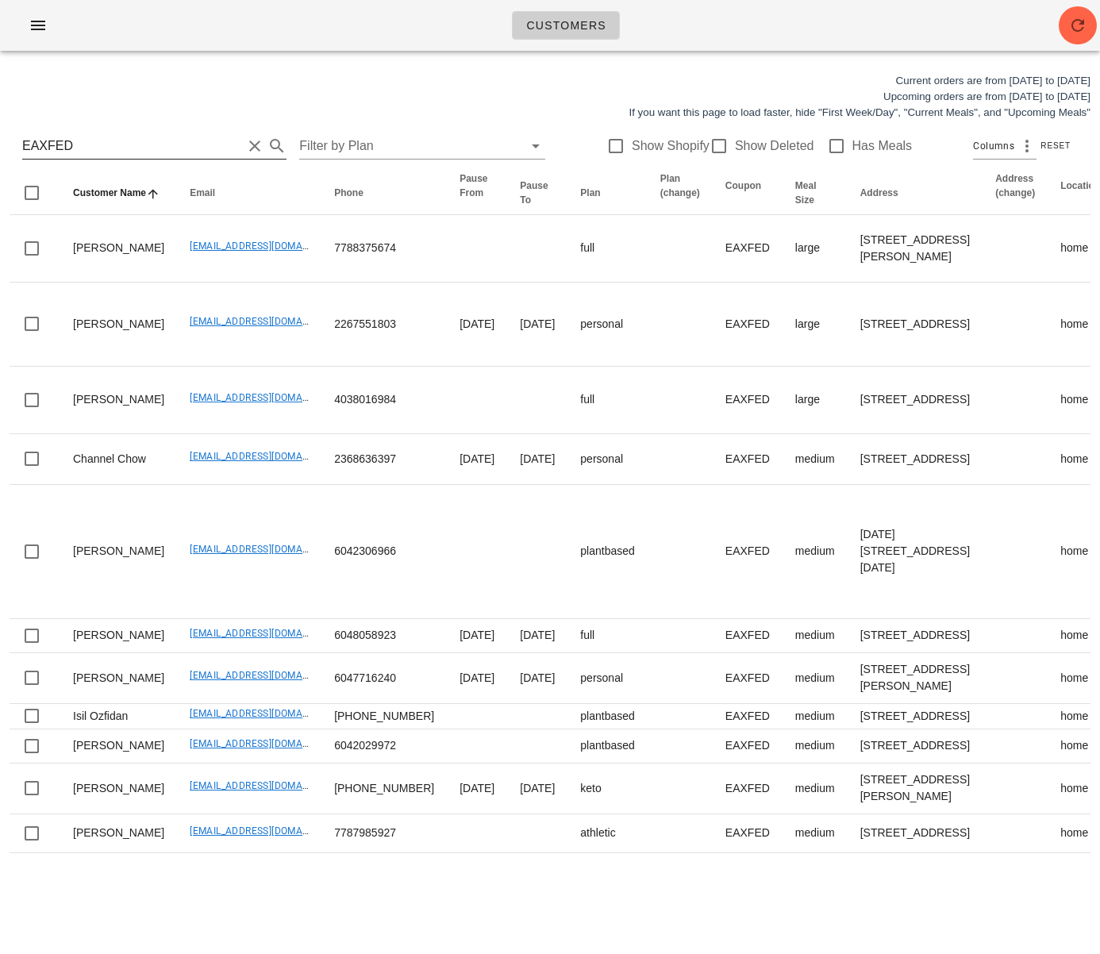
click at [225, 135] on input "EAXFED" at bounding box center [132, 145] width 220 height 25
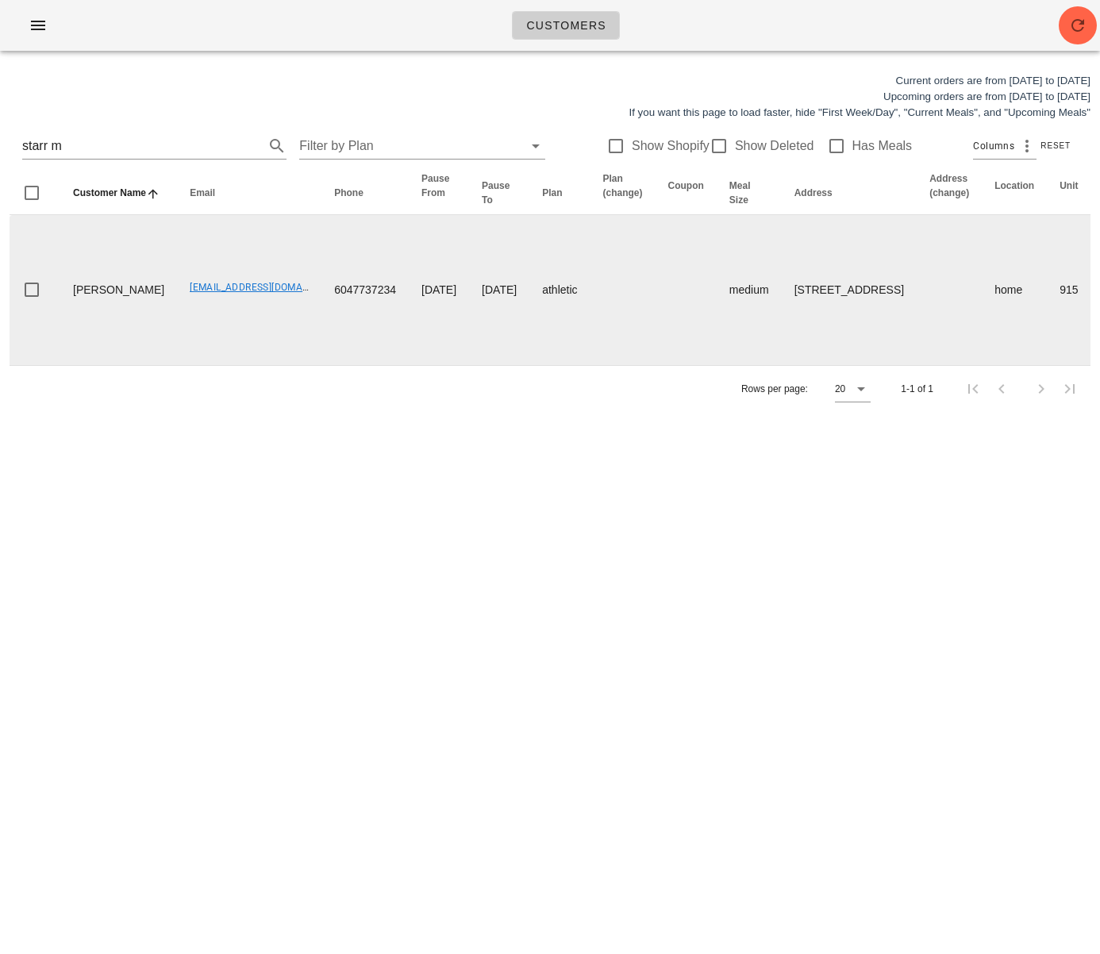
drag, startPoint x: 514, startPoint y: 580, endPoint x: 894, endPoint y: 353, distance: 442.9
click at [528, 568] on div "Customers Current orders are from Sunday Aug 17 to Saturday Aug 23 Upcoming ord…" at bounding box center [550, 477] width 1100 height 954
click at [717, 310] on td "medium" at bounding box center [749, 290] width 65 height 150
drag, startPoint x: 164, startPoint y: 305, endPoint x: 267, endPoint y: 306, distance: 102.4
click at [264, 306] on td "starrmuranko@yahoo.com" at bounding box center [249, 290] width 145 height 150
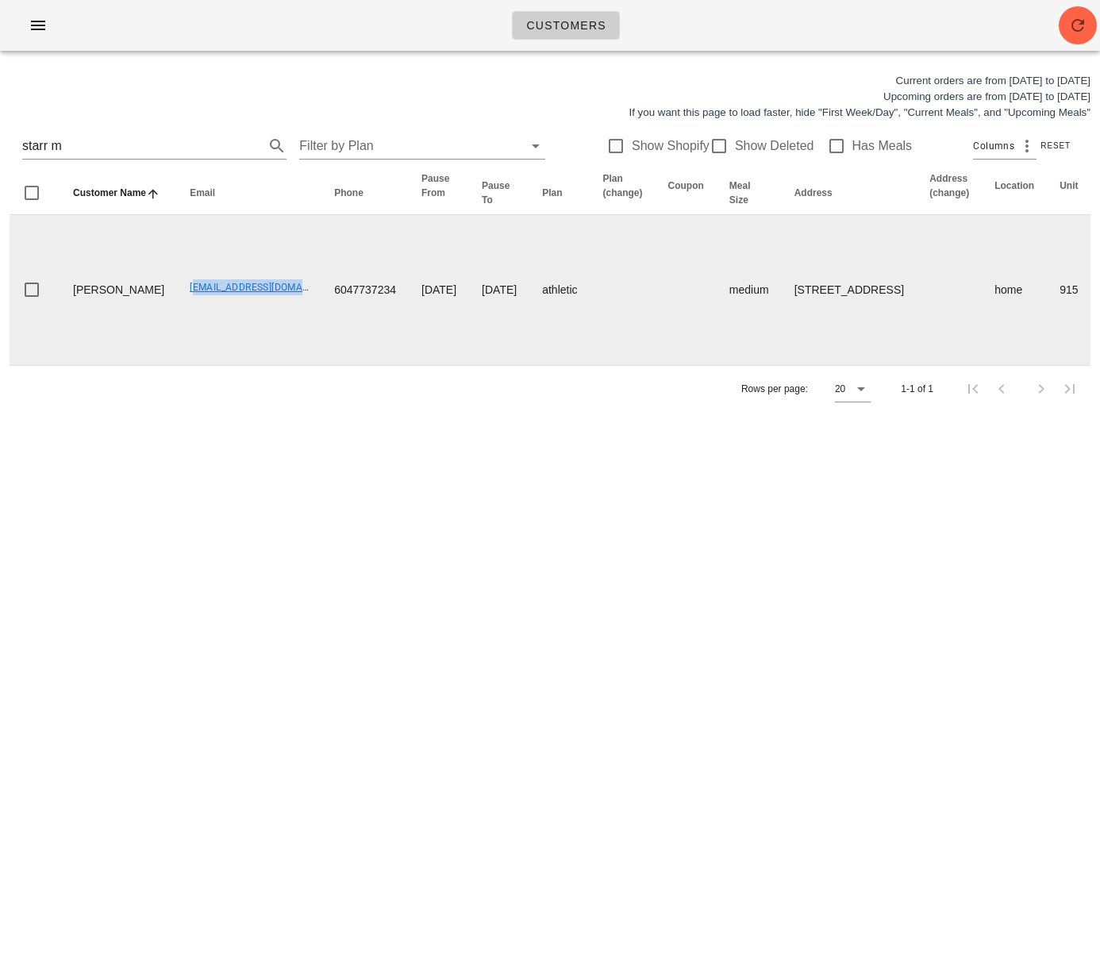
copy link "starrmuranko@yahoo.com"
click at [177, 322] on td "starrmuranko@yahoo.com" at bounding box center [249, 290] width 145 height 150
drag, startPoint x: 140, startPoint y: 302, endPoint x: 267, endPoint y: 306, distance: 127.1
click at [267, 306] on td "starrmuranko@yahoo.com" at bounding box center [249, 290] width 145 height 150
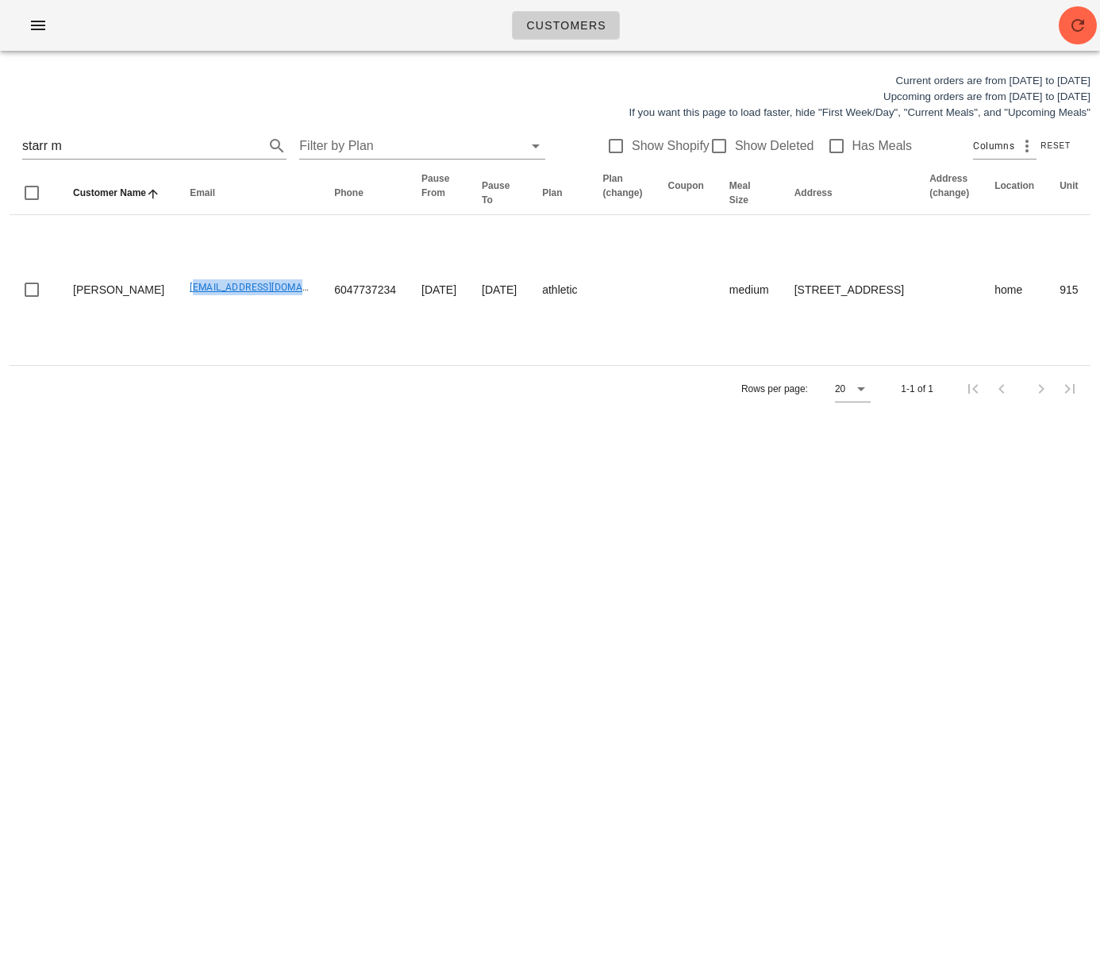
copy link "starrmuranko@yahoo.com"
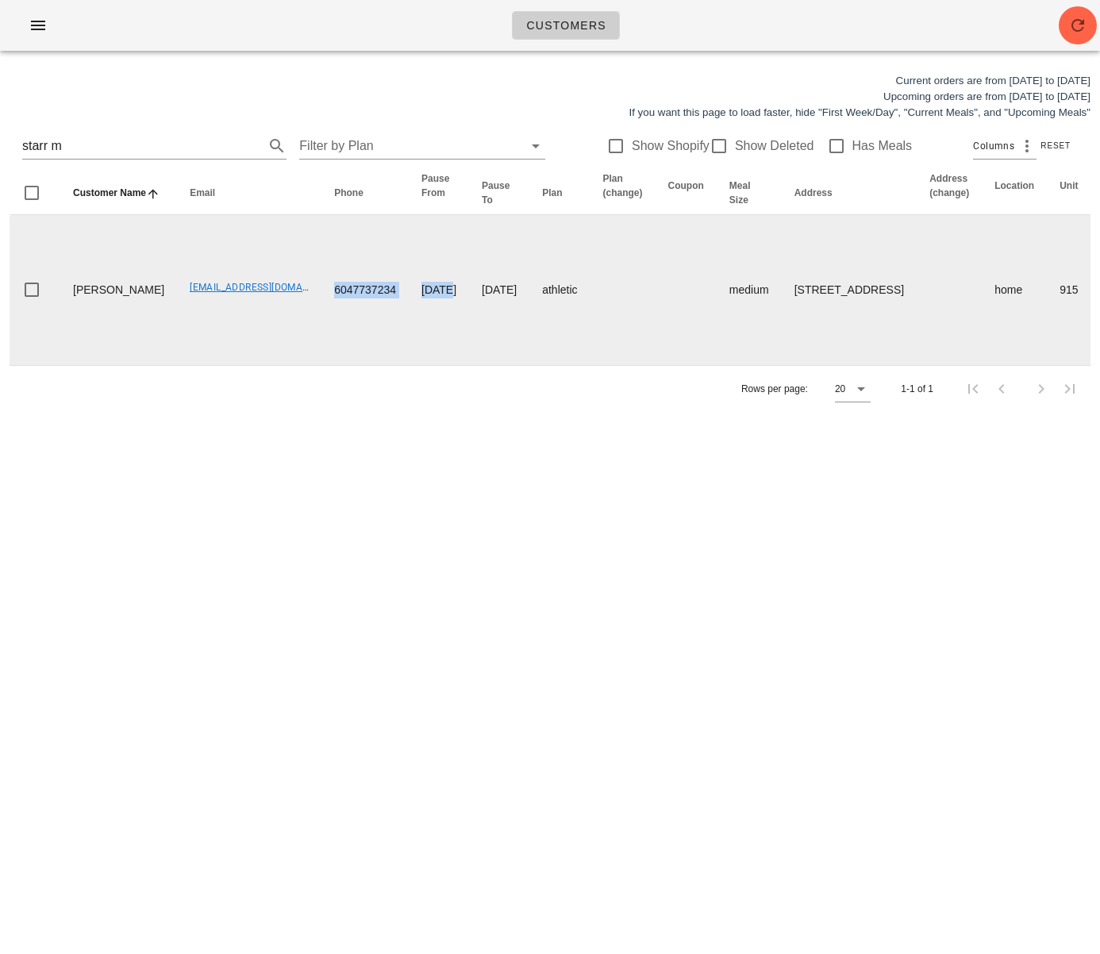
drag, startPoint x: 368, startPoint y: 305, endPoint x: 358, endPoint y: 304, distance: 10.4
click at [360, 304] on tr "Starr Muranko starrmuranko@yahoo.com 6047737234 2025-05-11 2025-06-25 athletic …" at bounding box center [1103, 290] width 2186 height 150
click at [353, 307] on td "6047737234" at bounding box center [365, 290] width 87 height 150
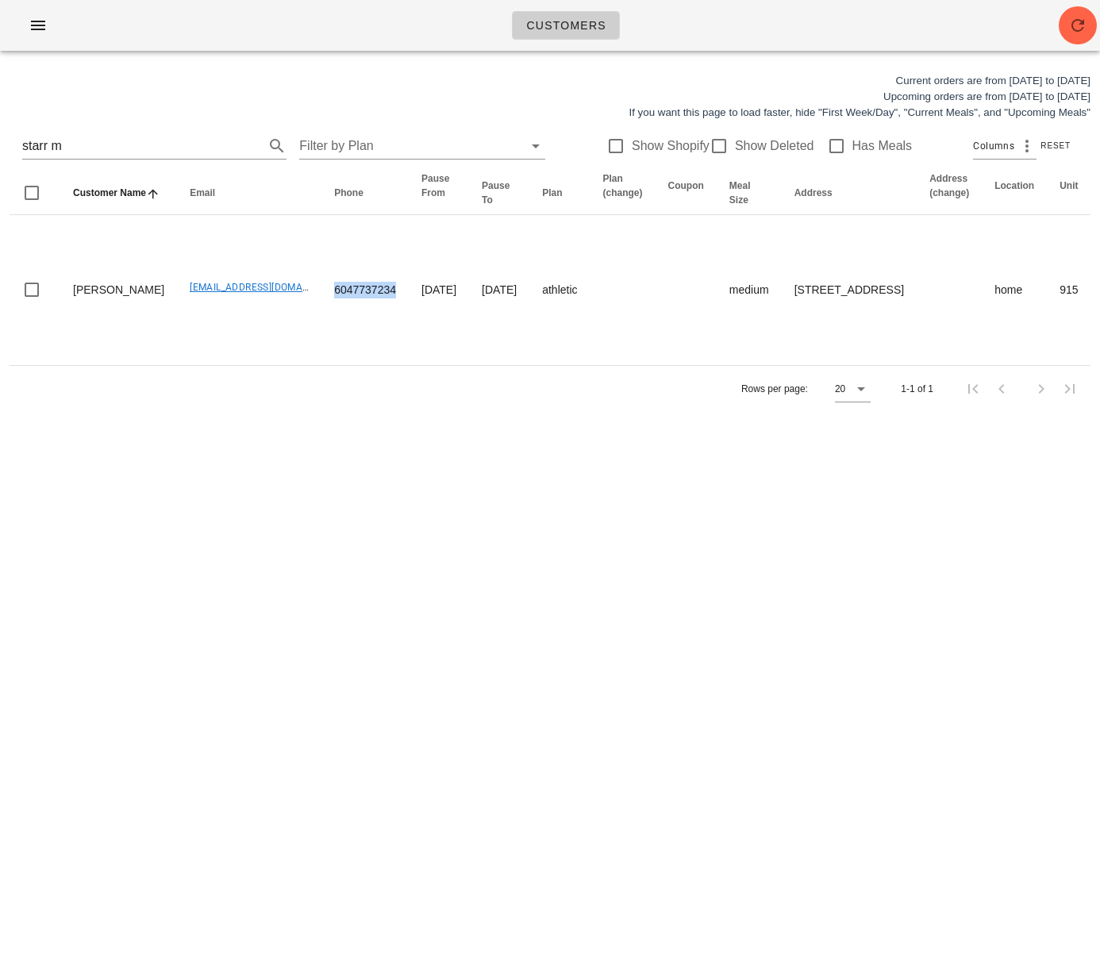
drag, startPoint x: 318, startPoint y: 304, endPoint x: 683, endPoint y: 515, distance: 421.9
click at [322, 306] on td "6047737234" at bounding box center [365, 290] width 87 height 150
copy td "6047737234"
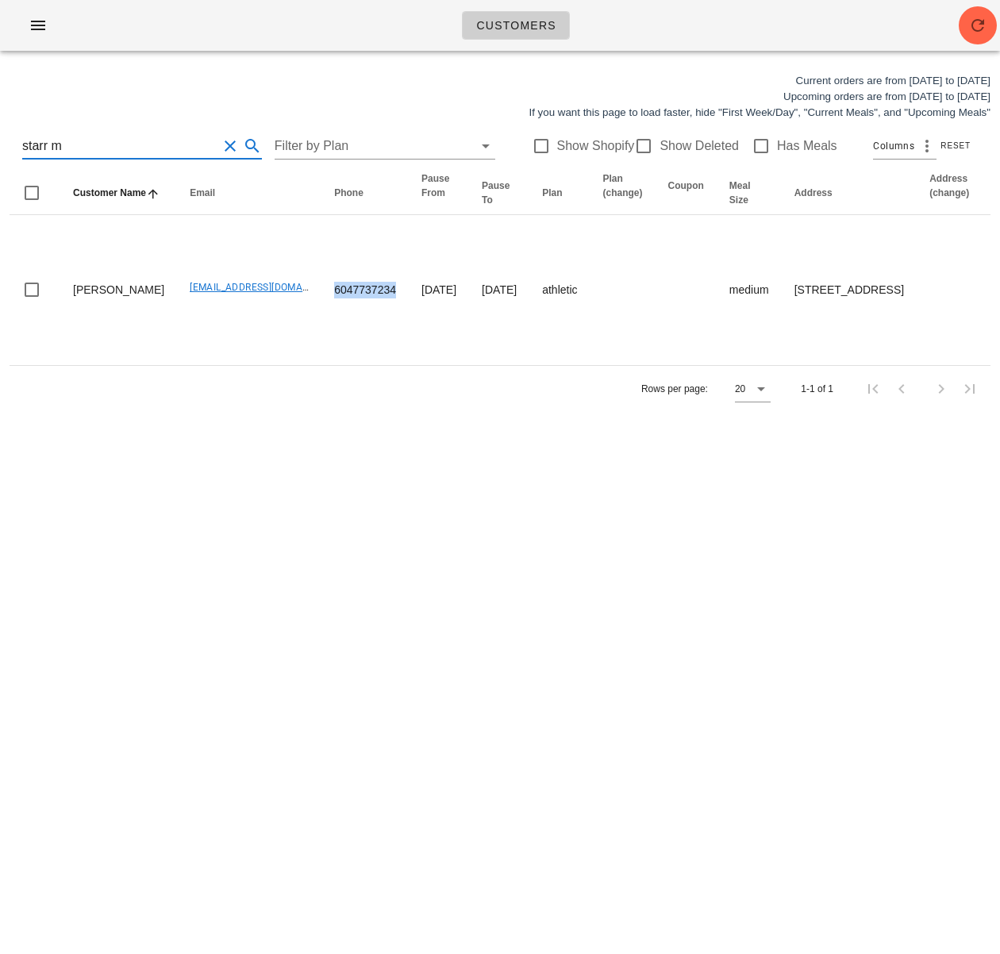
drag, startPoint x: 2, startPoint y: 147, endPoint x: -36, endPoint y: 145, distance: 37.4
click at [0, 145] on html "Customers Current orders are from Sunday Aug 17 to Saturday Aug 23 Upcoming ord…" at bounding box center [500, 477] width 1000 height 954
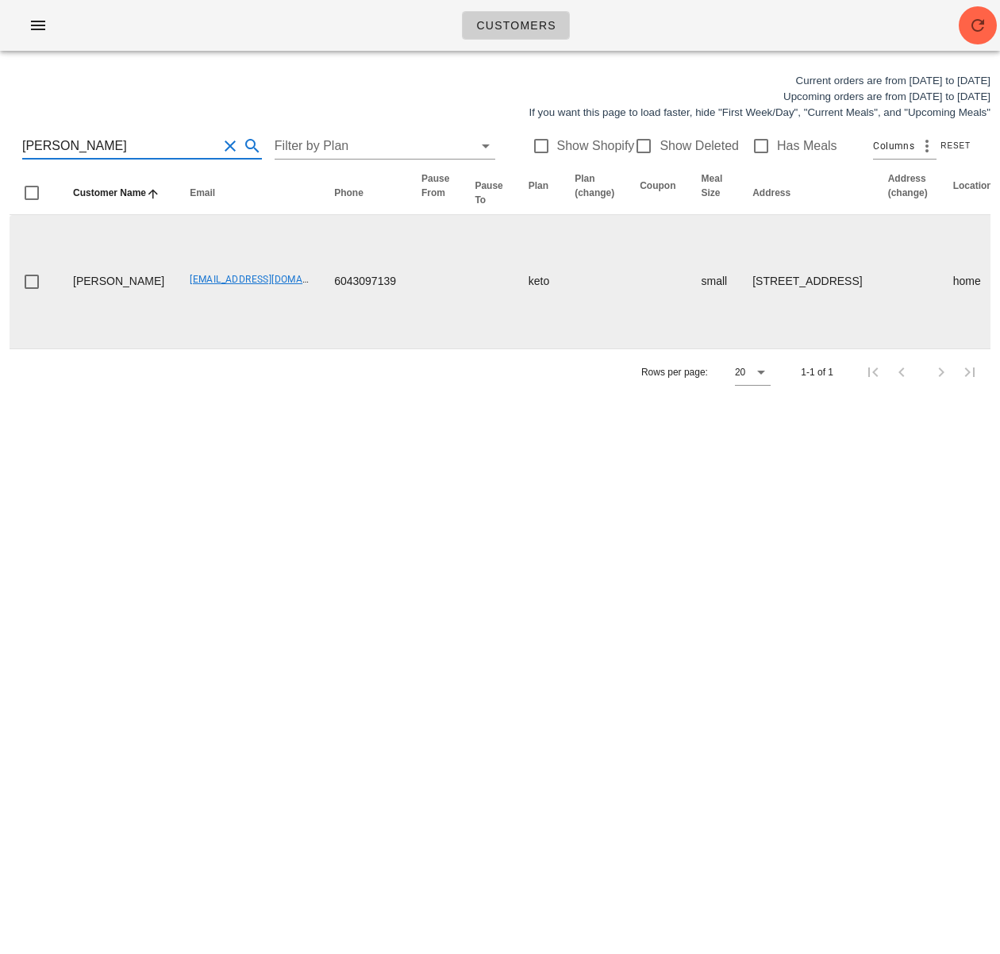
type input "Mary Mackenzie"
click at [322, 306] on td "6043097139" at bounding box center [365, 281] width 87 height 133
drag, startPoint x: 289, startPoint y: 312, endPoint x: 505, endPoint y: 315, distance: 216.0
click at [363, 308] on td "6043097139" at bounding box center [365, 281] width 87 height 133
copy td "6043097139"
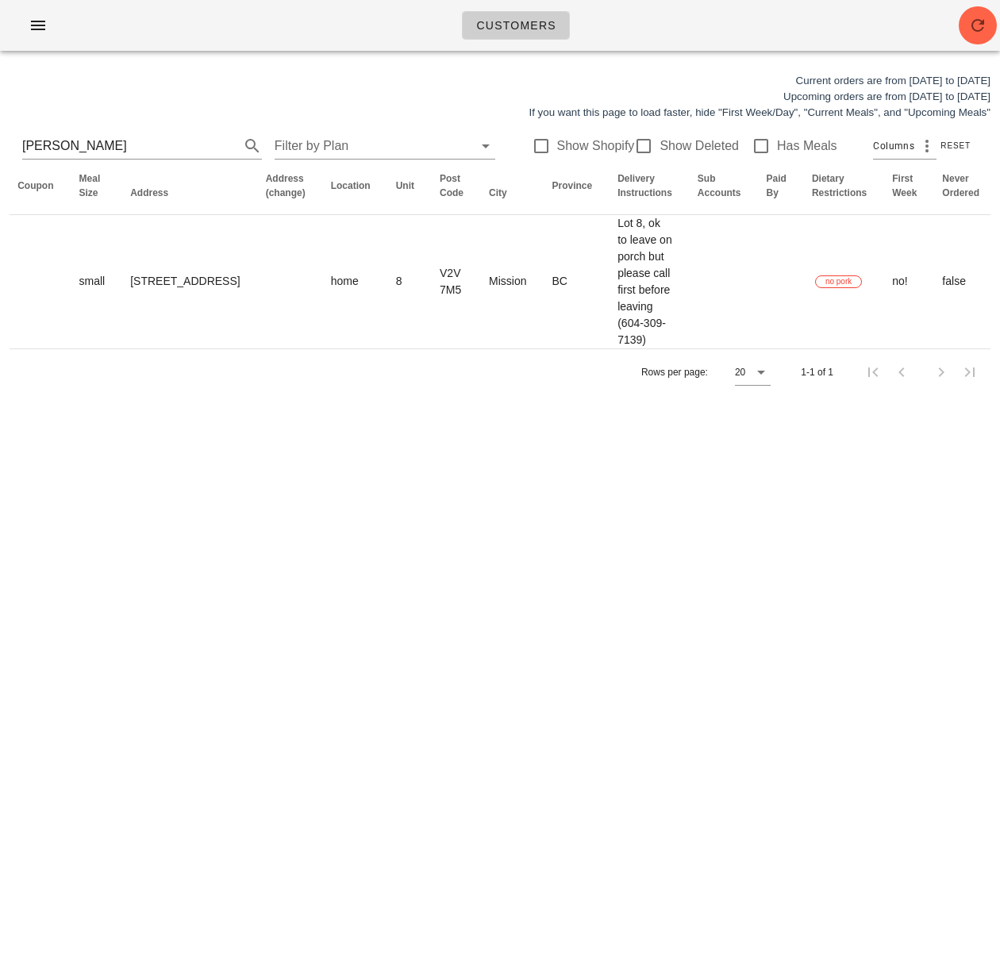
scroll to position [0, 947]
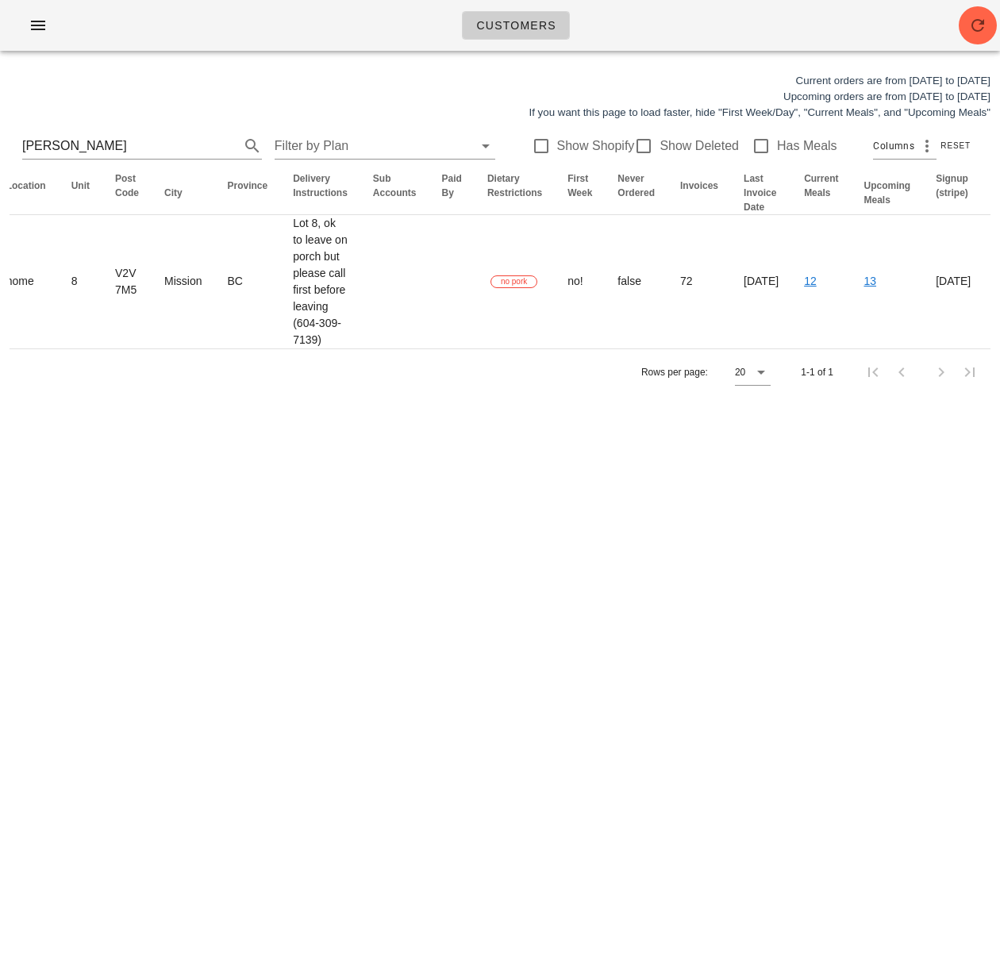
drag, startPoint x: 520, startPoint y: 286, endPoint x: 1083, endPoint y: 295, distance: 563.0
click at [1000, 295] on html "Customers Current orders are from Sunday Aug 17 to Saturday Aug 23 Upcoming ord…" at bounding box center [500, 477] width 1000 height 954
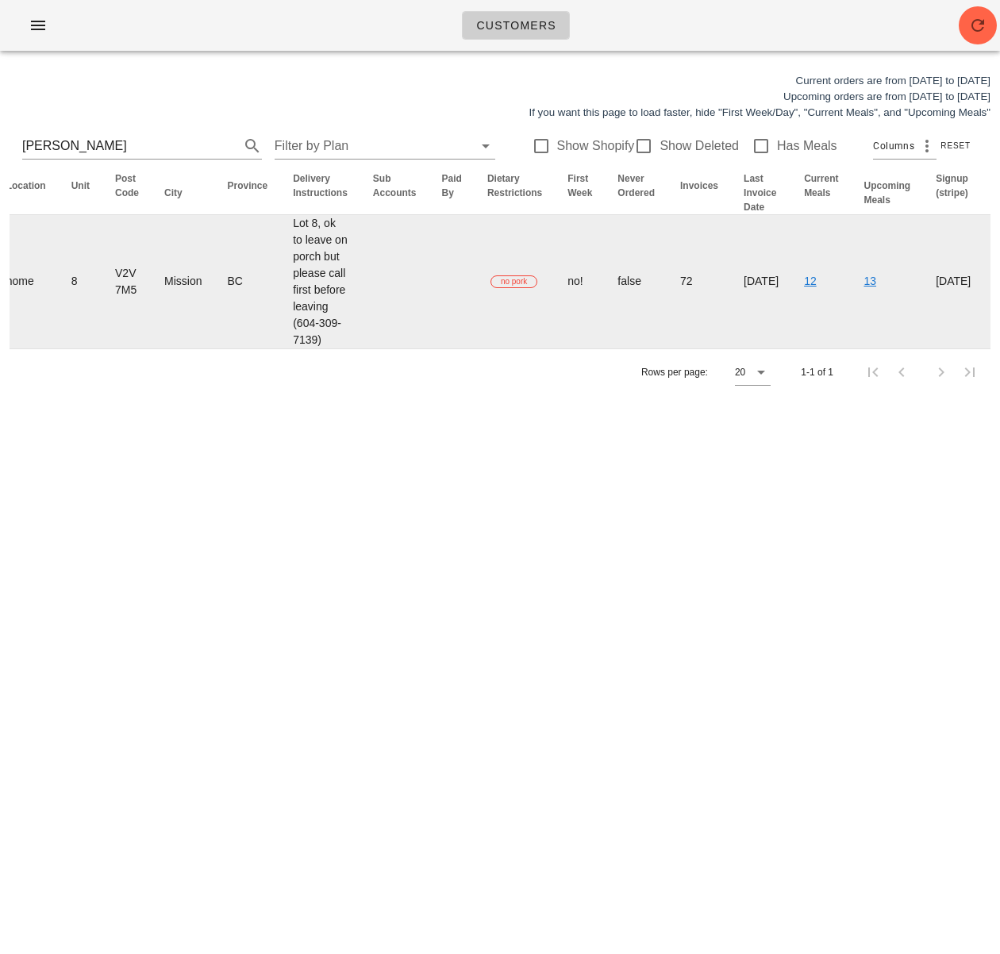
click at [360, 312] on td at bounding box center [394, 281] width 69 height 133
drag, startPoint x: 172, startPoint y: 237, endPoint x: 933, endPoint y: 314, distance: 764.4
click at [248, 349] on tr "Mary Mackenzie scottandserena@hotmail.com 6043097139 keto small 8-9201 Shook Ro…" at bounding box center [95, 281] width 2066 height 133
copy td "Lot 8, ok to leave on porch but please call first before leaving (604-309-7139)"
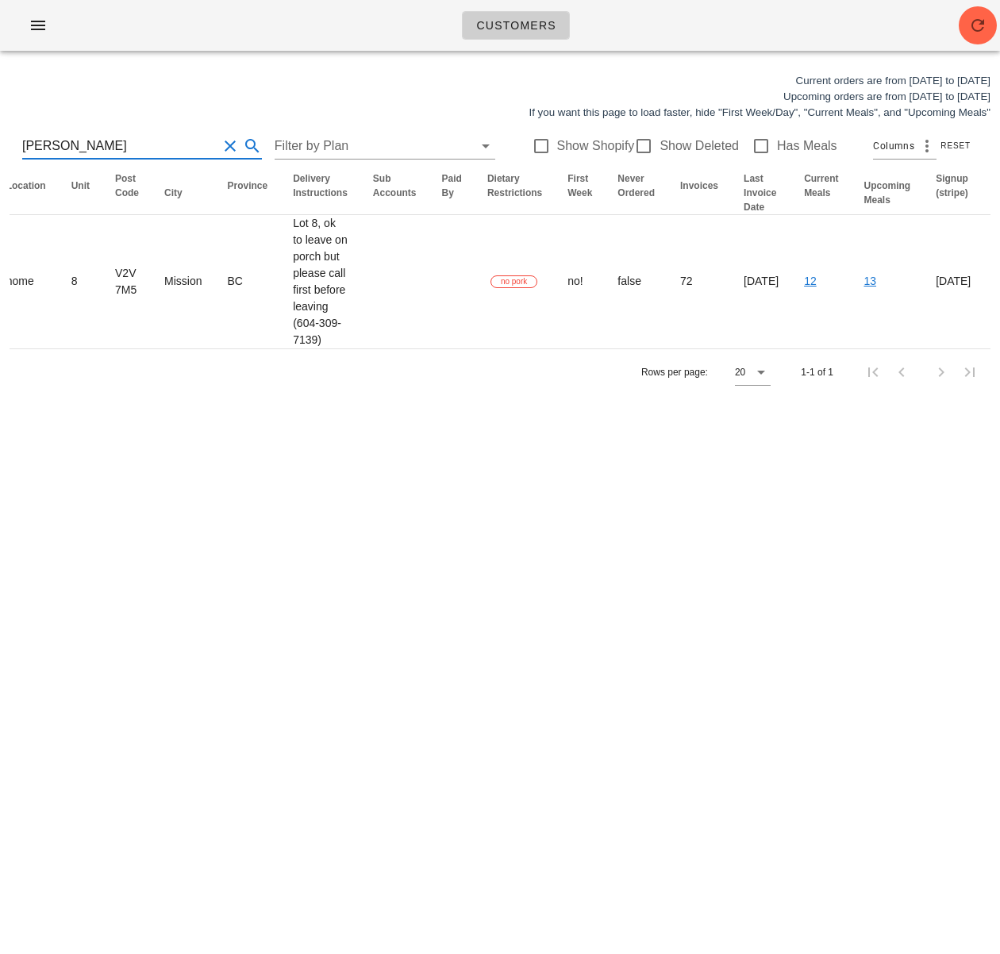
drag, startPoint x: 175, startPoint y: 142, endPoint x: -71, endPoint y: 117, distance: 247.4
click at [0, 117] on html "Customers Current orders are from Sunday Aug 17 to Saturday Aug 23 Upcoming ord…" at bounding box center [500, 477] width 1000 height 954
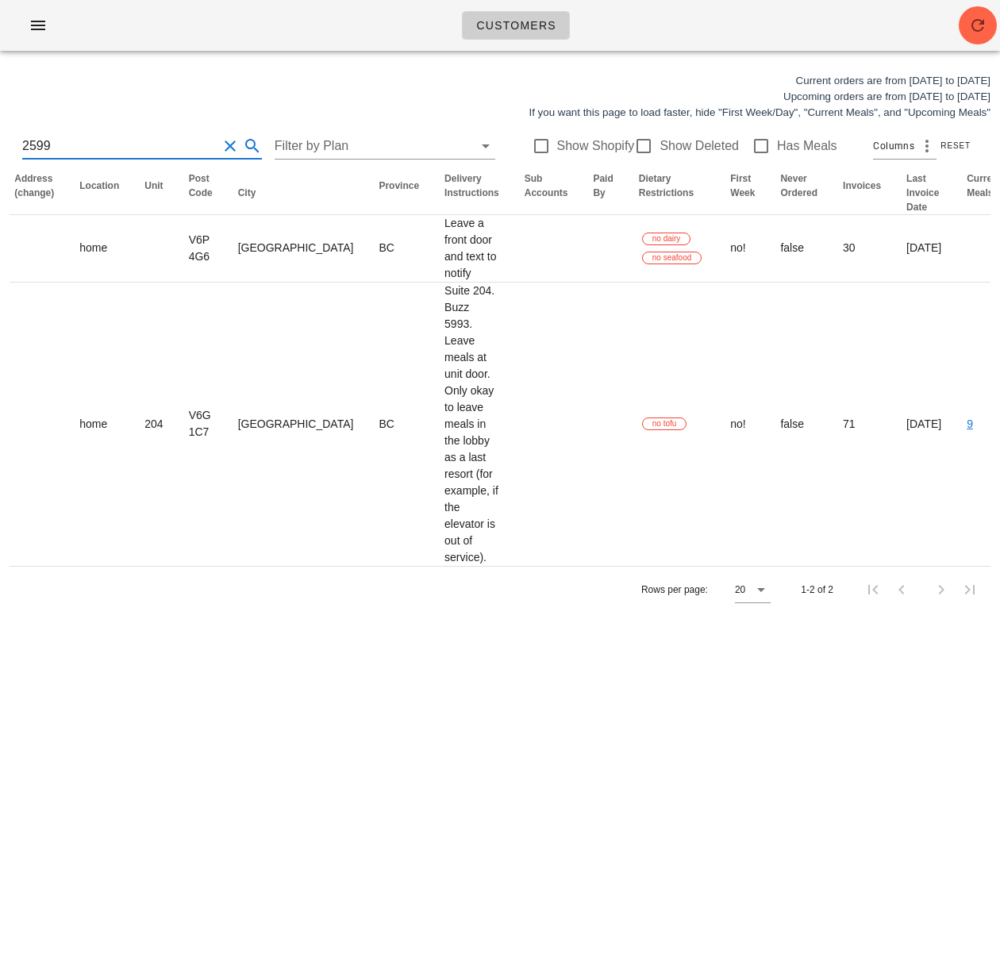
click at [21, 144] on div "2599 Filter by Plan Show Shopify Show Deleted Has Meals Columns Reset" at bounding box center [500, 146] width 981 height 51
click at [25, 146] on input "2599" at bounding box center [119, 145] width 195 height 25
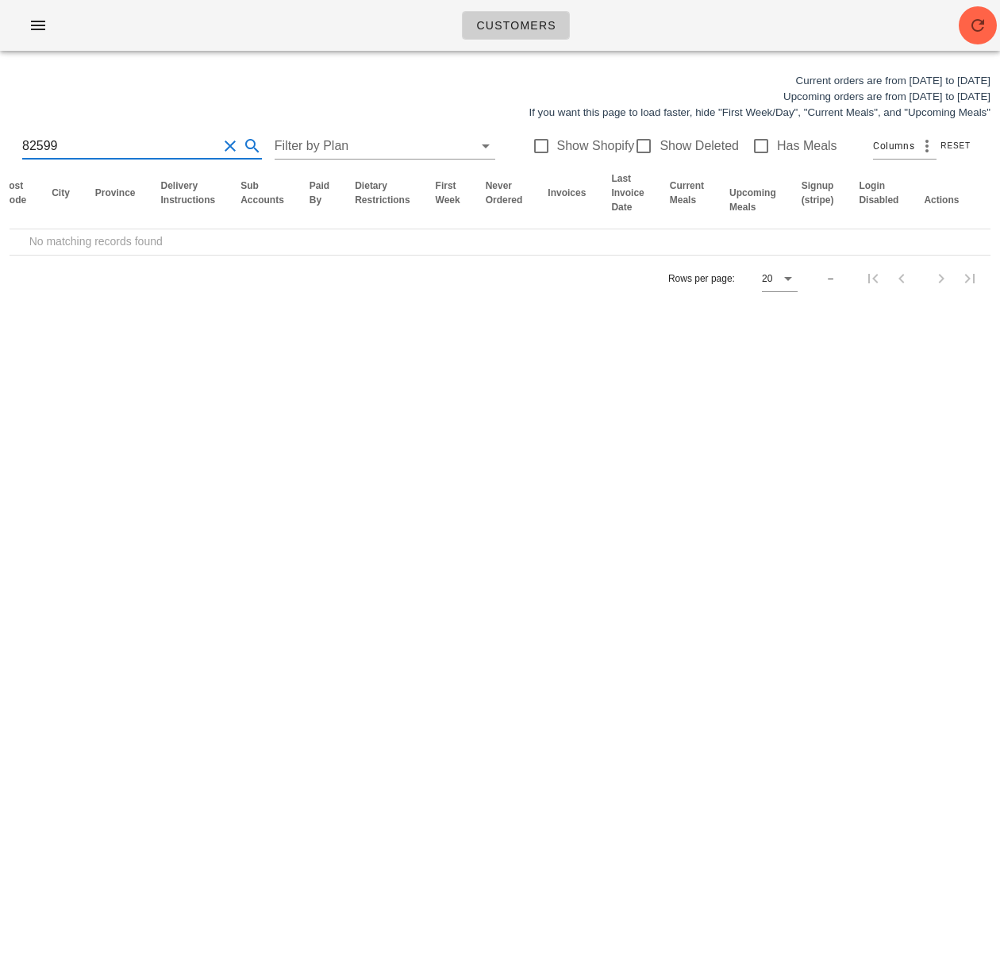
scroll to position [0, 775]
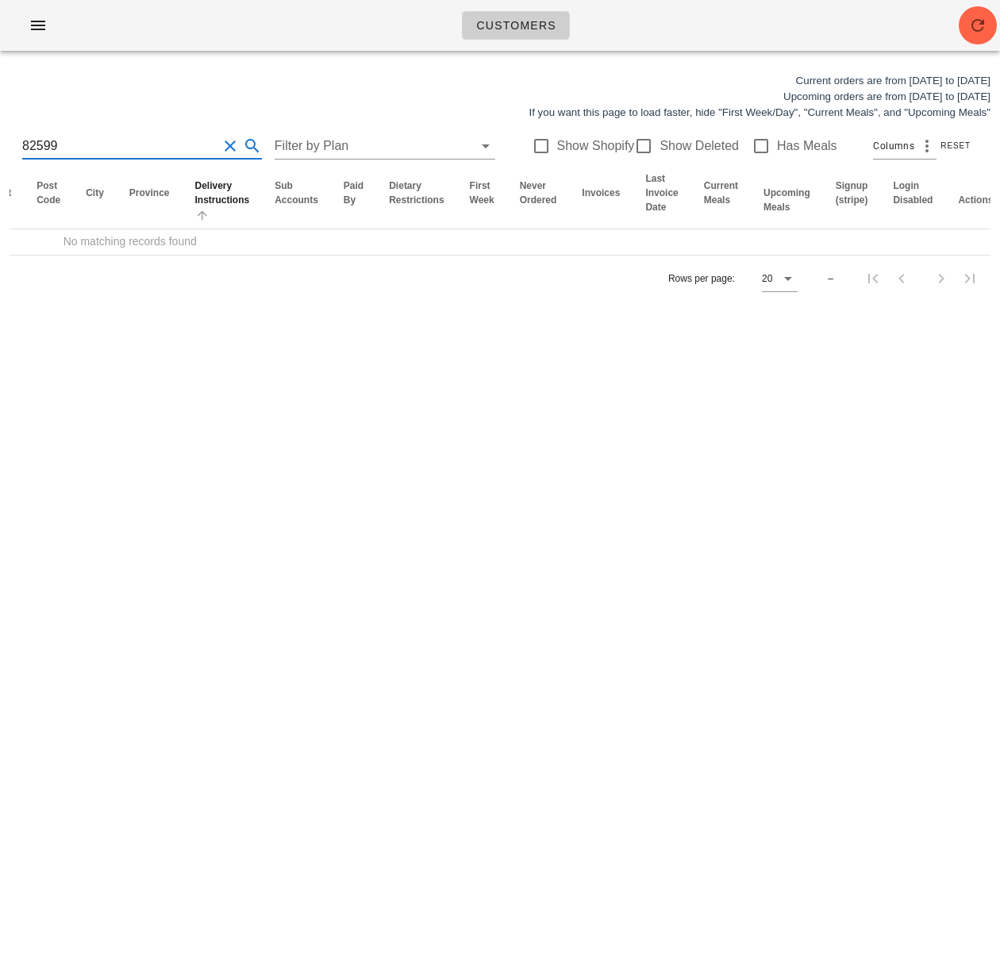
drag, startPoint x: 190, startPoint y: 270, endPoint x: 168, endPoint y: 227, distance: 48.3
click at [189, 268] on div "Rows per page: 20 –" at bounding box center [500, 278] width 981 height 47
click at [25, 145] on input "82599" at bounding box center [119, 145] width 195 height 25
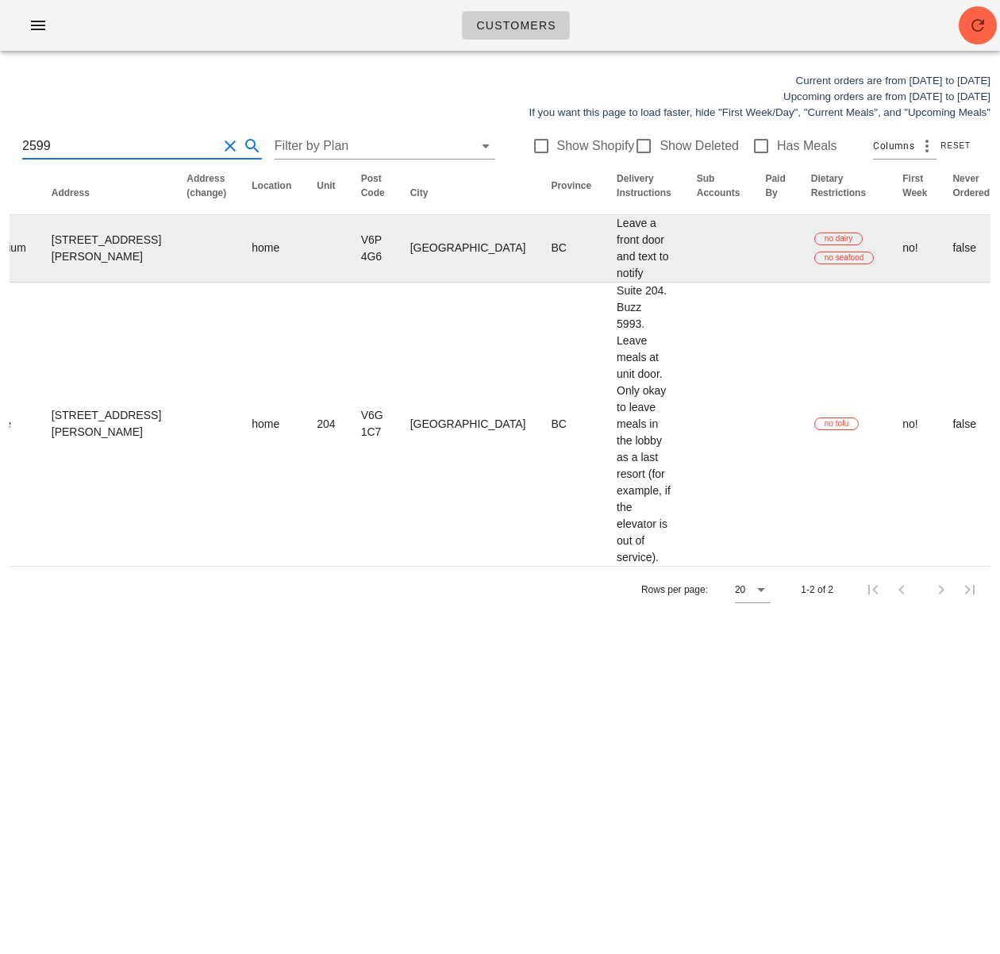
type input "2599"
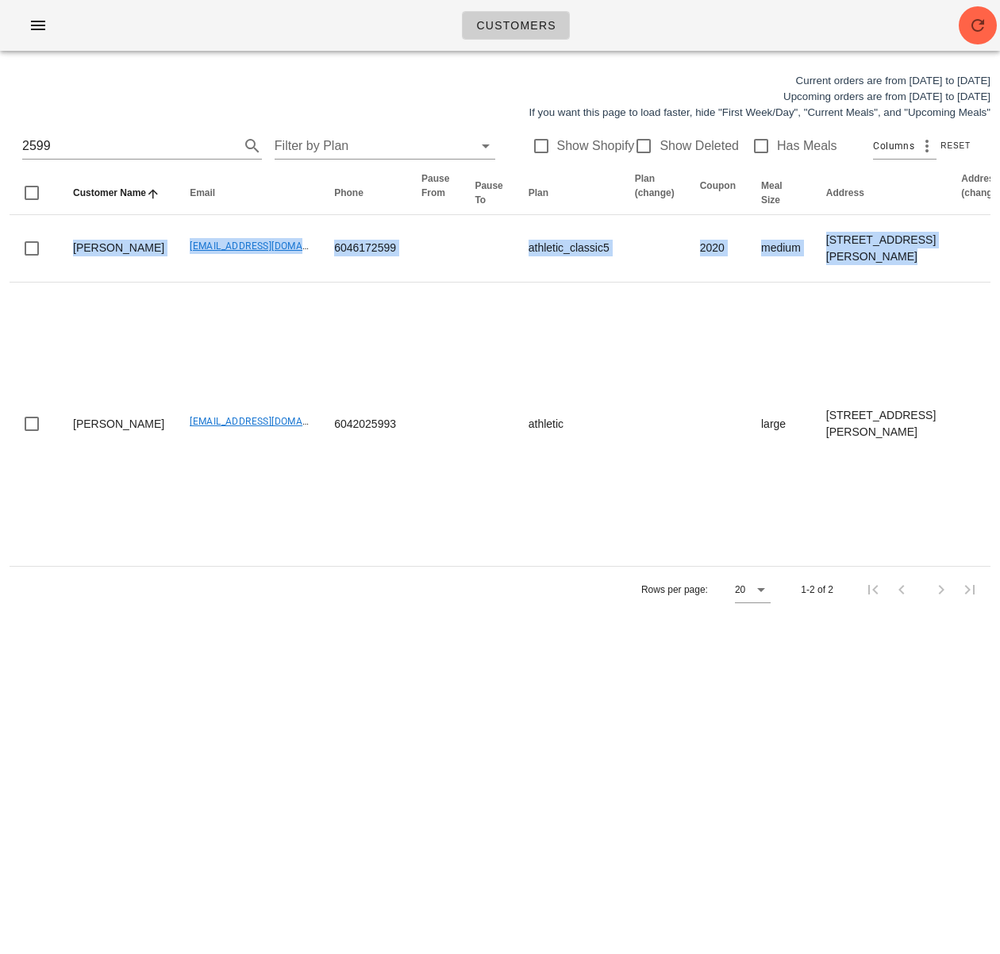
drag, startPoint x: 121, startPoint y: 261, endPoint x: -105, endPoint y: 225, distance: 228.3
click at [0, 225] on html "Customers Current orders are from Sunday Aug 17 to Saturday Aug 23 Upcoming ord…" at bounding box center [500, 477] width 1000 height 954
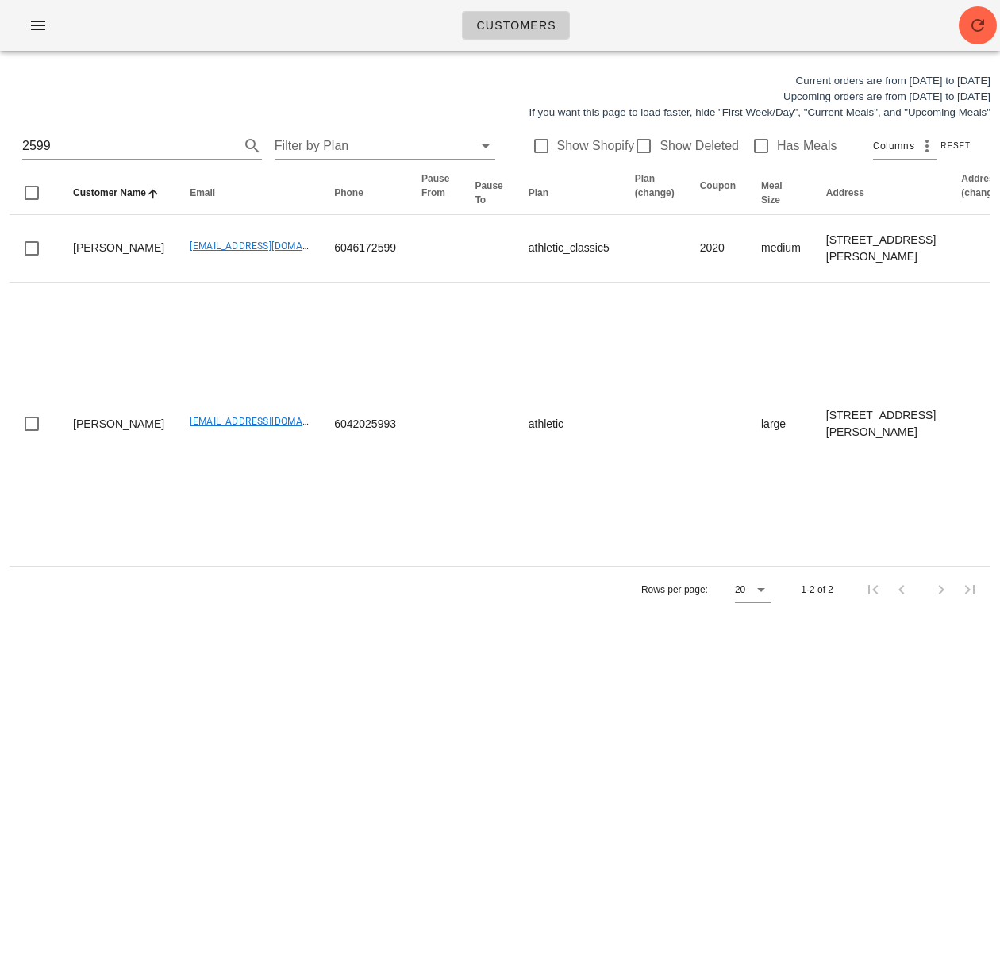
click at [279, 622] on div "Current orders are from Sunday Aug 17 to Saturday Aug 23 Upcoming orders are fr…" at bounding box center [500, 343] width 1000 height 559
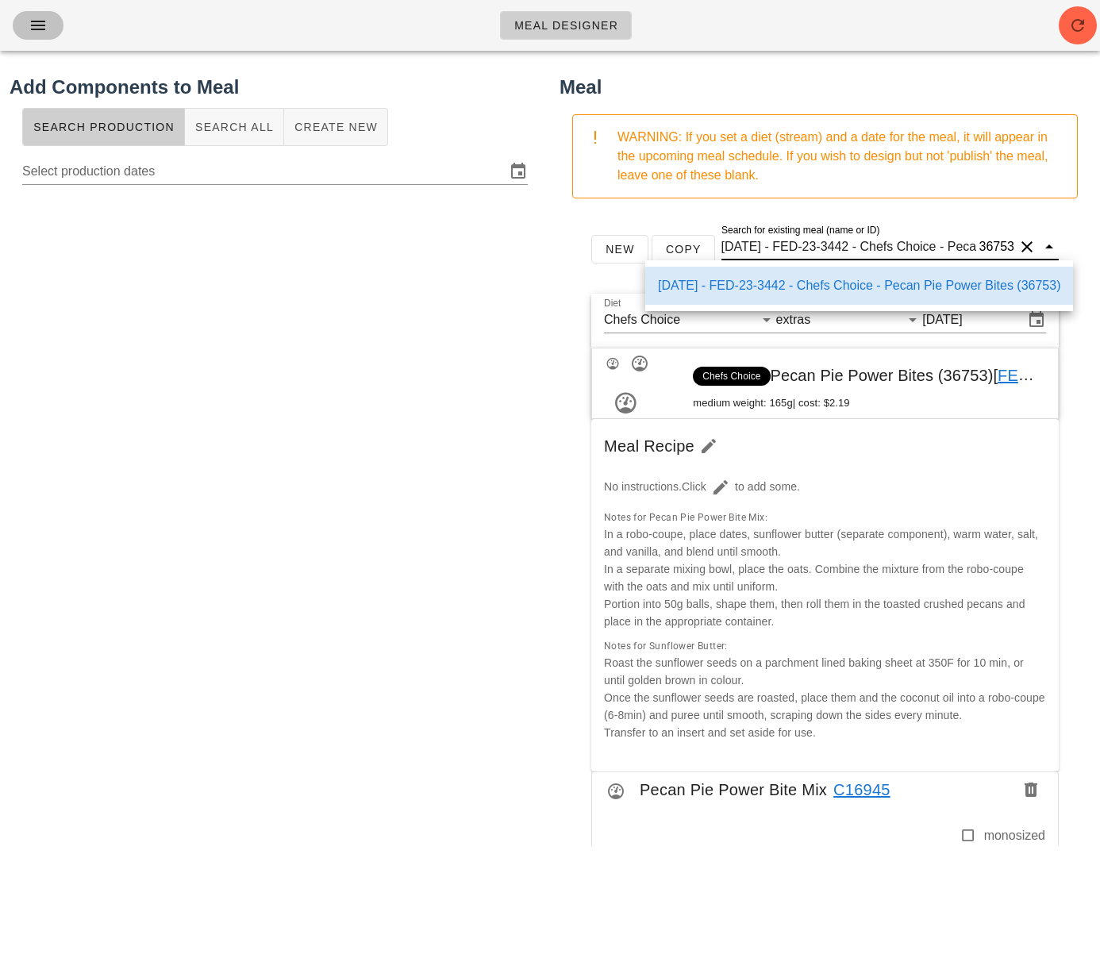
drag, startPoint x: 37, startPoint y: 21, endPoint x: 46, endPoint y: 33, distance: 14.8
click at [39, 22] on icon "button" at bounding box center [38, 25] width 19 height 19
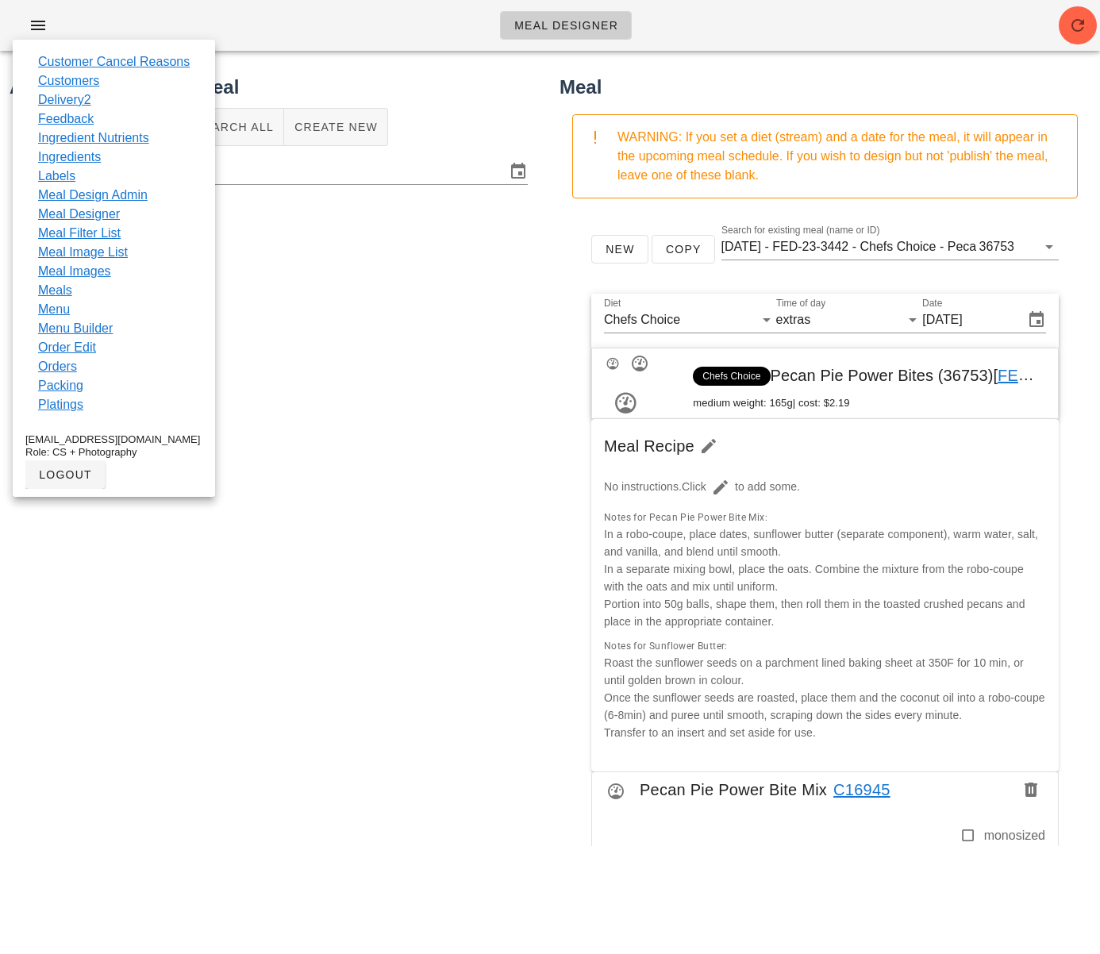
click at [51, 298] on link "Meals" at bounding box center [55, 290] width 34 height 19
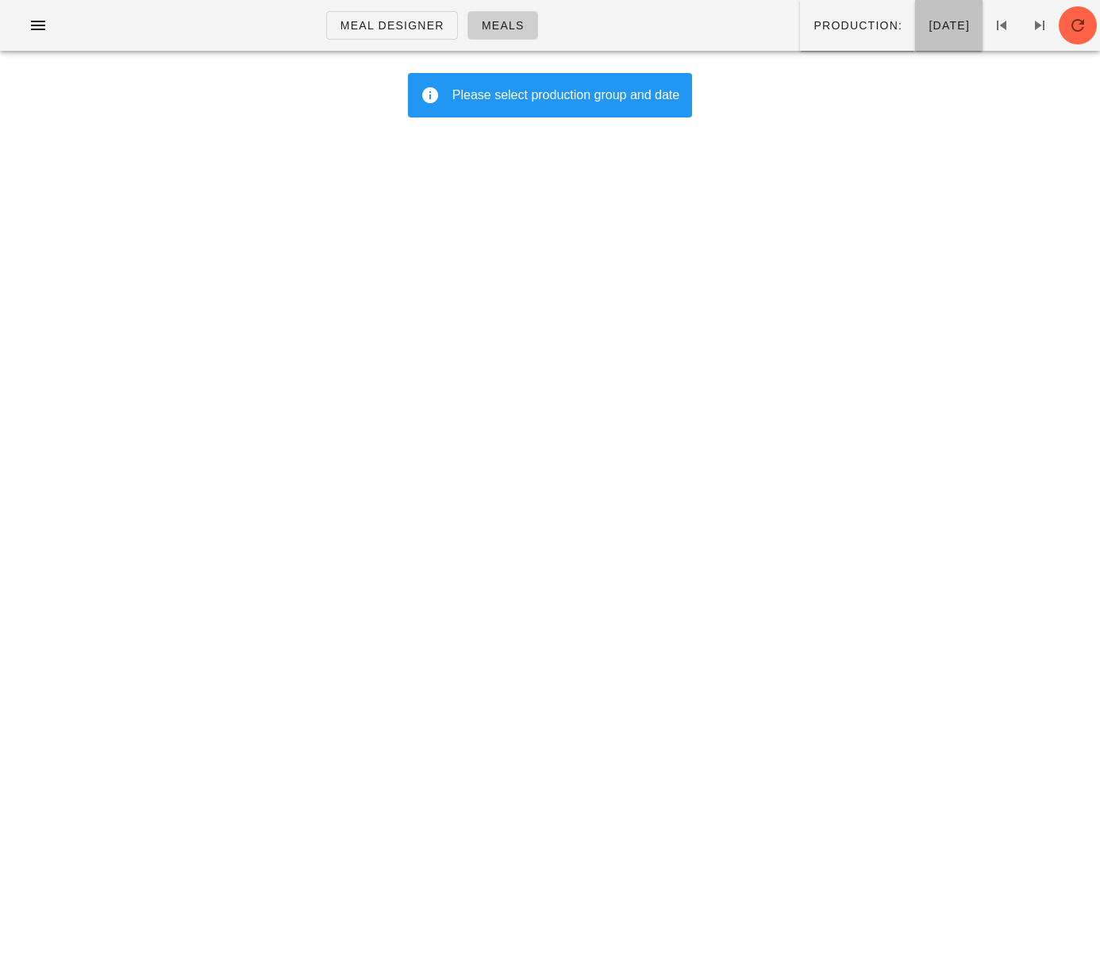
click at [915, 36] on button "[DATE]" at bounding box center [948, 25] width 67 height 51
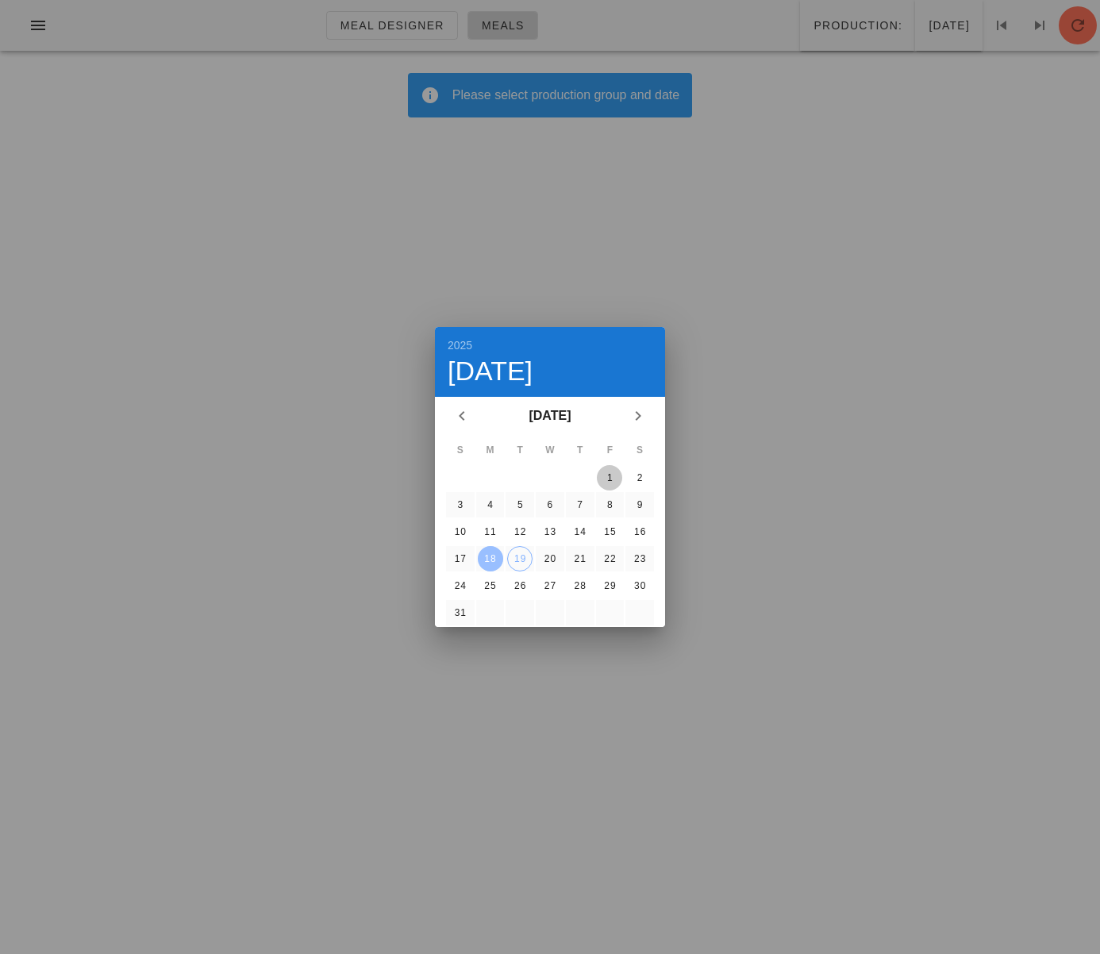
click at [615, 472] on div "1" at bounding box center [609, 477] width 25 height 11
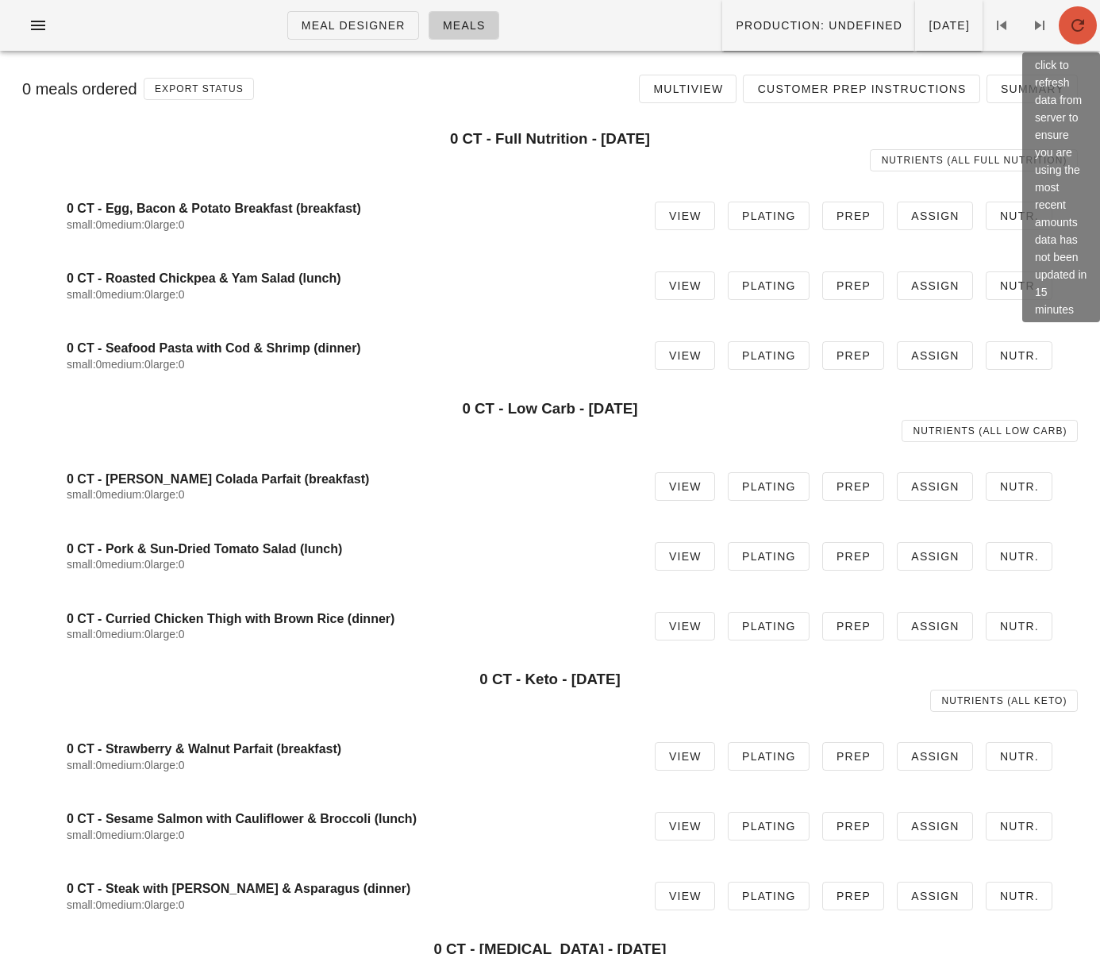
click at [1088, 16] on span "button" at bounding box center [1078, 25] width 38 height 19
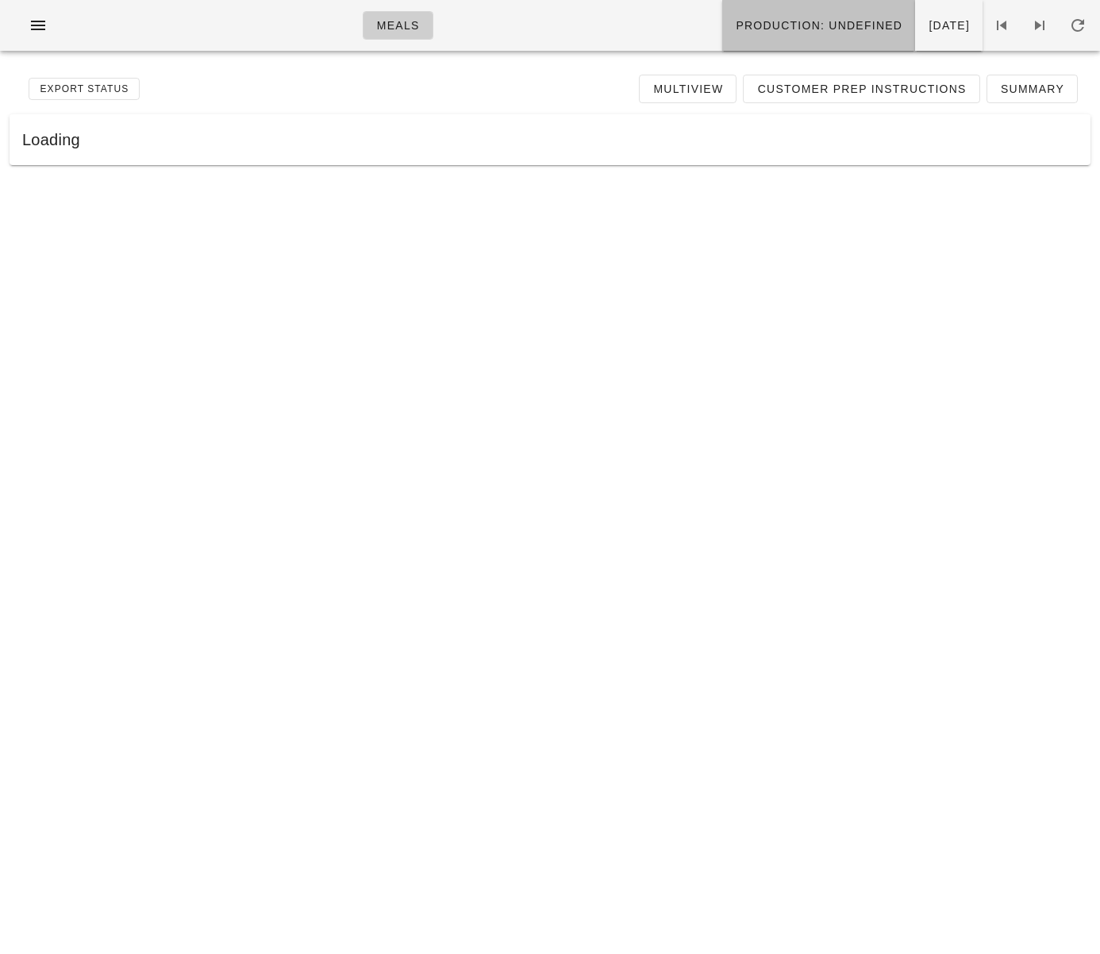
click at [824, 32] on span "Production: undefined" at bounding box center [819, 25] width 168 height 13
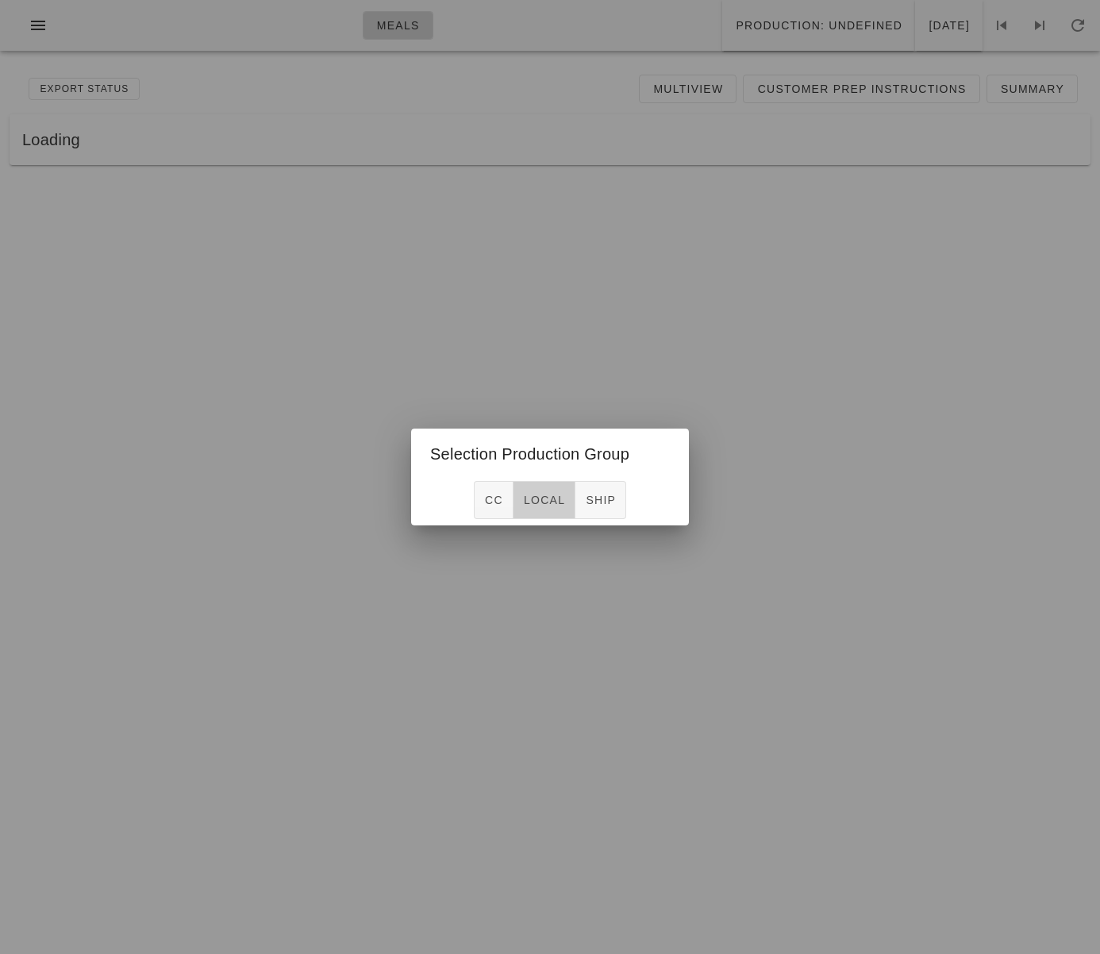
click at [557, 494] on span "local" at bounding box center [544, 500] width 42 height 13
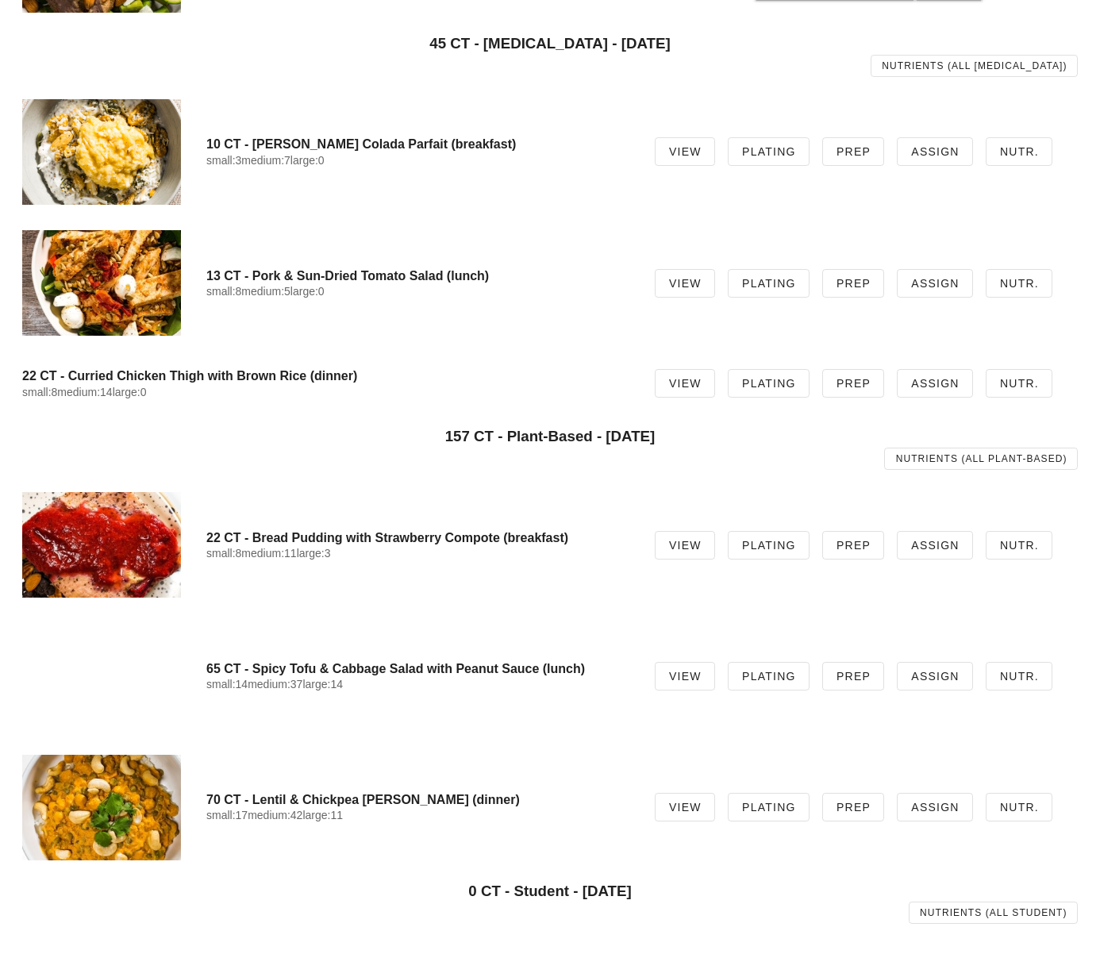
scroll to position [1461, 0]
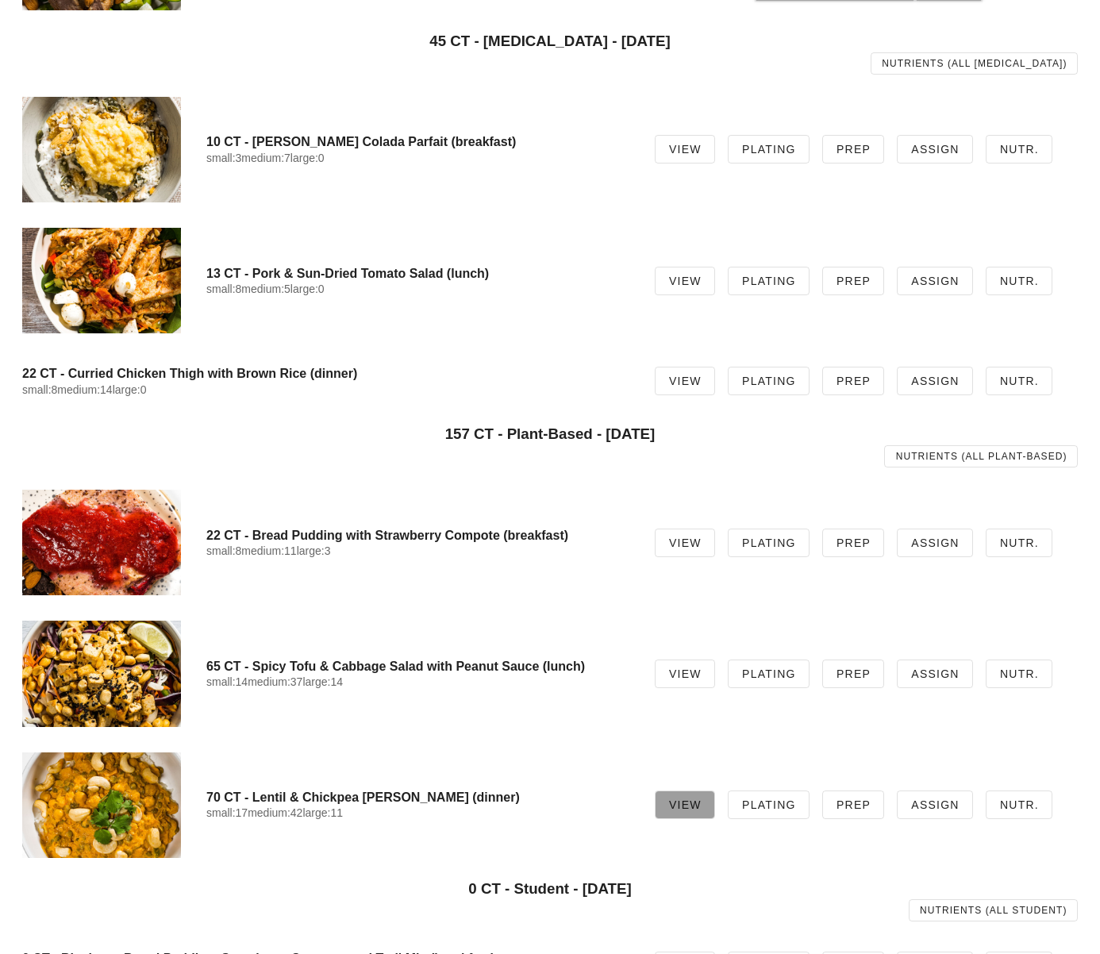
click at [681, 803] on span "View" at bounding box center [685, 805] width 33 height 13
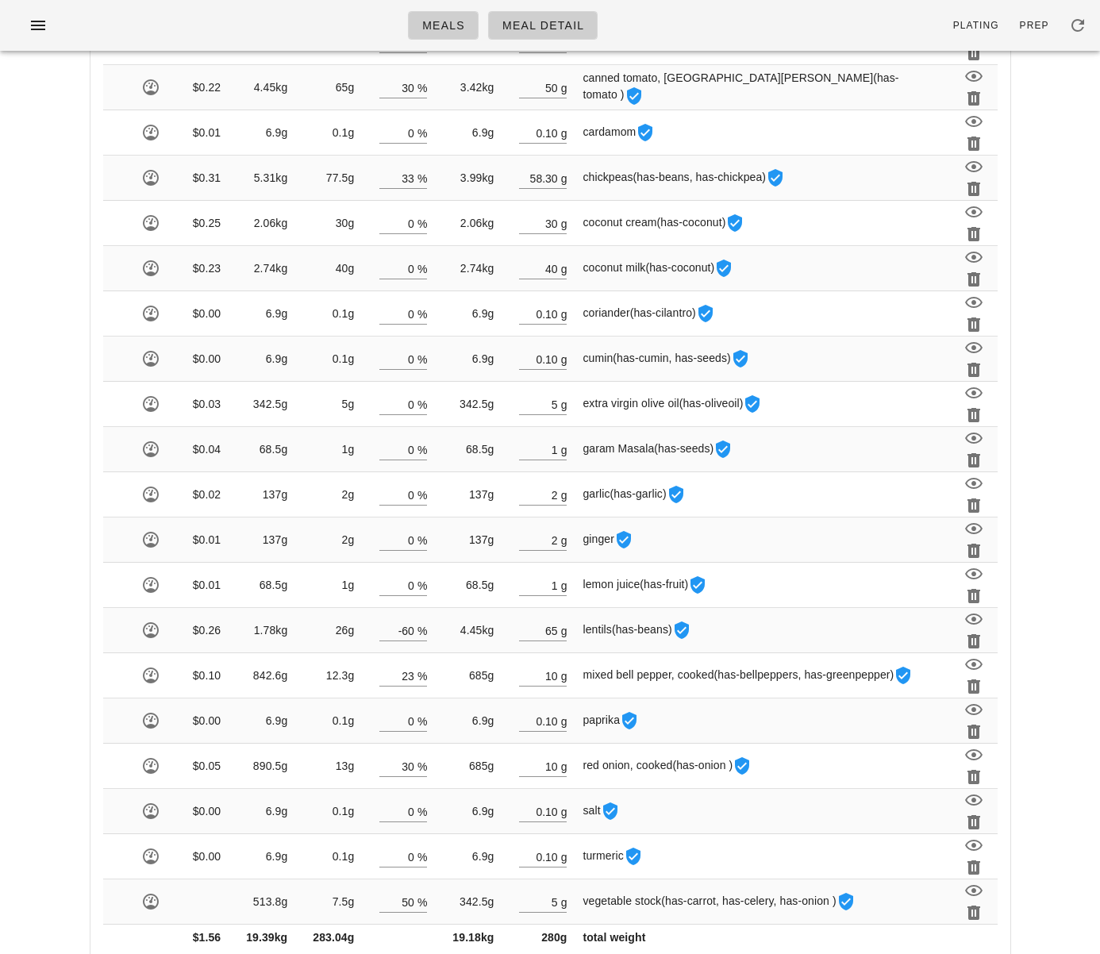
scroll to position [1107, 0]
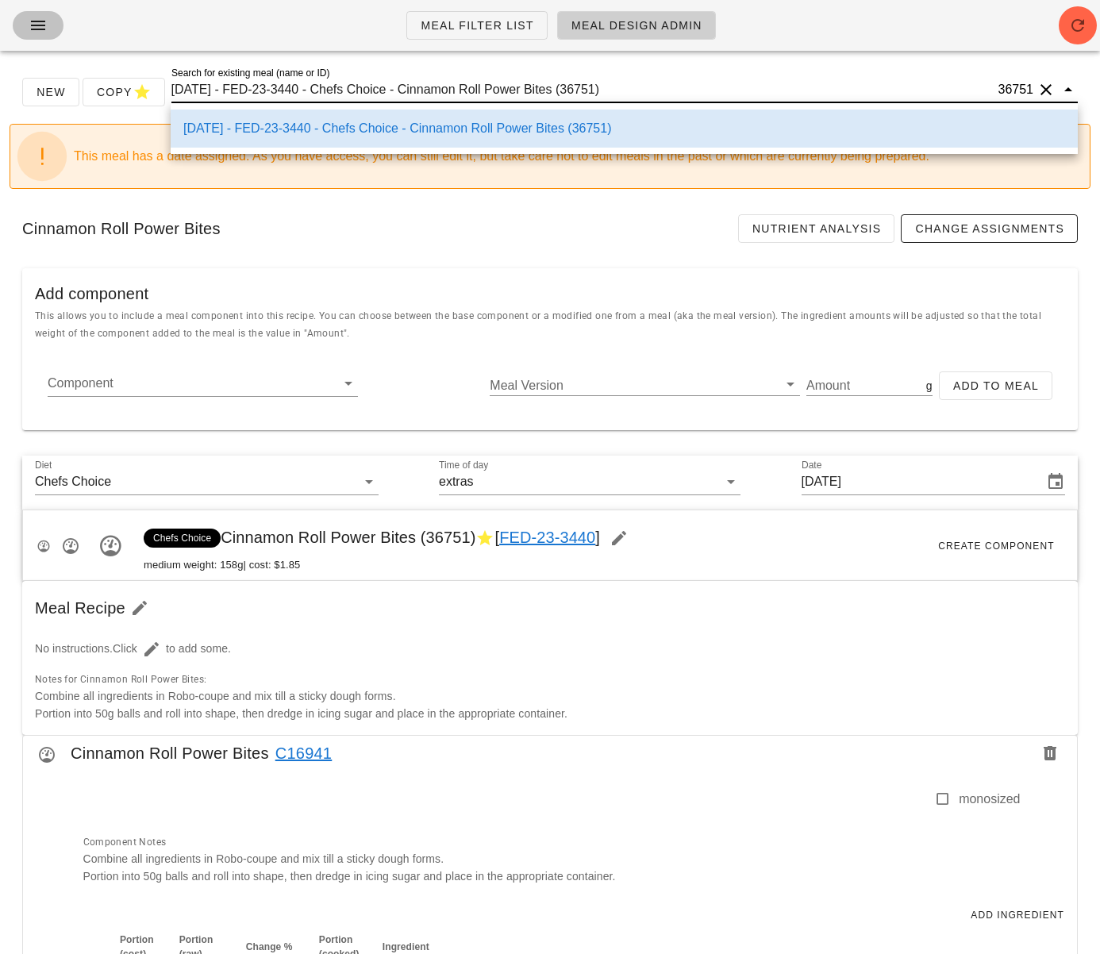
drag, startPoint x: 48, startPoint y: 22, endPoint x: 87, endPoint y: 26, distance: 39.1
click at [48, 22] on span "button" at bounding box center [37, 25] width 25 height 19
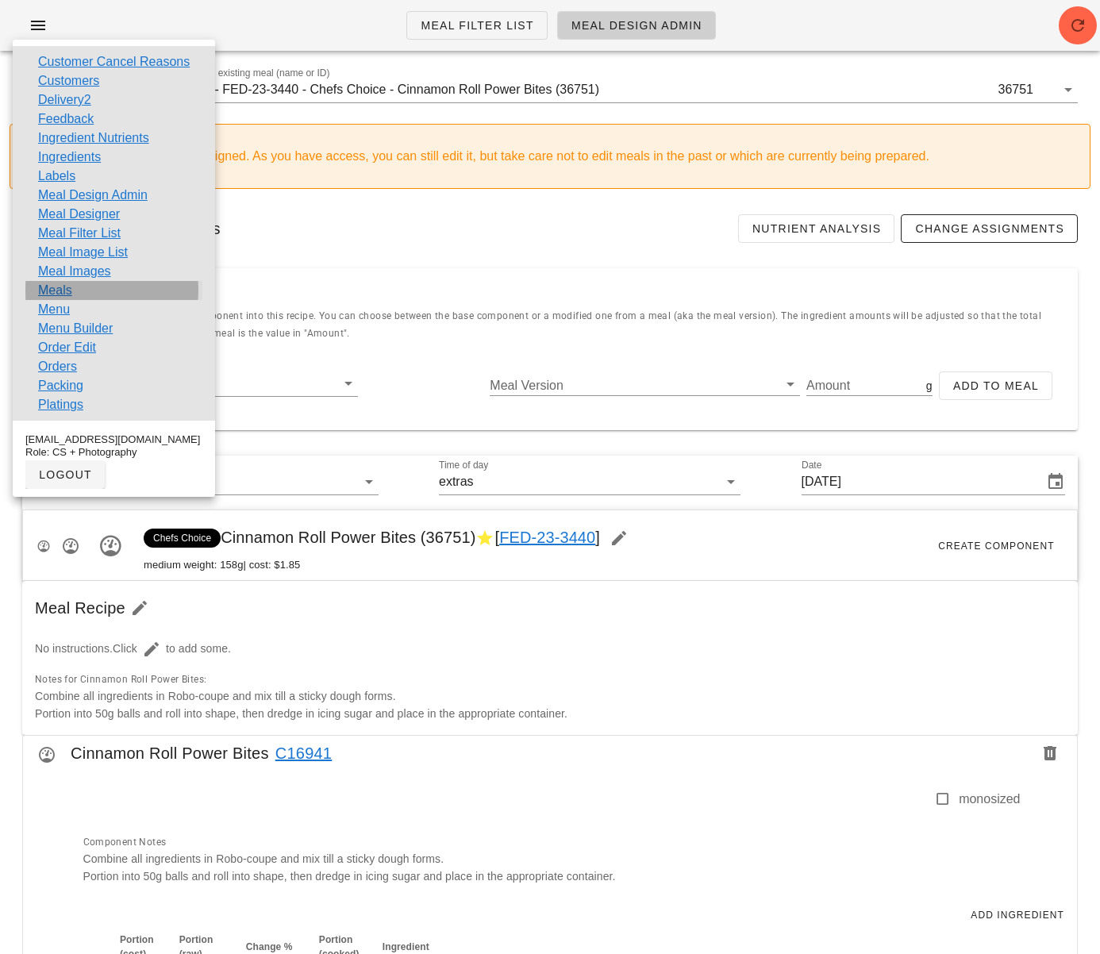
click at [66, 291] on link "Meals" at bounding box center [55, 290] width 34 height 19
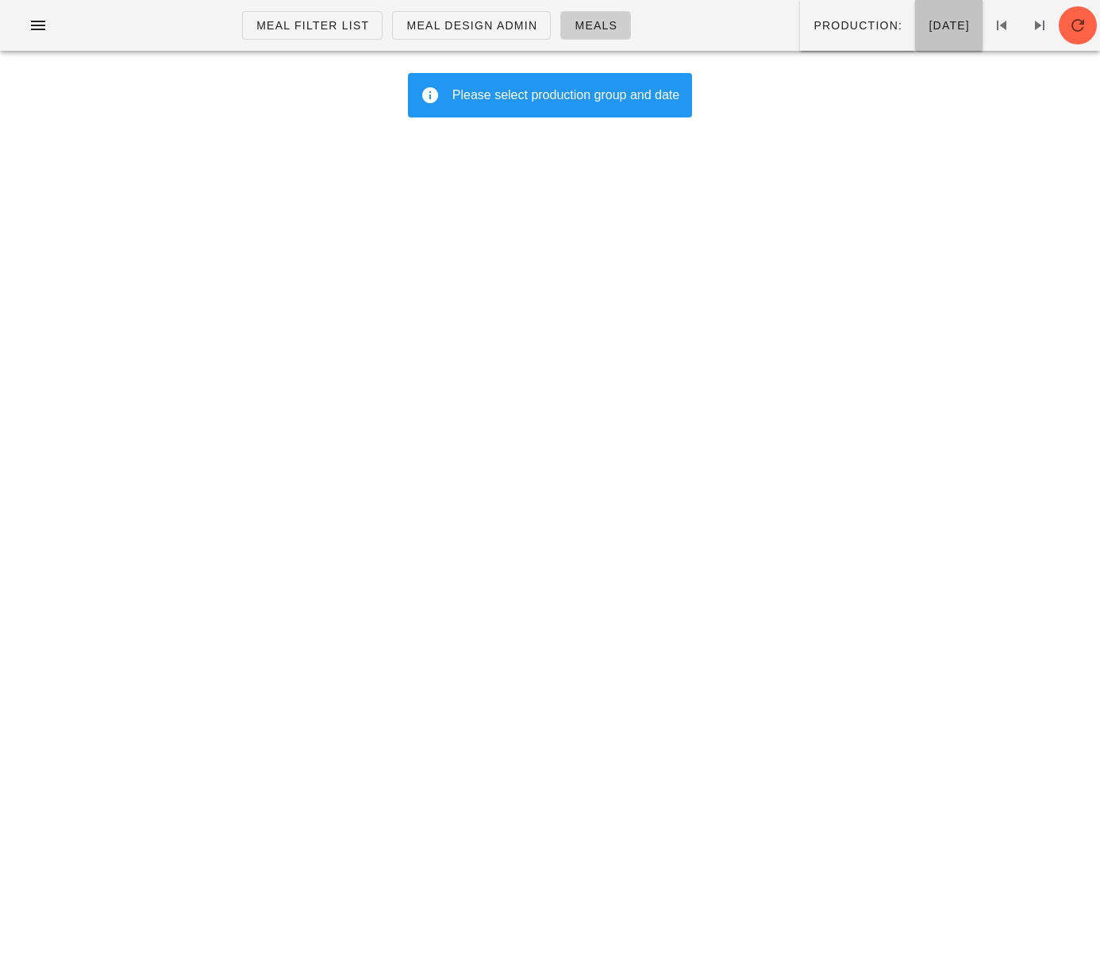
click at [915, 38] on button "[DATE]" at bounding box center [948, 25] width 67 height 51
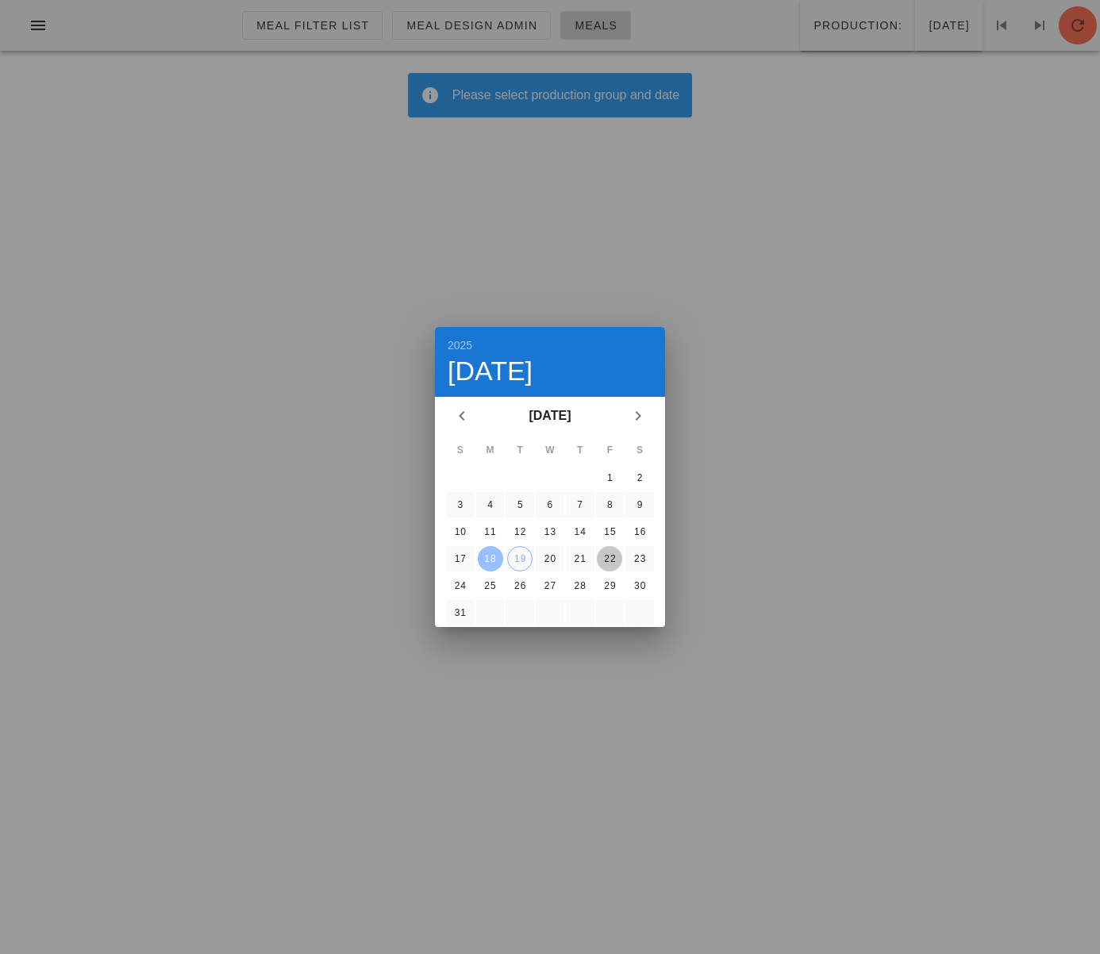
click at [607, 559] on div "22" at bounding box center [609, 558] width 25 height 11
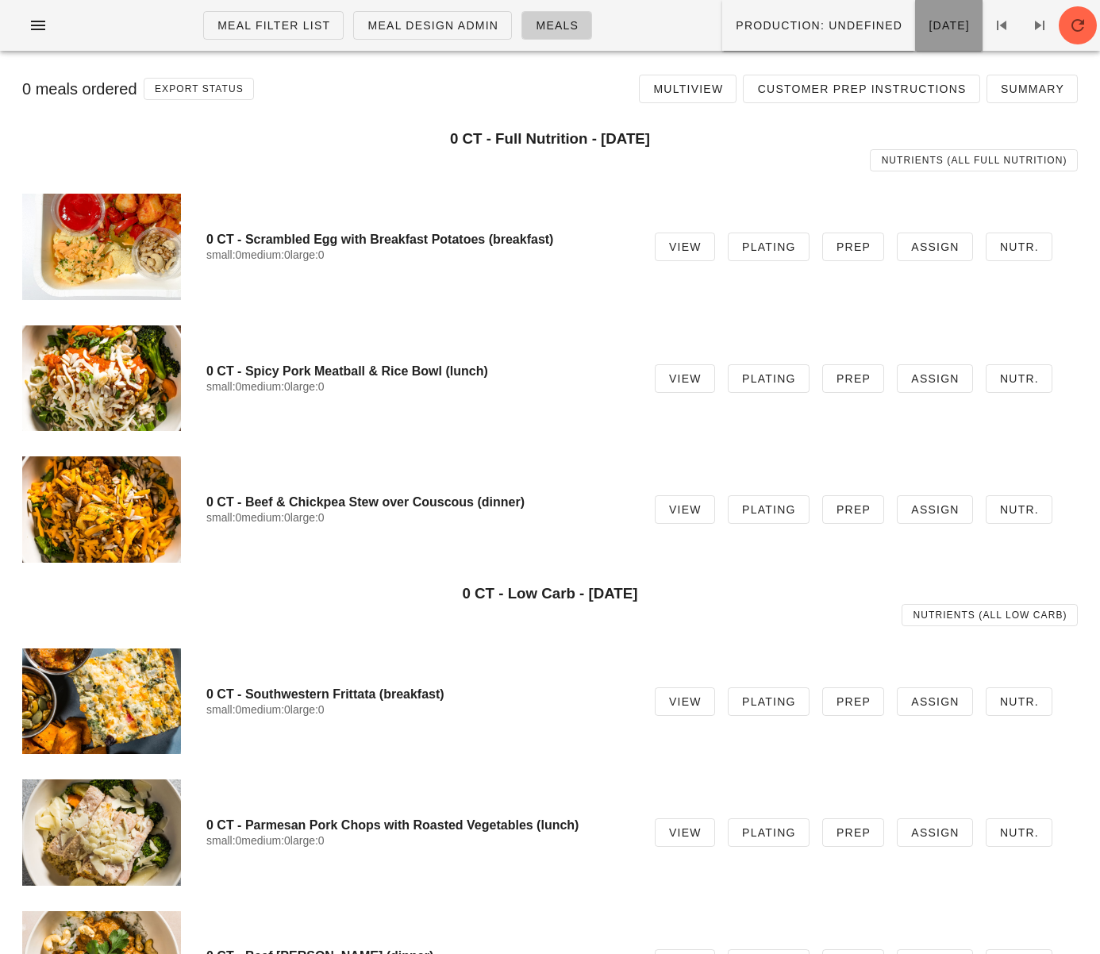
click at [942, 31] on span "Friday Aug 22" at bounding box center [949, 25] width 42 height 13
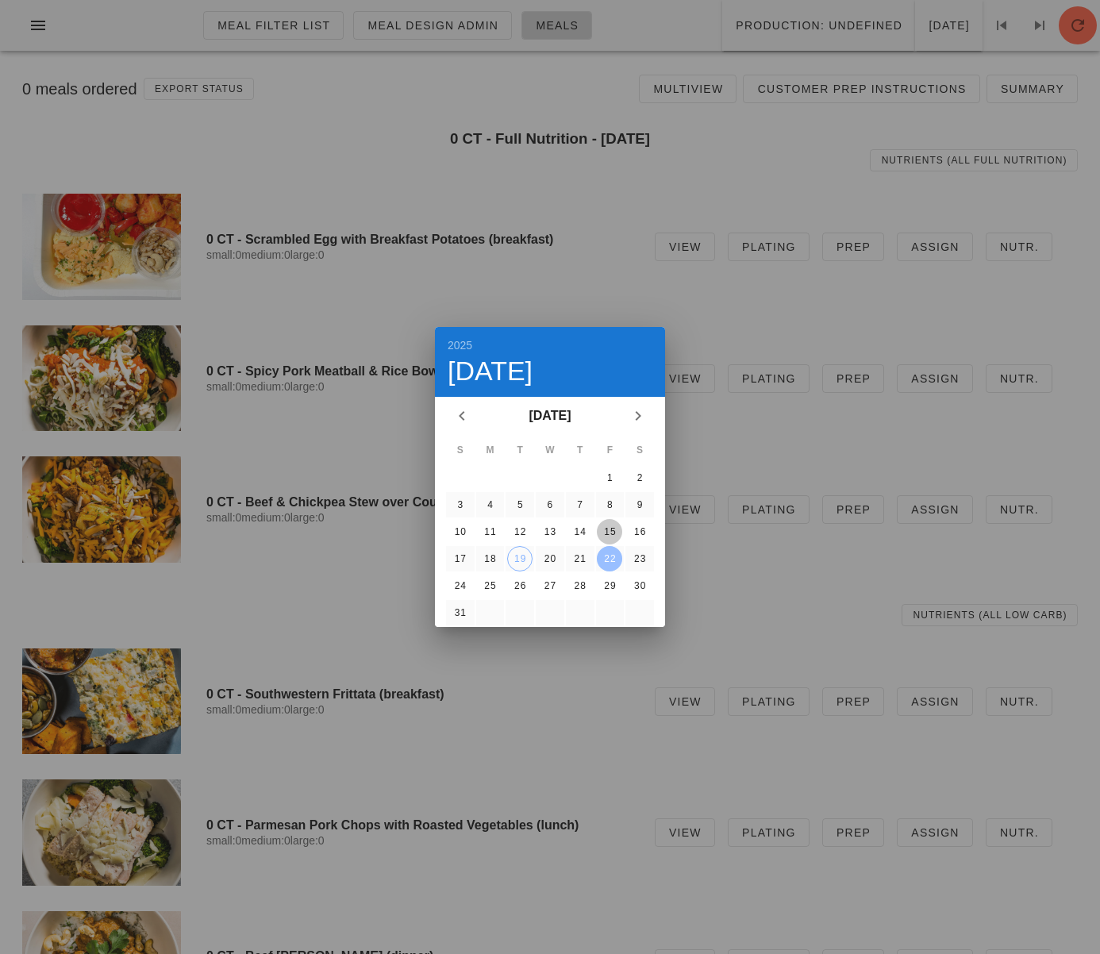
click at [611, 534] on div "15" at bounding box center [609, 531] width 25 height 11
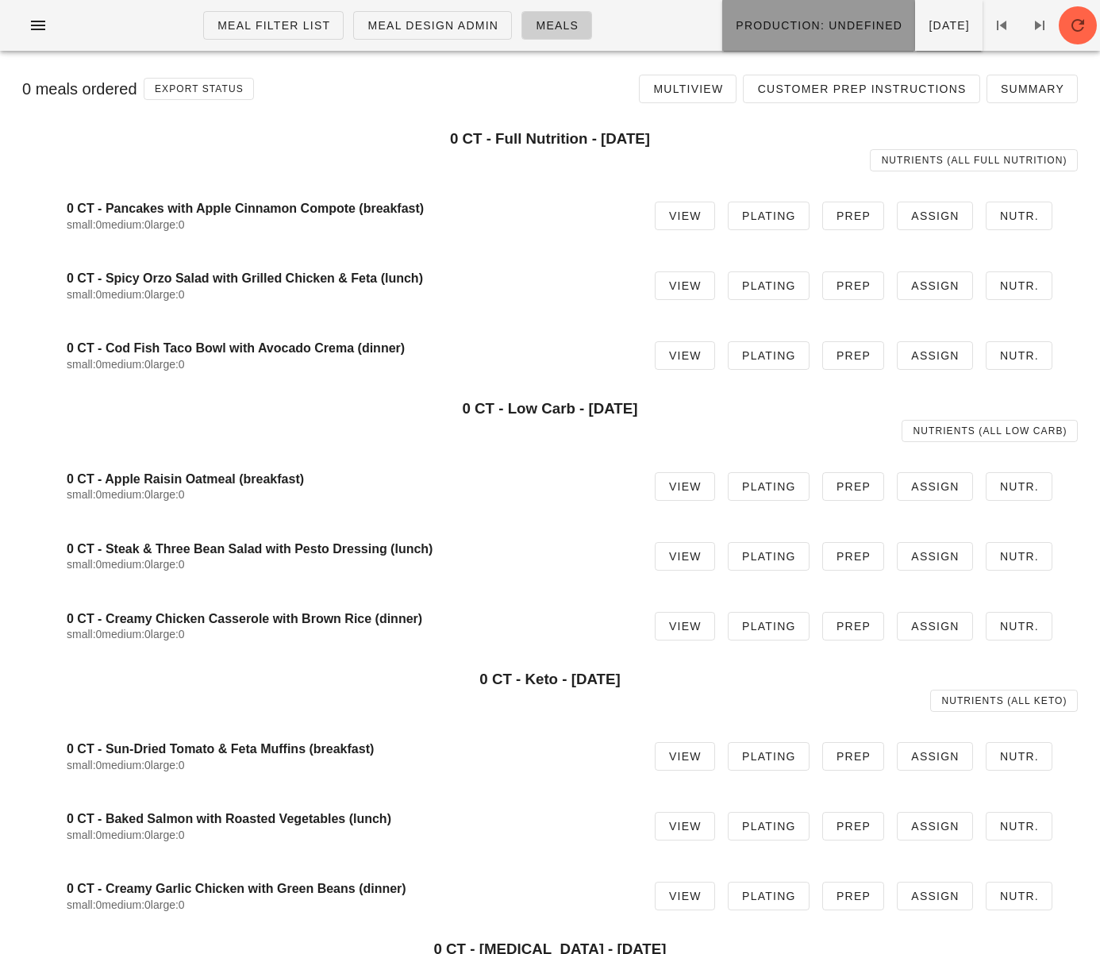
click at [760, 36] on button "Production: undefined" at bounding box center [819, 25] width 193 height 51
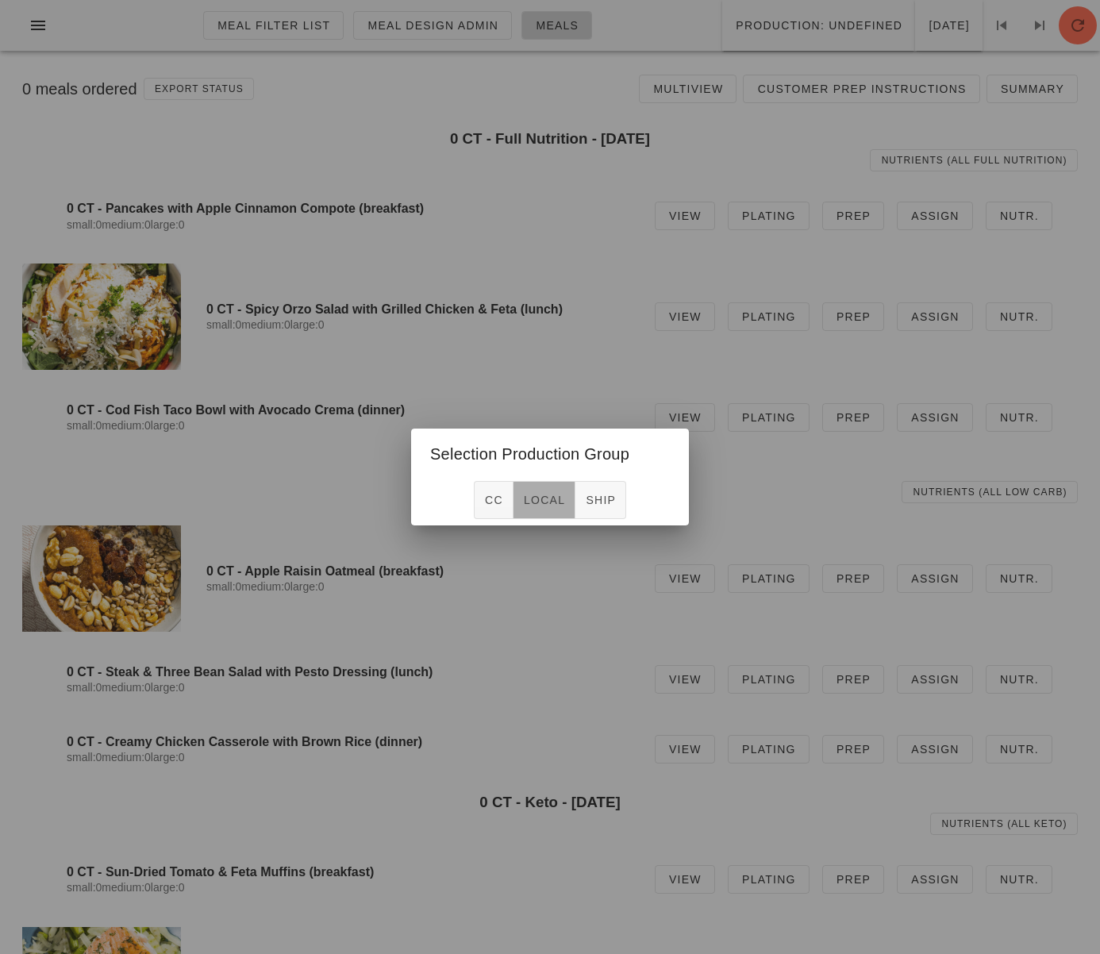
click at [538, 494] on span "local" at bounding box center [544, 500] width 42 height 13
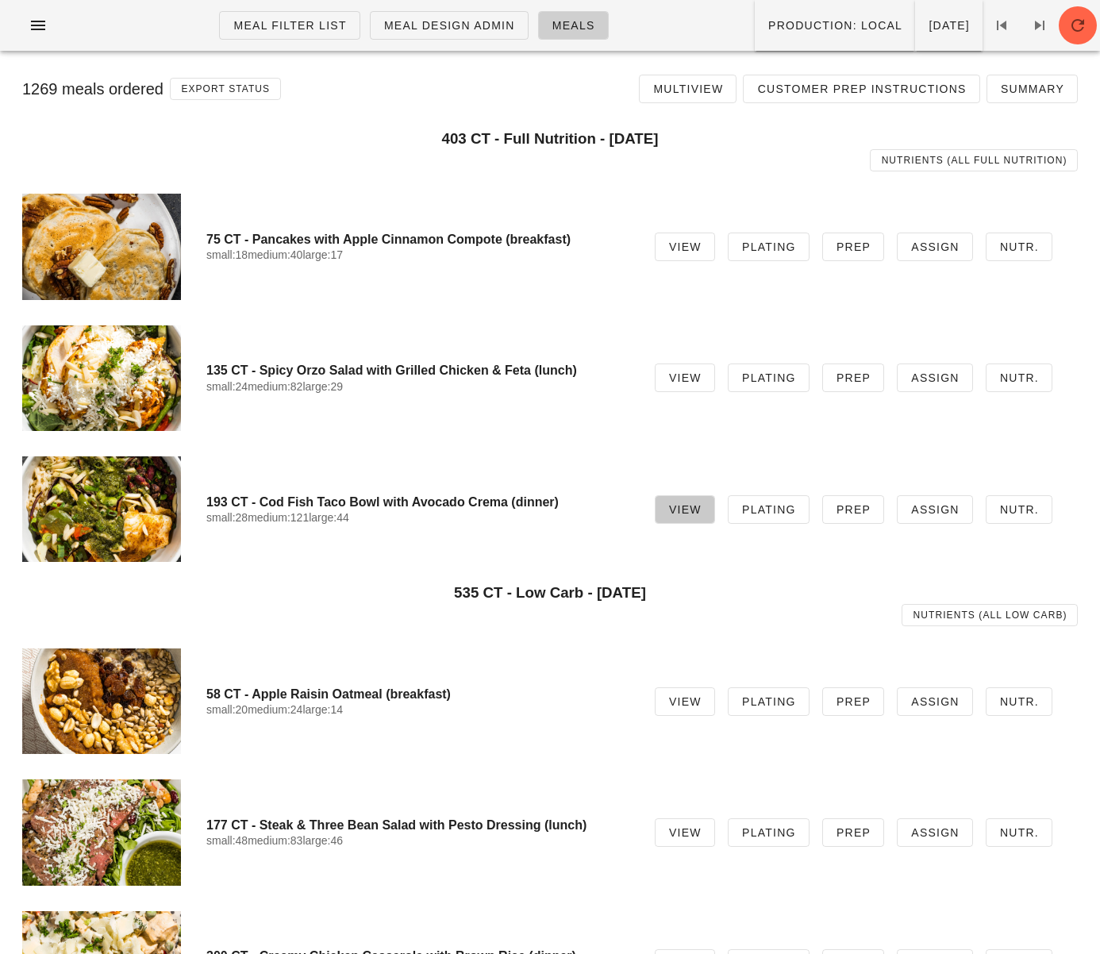
click at [702, 507] on span "View" at bounding box center [685, 509] width 33 height 13
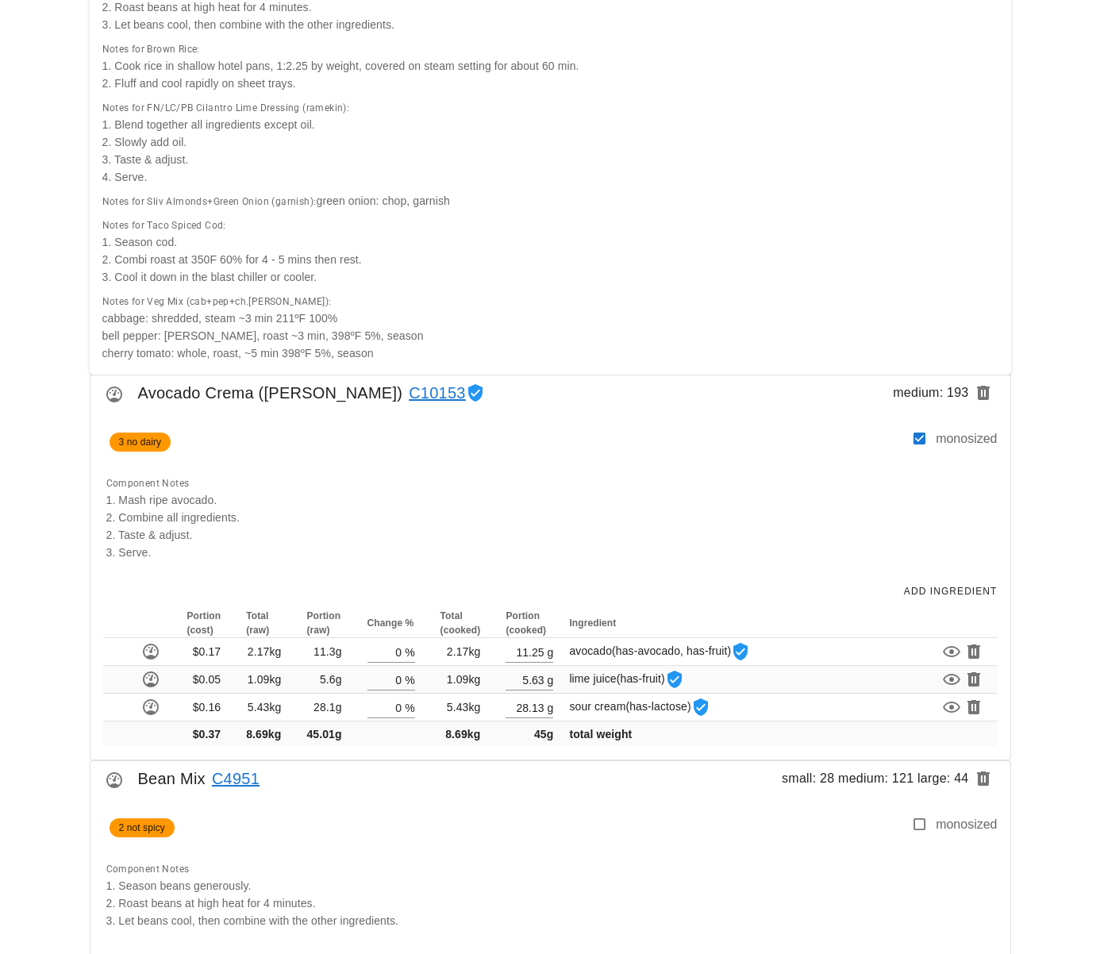
scroll to position [445, 0]
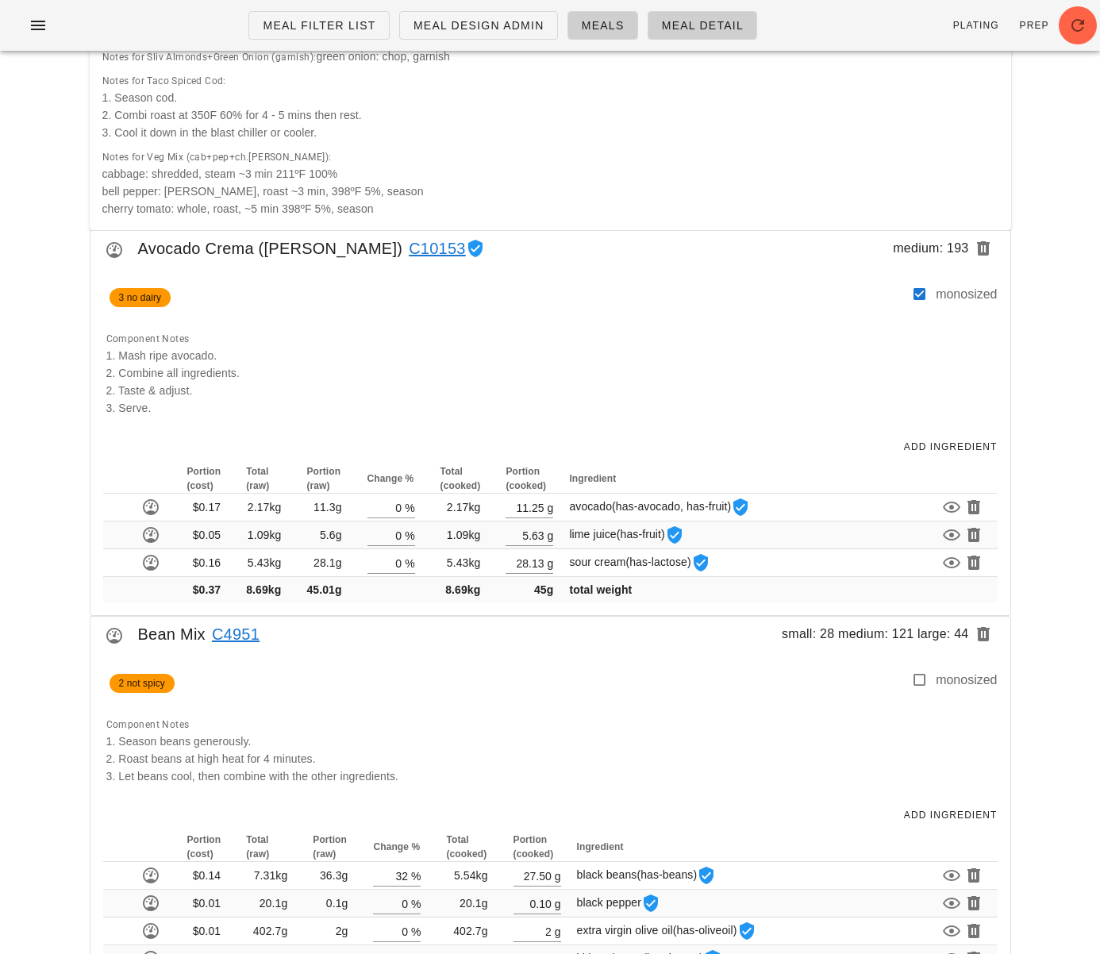
scroll to position [562, 0]
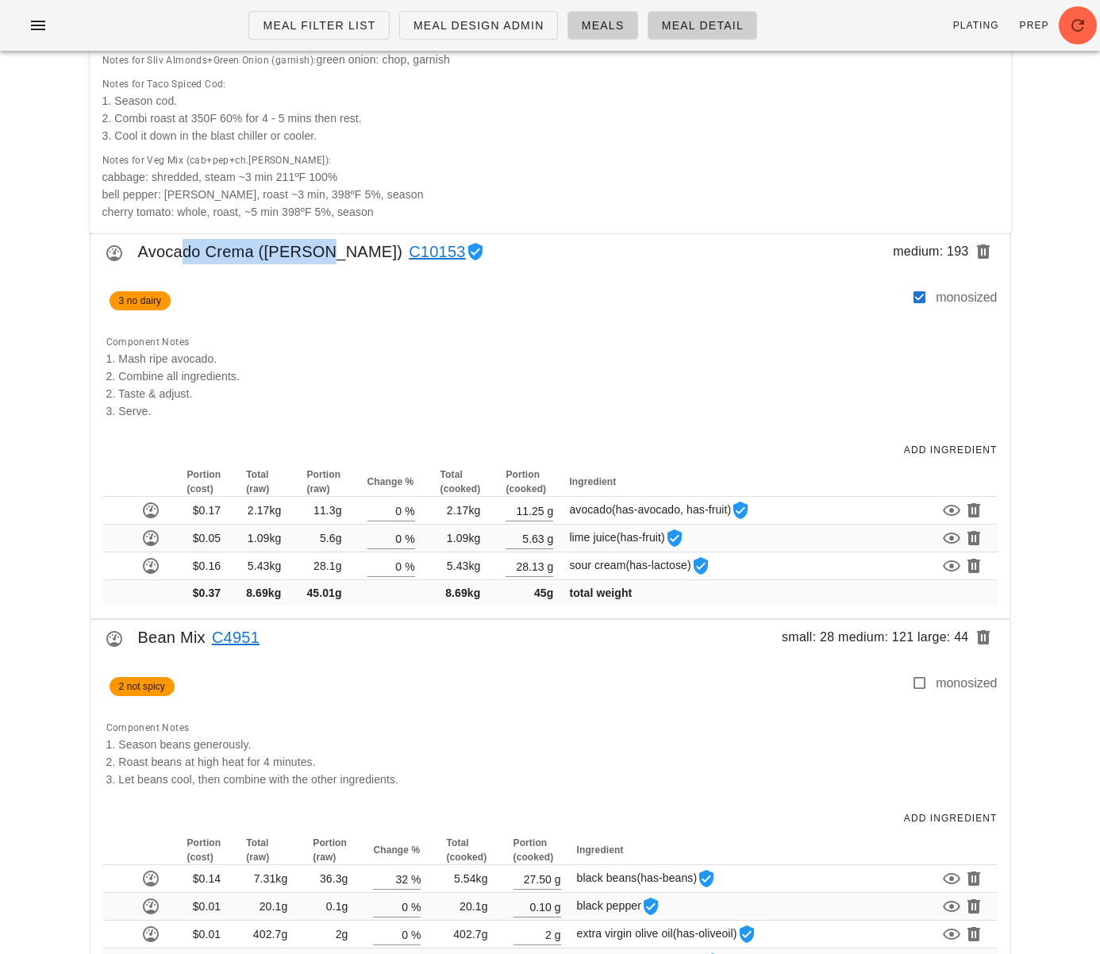
drag, startPoint x: 176, startPoint y: 256, endPoint x: 318, endPoint y: 256, distance: 142.1
click at [318, 256] on div "Avocado Crema (ramekin) C10153 medium: 193" at bounding box center [551, 256] width 920 height 44
click at [302, 288] on div "3 no dairy" at bounding box center [504, 305] width 815 height 35
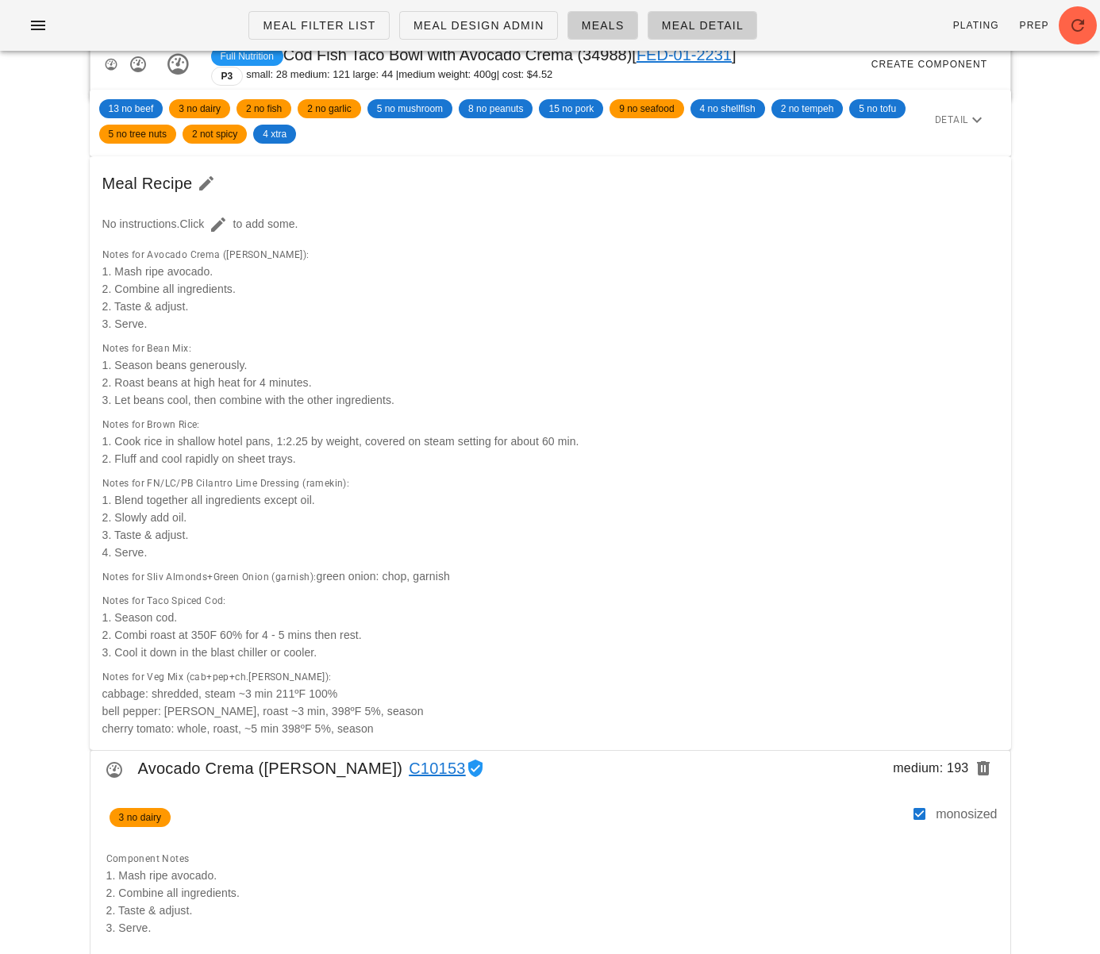
scroll to position [0, 0]
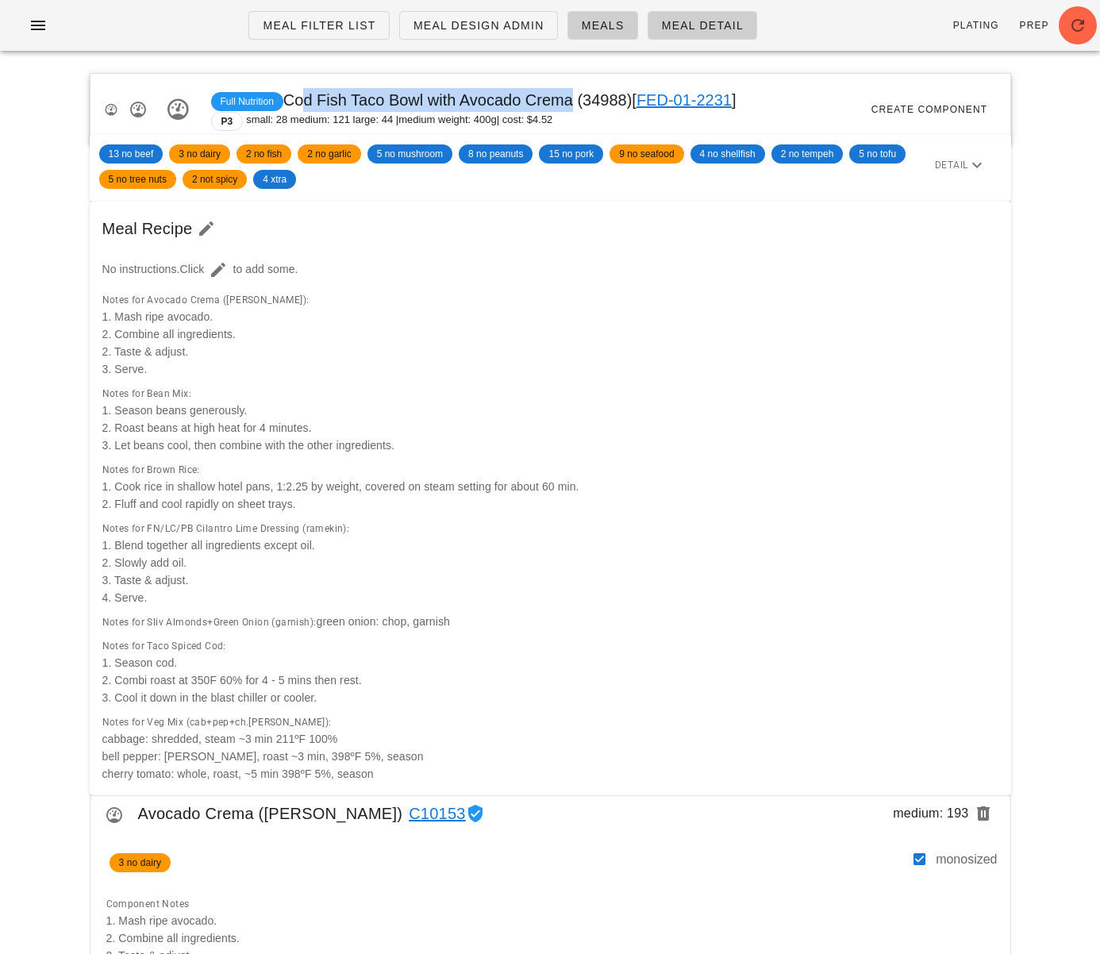
drag, startPoint x: 302, startPoint y: 100, endPoint x: 574, endPoint y: 101, distance: 271.5
click at [574, 101] on span "Full Nutrition Cod Fish Taco Bowl with Avocado Crema (34988) [ FED-01-2231 ]" at bounding box center [474, 99] width 526 height 17
drag, startPoint x: 1063, startPoint y: 138, endPoint x: 1096, endPoint y: 138, distance: 33.3
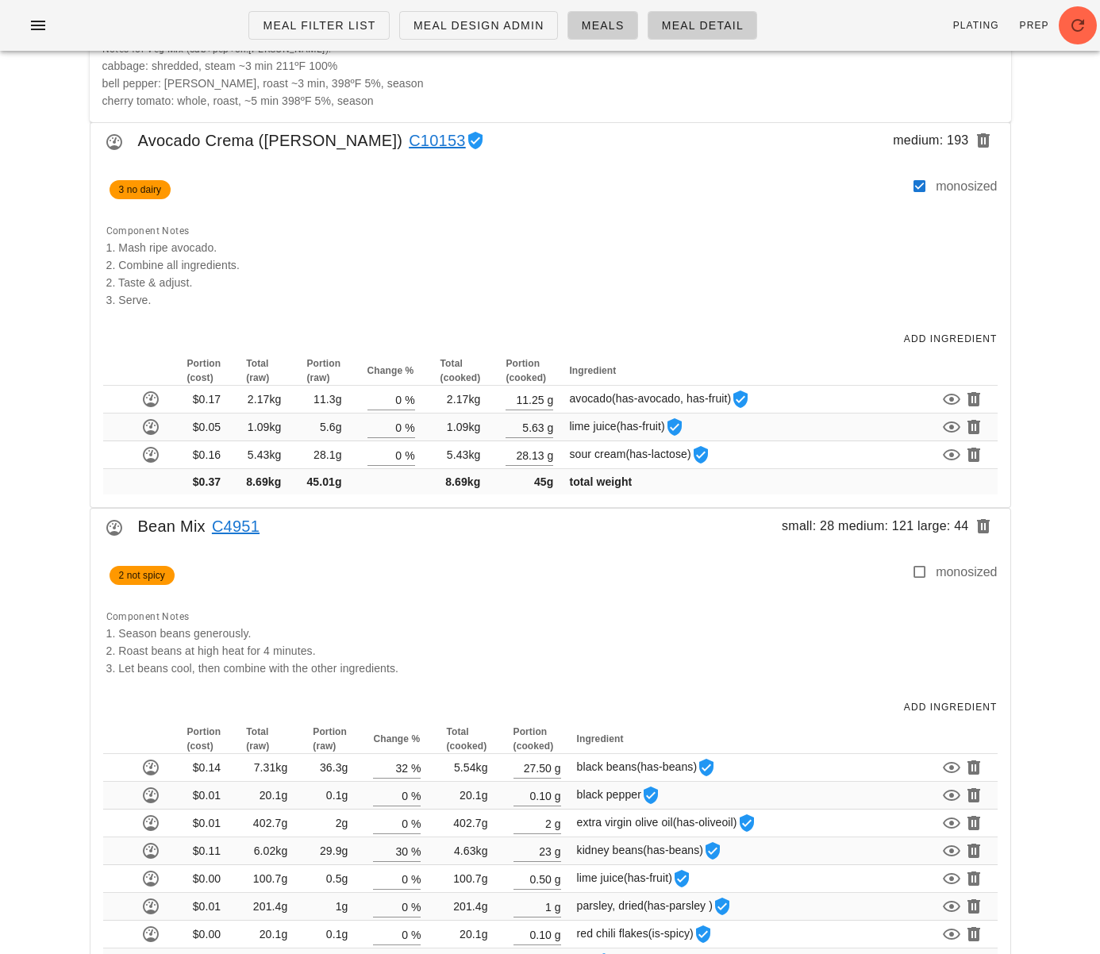
scroll to position [672, 0]
drag, startPoint x: 135, startPoint y: 141, endPoint x: 291, endPoint y: 154, distance: 156.1
click at [260, 144] on div "Avocado Crema (ramekin) C10153 medium: 193" at bounding box center [551, 147] width 920 height 44
click at [291, 155] on div "Avocado Crema (ramekin) C10153 medium: 193" at bounding box center [551, 147] width 920 height 44
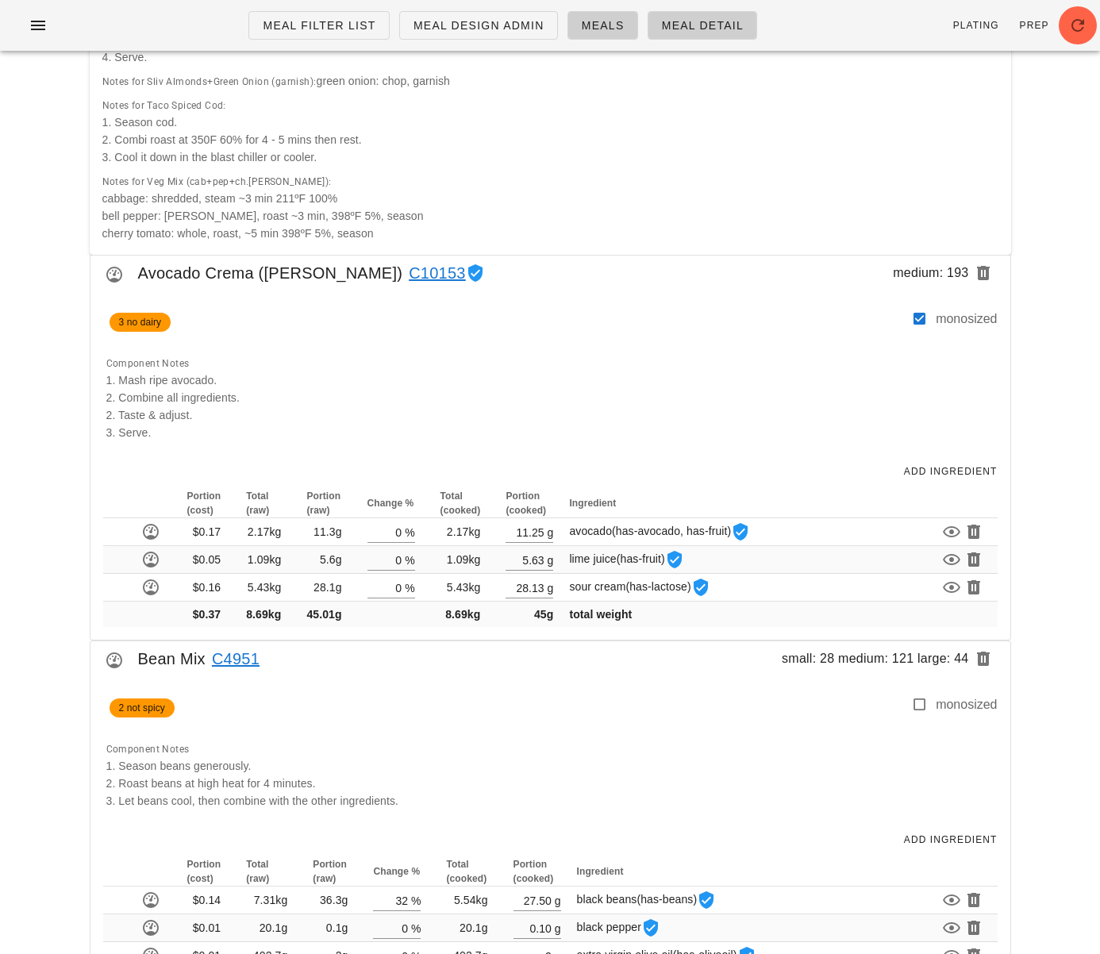
scroll to position [522, 0]
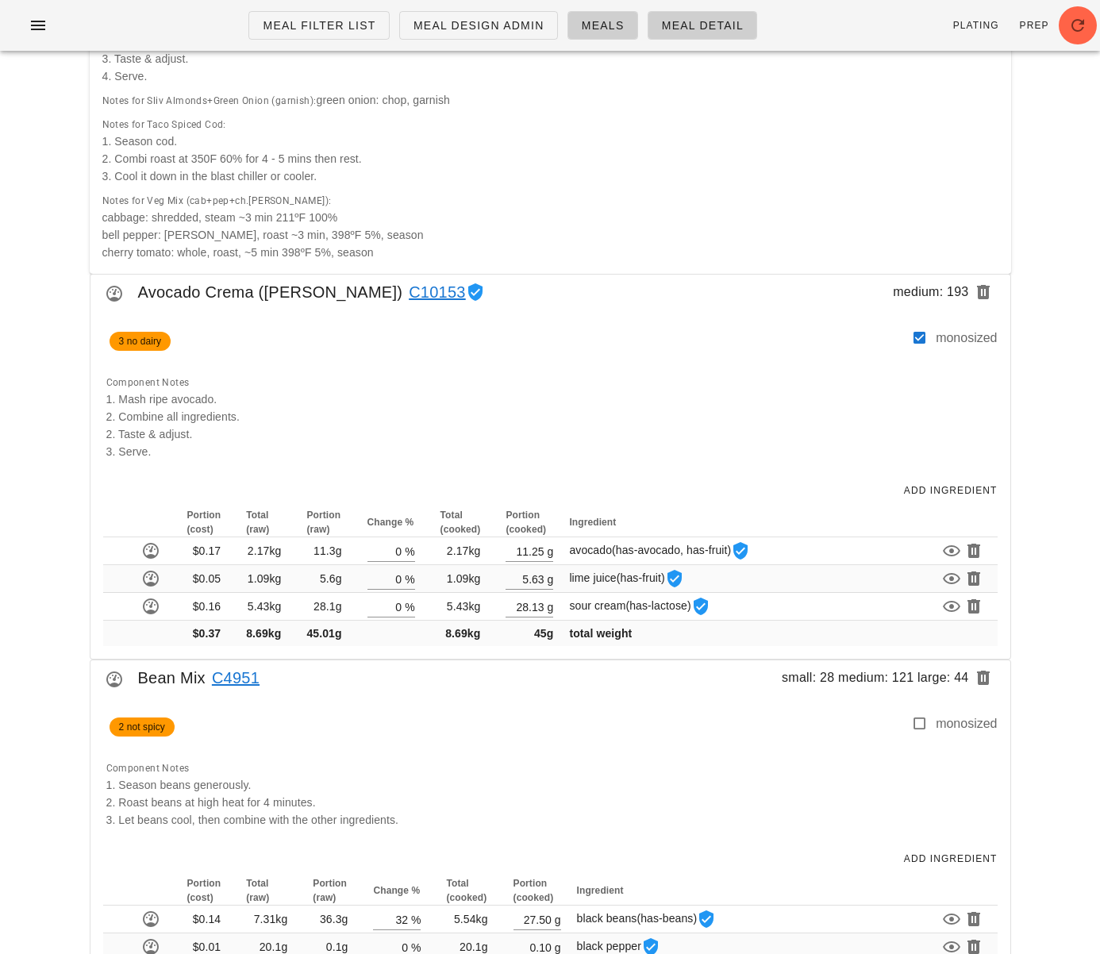
click at [616, 341] on div "3 no dairy" at bounding box center [504, 346] width 815 height 35
click at [451, 747] on div "2 not spicy" at bounding box center [504, 732] width 815 height 35
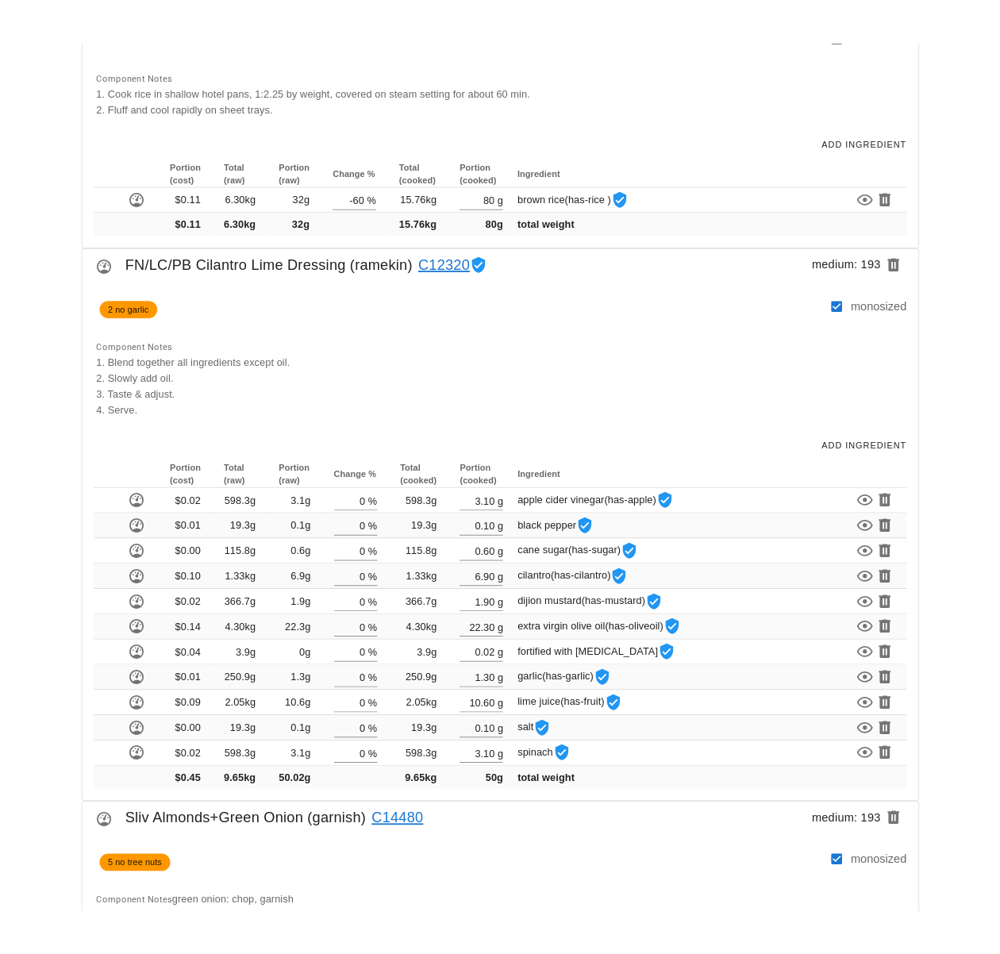
scroll to position [1785, 0]
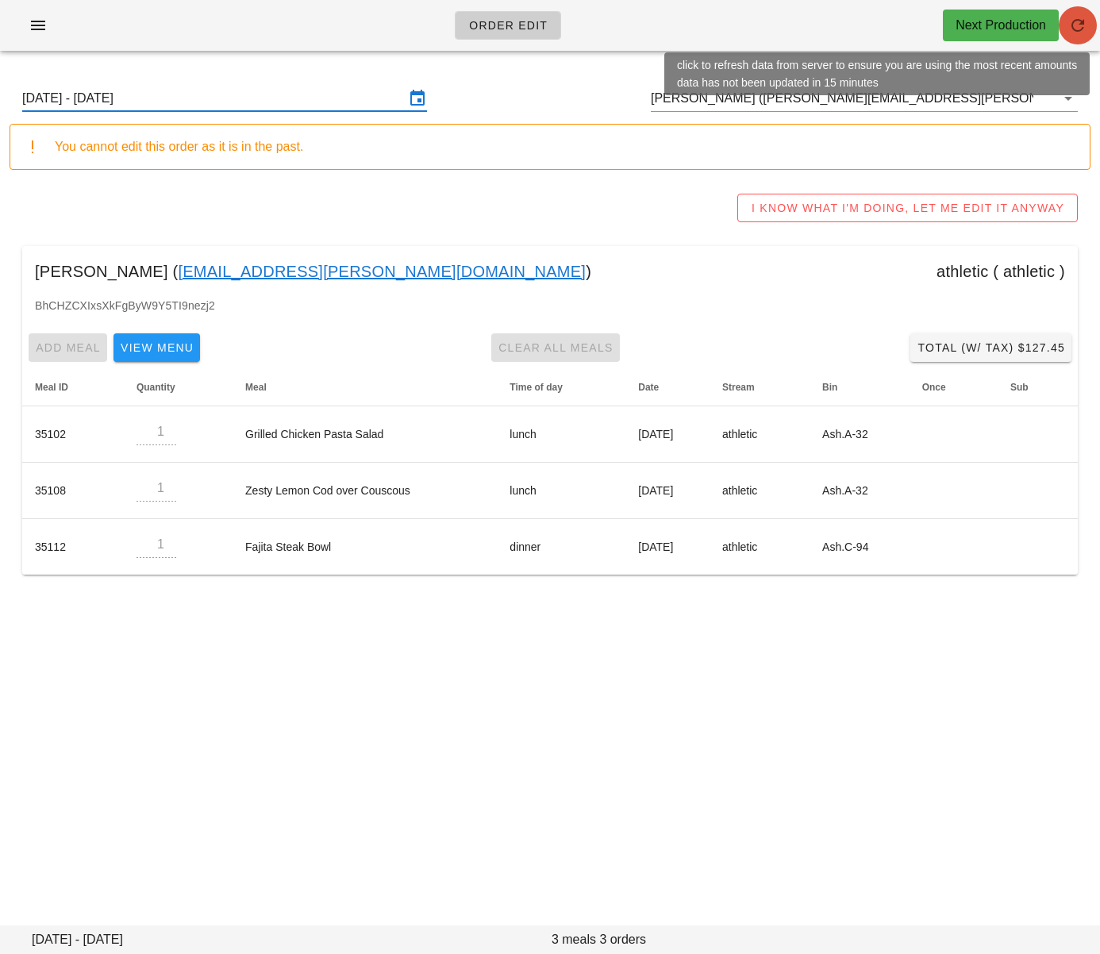
click at [1086, 19] on icon "button" at bounding box center [1078, 25] width 19 height 19
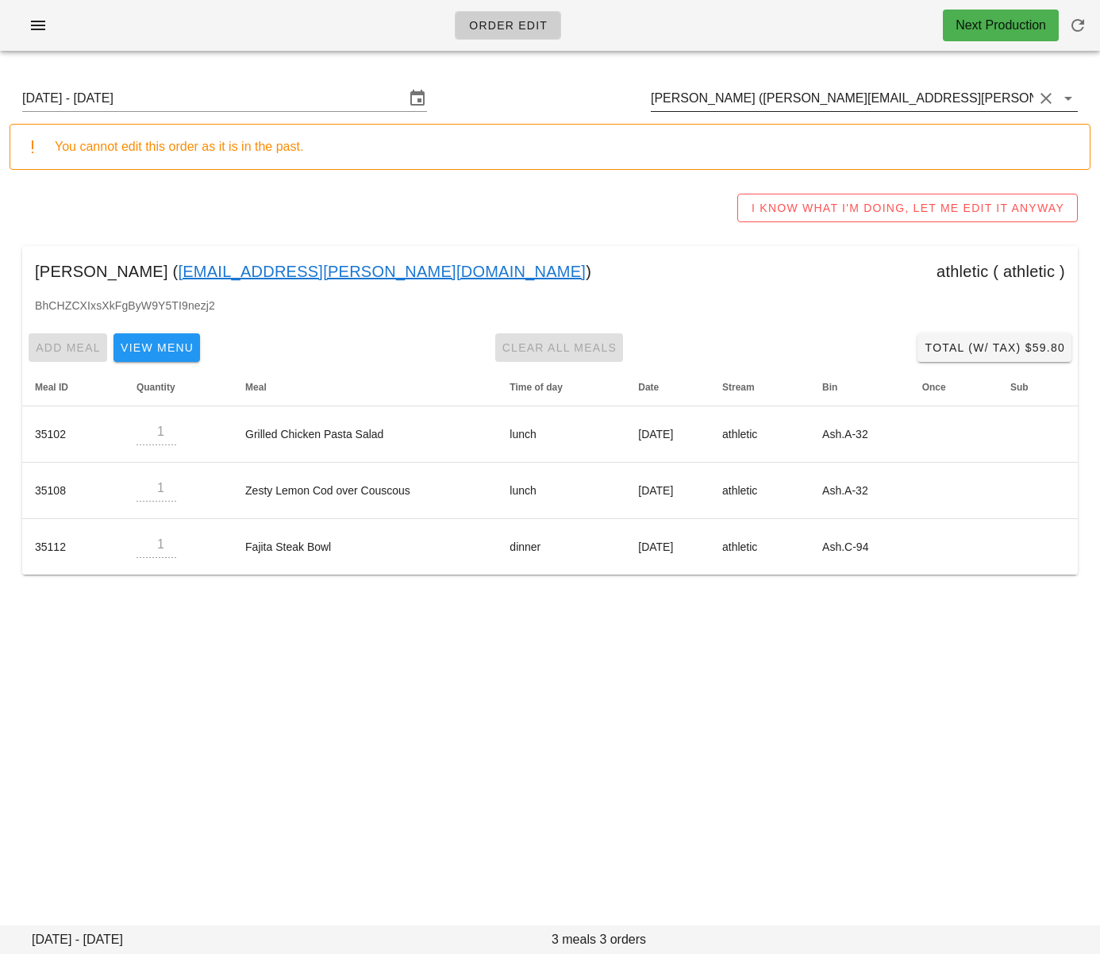
click at [730, 91] on input "[PERSON_NAME] ([PERSON_NAME][EMAIL_ADDRESS][PERSON_NAME][DOMAIN_NAME])" at bounding box center [842, 98] width 383 height 25
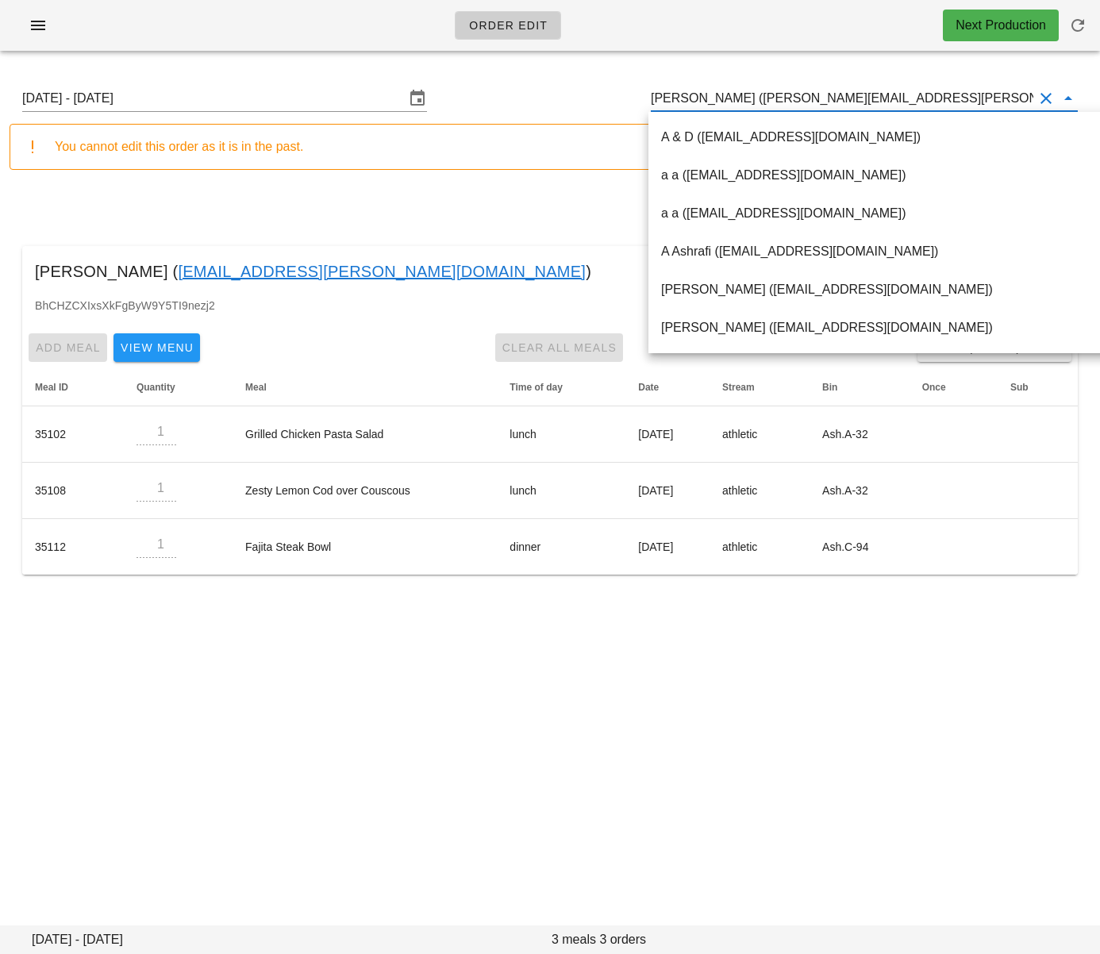
click at [730, 91] on input "[PERSON_NAME] ([PERSON_NAME][EMAIL_ADDRESS][PERSON_NAME][DOMAIN_NAME])" at bounding box center [842, 98] width 383 height 25
paste input "[EMAIL_ADDRESS][DOMAIN_NAME]"
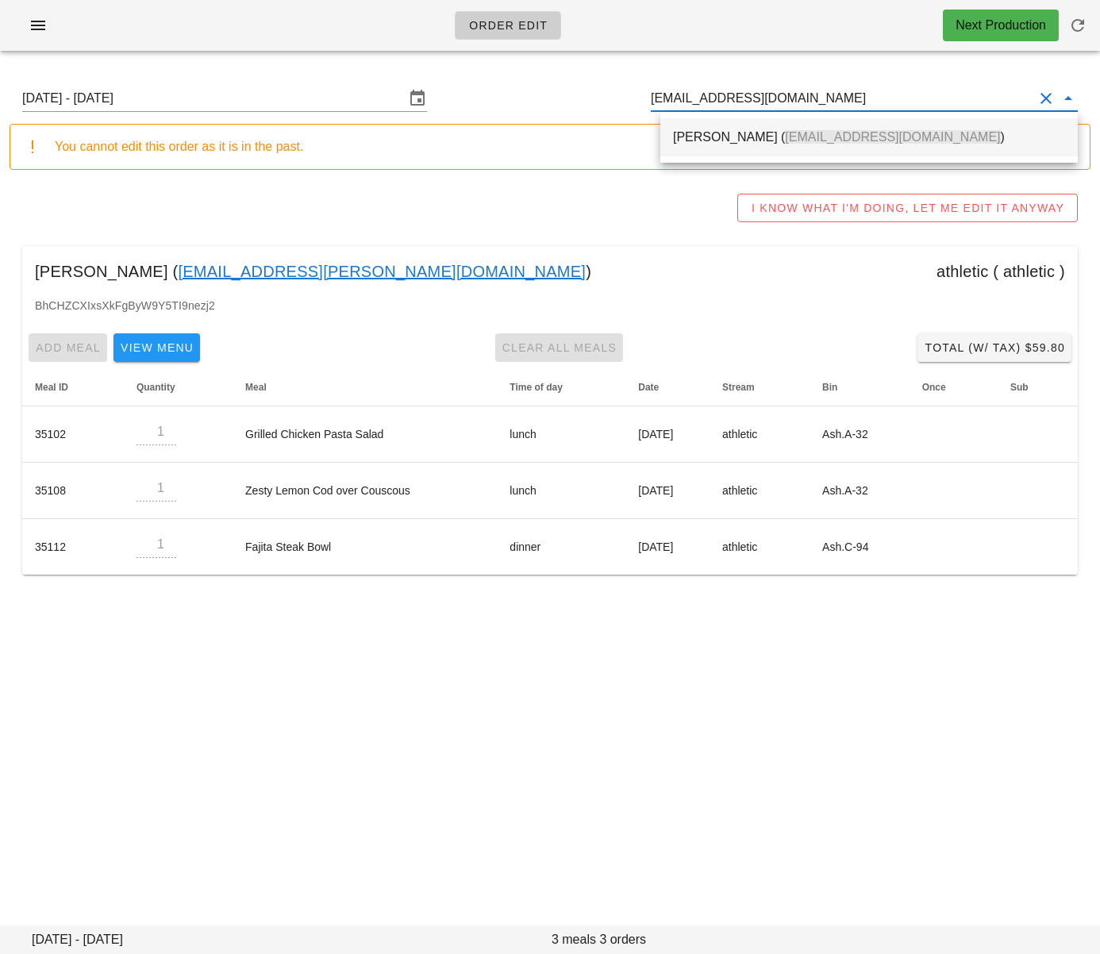
click at [735, 131] on div "[PERSON_NAME] ( [EMAIL_ADDRESS][DOMAIN_NAME] )" at bounding box center [869, 136] width 392 height 15
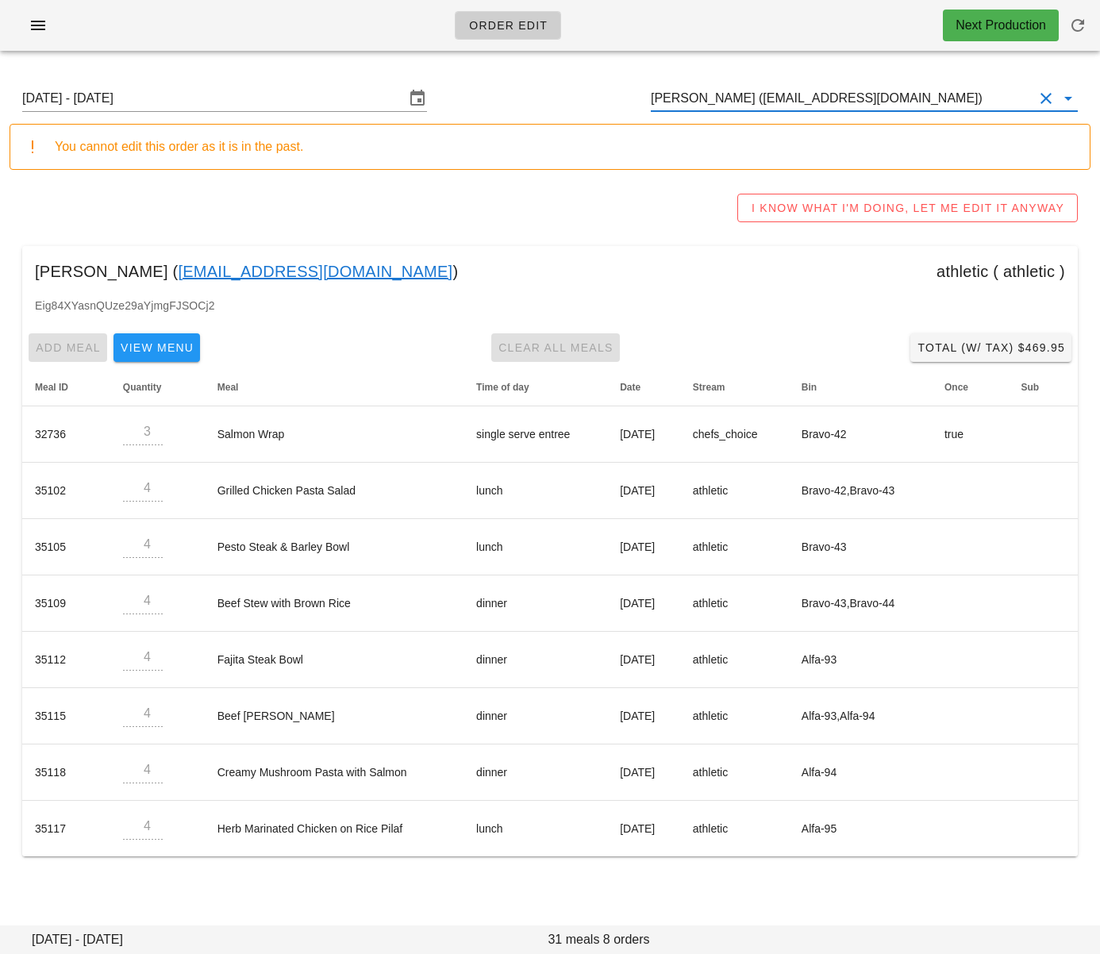
click at [747, 100] on input "[PERSON_NAME] ([EMAIL_ADDRESS][DOMAIN_NAME])" at bounding box center [842, 98] width 383 height 25
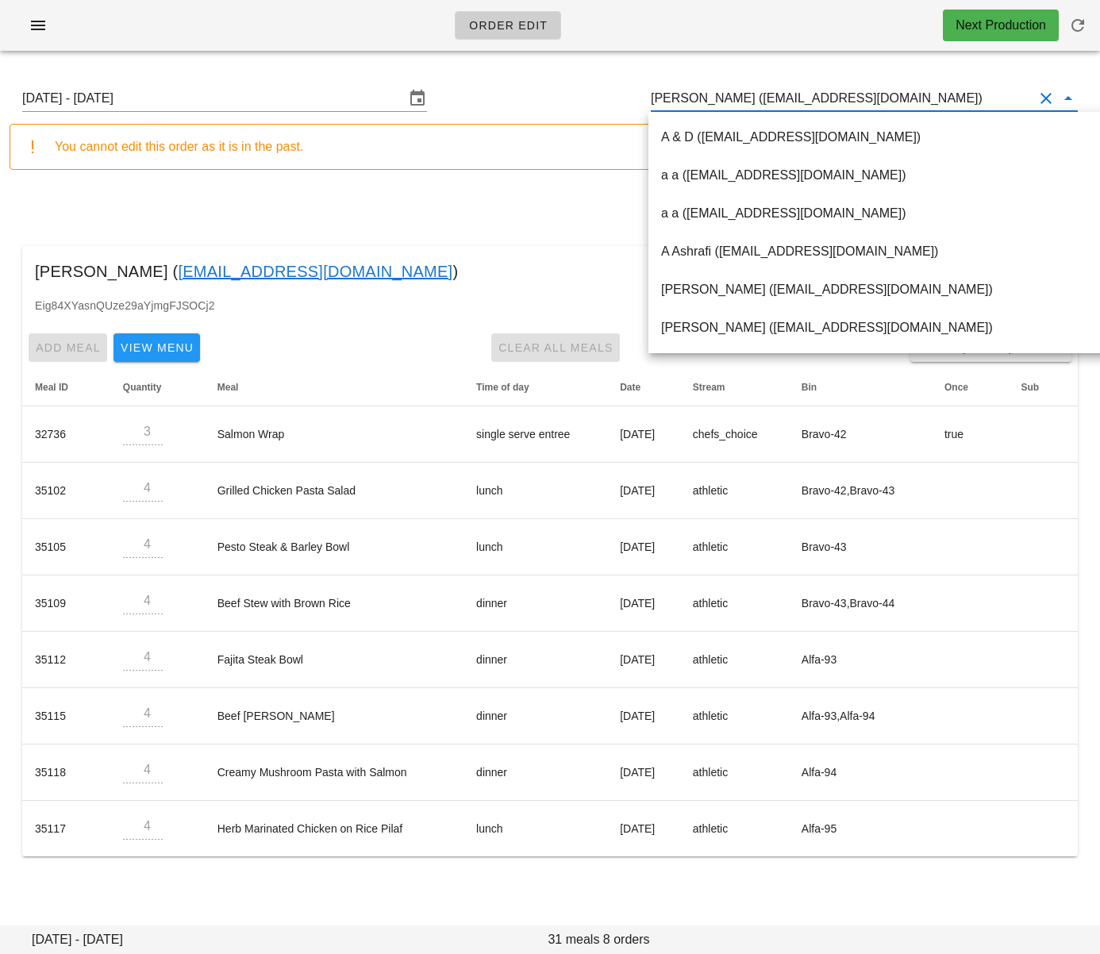
click at [747, 100] on input "[PERSON_NAME] ([EMAIL_ADDRESS][DOMAIN_NAME])" at bounding box center [842, 98] width 383 height 25
paste input "[EMAIL_ADDRESS][DOMAIN_NAME]"
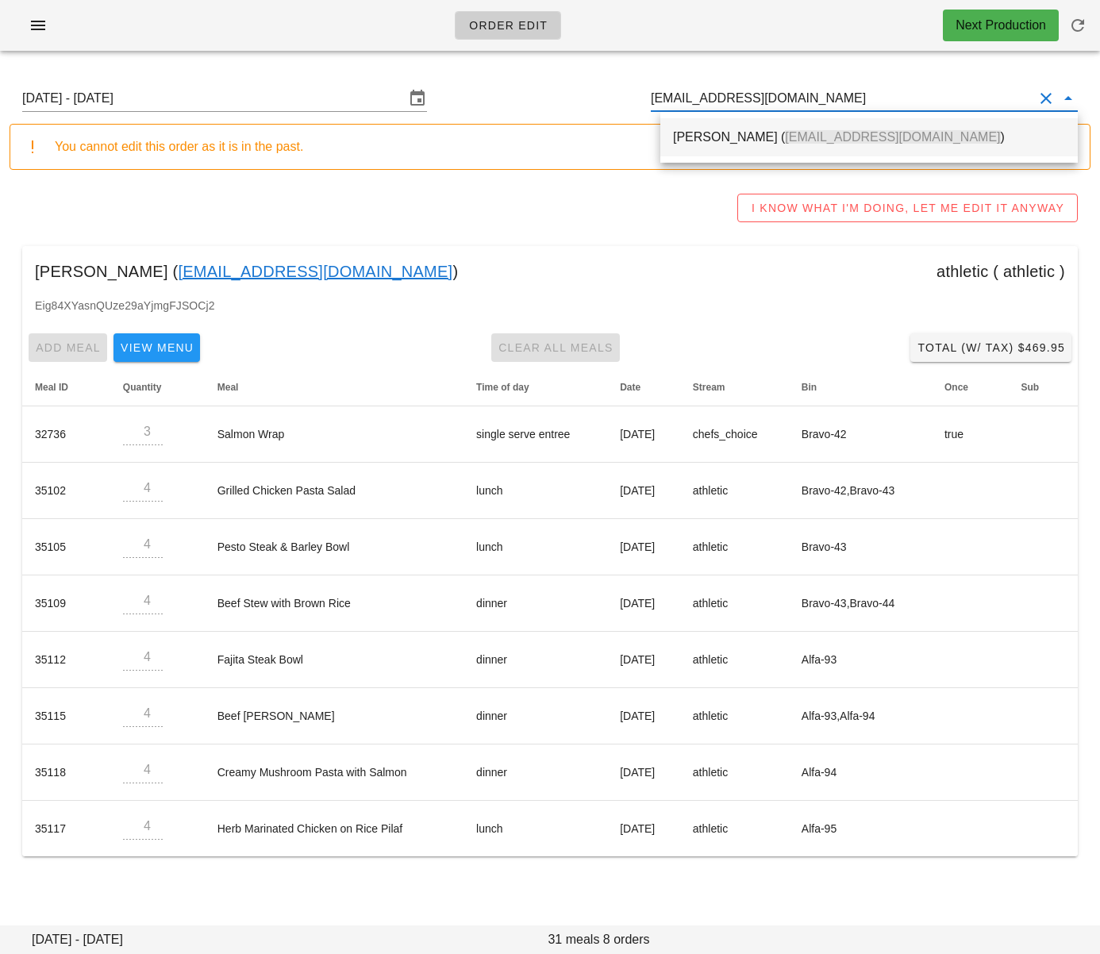
click at [785, 142] on span "[EMAIL_ADDRESS][DOMAIN_NAME]" at bounding box center [892, 136] width 215 height 13
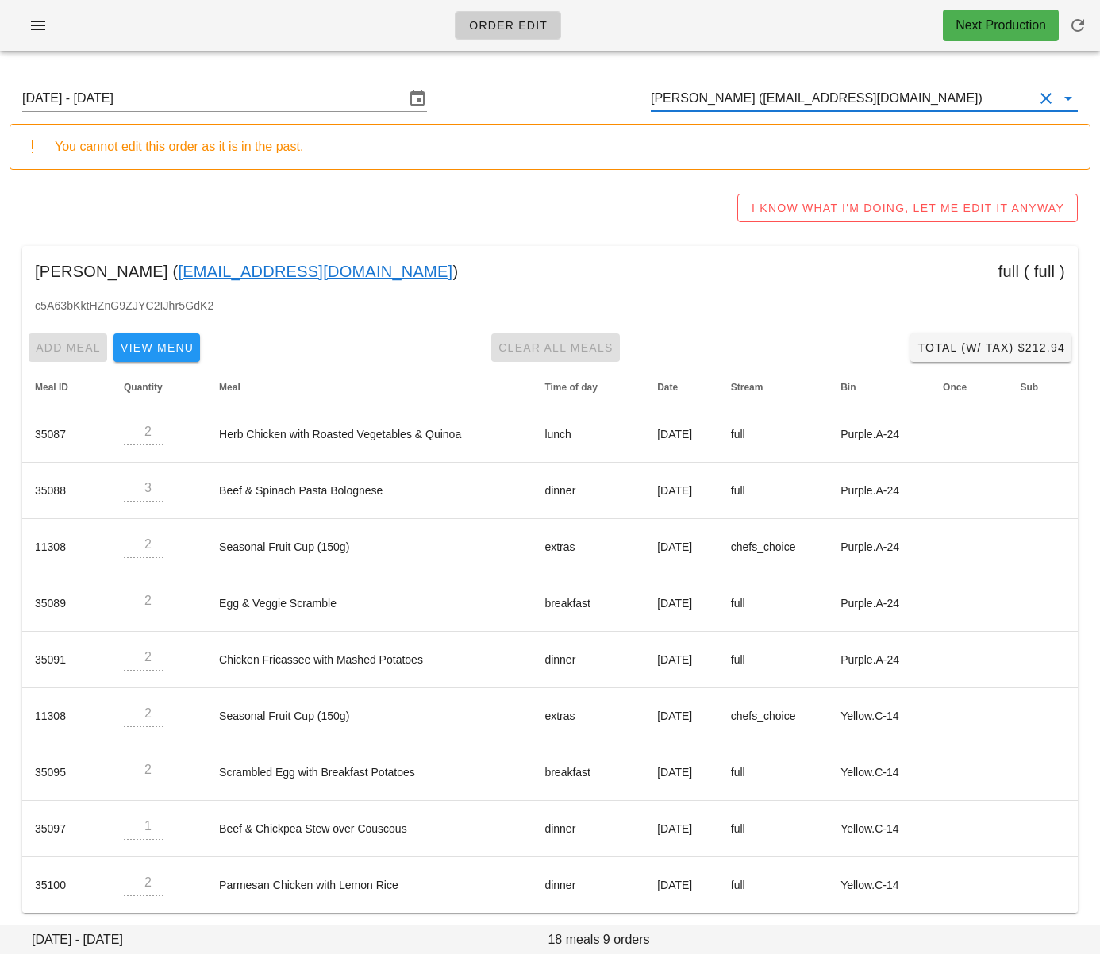
type input "[PERSON_NAME] ([EMAIL_ADDRESS][DOMAIN_NAME])"
click at [1021, 346] on span "Total (w/ Tax) $212.94" at bounding box center [991, 347] width 148 height 13
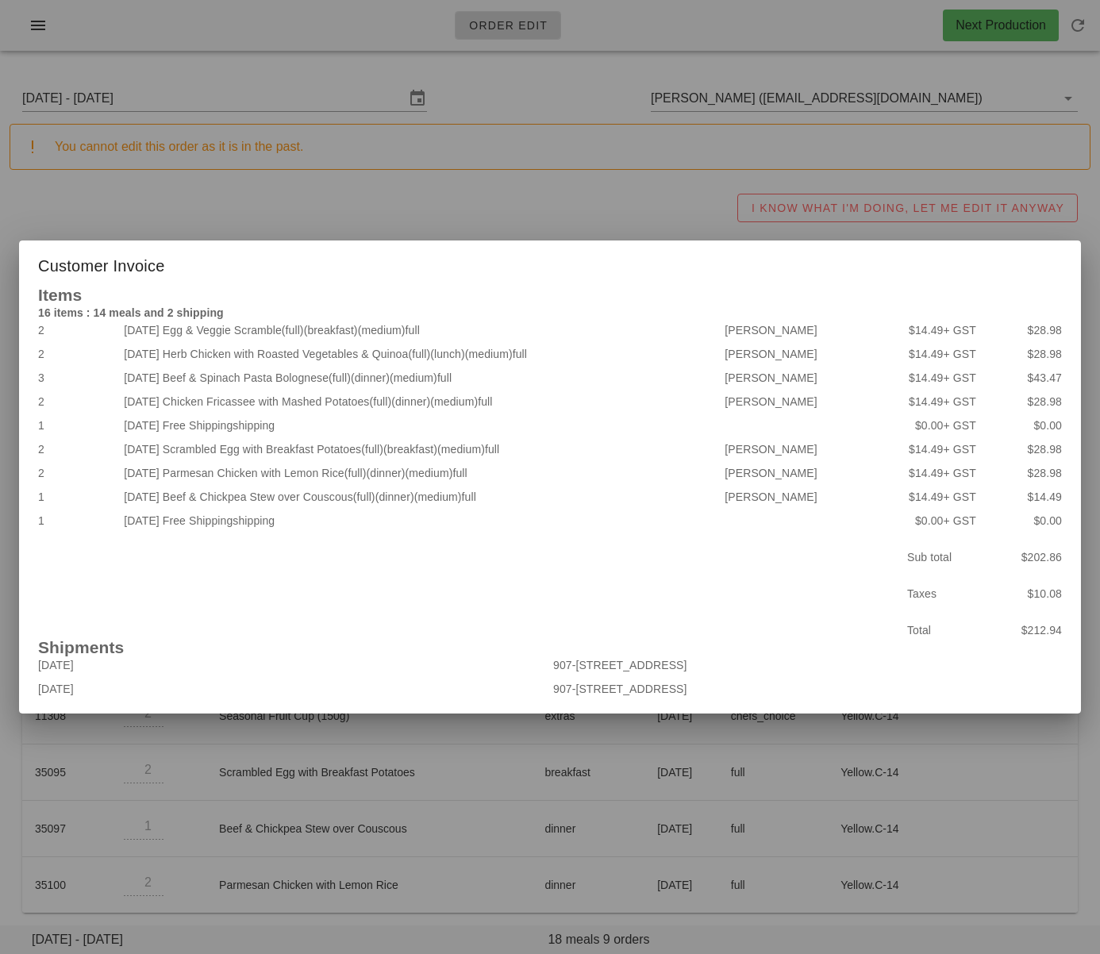
drag, startPoint x: 443, startPoint y: 187, endPoint x: 437, endPoint y: 7, distance: 180.3
click at [443, 186] on div at bounding box center [550, 477] width 1100 height 954
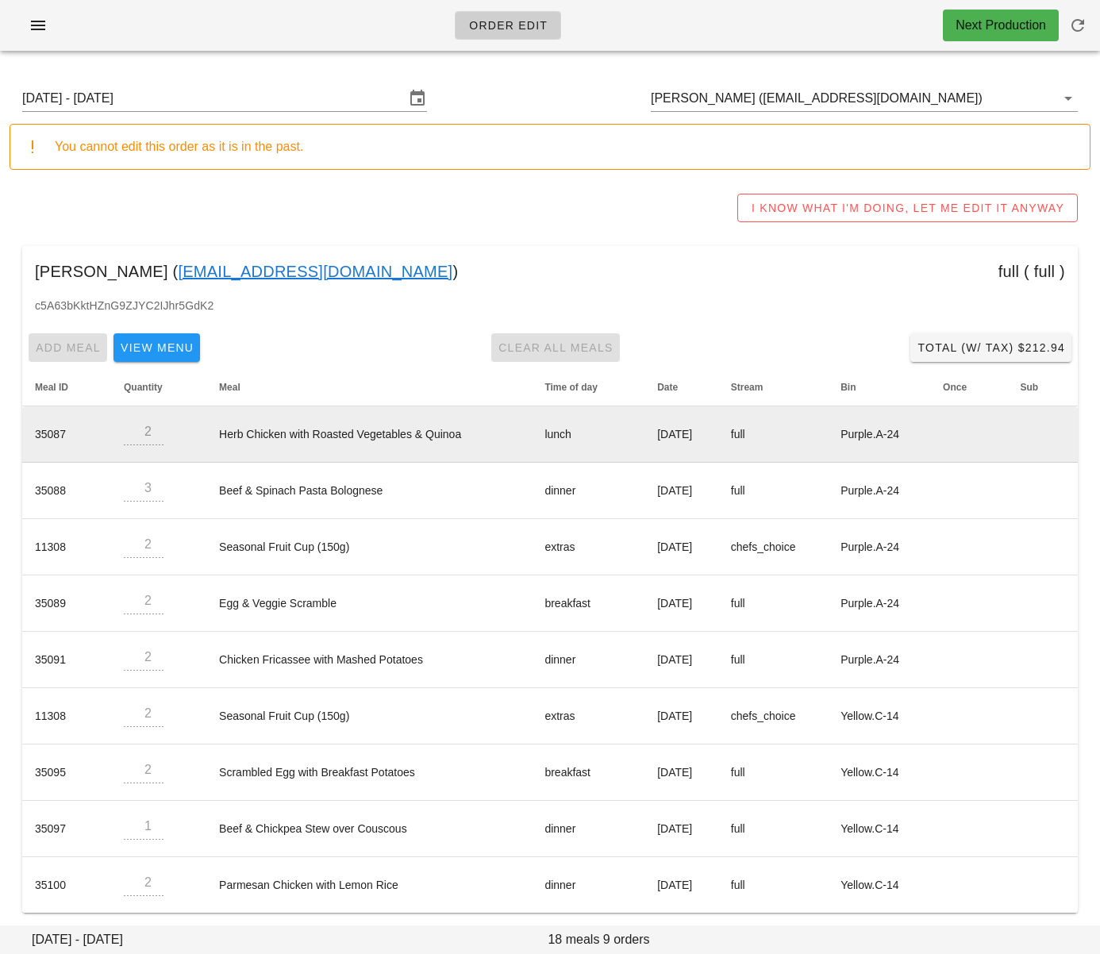
click at [272, 102] on input "[DATE] - [DATE]" at bounding box center [213, 98] width 383 height 25
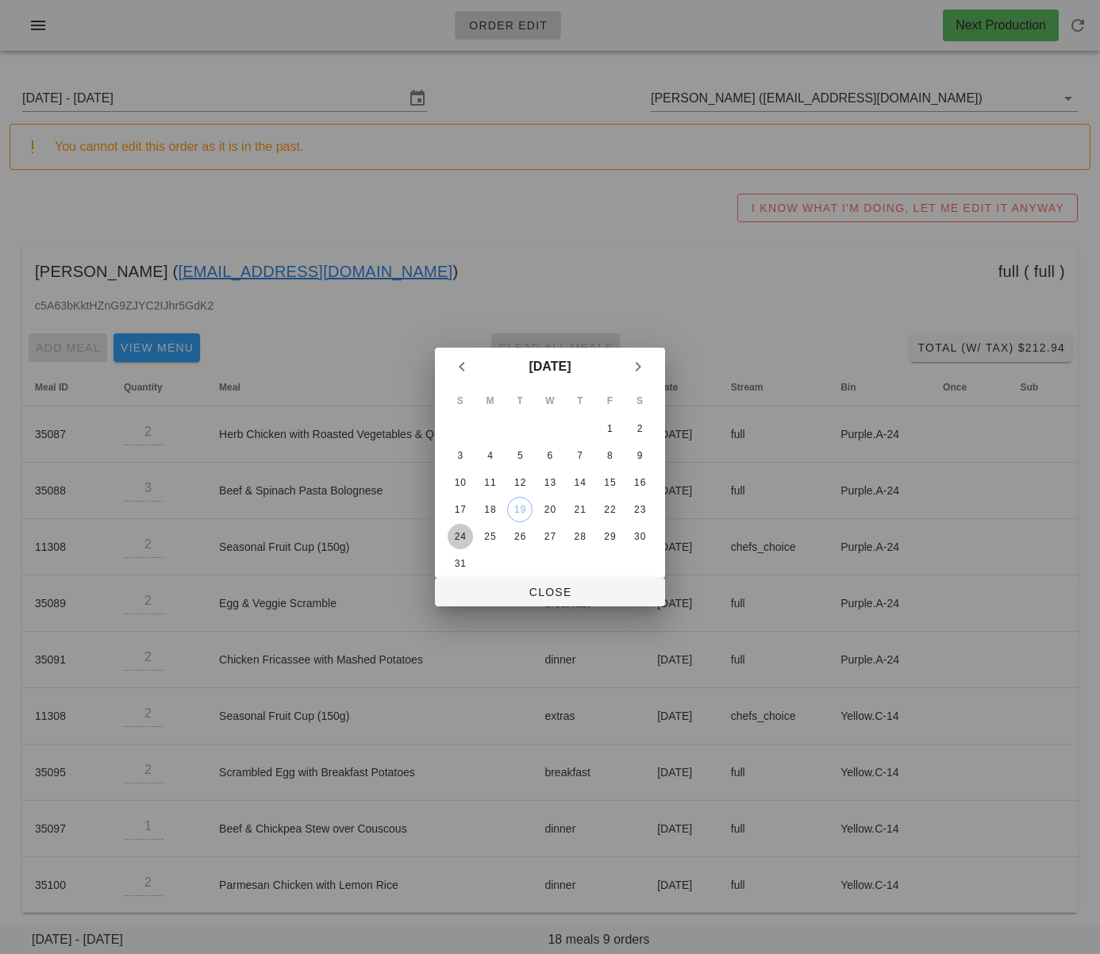
drag, startPoint x: 459, startPoint y: 529, endPoint x: 499, endPoint y: 555, distance: 47.6
click at [459, 529] on button "24" at bounding box center [460, 536] width 25 height 25
click at [524, 596] on span "Close" at bounding box center [550, 592] width 205 height 13
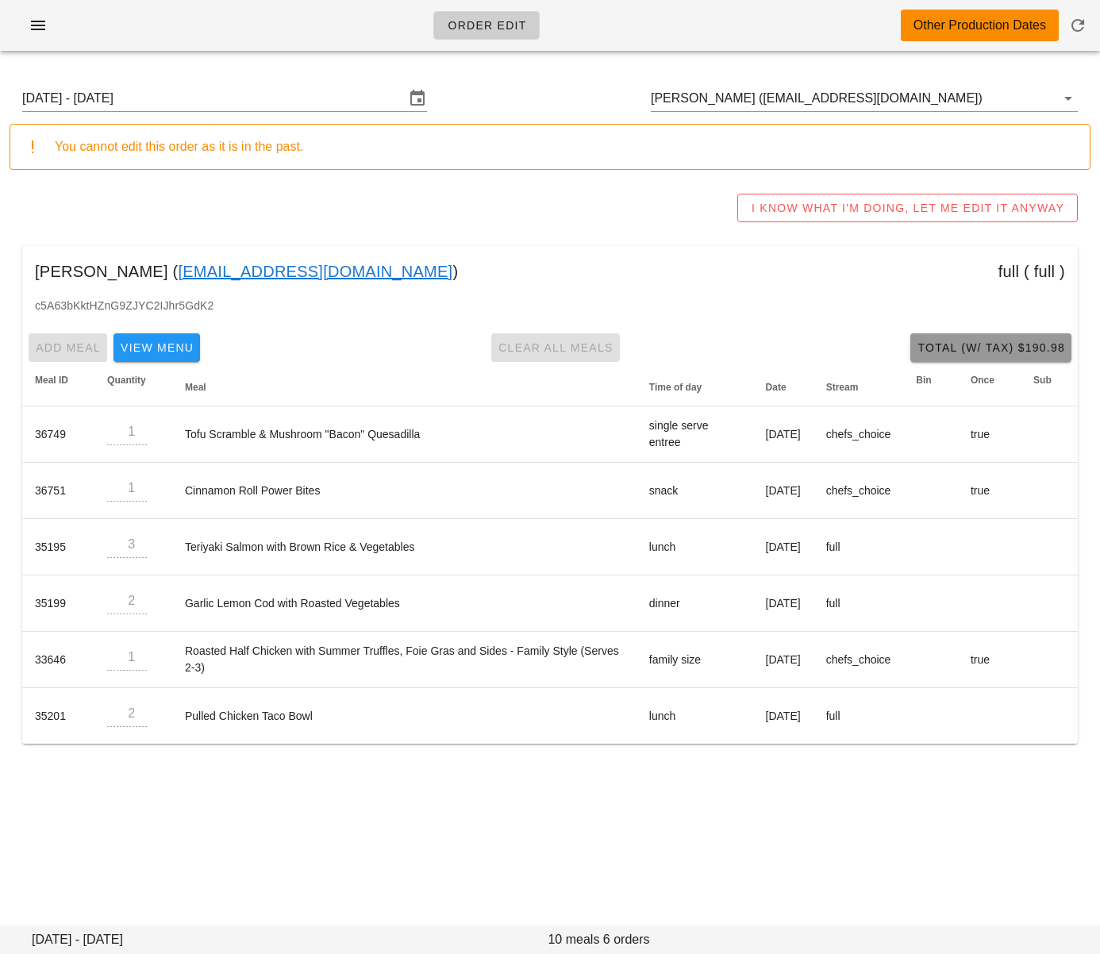
drag, startPoint x: 966, startPoint y: 345, endPoint x: 957, endPoint y: 344, distance: 9.6
click at [966, 345] on span "Total (w/ Tax) $190.98" at bounding box center [991, 347] width 148 height 13
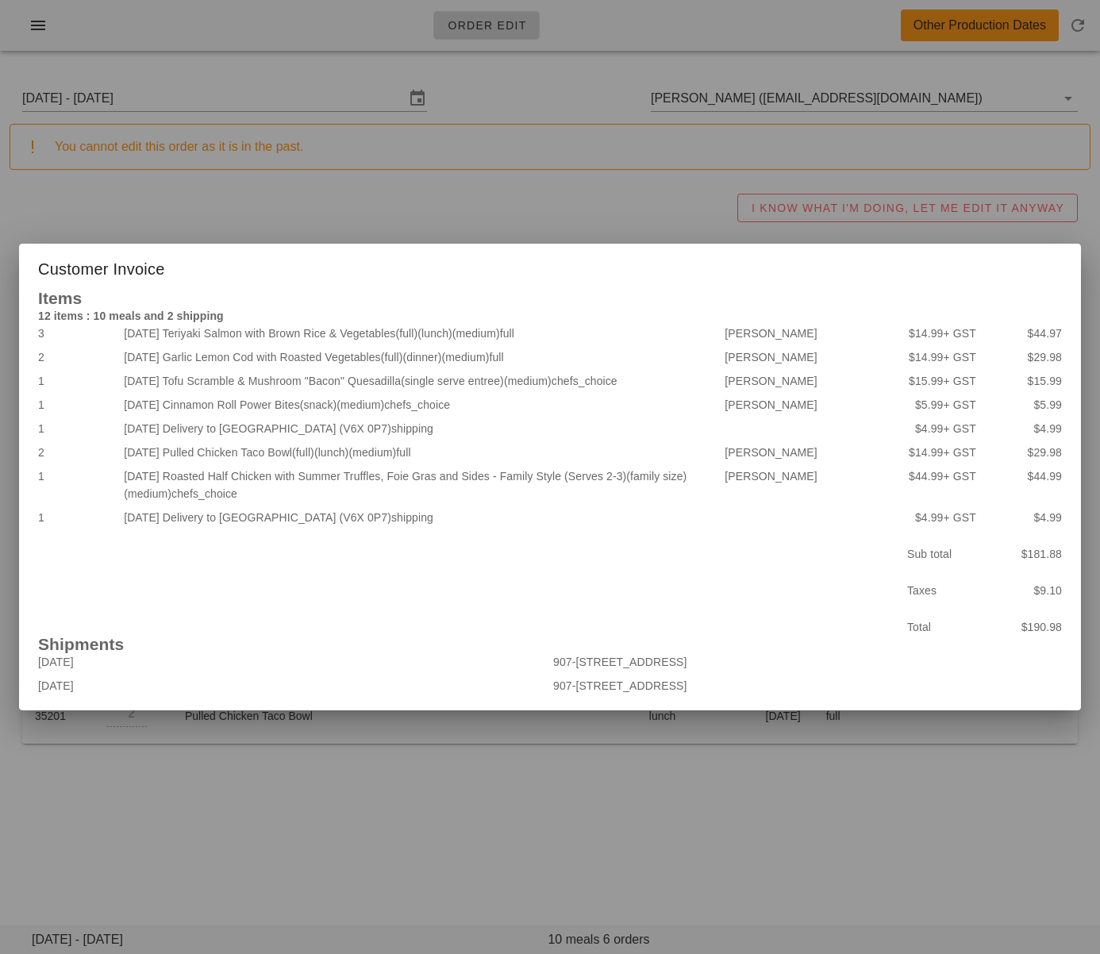
click at [421, 829] on div at bounding box center [550, 477] width 1100 height 954
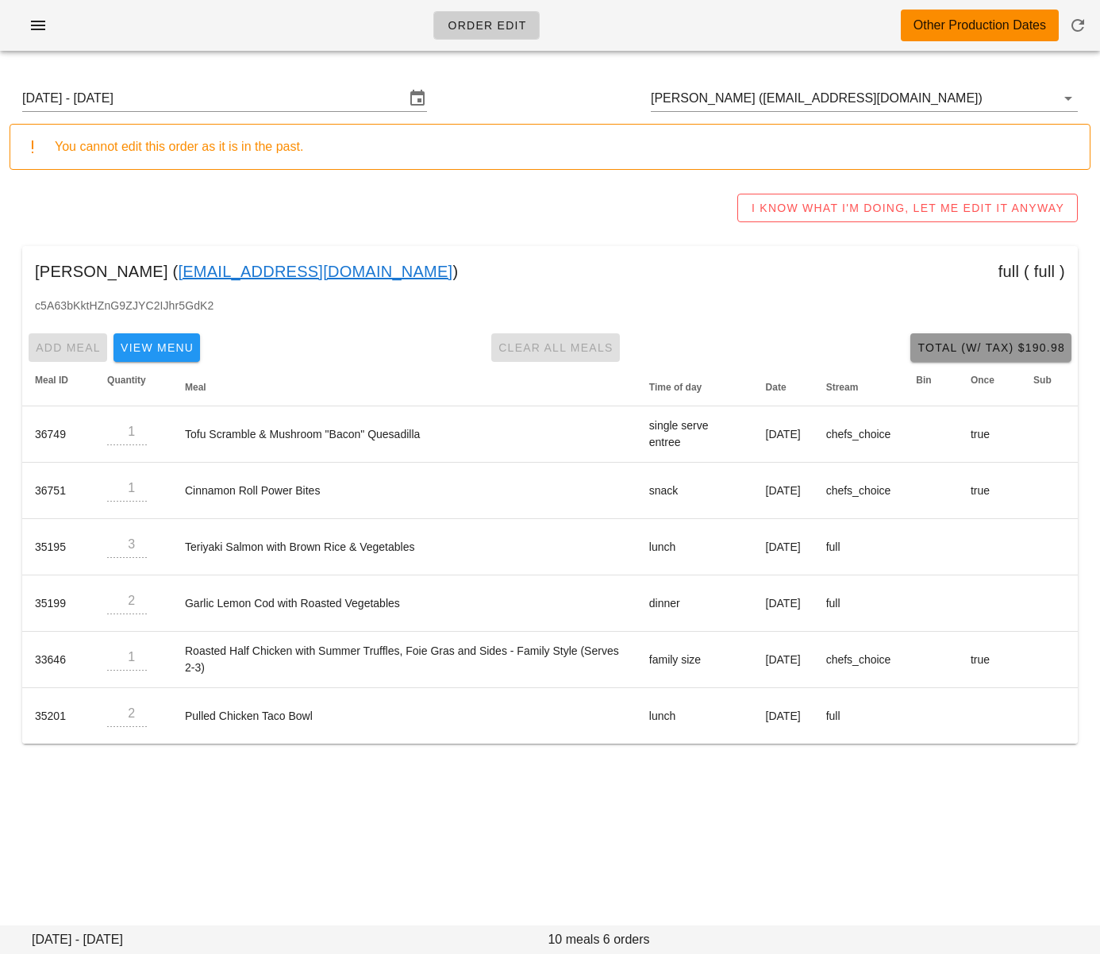
click at [1015, 345] on span "Total (w/ Tax) $190.98" at bounding box center [991, 347] width 148 height 13
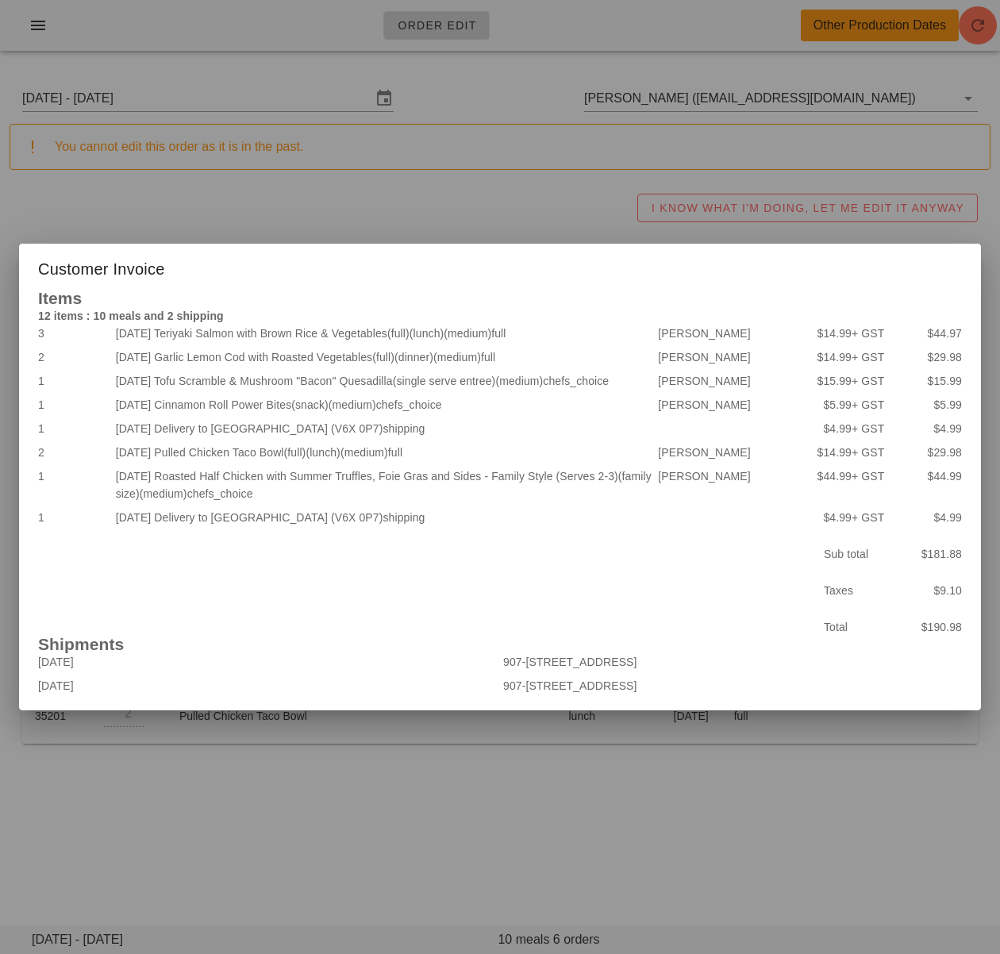
drag, startPoint x: 551, startPoint y: 71, endPoint x: 720, endPoint y: 181, distance: 201.5
click at [551, 71] on div at bounding box center [500, 477] width 1000 height 954
click at [584, 778] on div "Sunday August 24 - Saturday August 30 Steph Mz (stephmunez@gmail.com) You canno…" at bounding box center [500, 428] width 1000 height 728
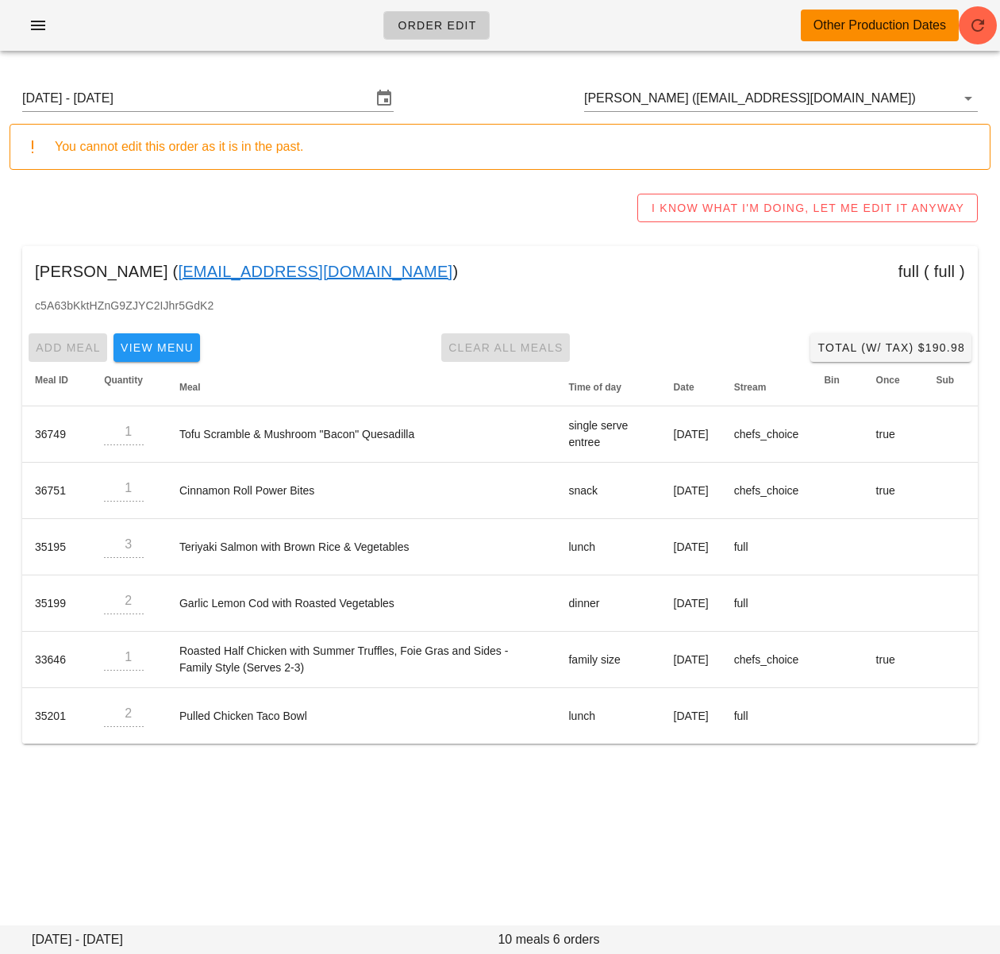
drag, startPoint x: 261, startPoint y: 91, endPoint x: 404, endPoint y: 268, distance: 227.5
click at [262, 91] on input "Sunday August 24 - Saturday August 30" at bounding box center [196, 98] width 349 height 25
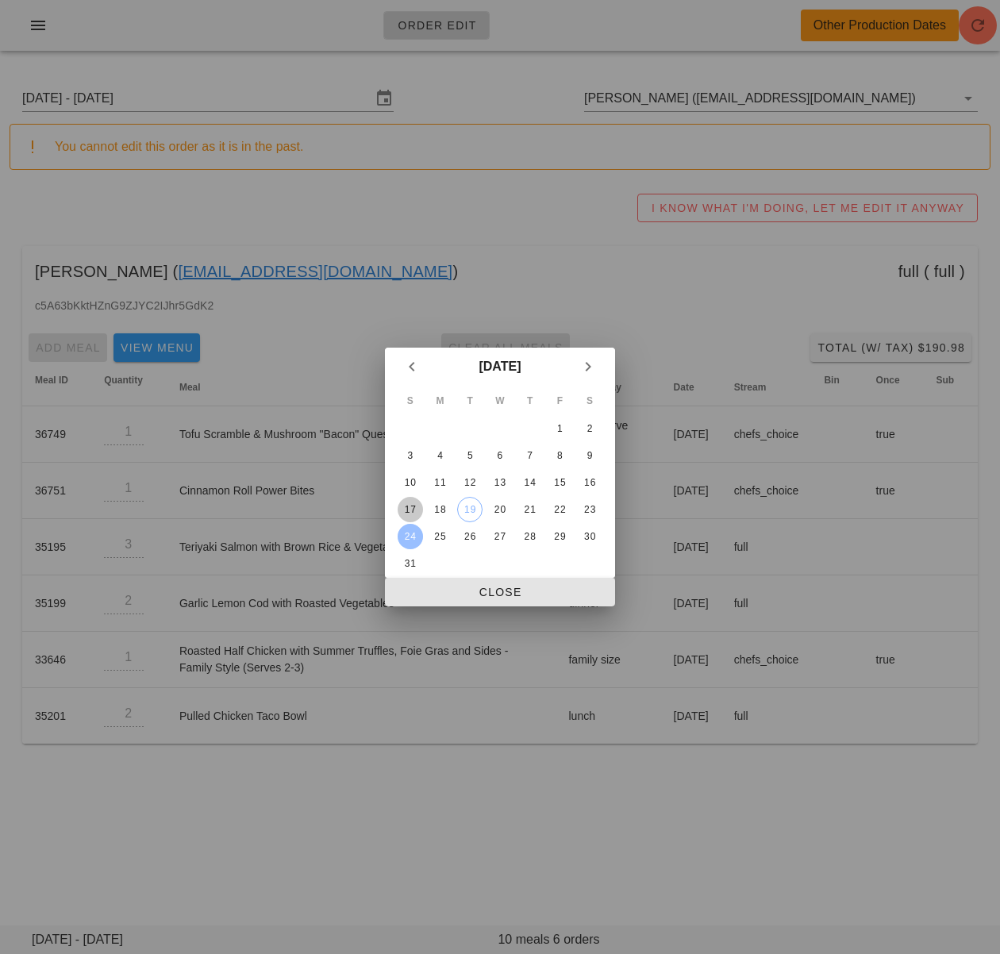
drag, startPoint x: 410, startPoint y: 508, endPoint x: 497, endPoint y: 591, distance: 119.6
click at [411, 507] on div "17" at bounding box center [410, 509] width 25 height 11
drag, startPoint x: 503, startPoint y: 592, endPoint x: 717, endPoint y: 75, distance: 559.3
click at [503, 592] on span "Close" at bounding box center [500, 592] width 205 height 13
type input "Sunday August 17 - Saturday August 23"
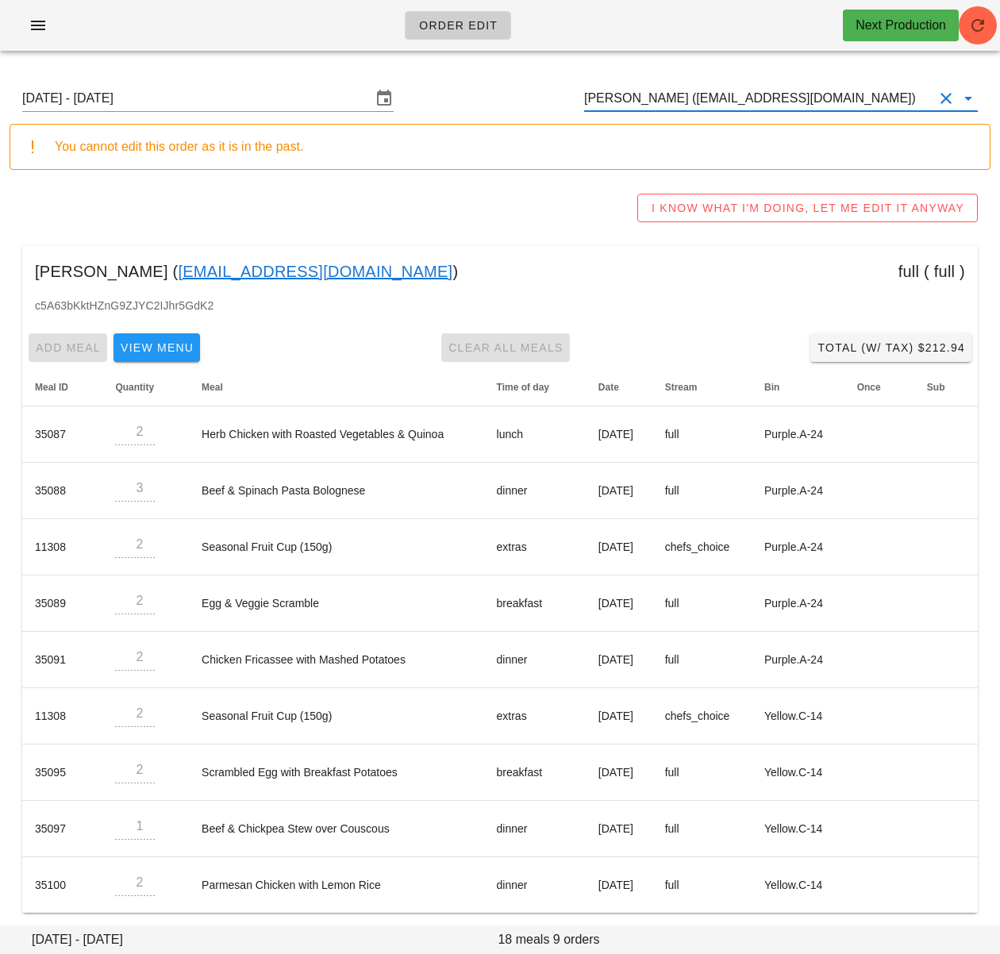
click at [708, 94] on input "Steph Mz (stephmunez@gmail.com)" at bounding box center [758, 98] width 349 height 25
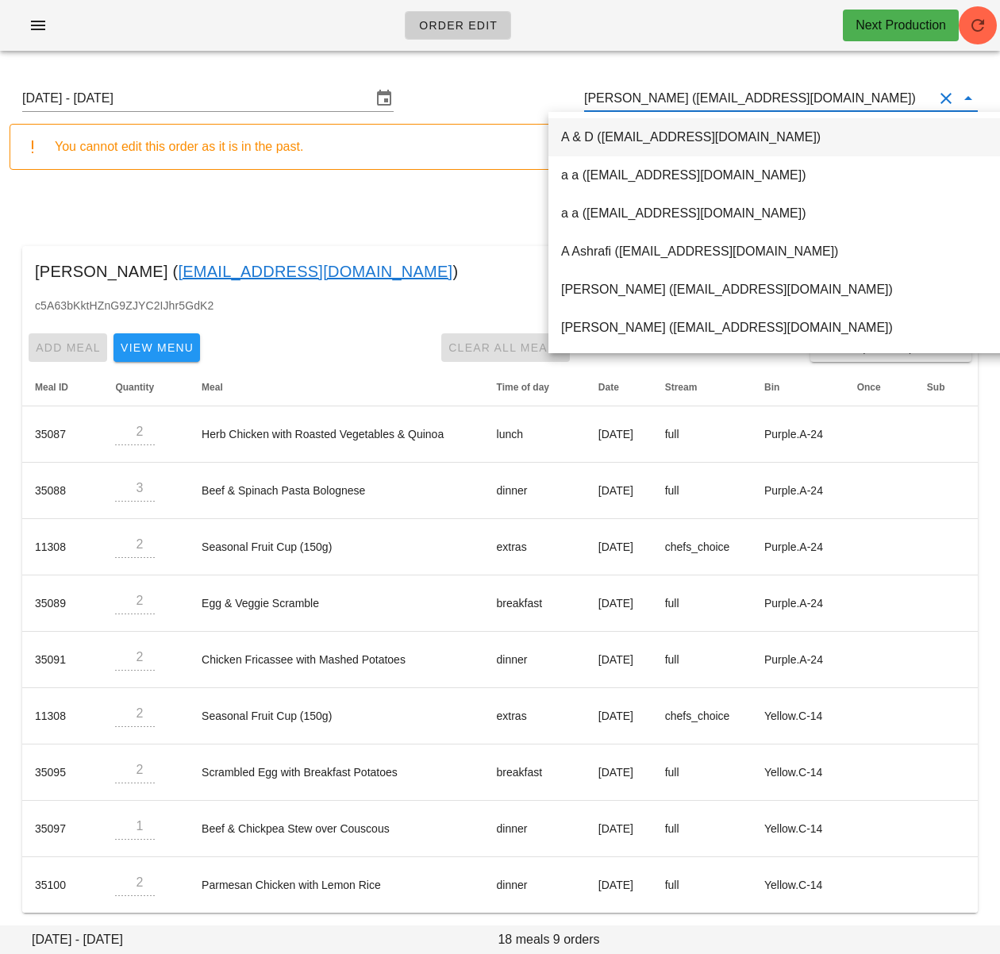
click at [708, 94] on input "Steph Mz (stephmunez@gmail.com)" at bounding box center [758, 98] width 349 height 25
paste input "Ashton Pearson"
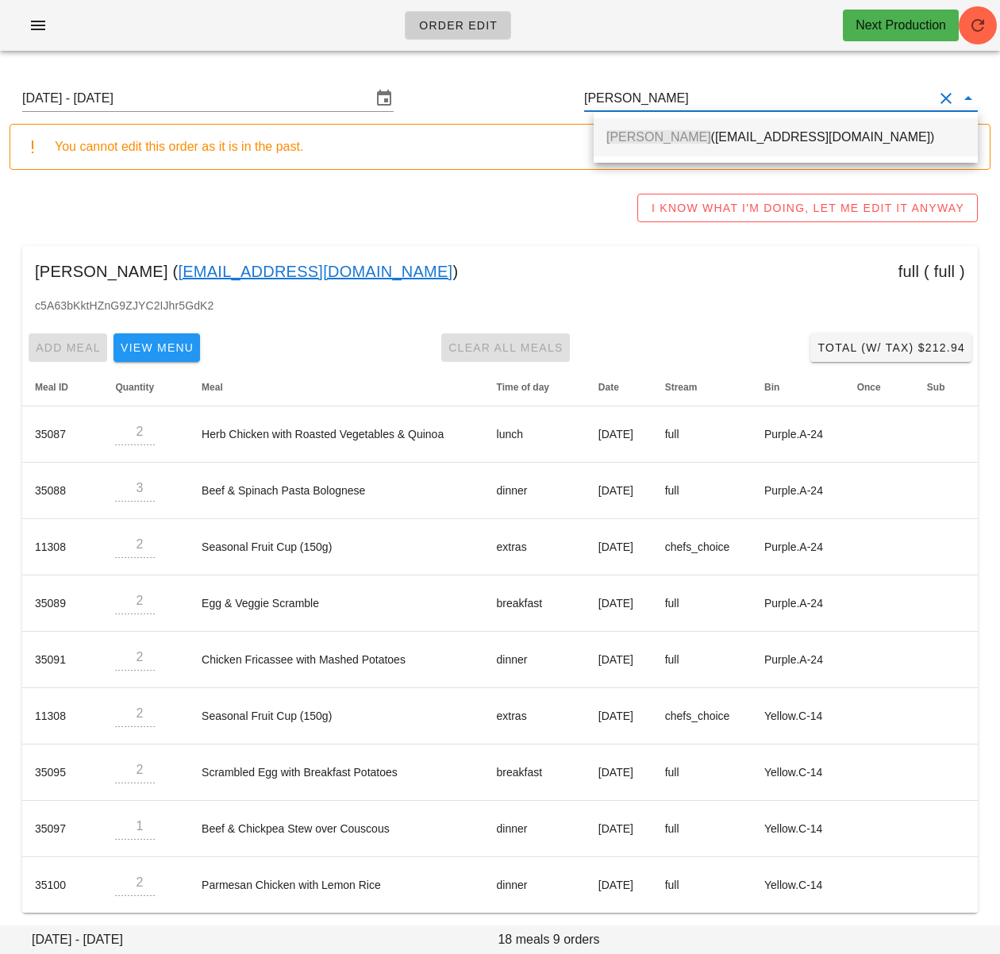
click at [715, 129] on div "Ashton Pearson (ashton.ulti@gmail.com)" at bounding box center [786, 137] width 359 height 34
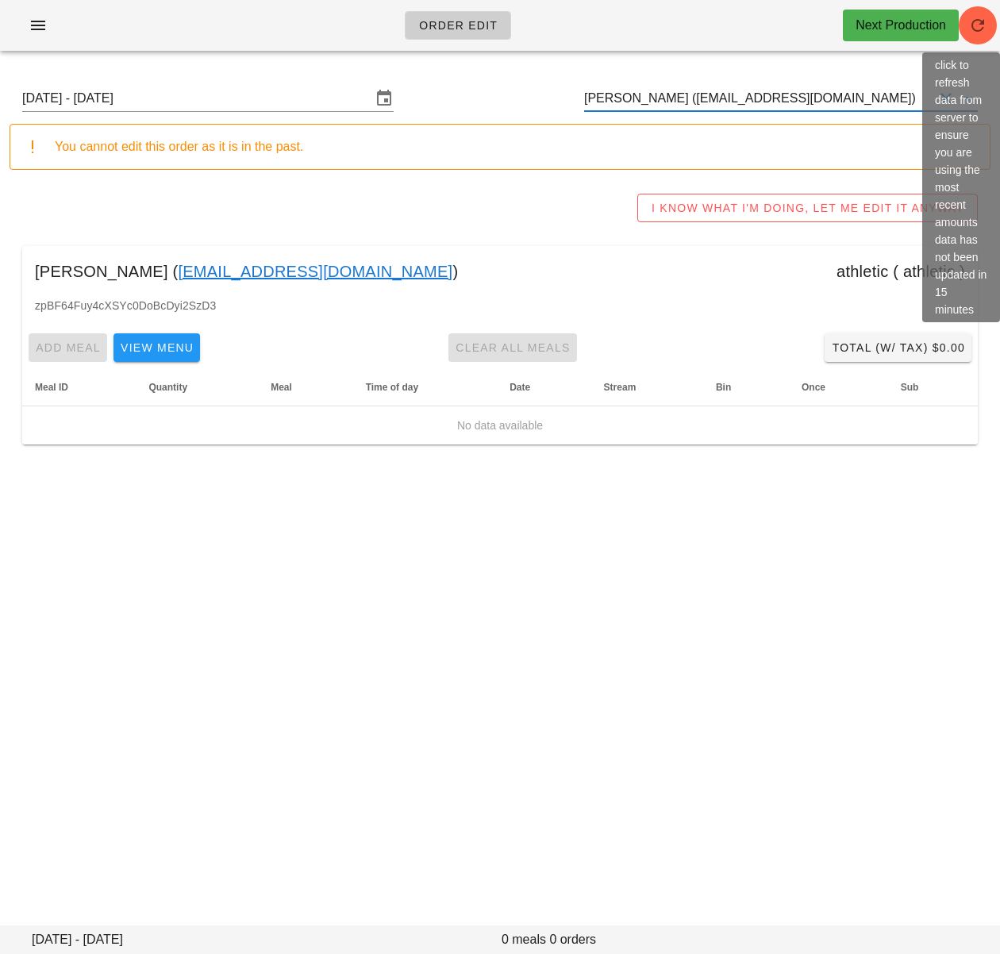
type input "Ashton Pearson (ashton.ulti@gmail.com)"
click at [985, 25] on icon "button" at bounding box center [978, 25] width 19 height 19
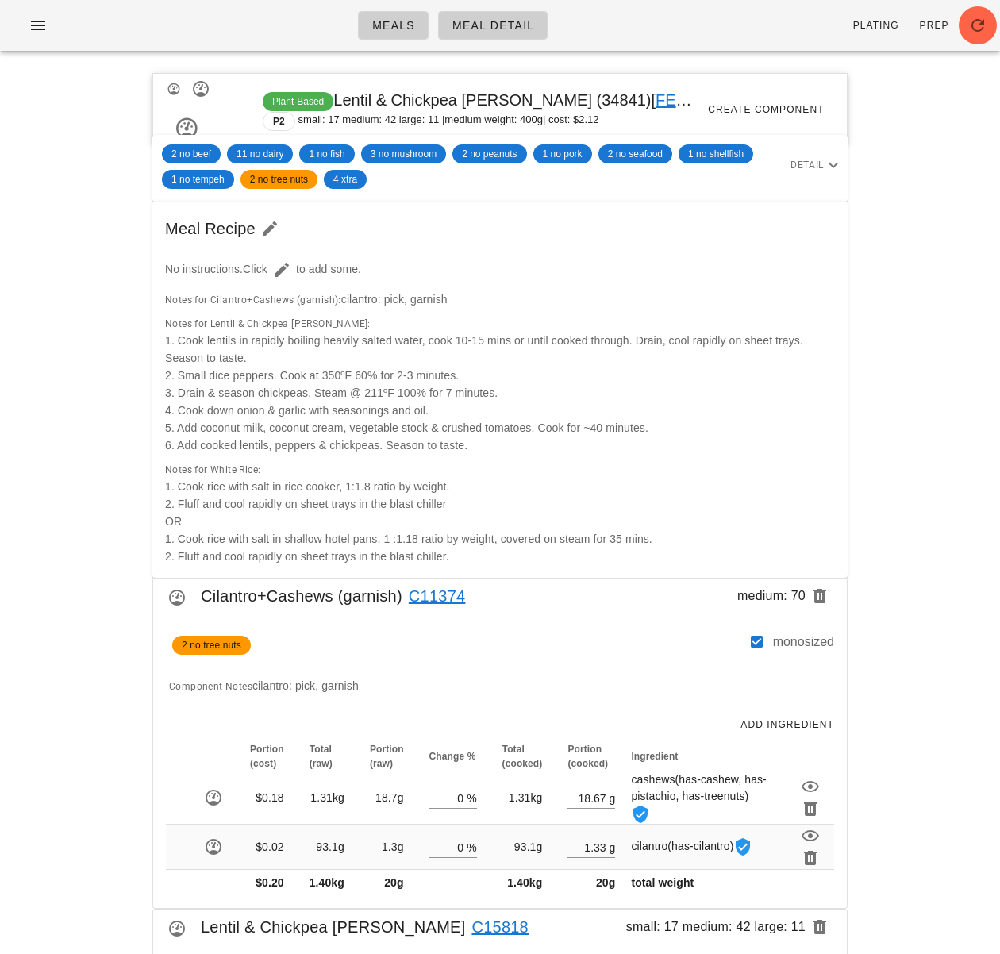
scroll to position [1107, 0]
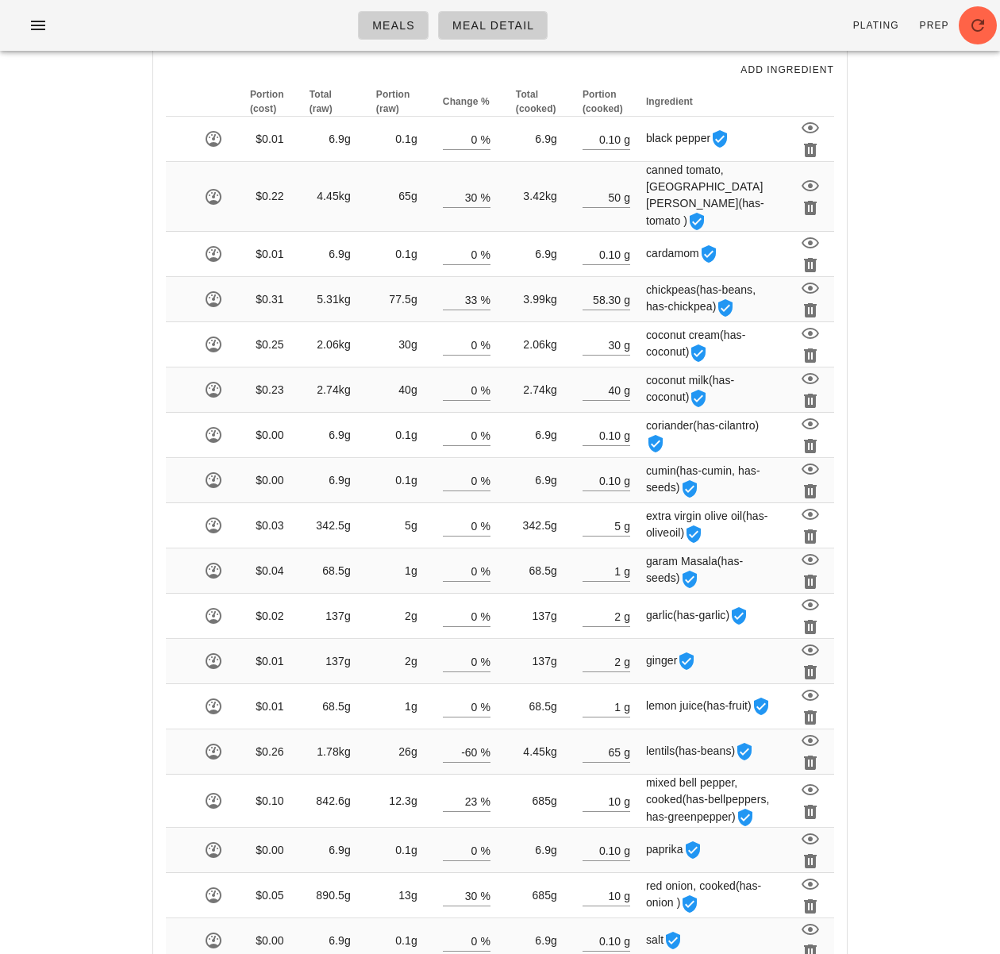
click at [80, 145] on div "Meals Meal Detail Plating Prep Plant-Based Lentil & Chickpea [PERSON_NAME] (348…" at bounding box center [500, 183] width 1000 height 2581
drag, startPoint x: 44, startPoint y: 19, endPoint x: 64, endPoint y: 38, distance: 28.1
click at [44, 19] on icon "button" at bounding box center [38, 25] width 19 height 19
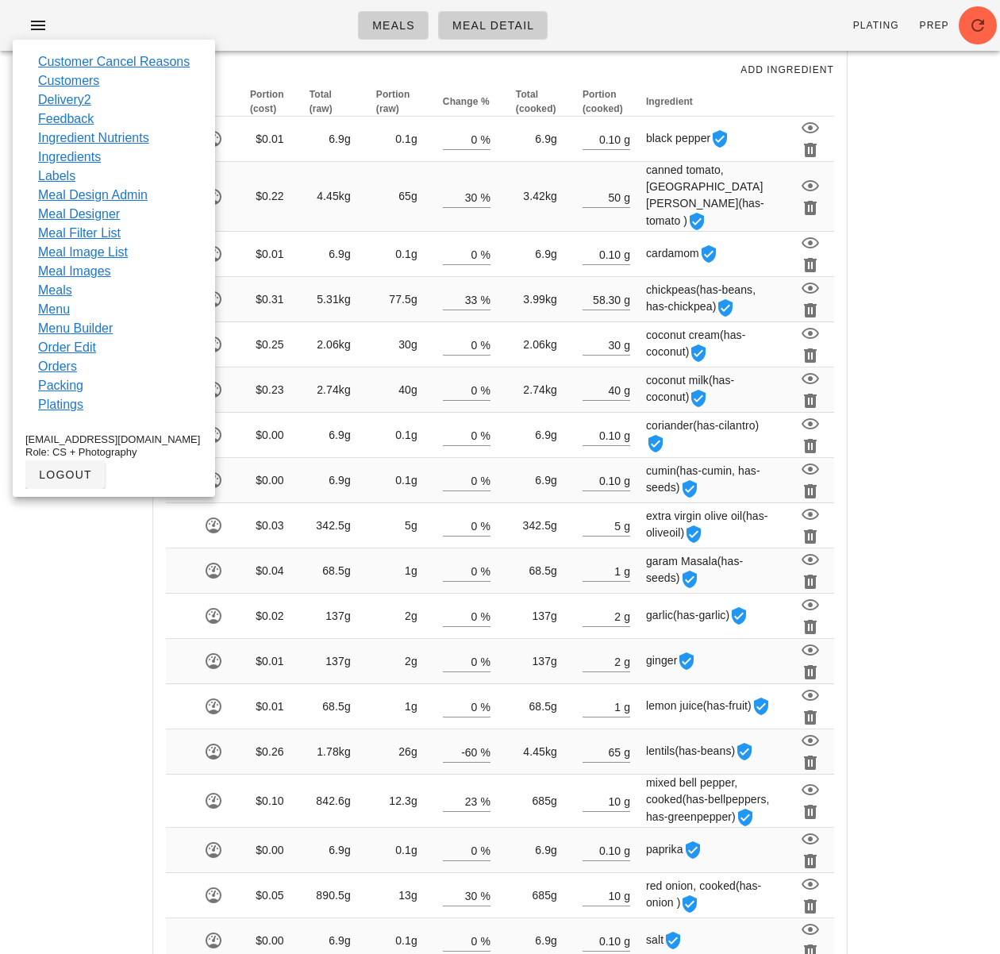
click at [87, 100] on link "Delivery2" at bounding box center [64, 100] width 53 height 19
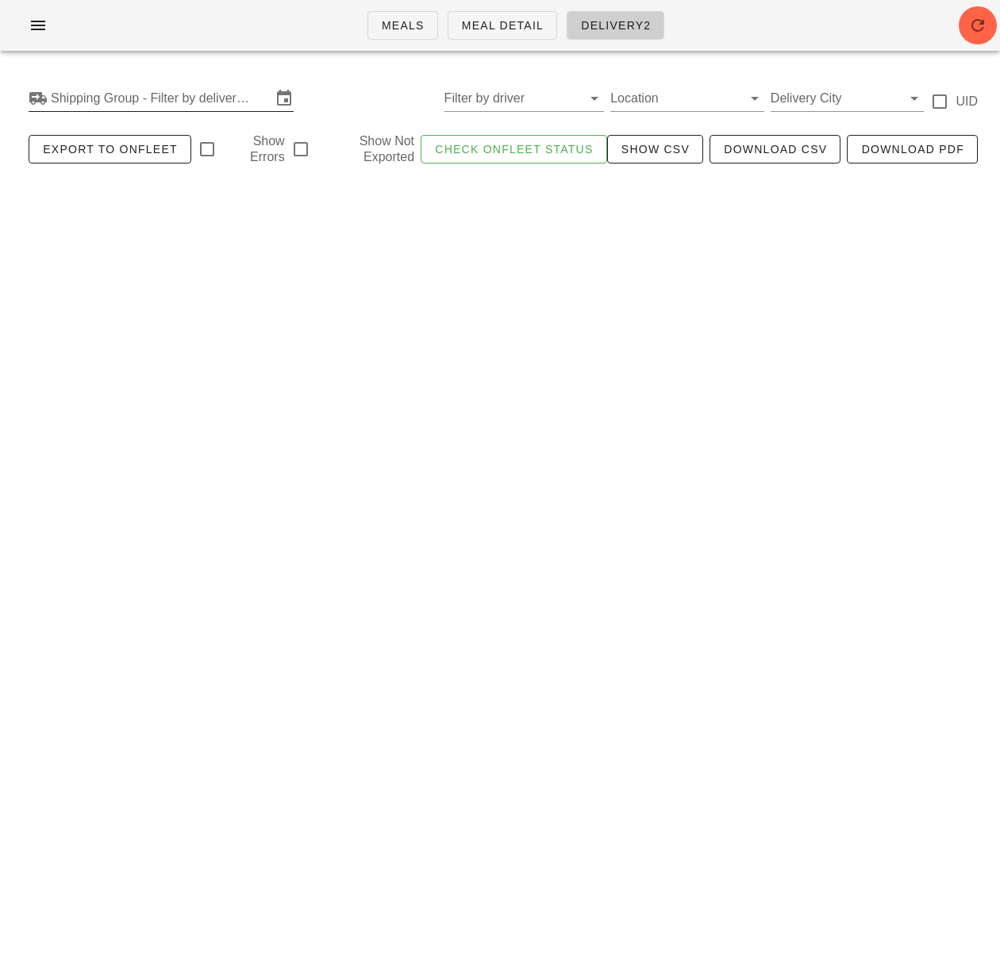
click at [127, 102] on input "Shipping Group - Filter by delivery logistics" at bounding box center [161, 98] width 221 height 25
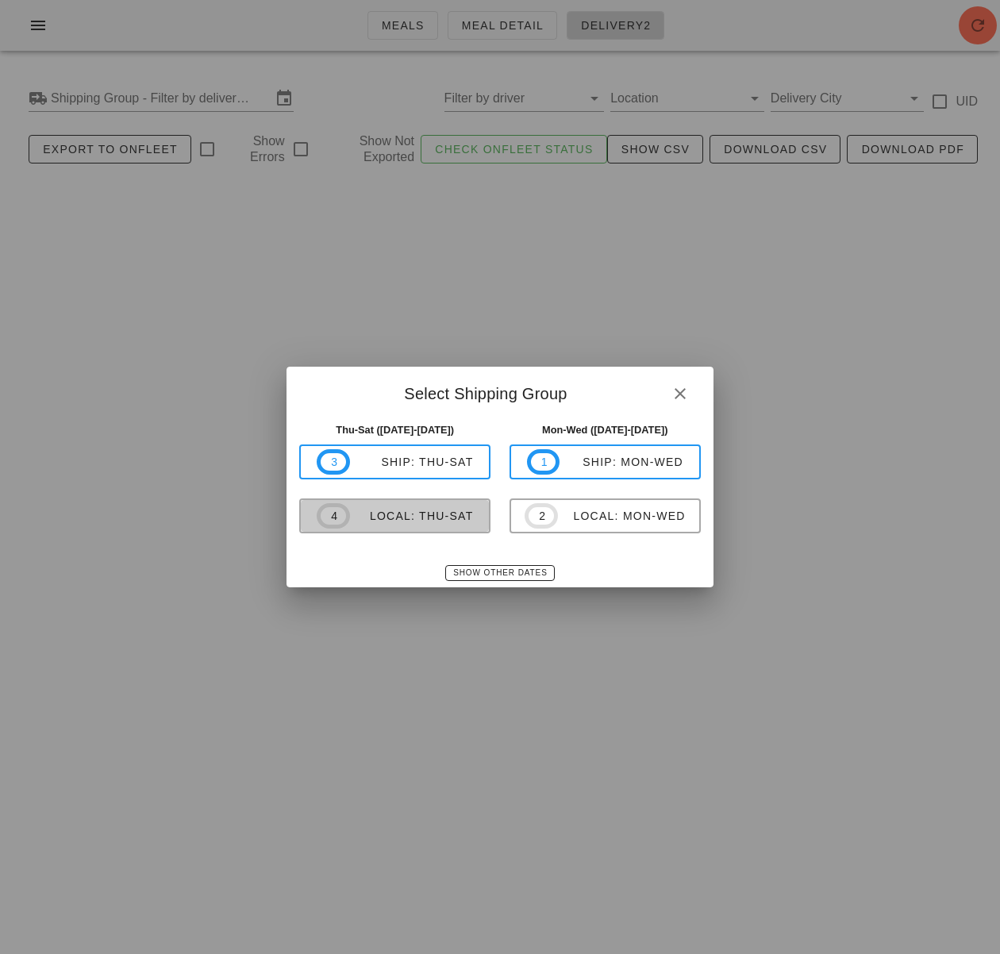
click at [446, 516] on div "local: Thu-Sat" at bounding box center [412, 516] width 124 height 13
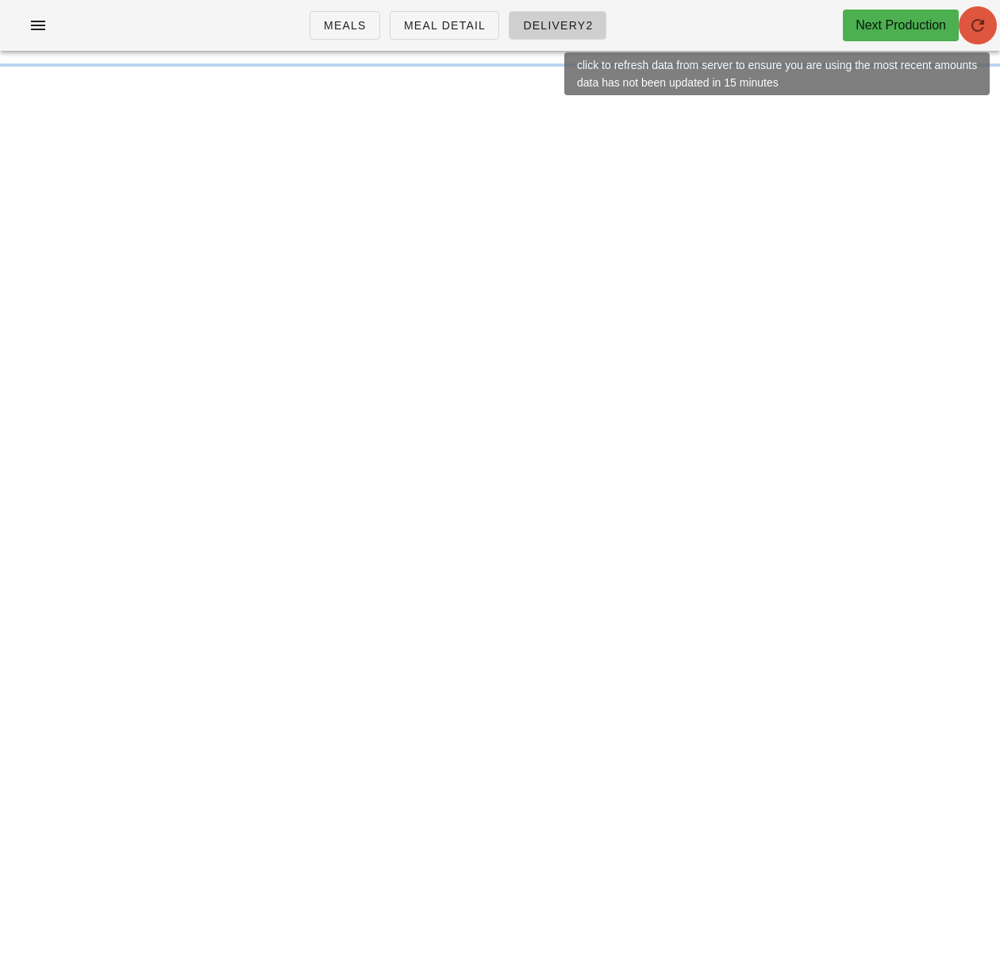
click at [986, 21] on icon "button" at bounding box center [978, 25] width 19 height 19
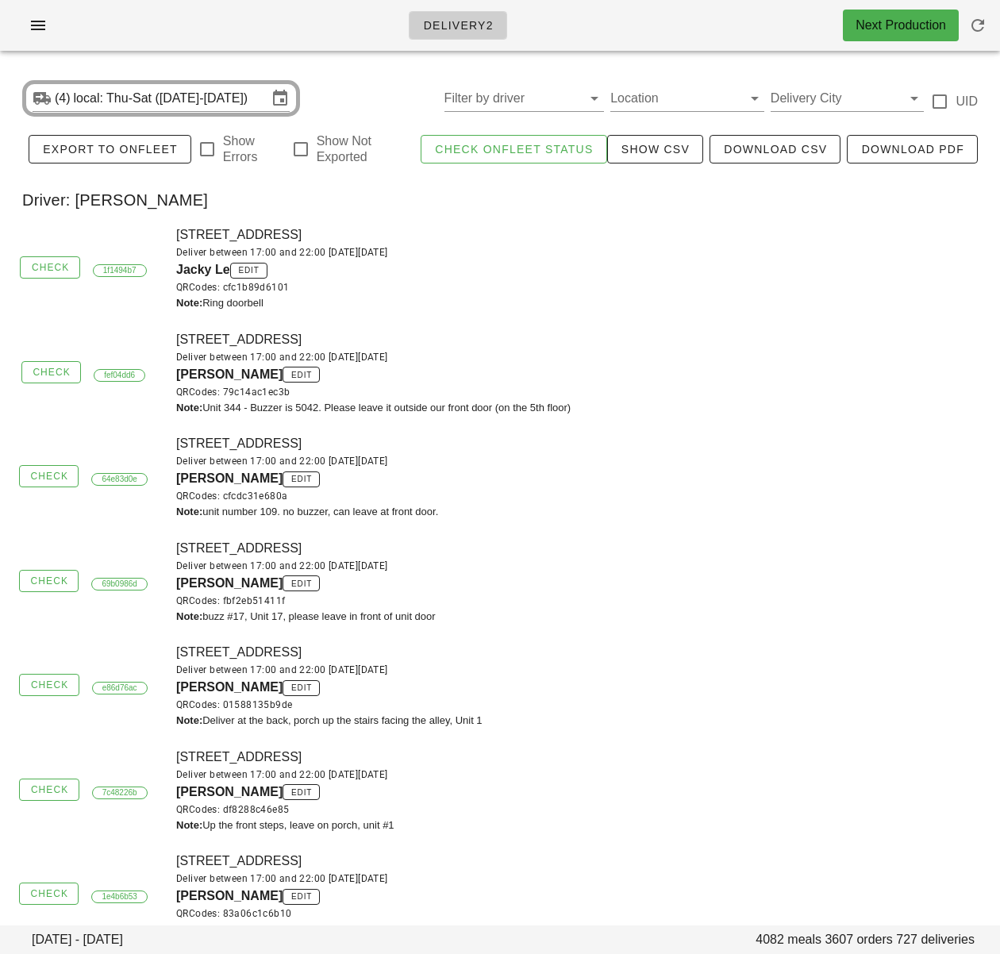
drag, startPoint x: 730, startPoint y: 316, endPoint x: 621, endPoint y: 182, distance: 173.2
click at [730, 314] on div "15 W 5th Ave, Vancouver, V5Y1H4 Deliver between 17:00 and 22:00 on Wednesday Au…" at bounding box center [584, 268] width 834 height 105
drag, startPoint x: 541, startPoint y: 98, endPoint x: 585, endPoint y: 198, distance: 108.4
click at [542, 98] on input "Filter by driver" at bounding box center [512, 98] width 135 height 25
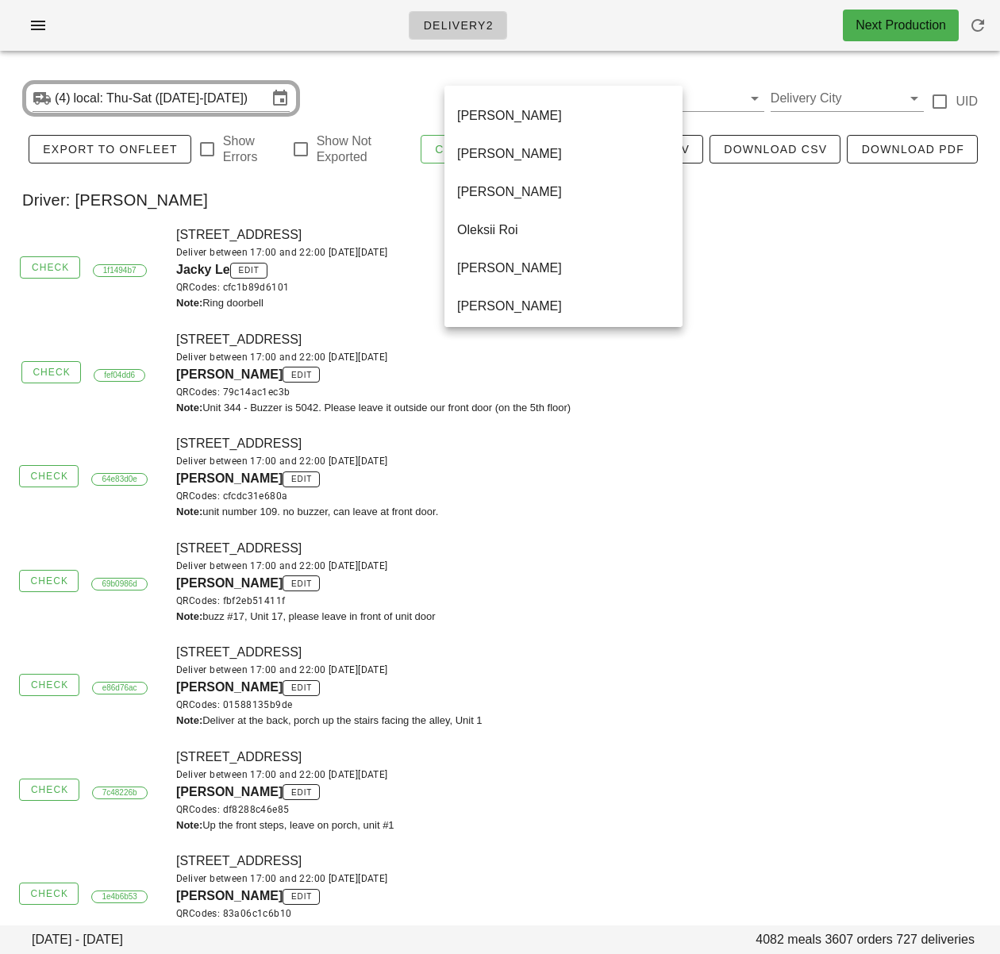
scroll to position [1029, 0]
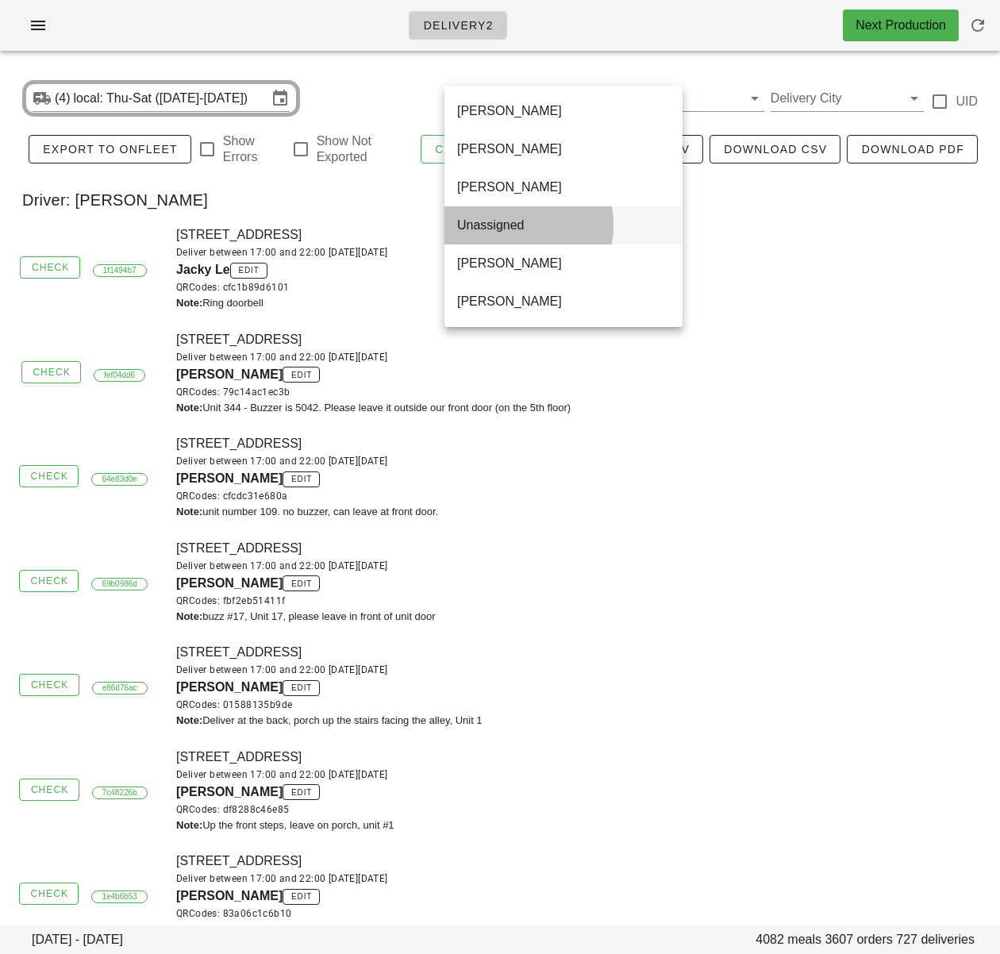
click at [511, 219] on div "Unassigned" at bounding box center [563, 225] width 213 height 15
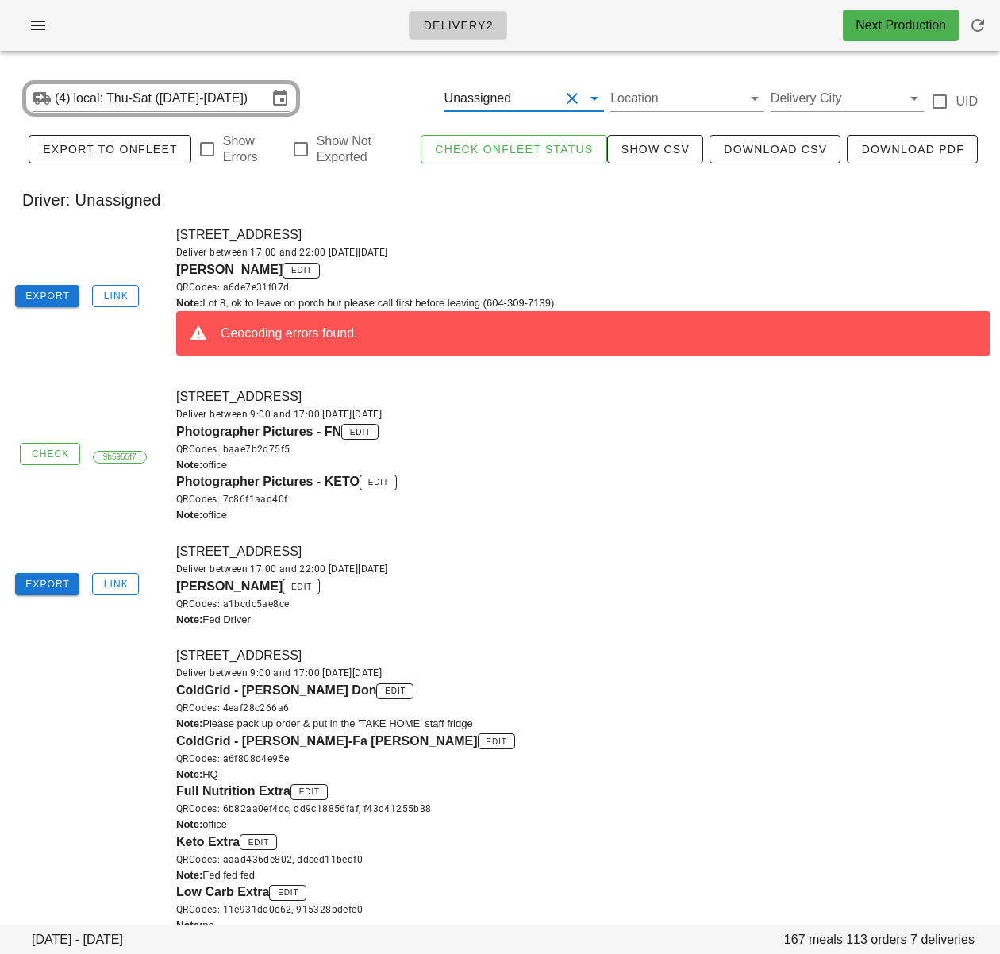
click at [709, 484] on div "Photographer Pictures - KETO edit QRCodes: 7c86f1aad40f" at bounding box center [583, 489] width 815 height 35
drag, startPoint x: 543, startPoint y: 195, endPoint x: 373, endPoint y: 243, distance: 176.5
click at [543, 196] on div "Driver: Unassigned" at bounding box center [500, 200] width 981 height 51
drag, startPoint x: 170, startPoint y: 270, endPoint x: 270, endPoint y: 269, distance: 100.0
click at [270, 269] on div "8-9201 Shook Road, Mission, V2V7M5 Deliver between 17:00 and 22:00 on Wednesday…" at bounding box center [584, 297] width 834 height 162
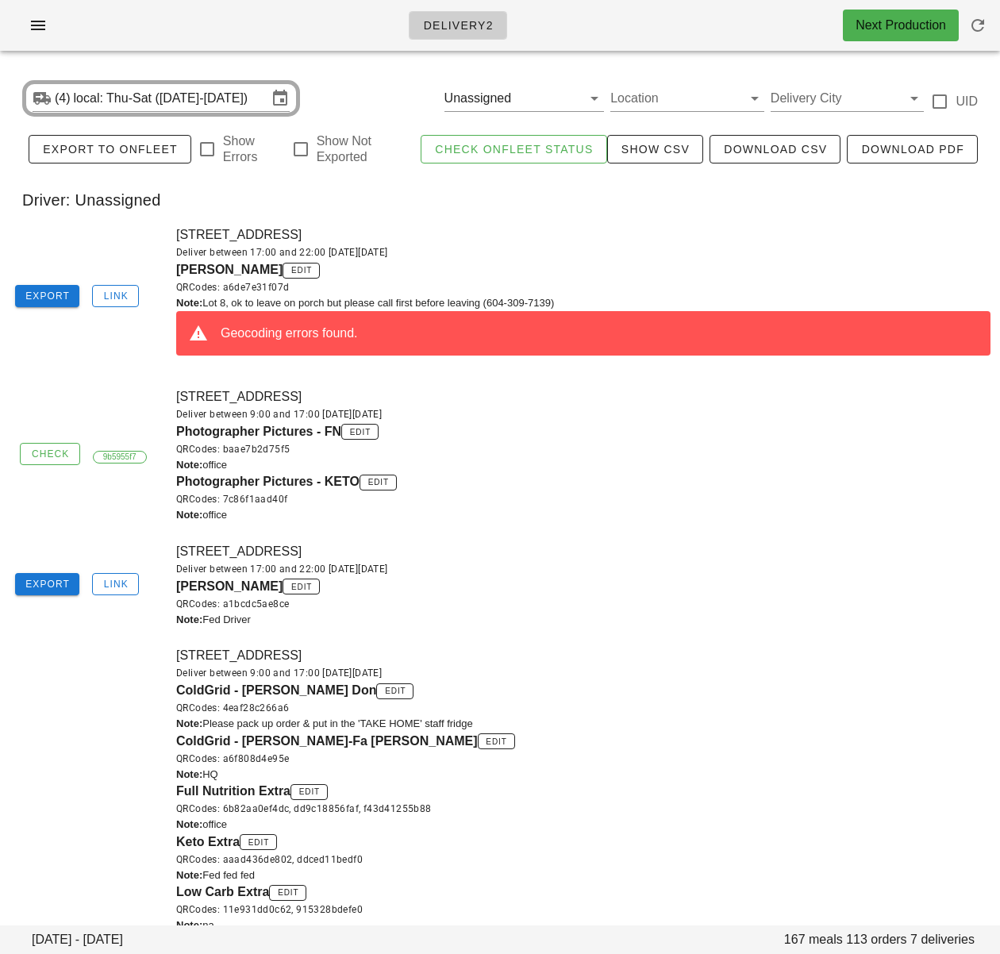
copy span "Mary Mackenzie"
click at [478, 208] on div "Driver: Unassigned" at bounding box center [500, 200] width 981 height 51
click at [109, 291] on span "Link" at bounding box center [115, 296] width 25 height 11
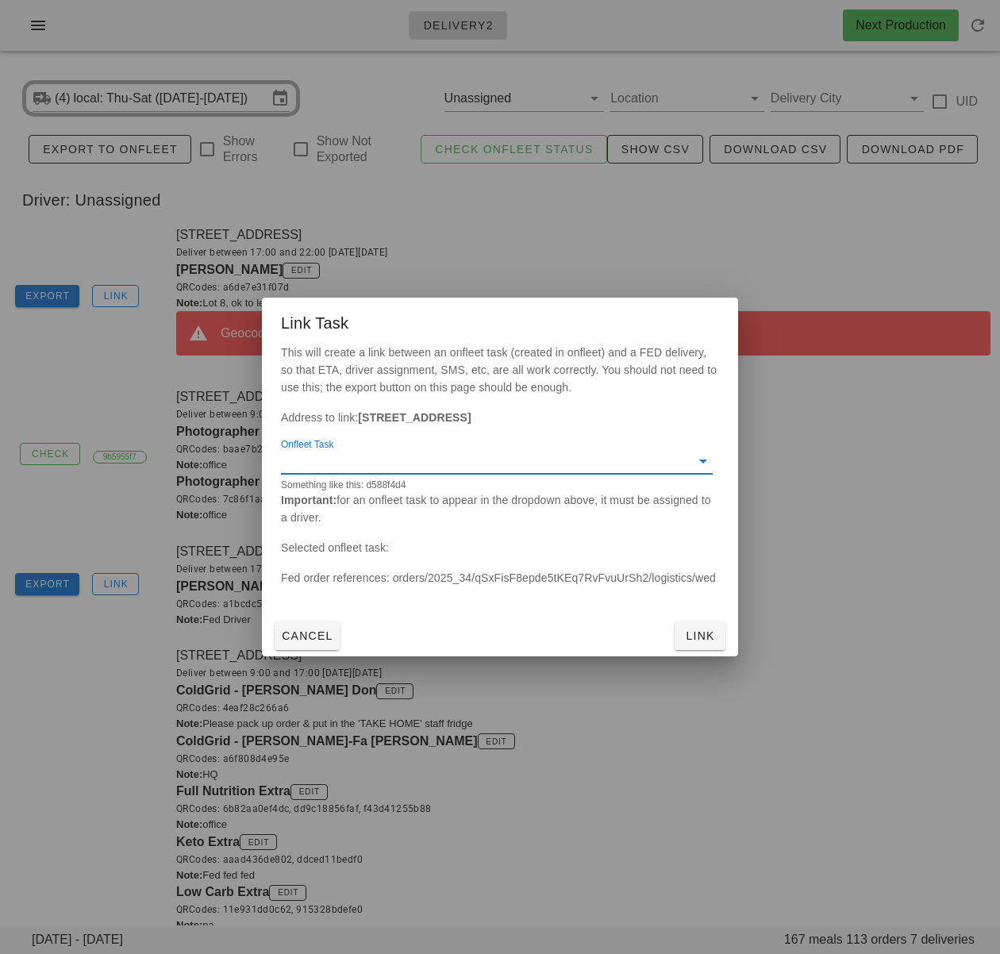
click at [473, 450] on input "Onfleet Task" at bounding box center [484, 461] width 407 height 25
click at [499, 476] on div "29f865d0 - [STREET_ADDRESS]" at bounding box center [497, 473] width 407 height 15
click at [709, 623] on button "Link" at bounding box center [700, 636] width 51 height 29
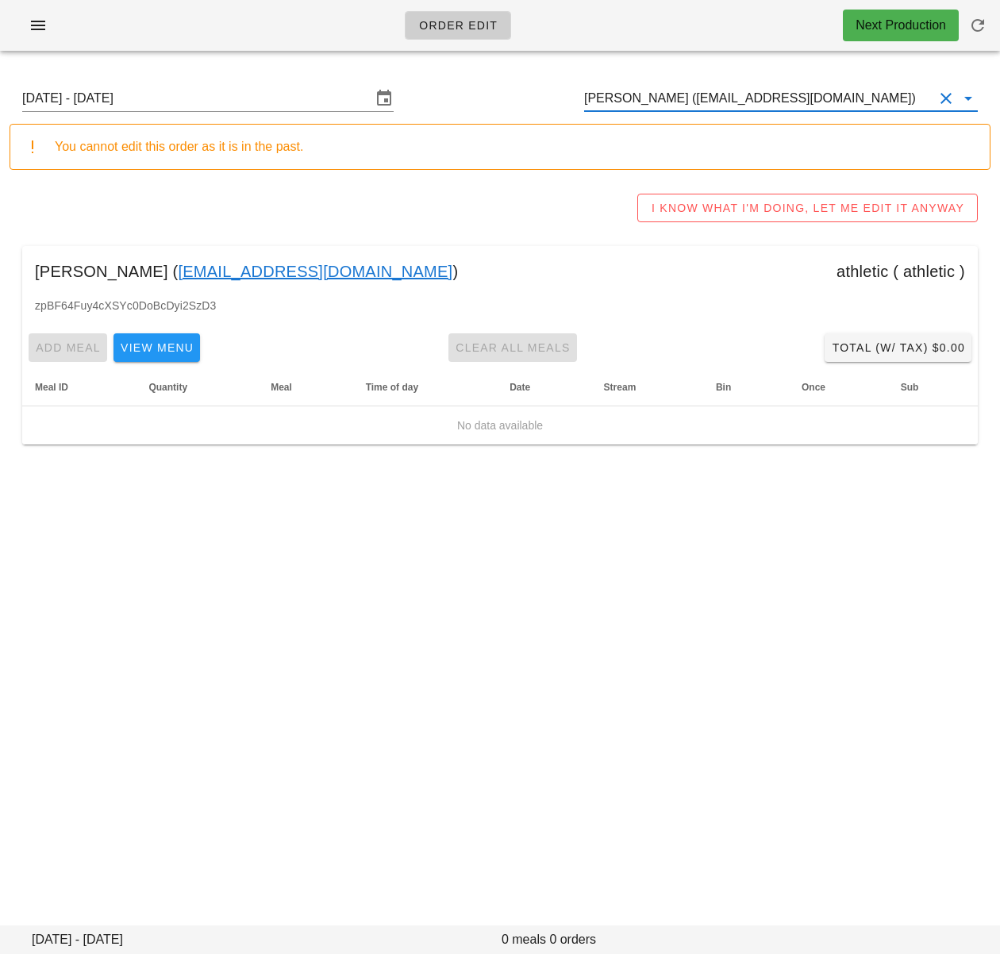
click at [668, 97] on input "[PERSON_NAME] ([EMAIL_ADDRESS][DOMAIN_NAME])" at bounding box center [758, 98] width 349 height 25
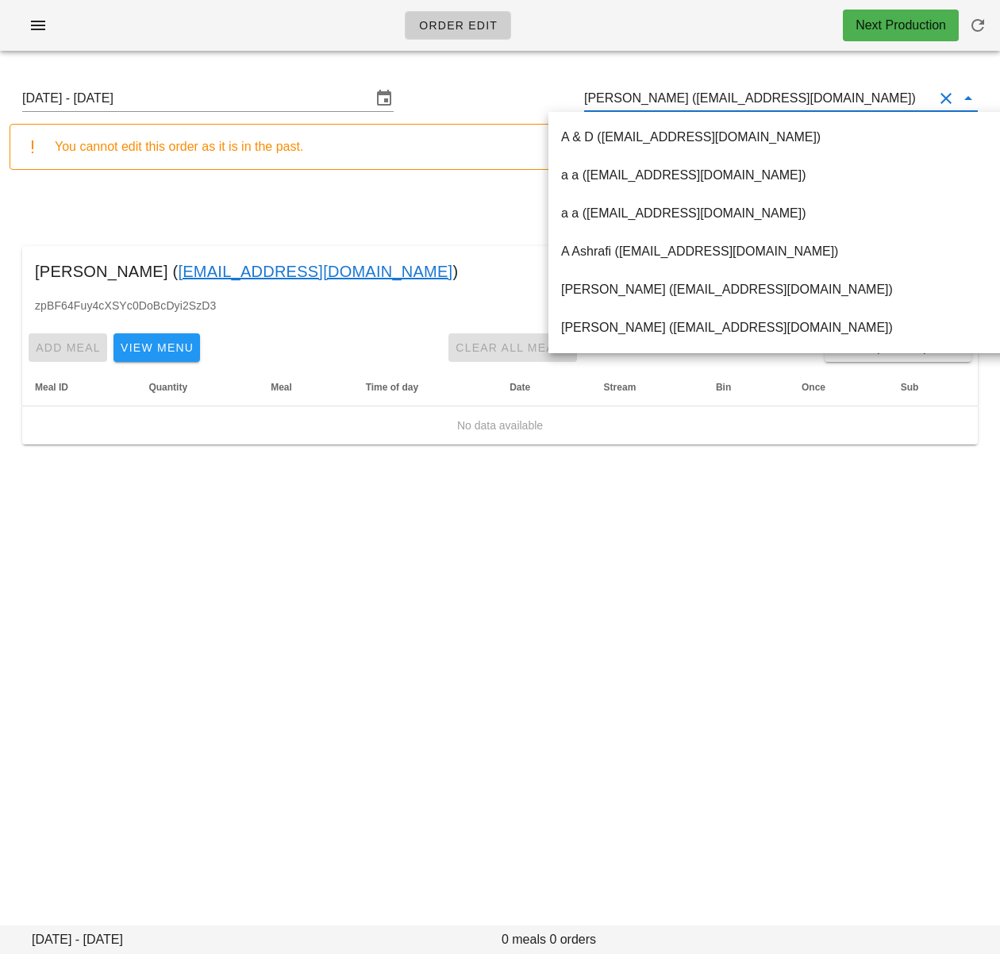
click at [668, 97] on input "[PERSON_NAME] ([EMAIL_ADDRESS][DOMAIN_NAME])" at bounding box center [758, 98] width 349 height 25
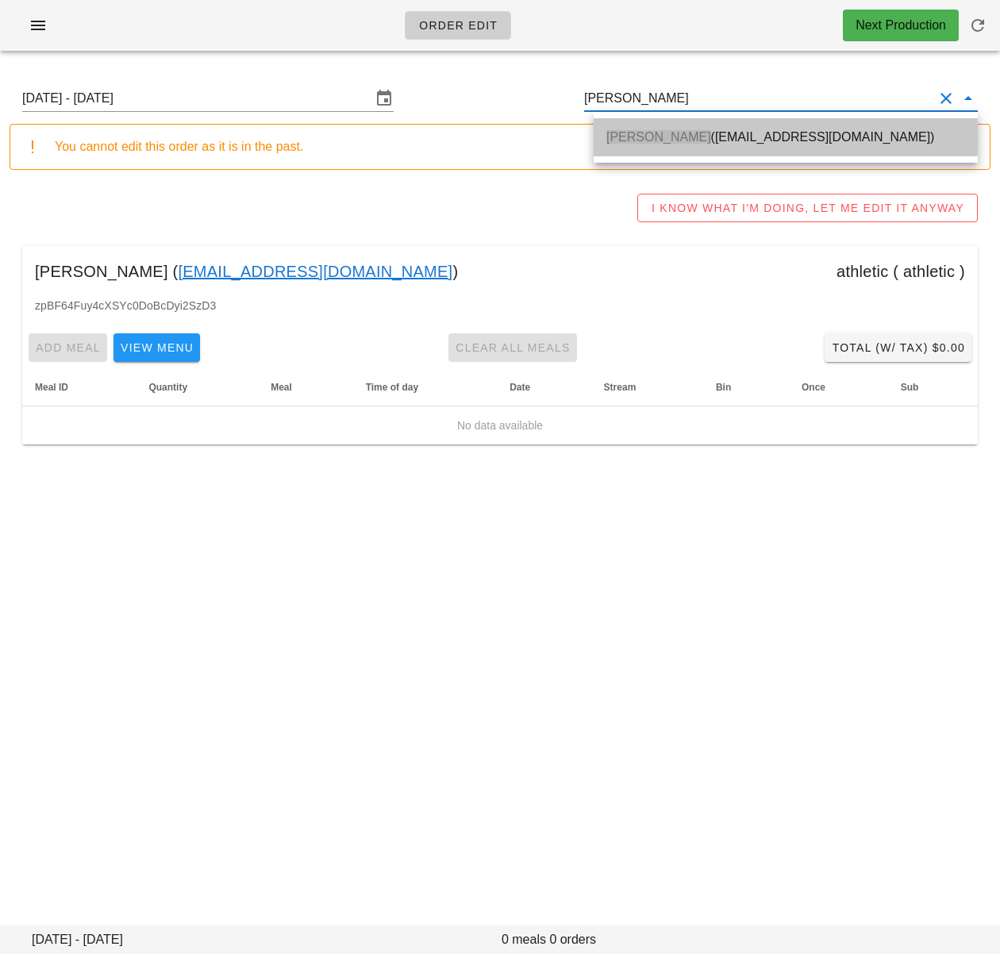
drag, startPoint x: 696, startPoint y: 149, endPoint x: 670, endPoint y: 82, distance: 72.1
click at [696, 149] on div "[PERSON_NAME] ([EMAIL_ADDRESS][DOMAIN_NAME])" at bounding box center [786, 137] width 359 height 34
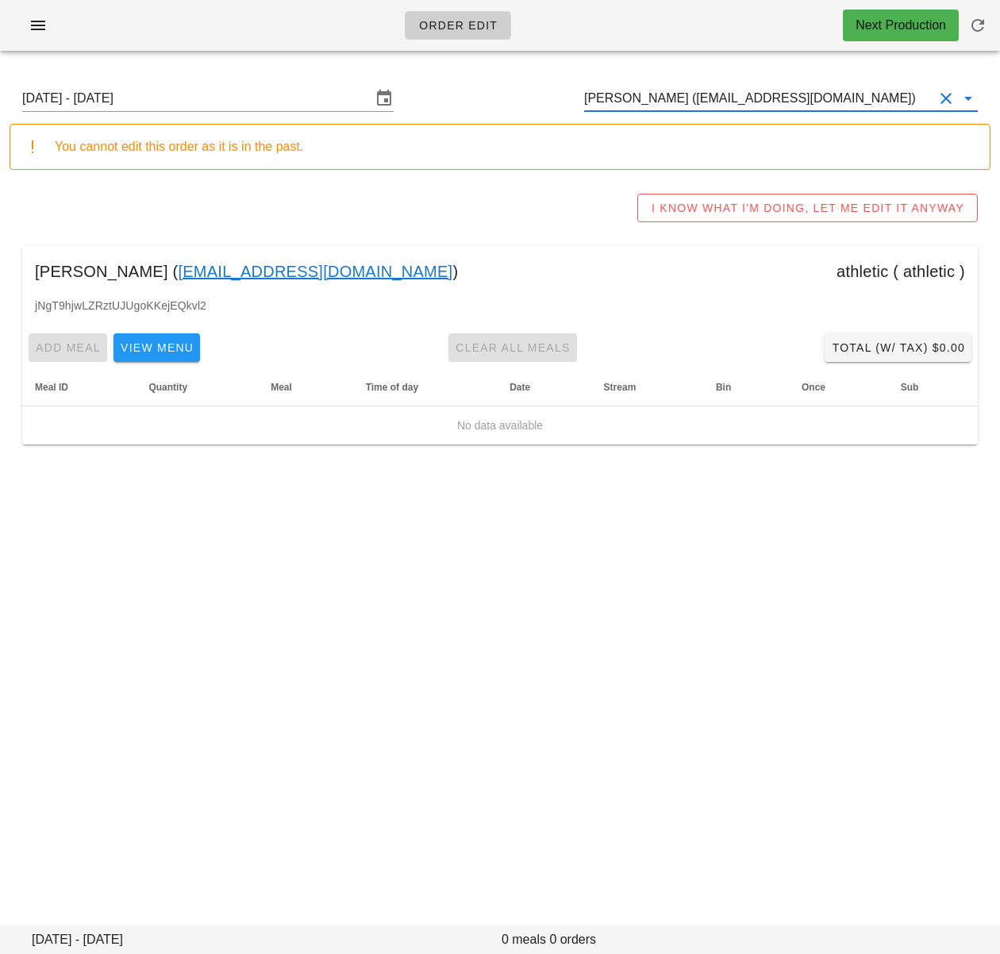
click at [704, 106] on input "[PERSON_NAME] ([EMAIL_ADDRESS][DOMAIN_NAME])" at bounding box center [758, 98] width 349 height 25
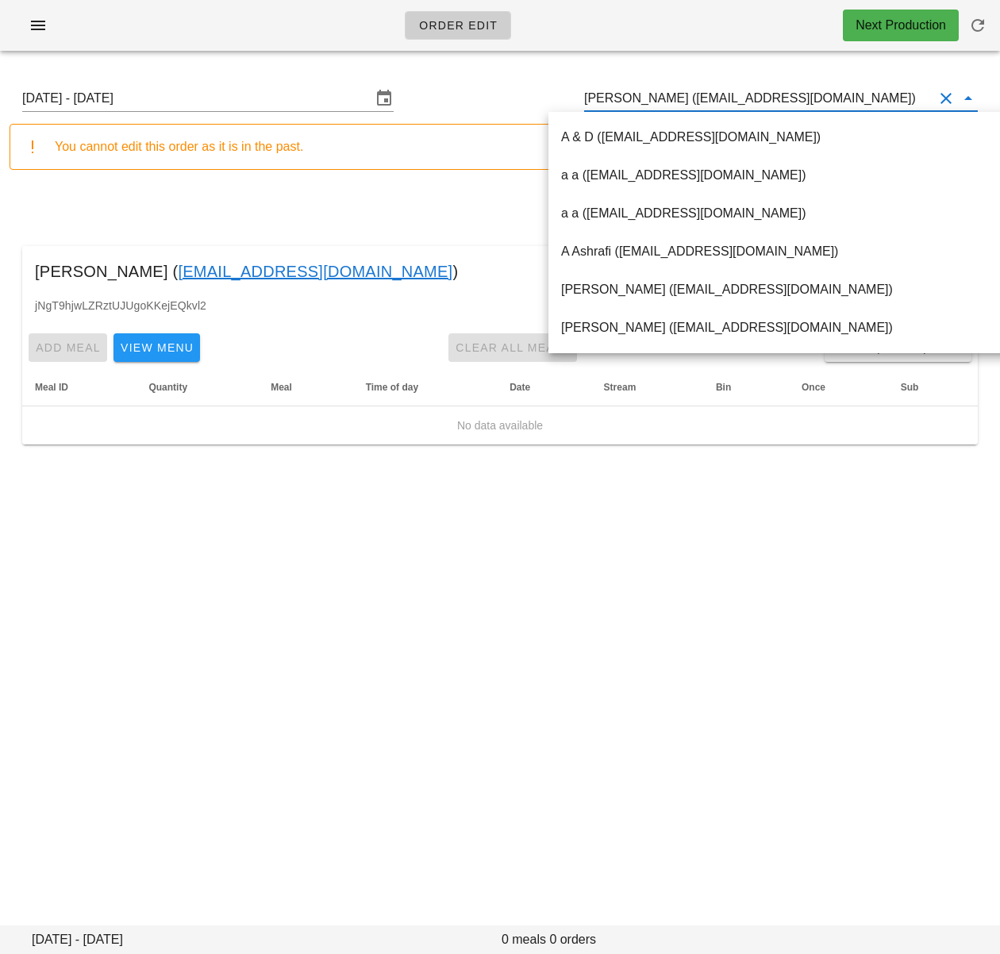
click at [703, 103] on input "[PERSON_NAME] ([EMAIL_ADDRESS][DOMAIN_NAME])" at bounding box center [758, 98] width 349 height 25
paste input "[PERSON_NAME]"
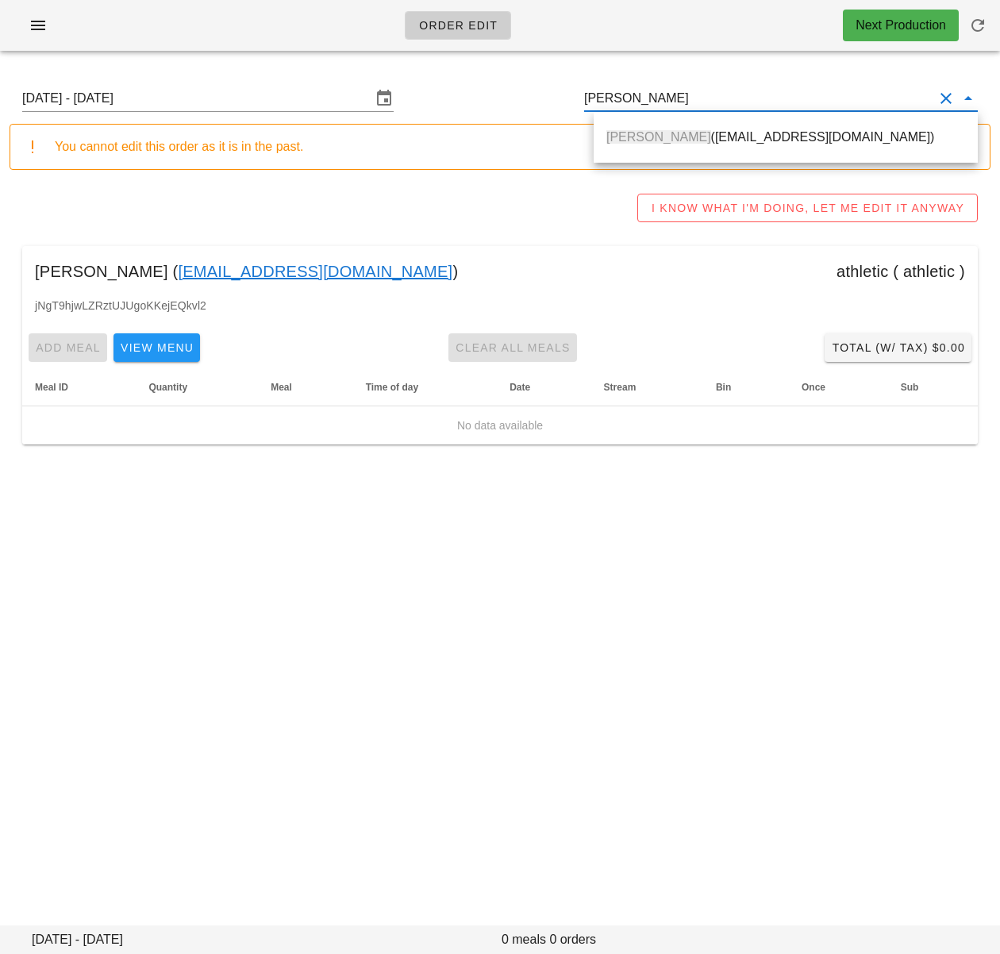
click at [689, 129] on div "[PERSON_NAME] ([EMAIL_ADDRESS][DOMAIN_NAME])" at bounding box center [786, 137] width 359 height 34
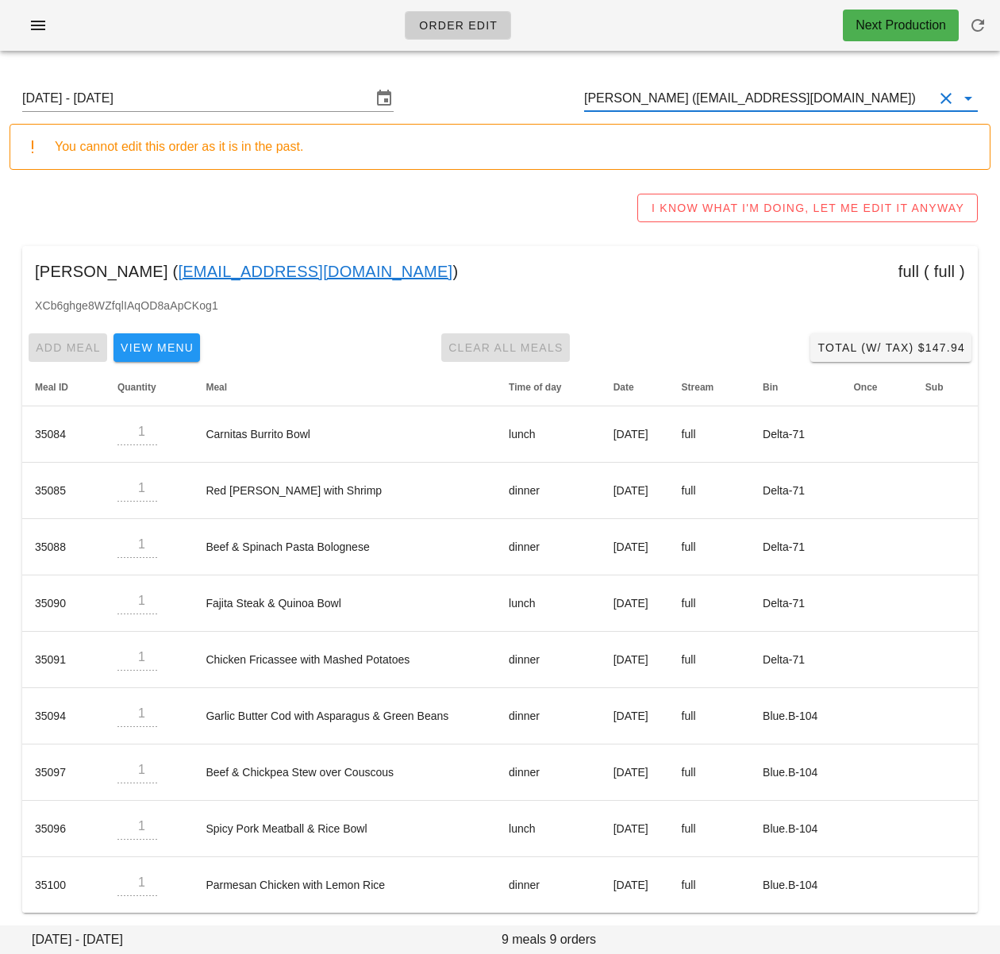
click at [634, 94] on input "[PERSON_NAME] ([EMAIL_ADDRESS][DOMAIN_NAME])" at bounding box center [758, 98] width 349 height 25
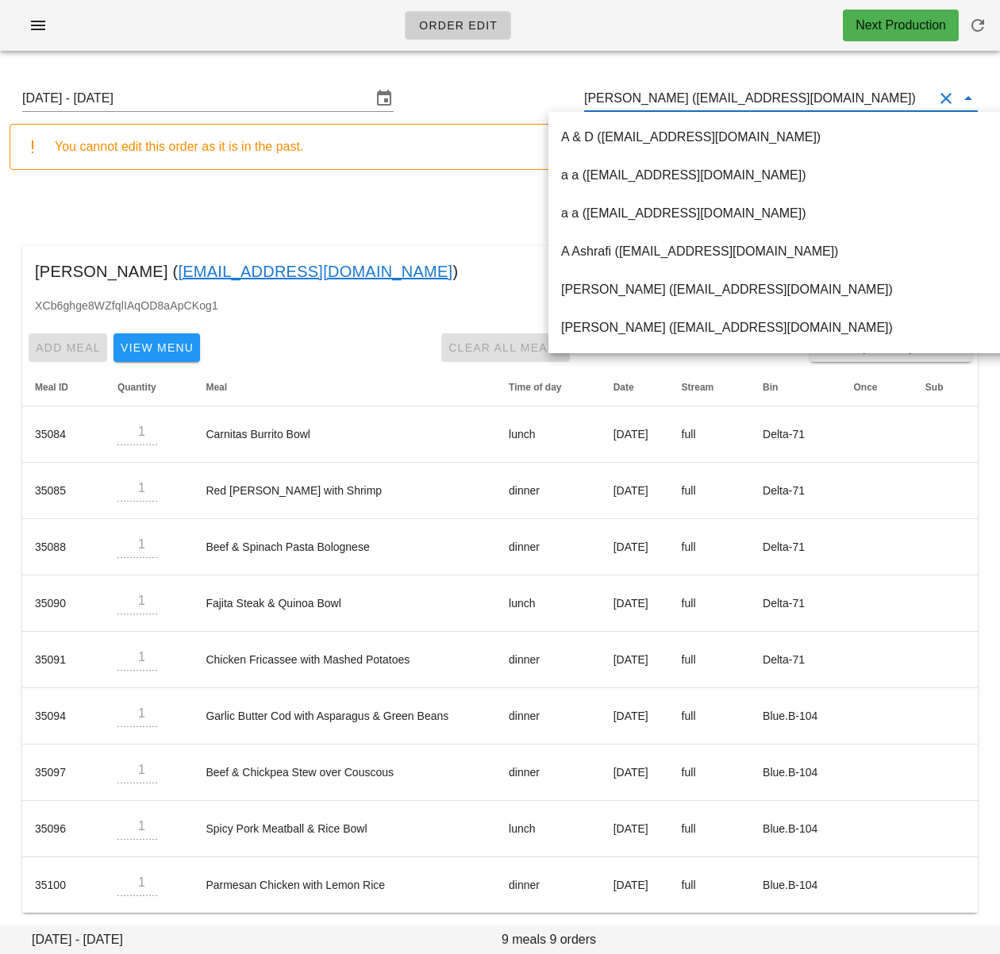
click at [634, 94] on input "[PERSON_NAME] ([EMAIL_ADDRESS][DOMAIN_NAME])" at bounding box center [758, 98] width 349 height 25
paste input "[PERSON_NAME]"
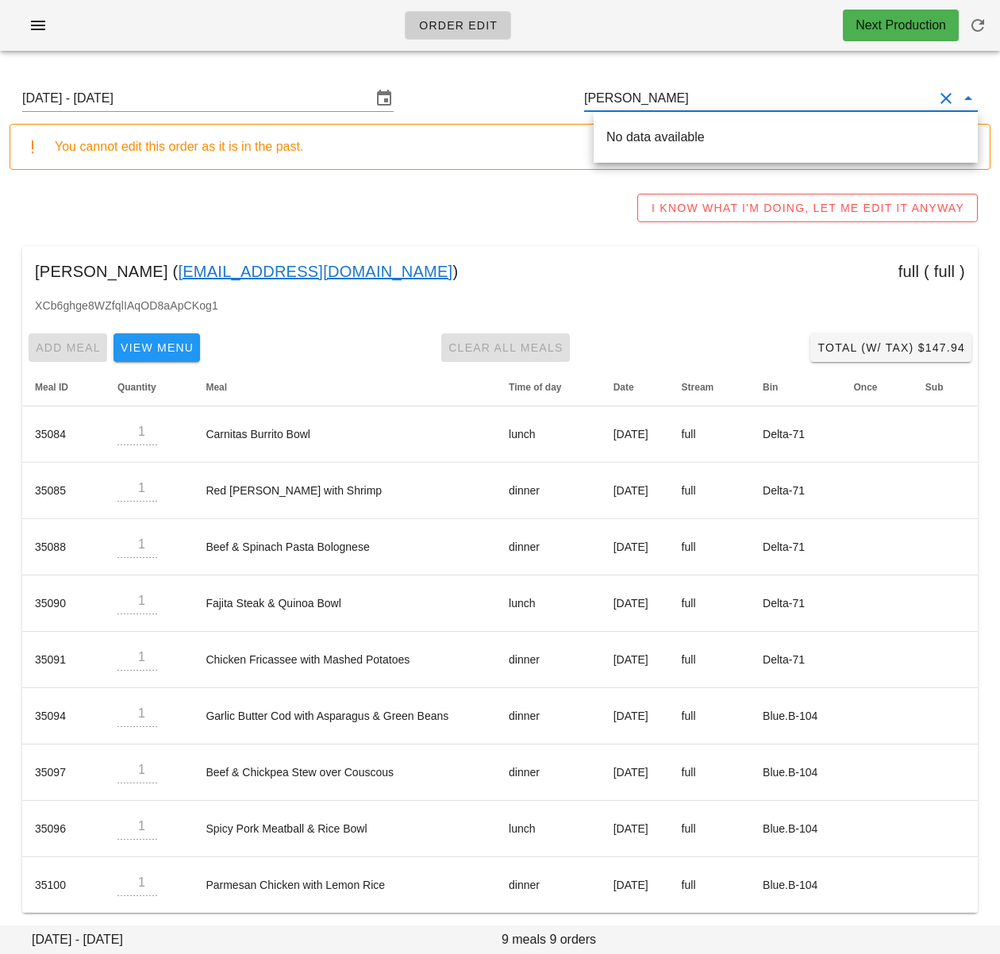
click at [626, 103] on input "[PERSON_NAME]" at bounding box center [758, 98] width 349 height 25
click at [638, 132] on span "[PERSON_NAME]" at bounding box center [659, 136] width 105 height 13
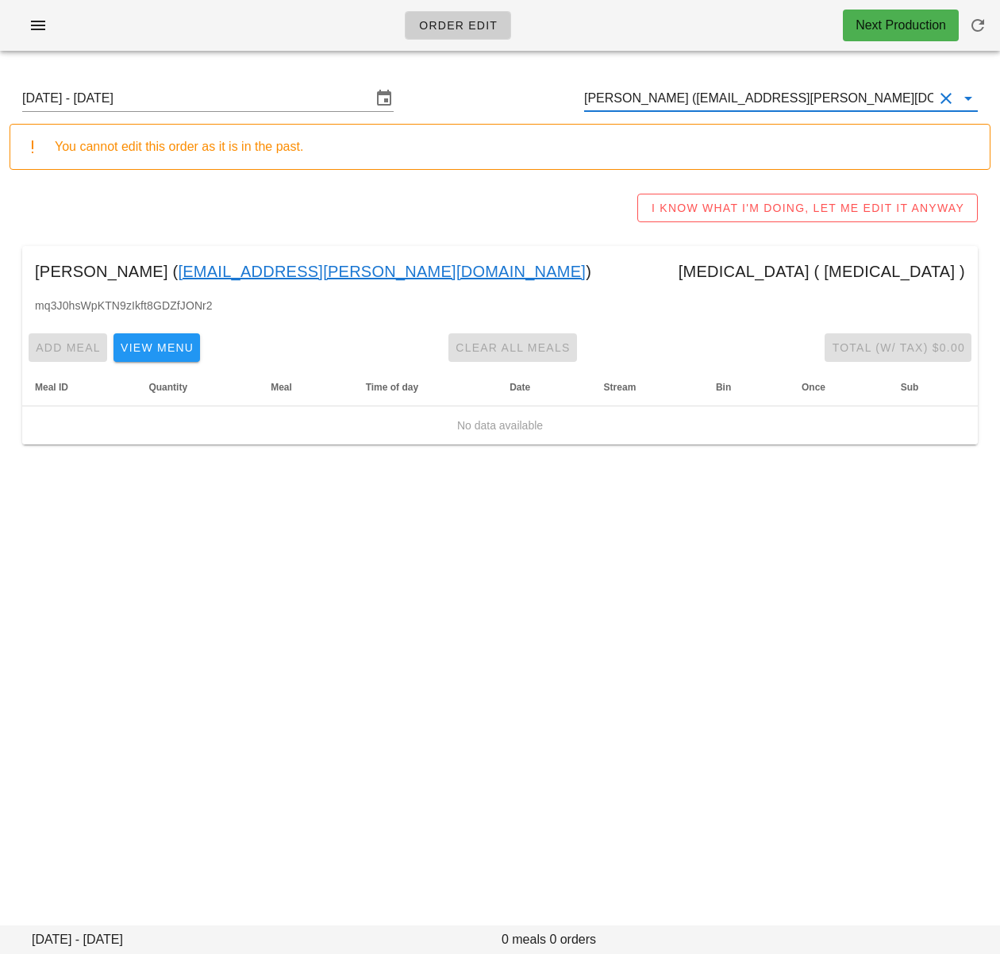
type input "[PERSON_NAME] ([EMAIL_ADDRESS][PERSON_NAME][DOMAIN_NAME])"
